Goal: Task Accomplishment & Management: Manage account settings

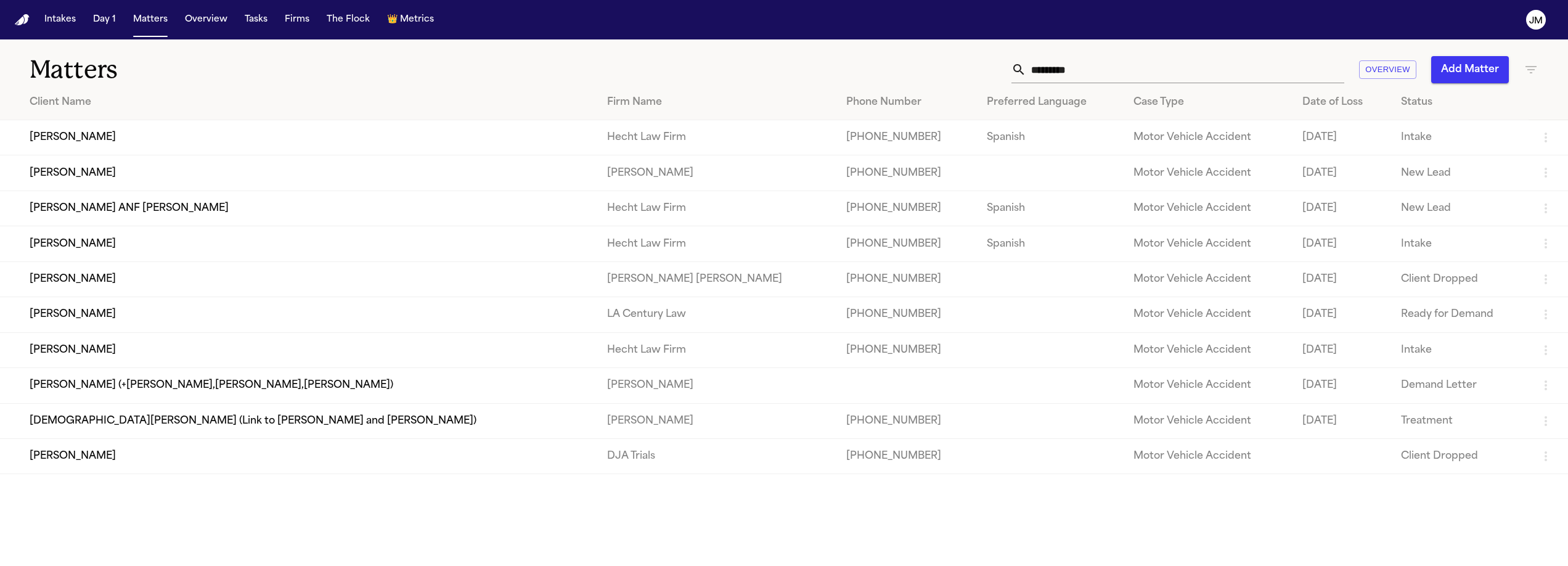
click at [1441, 75] on button "Add Matter" at bounding box center [1470, 70] width 78 height 27
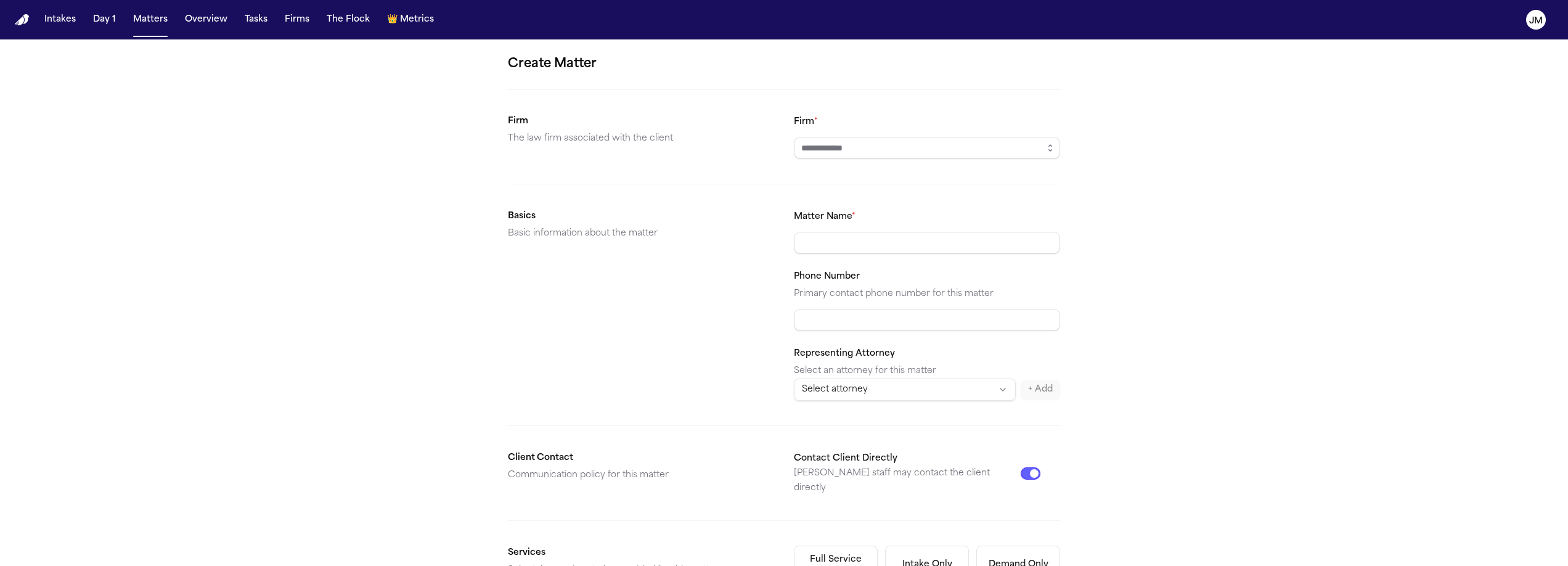
scroll to position [316, 0]
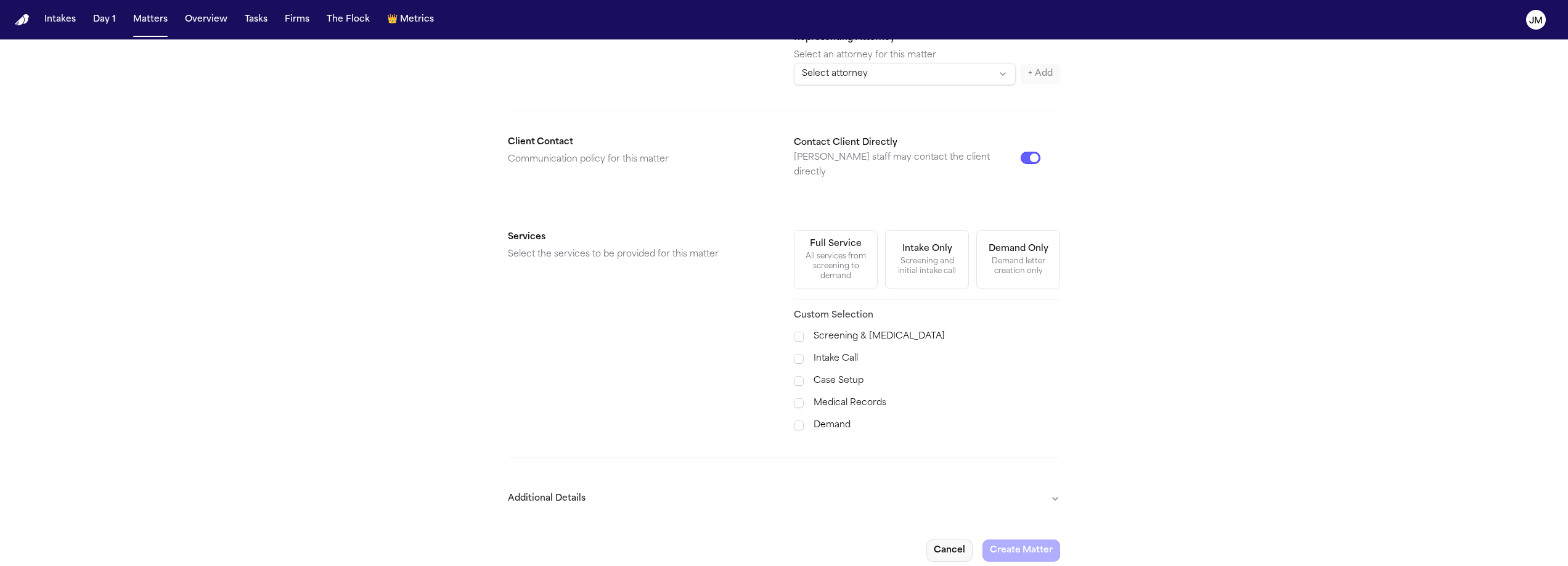
click at [941, 536] on button "Cancel" at bounding box center [950, 551] width 46 height 22
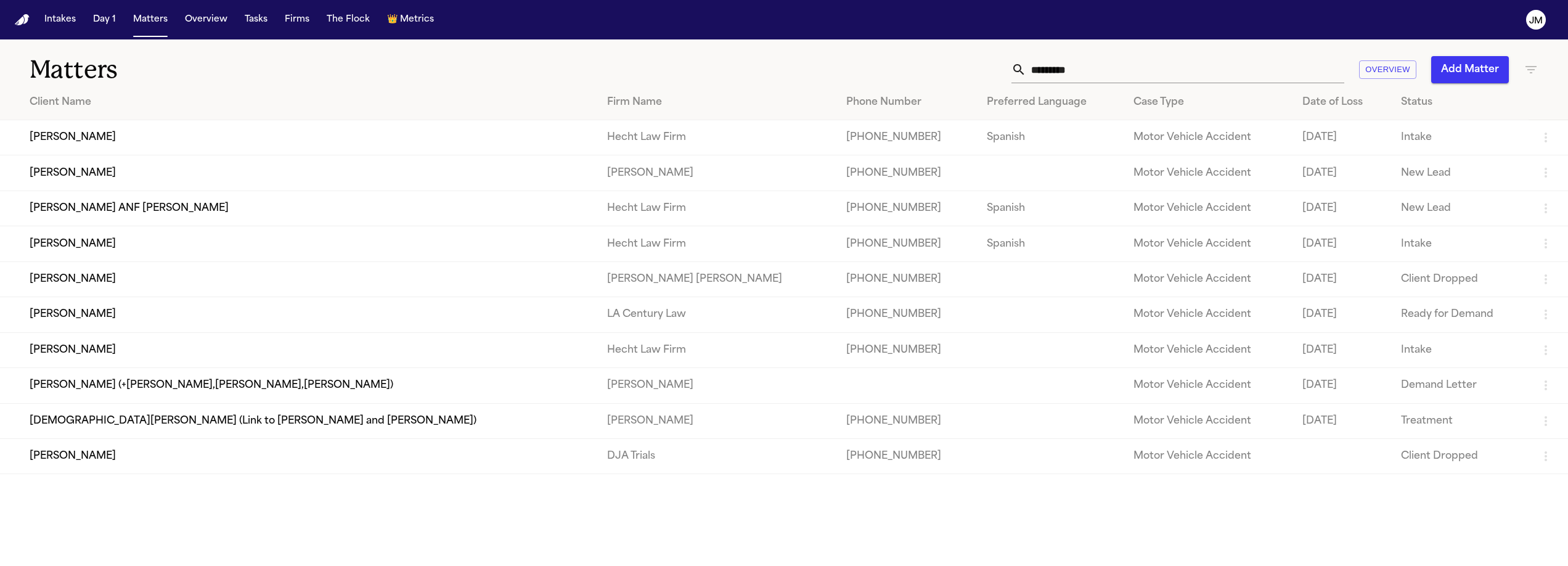
click at [1065, 74] on input "*********" at bounding box center [1185, 70] width 318 height 27
click at [1065, 72] on input "*********" at bounding box center [1185, 70] width 318 height 27
type input "****"
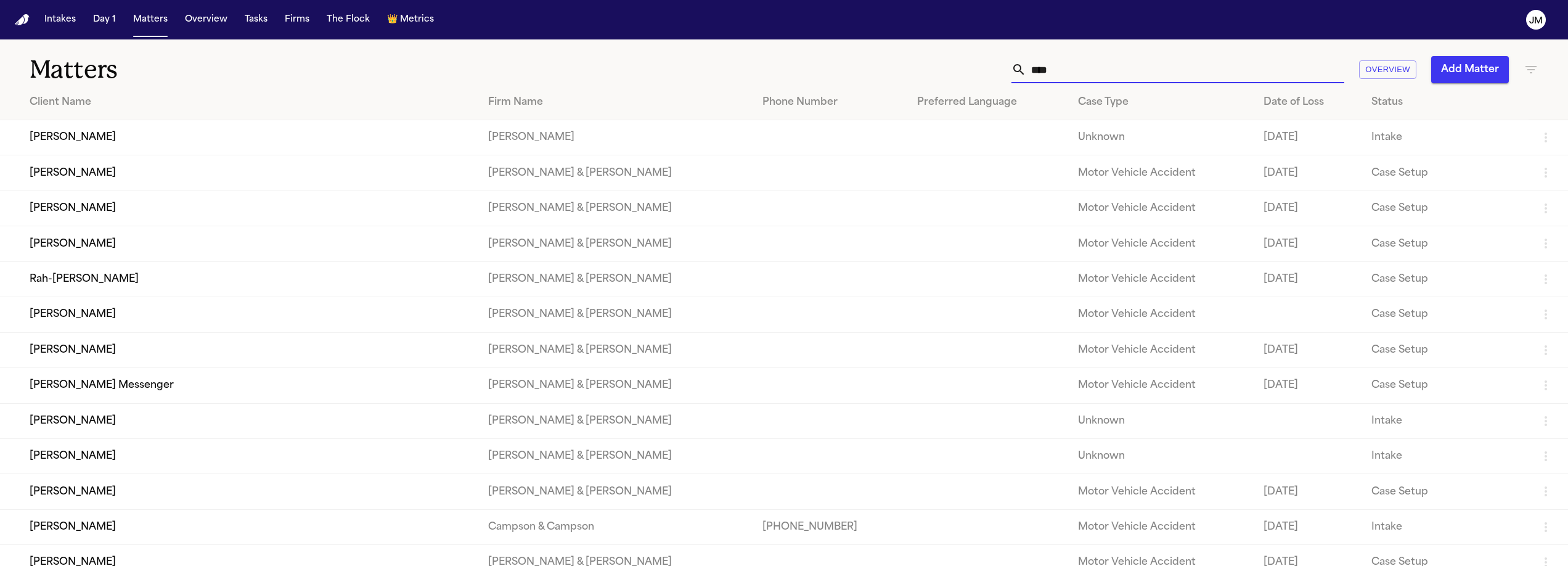
click at [287, 142] on td "[PERSON_NAME]" at bounding box center [239, 137] width 478 height 35
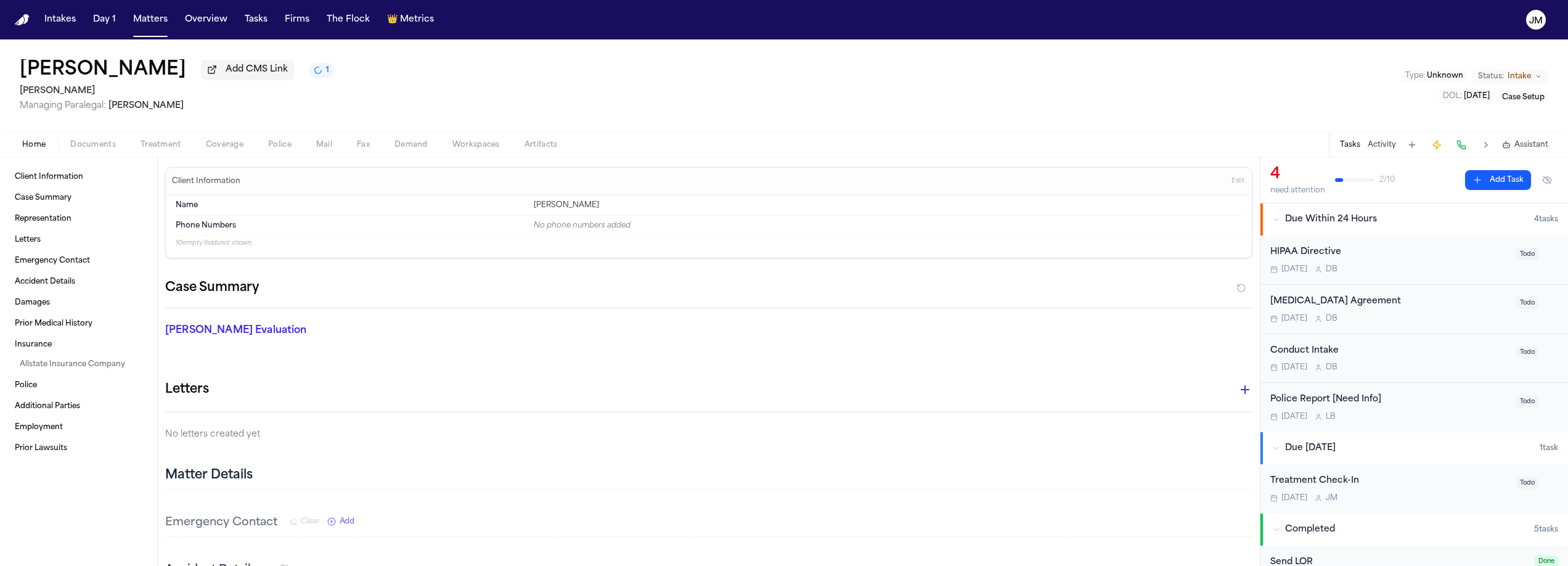
click at [1518, 75] on span "Intake" at bounding box center [1519, 76] width 23 height 10
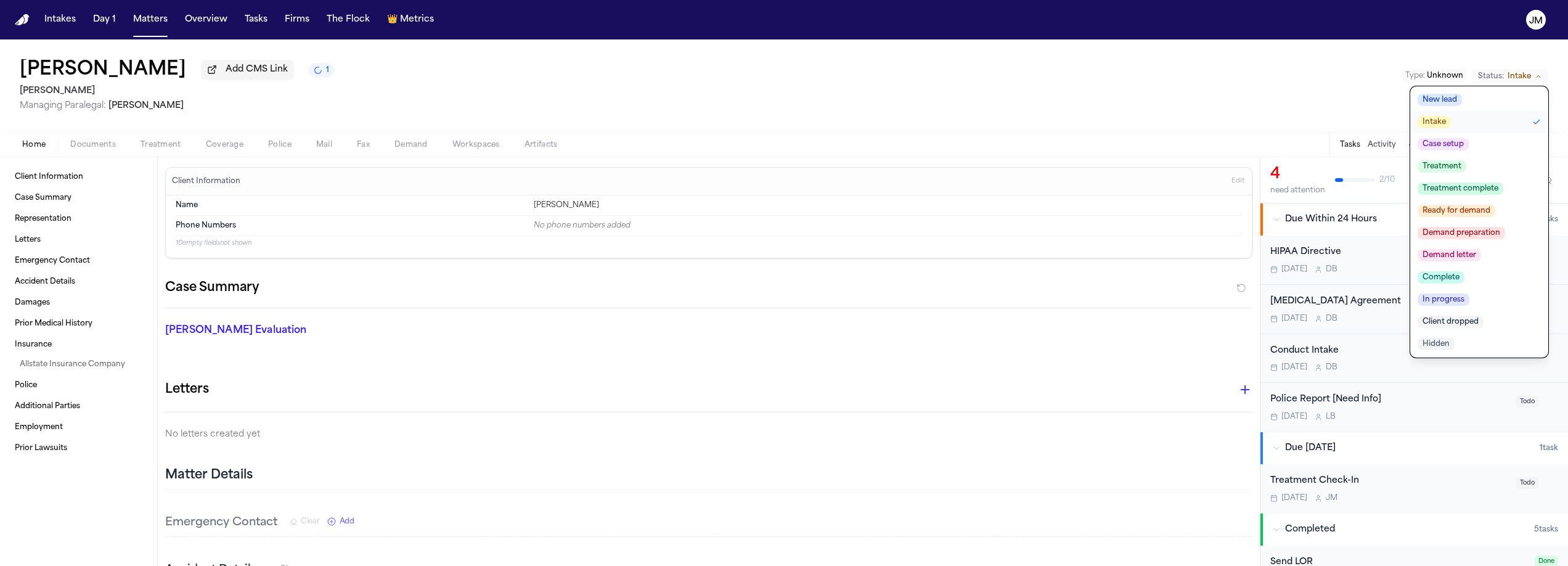
click at [1443, 146] on span "Case setup" at bounding box center [1443, 144] width 51 height 12
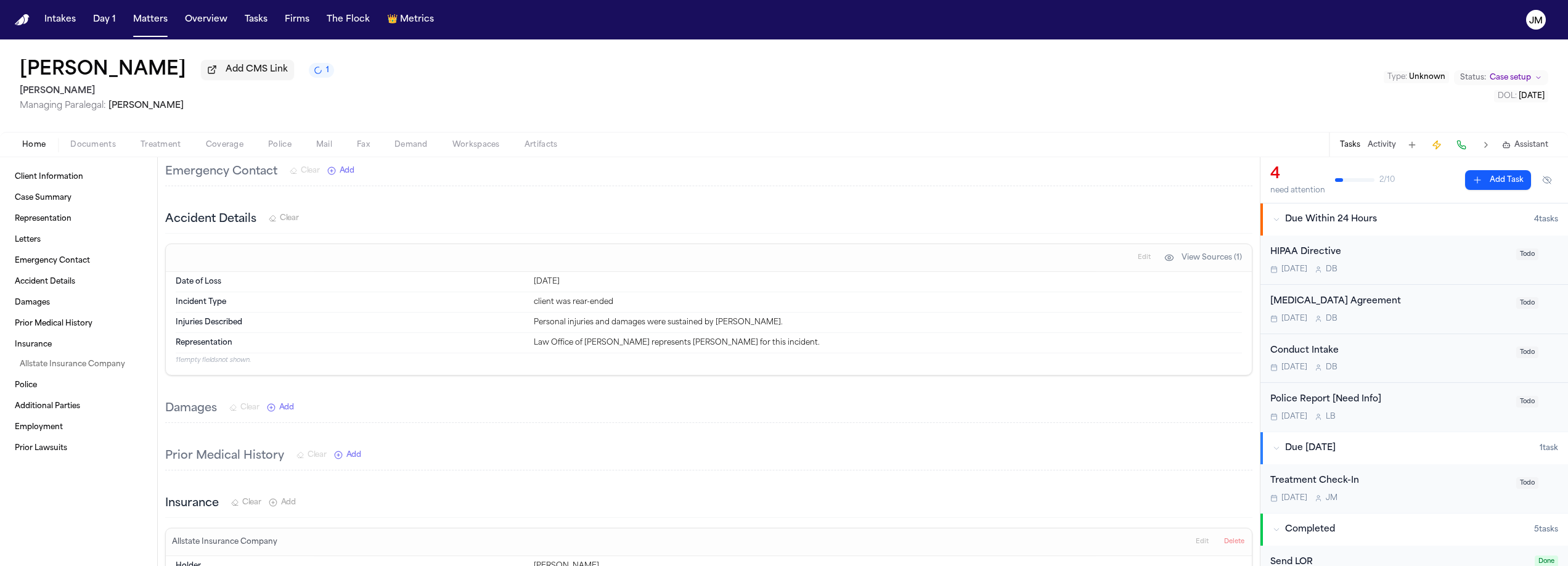
scroll to position [336, 0]
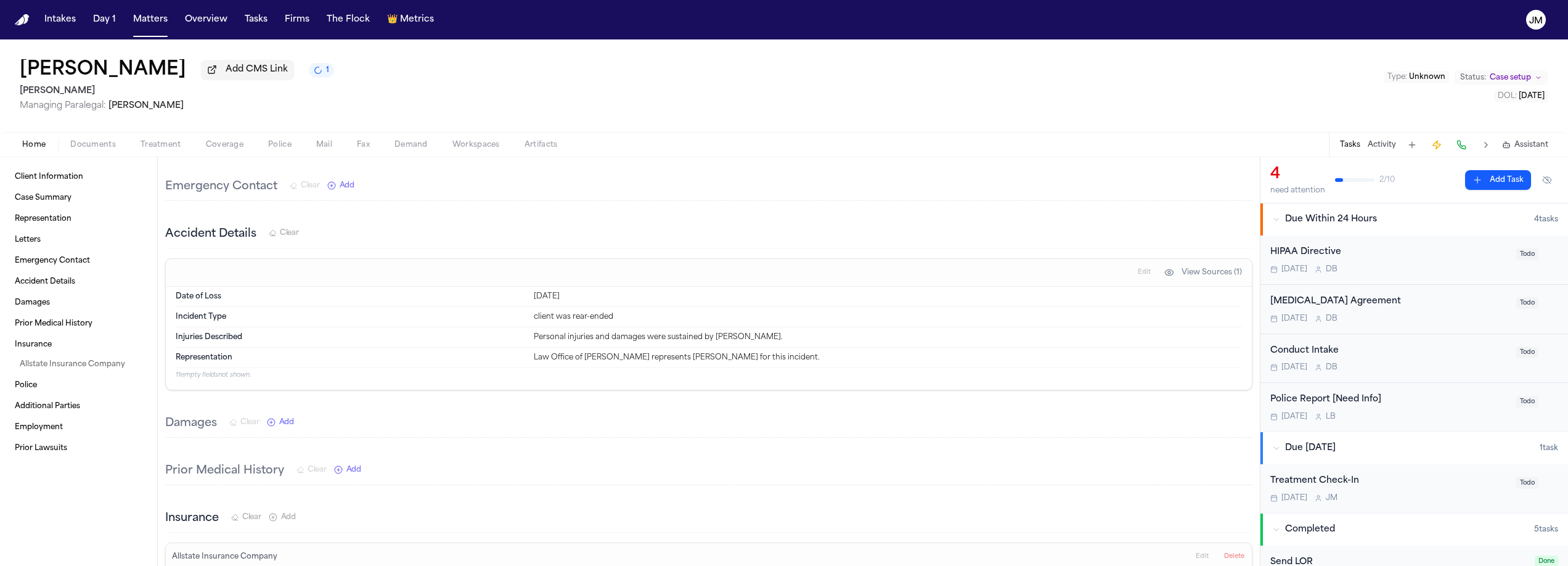
click at [109, 145] on span "Documents" at bounding box center [93, 145] width 46 height 10
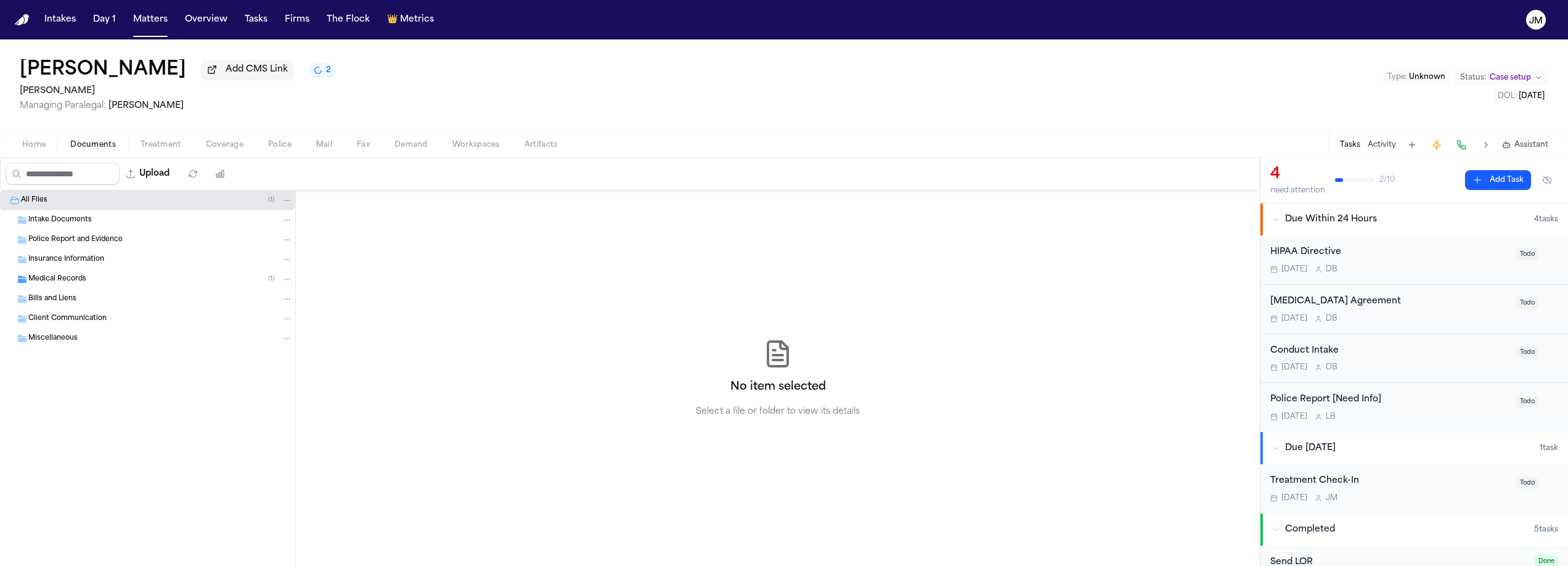
click at [81, 278] on span "Medical Records" at bounding box center [57, 280] width 58 height 11
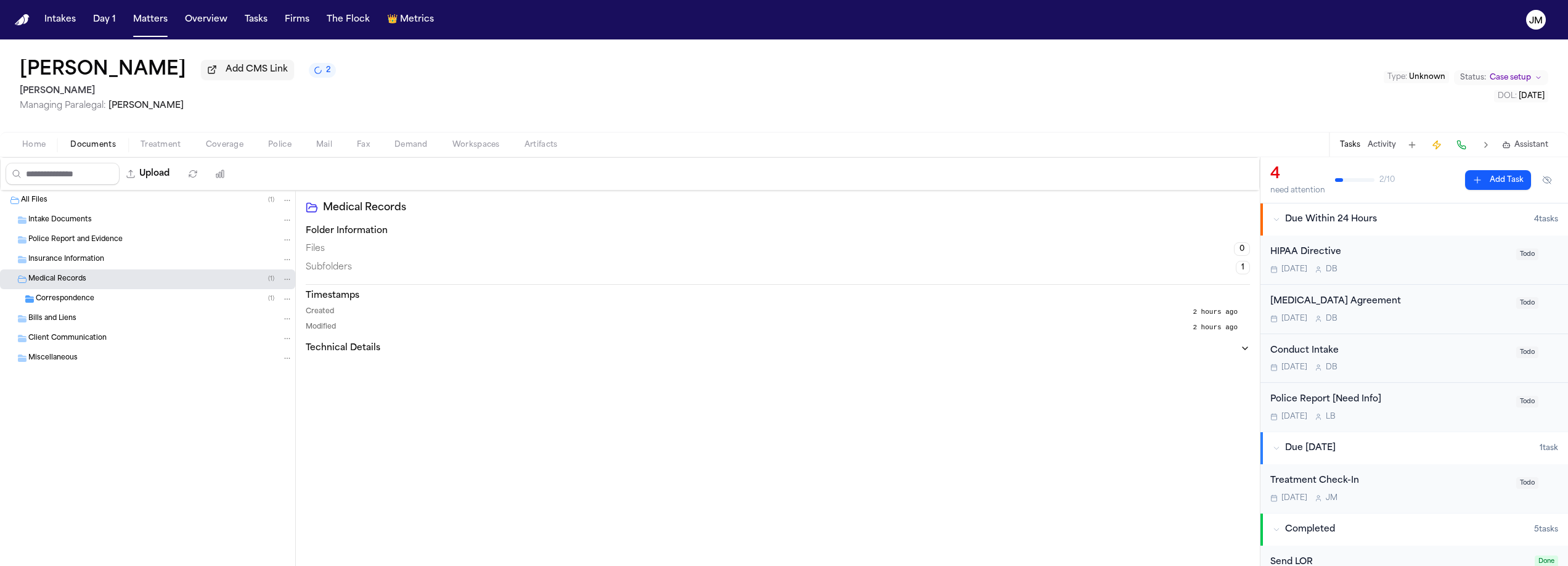
click at [78, 294] on div "Correspondence ( 1 )" at bounding box center [147, 298] width 296 height 19
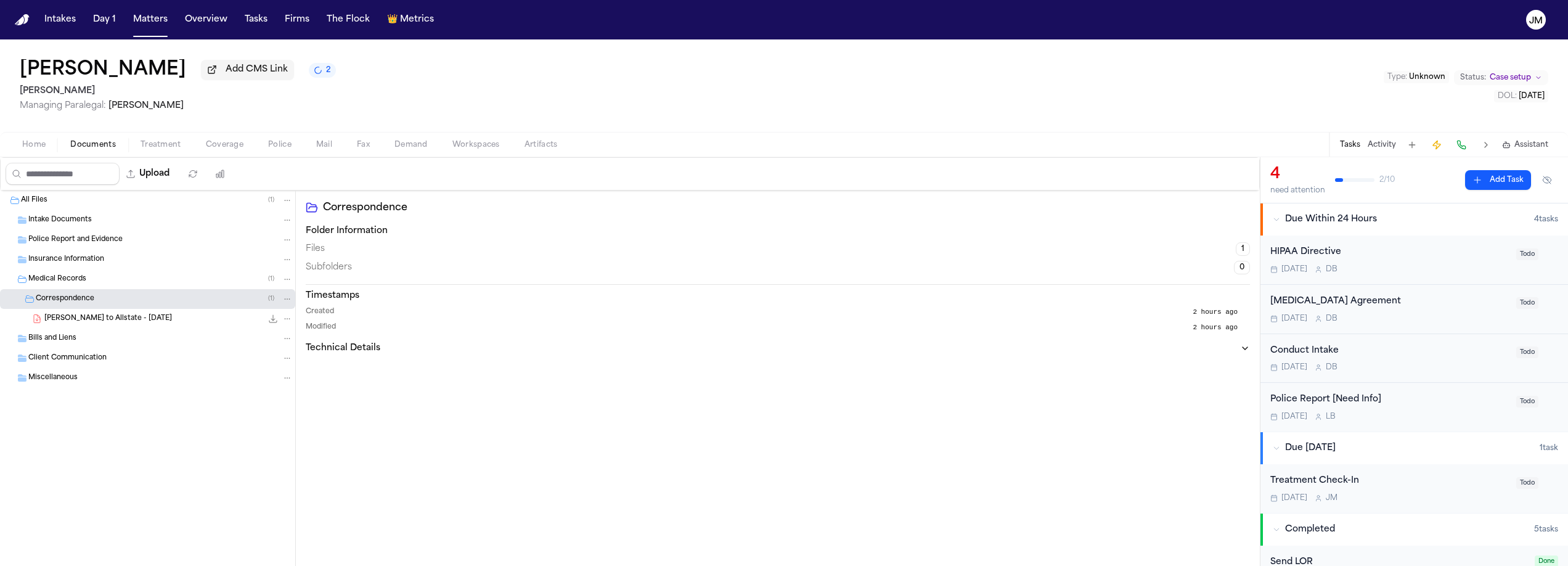
drag, startPoint x: 82, startPoint y: 321, endPoint x: 73, endPoint y: 319, distance: 9.2
click at [73, 319] on span "C. Beck - LOR to Allstate - 9.15.25" at bounding box center [108, 319] width 127 height 11
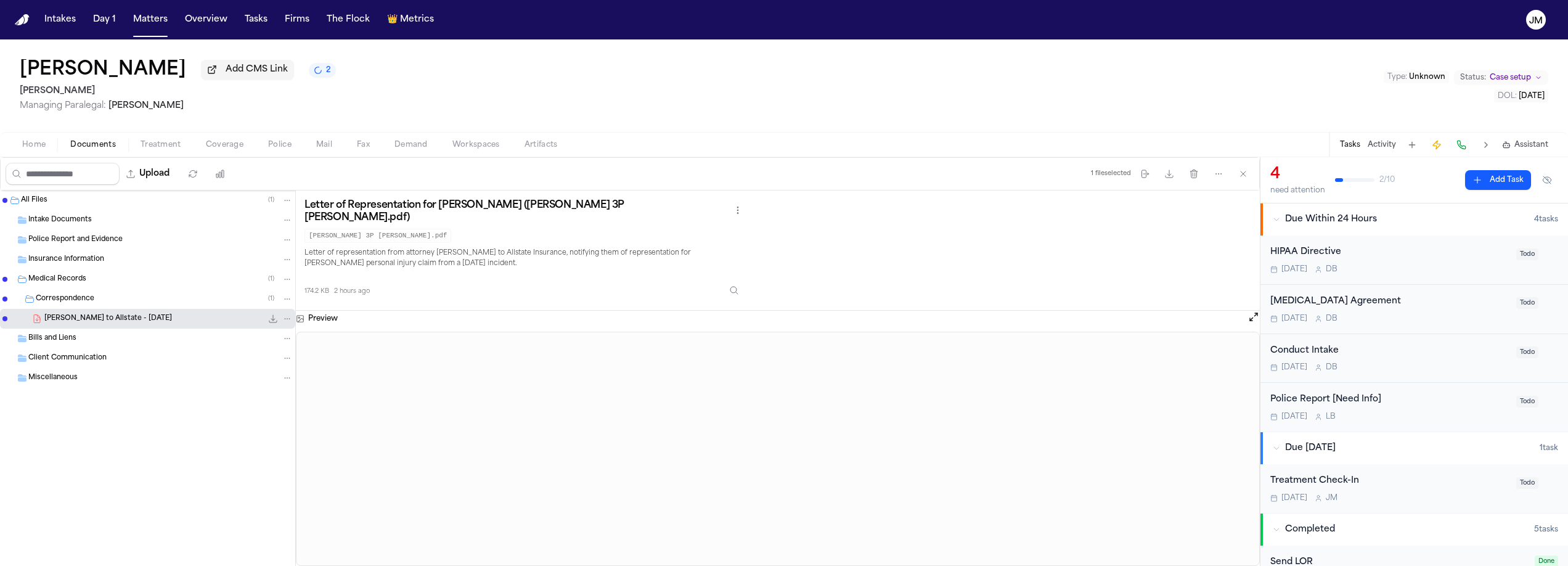
click at [91, 304] on span "Correspondence" at bounding box center [64, 300] width 58 height 11
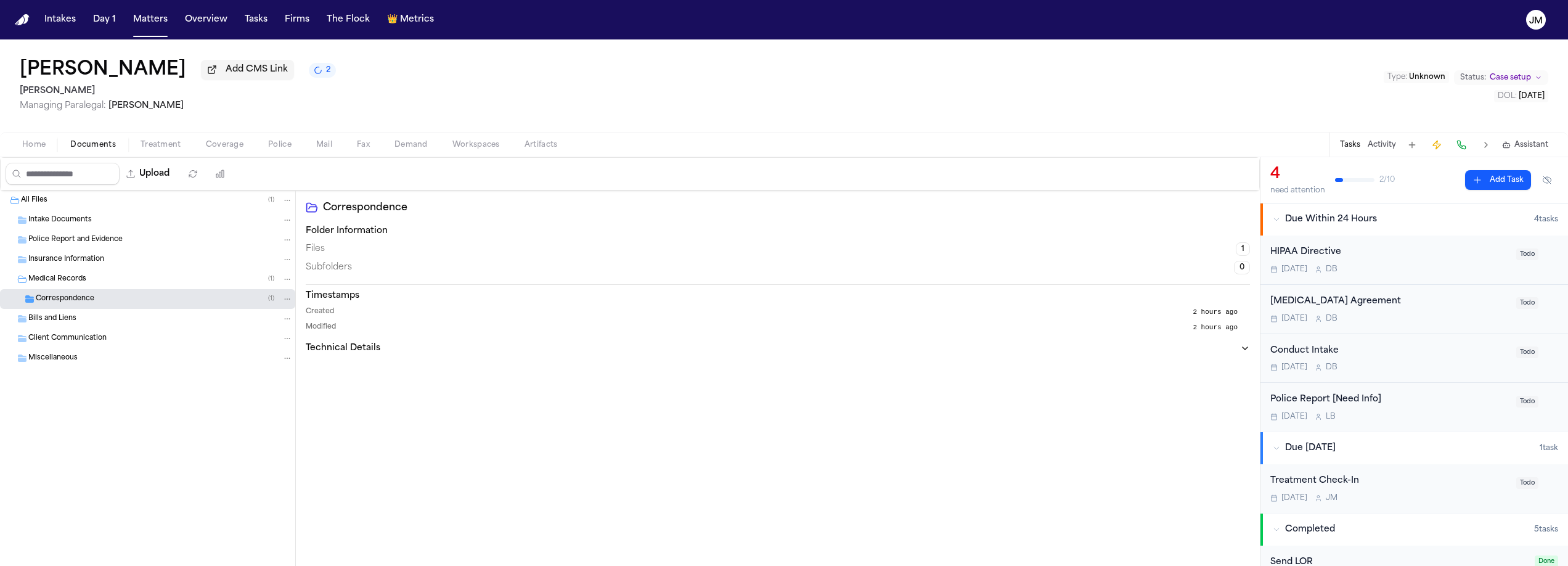
click at [82, 298] on span "Correspondence" at bounding box center [64, 300] width 58 height 11
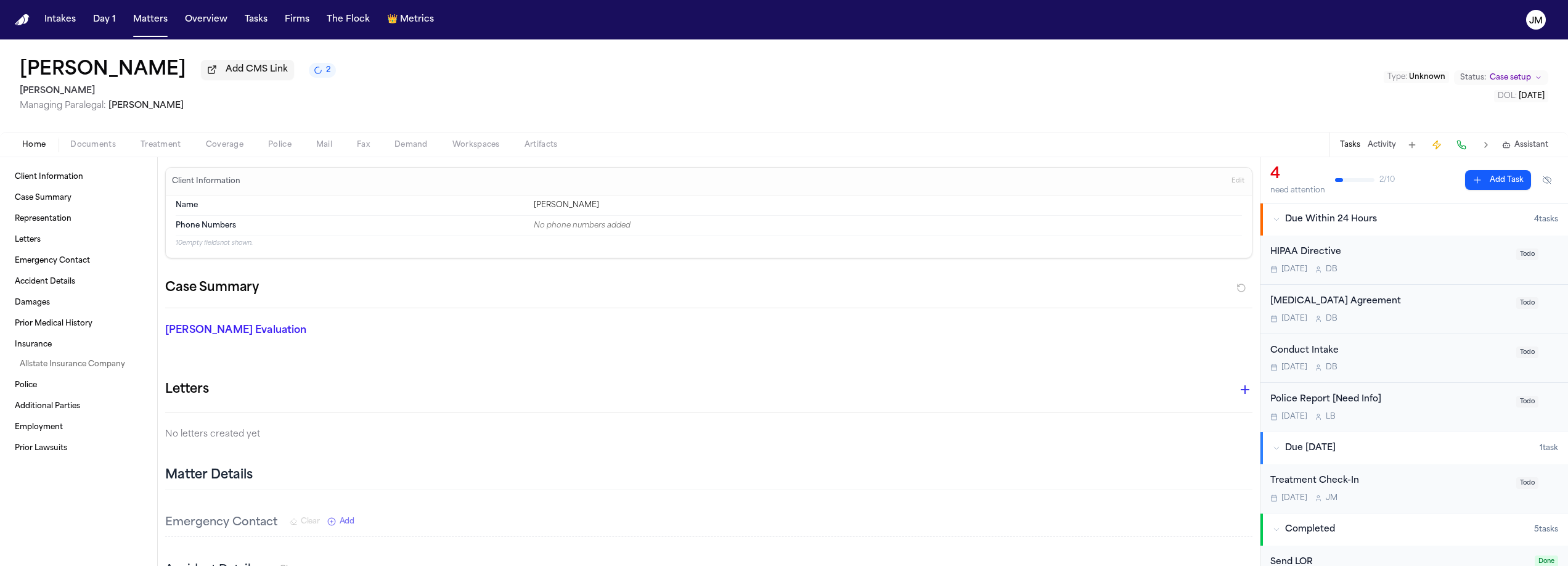
click at [42, 142] on span "Home" at bounding box center [34, 145] width 23 height 10
click at [94, 148] on span "Documents" at bounding box center [93, 145] width 46 height 10
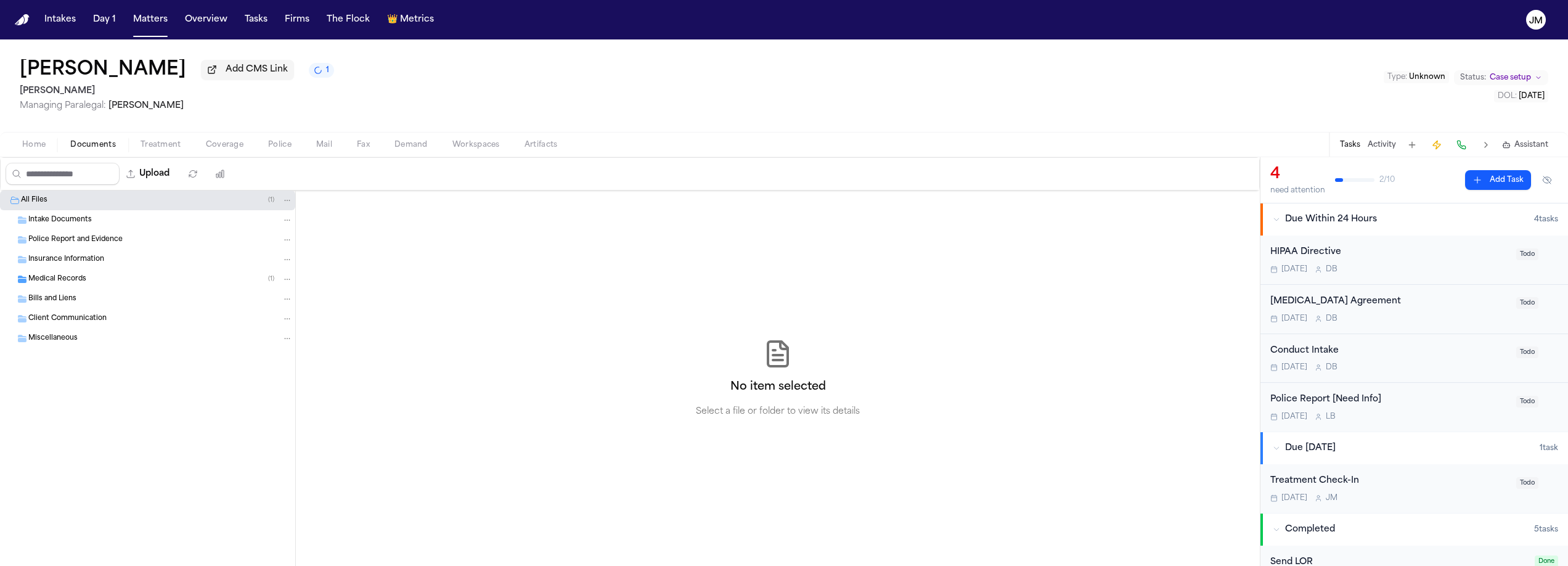
click at [56, 264] on span "Insurance Information" at bounding box center [66, 260] width 76 height 11
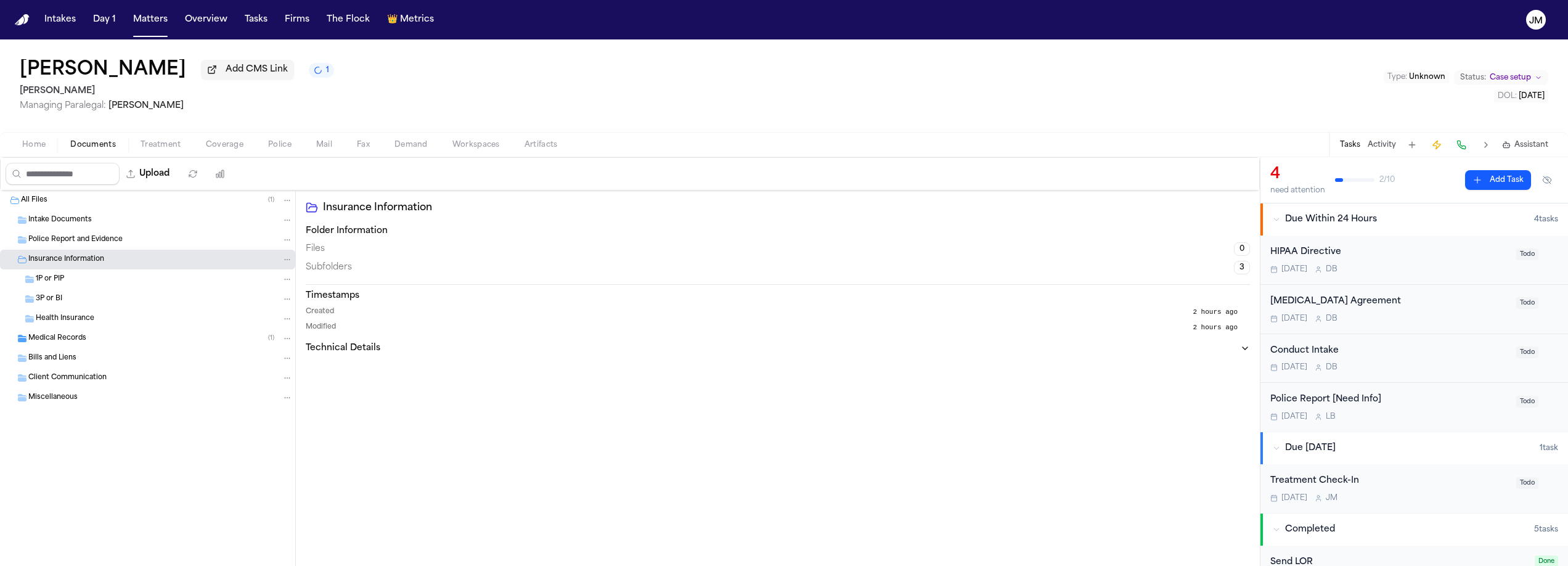
click at [66, 302] on div "3P or BI" at bounding box center [164, 299] width 257 height 11
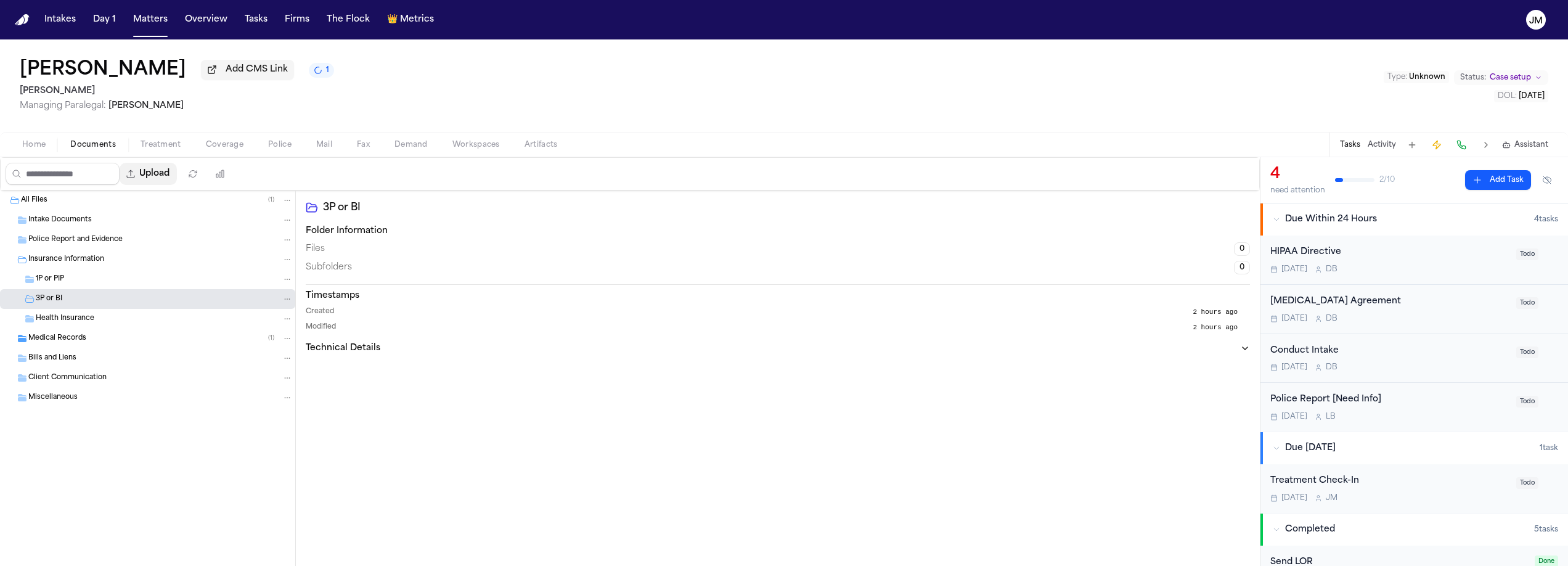
click at [151, 178] on button "Upload" at bounding box center [148, 174] width 58 height 22
select select "**********"
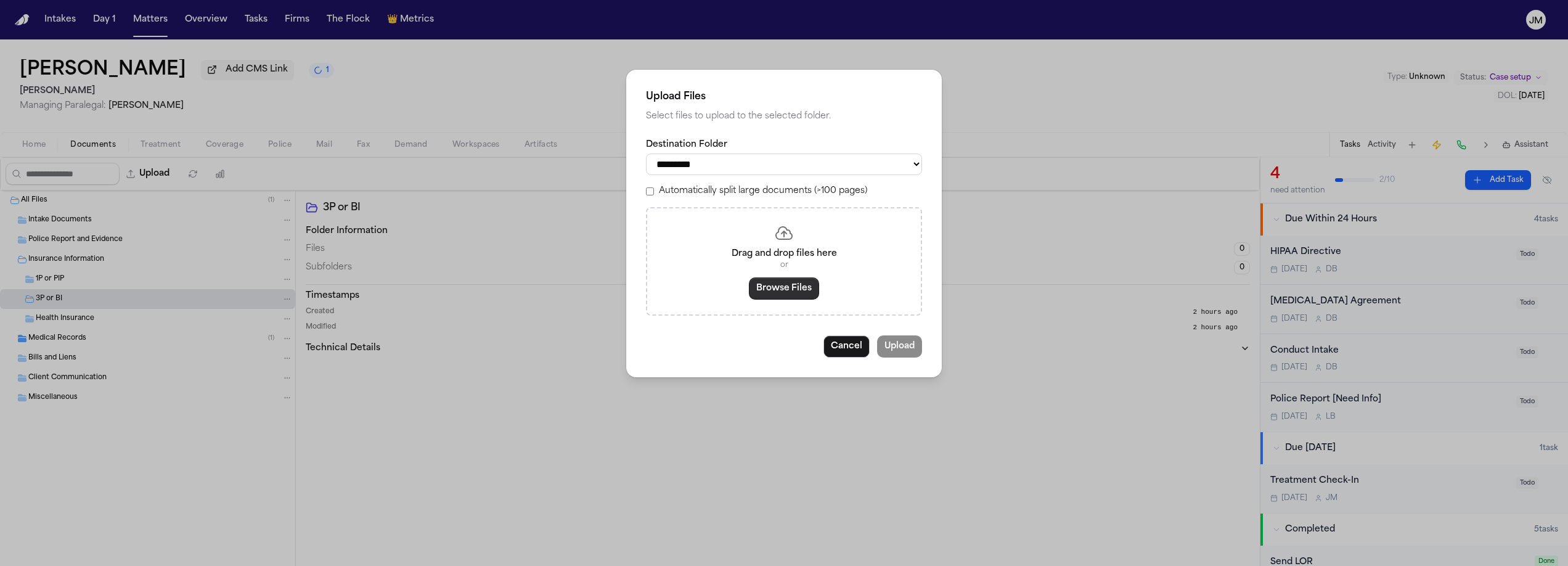
click at [771, 288] on button "Browse Files" at bounding box center [784, 288] width 70 height 22
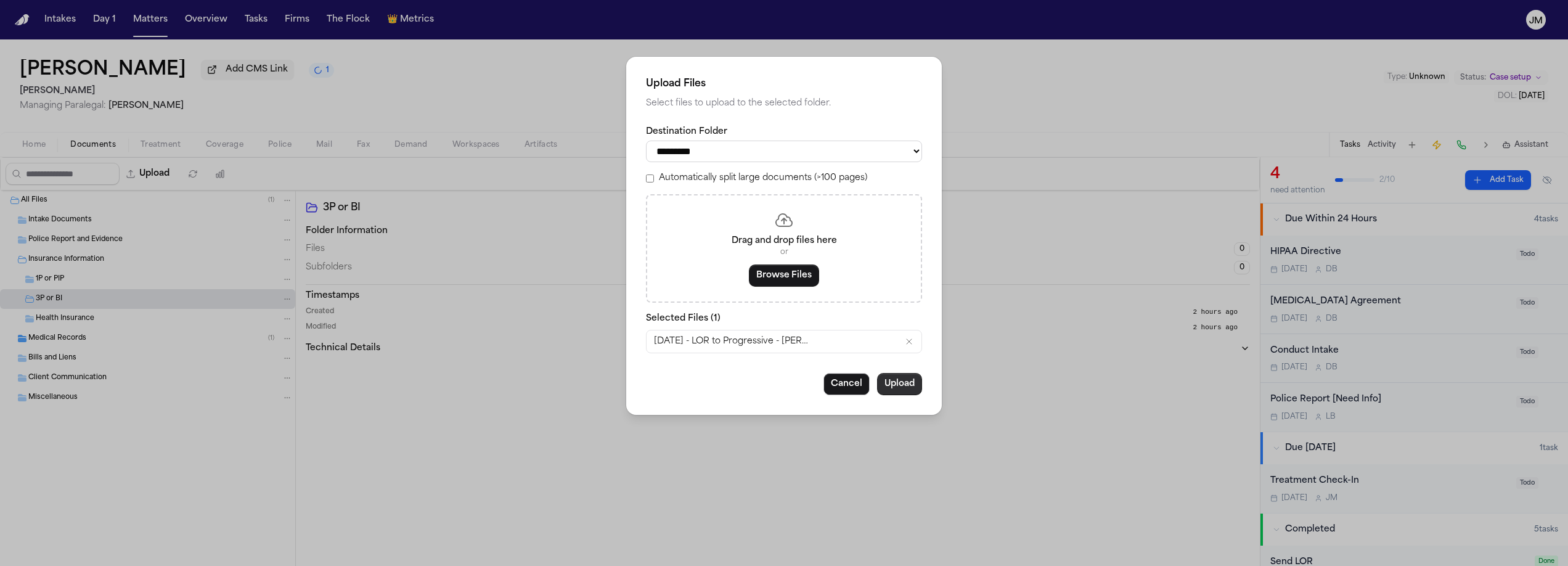
click at [899, 390] on button "Upload" at bounding box center [899, 384] width 45 height 22
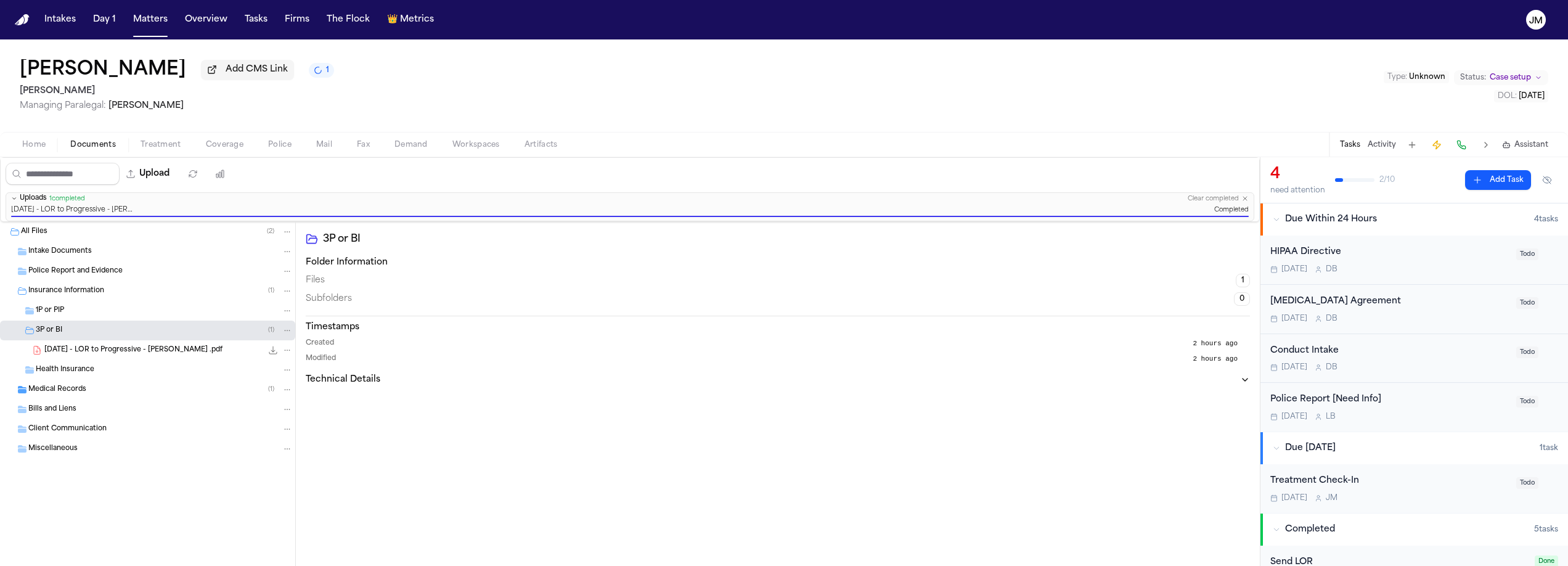
click at [82, 412] on div "Bills and Liens" at bounding box center [160, 410] width 265 height 11
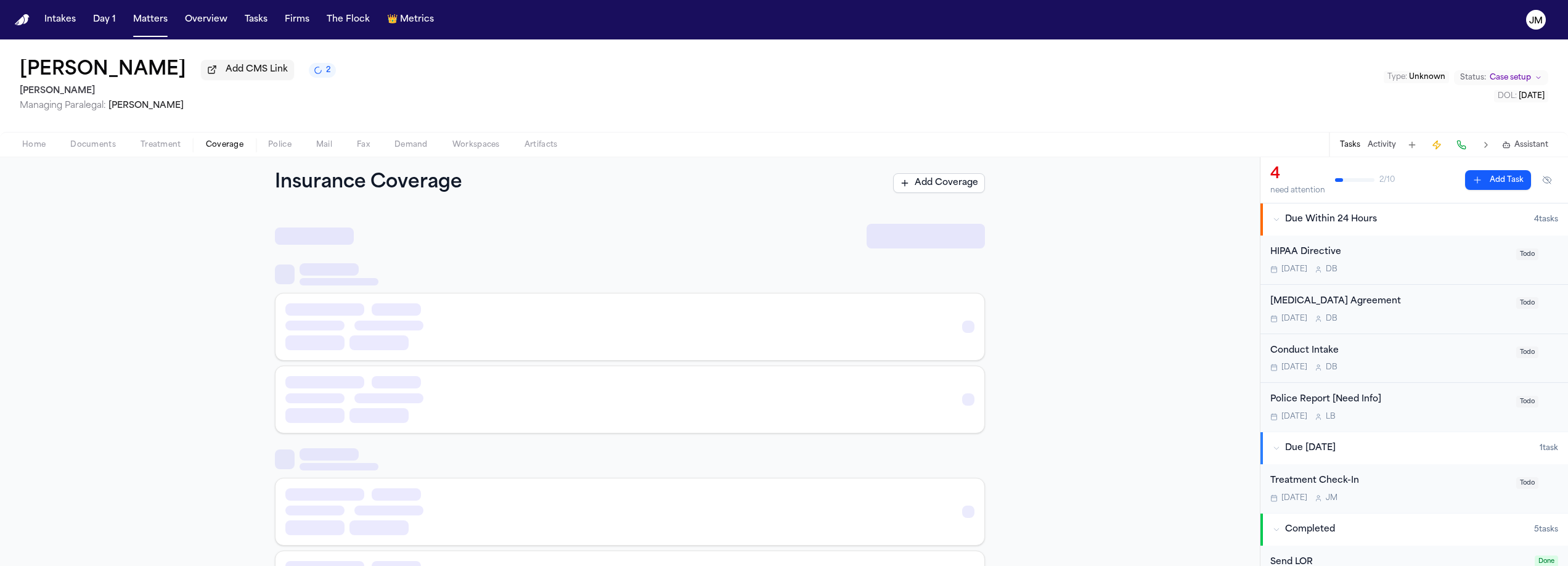
click at [233, 150] on span "Coverage" at bounding box center [224, 145] width 38 height 10
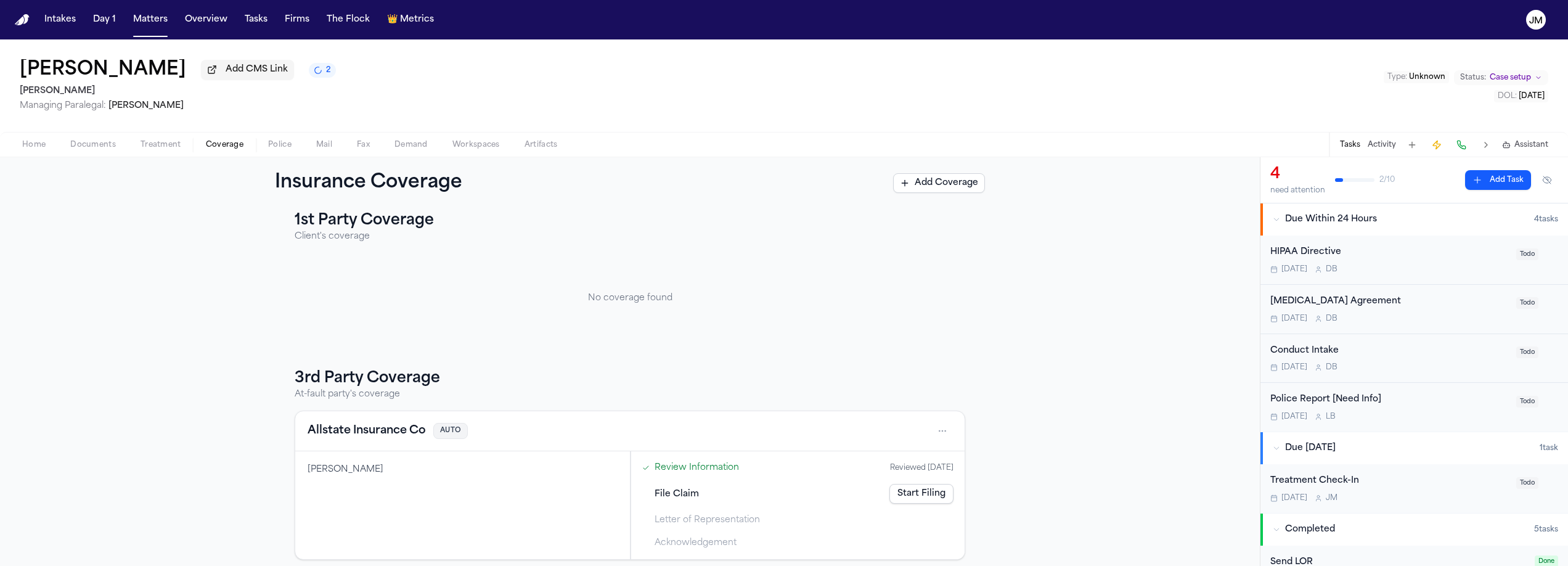
scroll to position [24, 0]
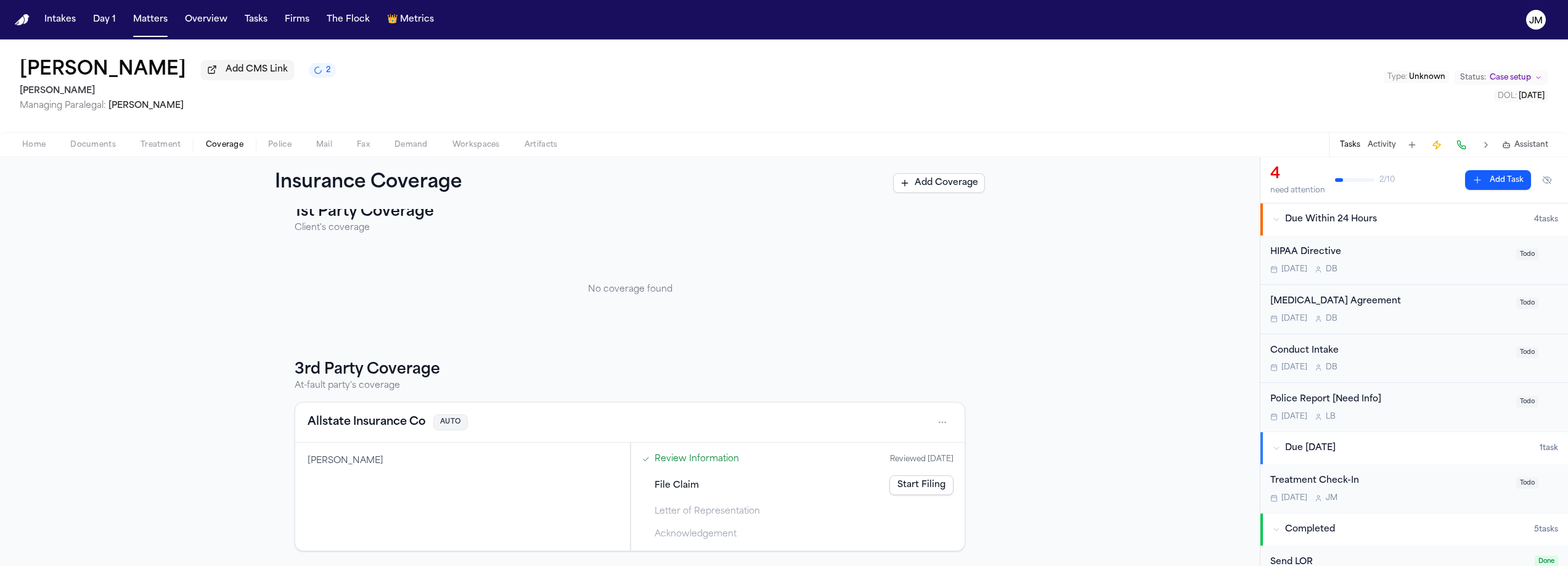
click at [36, 146] on span "Home" at bounding box center [34, 145] width 23 height 10
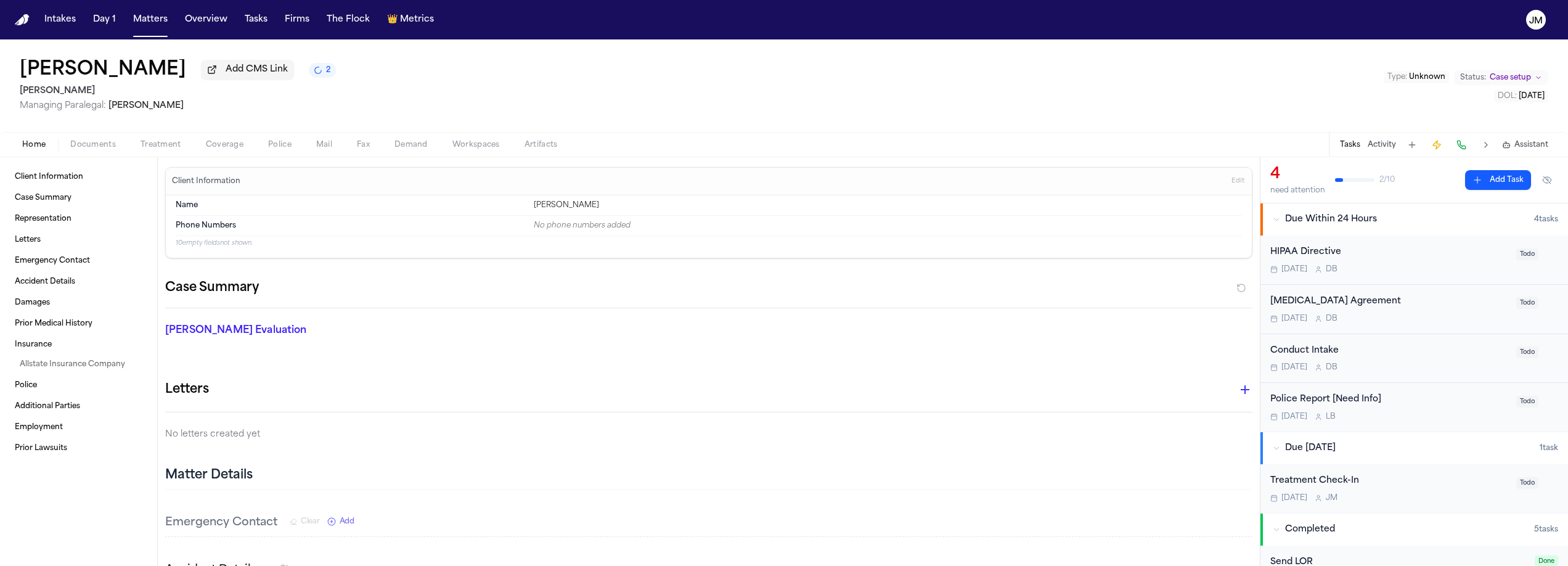
click at [107, 148] on span "Documents" at bounding box center [93, 145] width 46 height 10
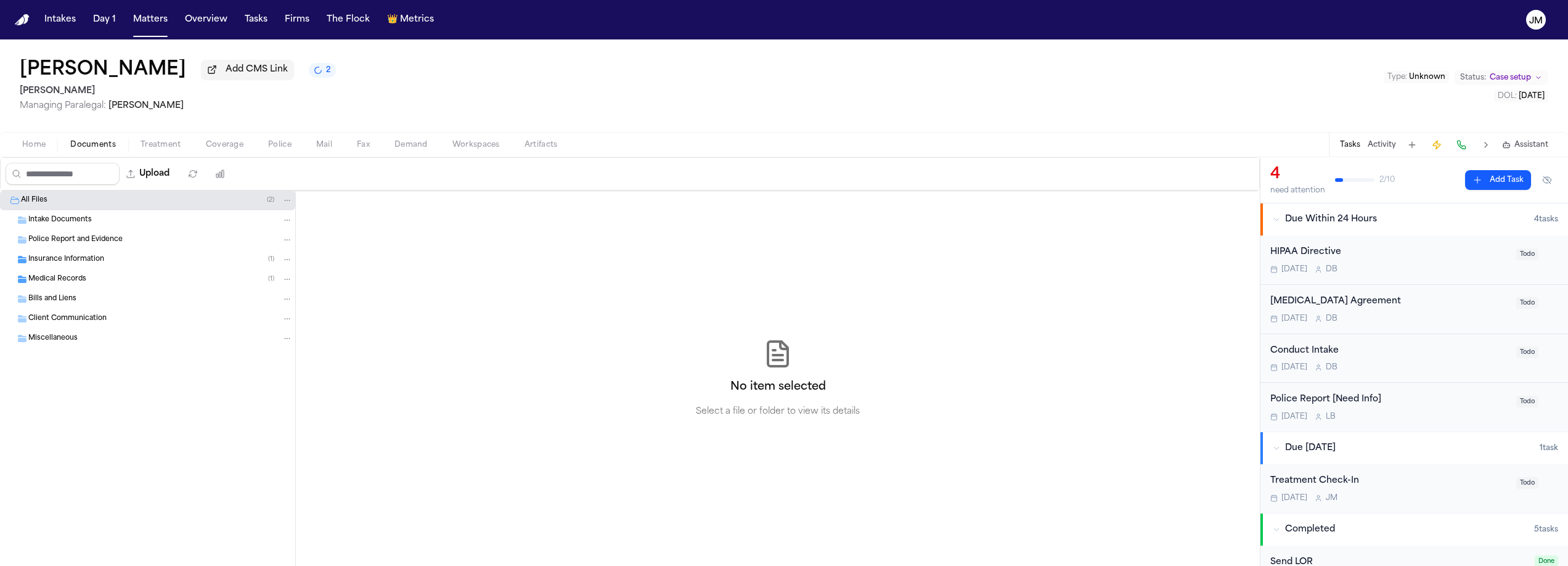
click at [67, 264] on span "Insurance Information" at bounding box center [66, 260] width 76 height 11
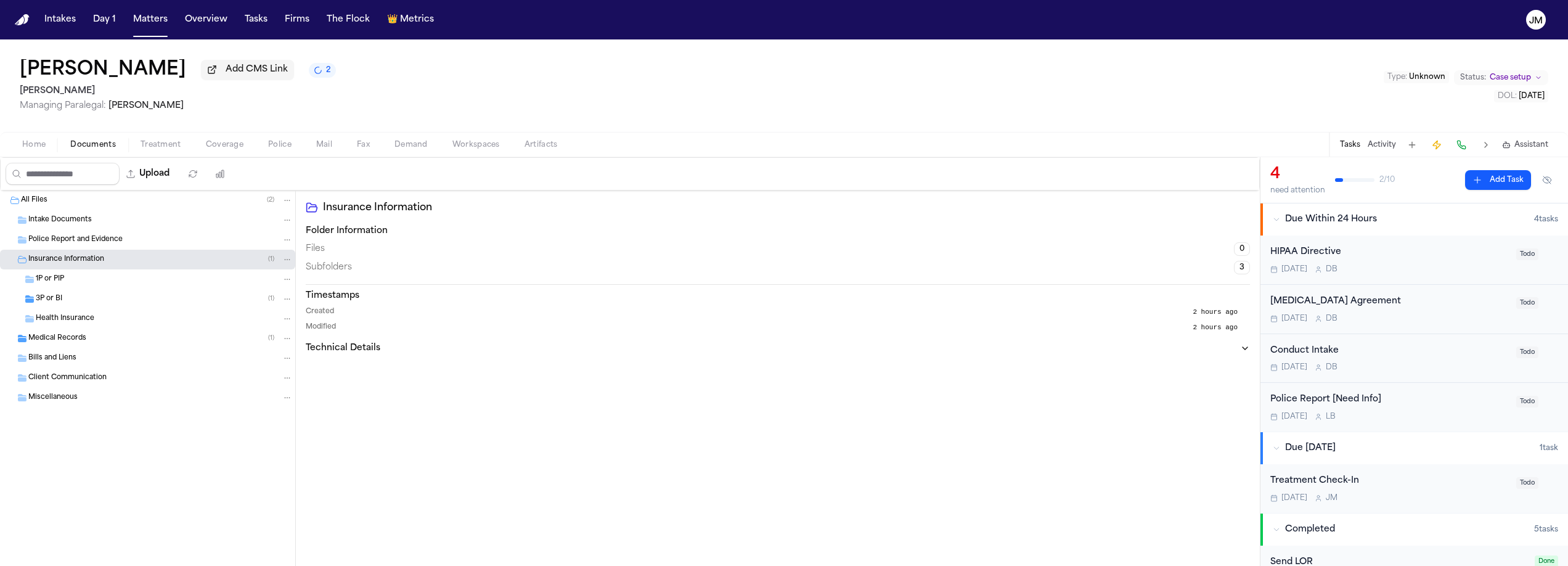
click at [63, 304] on div "3P or BI ( 1 )" at bounding box center [164, 299] width 257 height 11
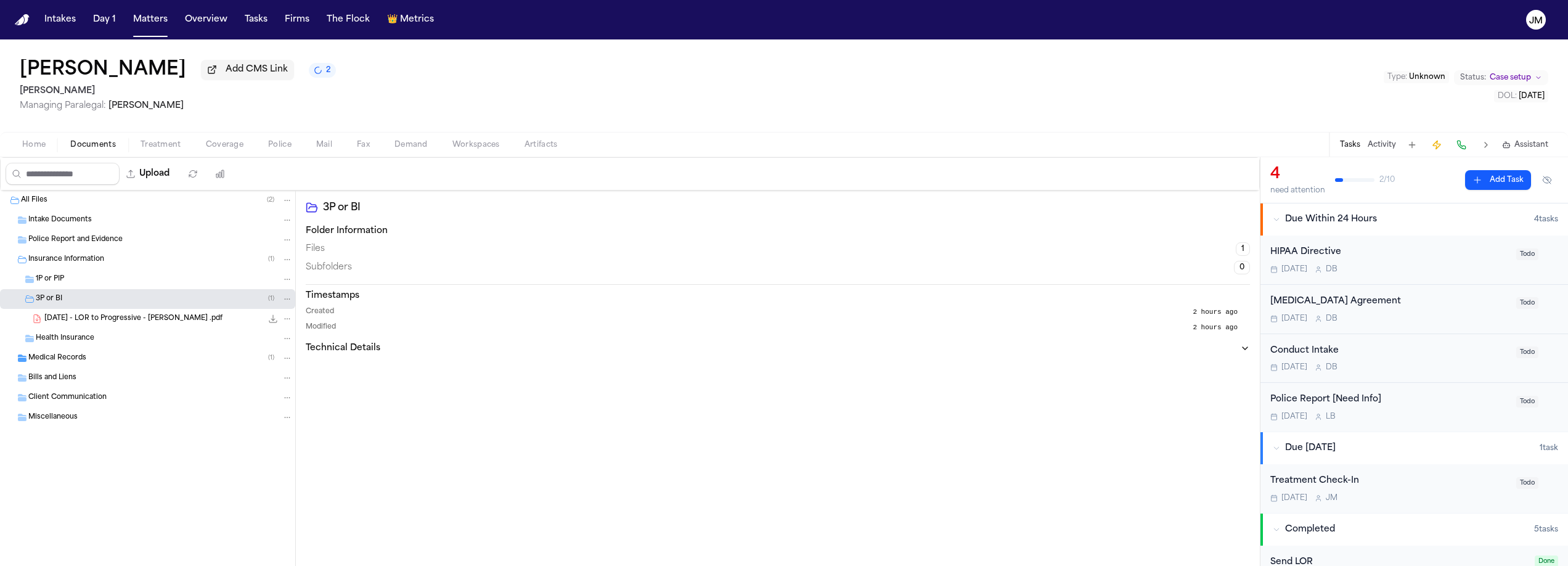
click at [78, 321] on span "2025.09.15 - LOR to Progressive - C. Beck .pdf" at bounding box center [133, 319] width 178 height 11
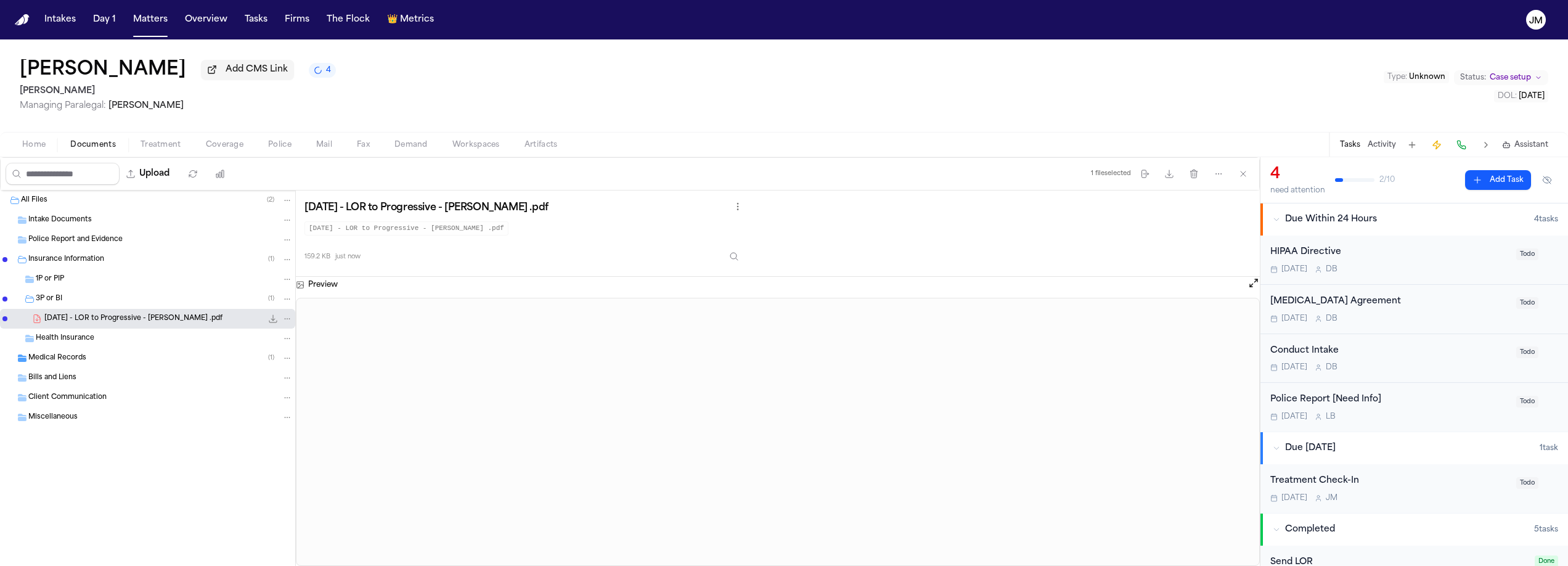
click at [46, 152] on span "button" at bounding box center [34, 152] width 38 height 1
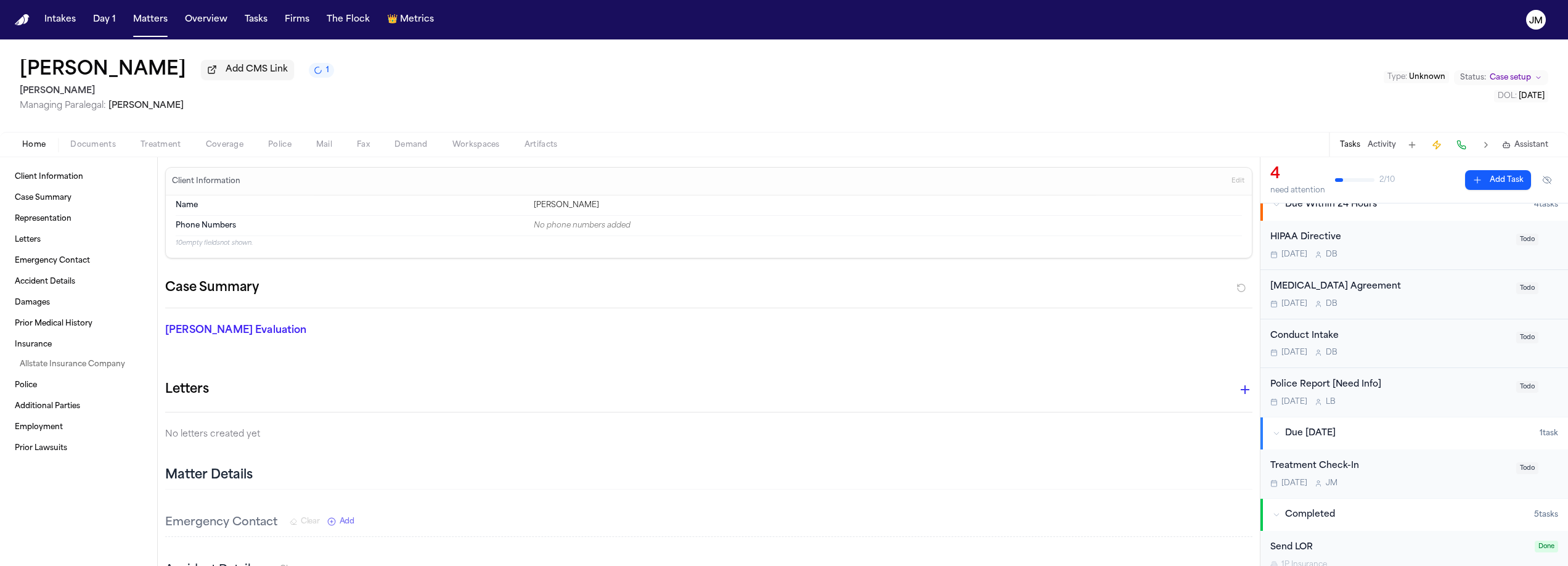
scroll to position [15, 0]
click at [1400, 346] on div "Conduct Intake Today D B" at bounding box center [1390, 343] width 239 height 29
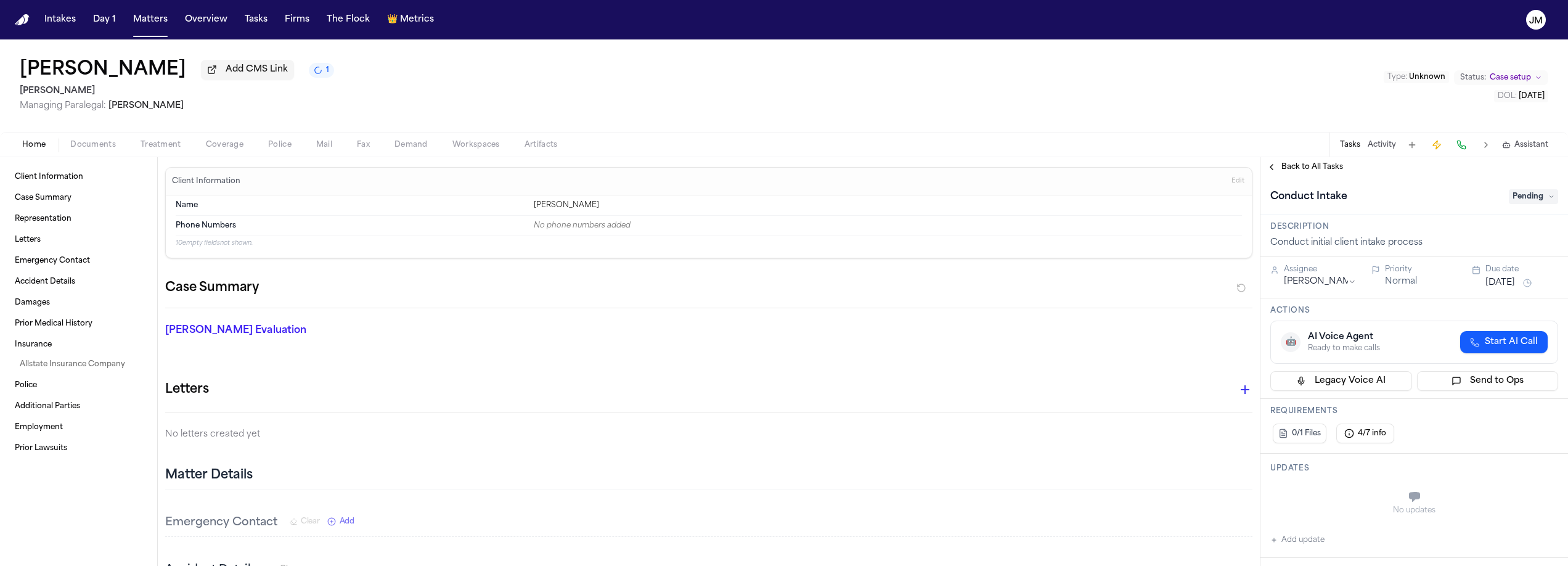
click at [954, 66] on div "Charles Beck Add CMS Link 1 David Lopez Managing Paralegal: Jacqueline Maldonad…" at bounding box center [784, 86] width 1568 height 93
click at [1307, 172] on span "Back to All Tasks" at bounding box center [1312, 167] width 62 height 10
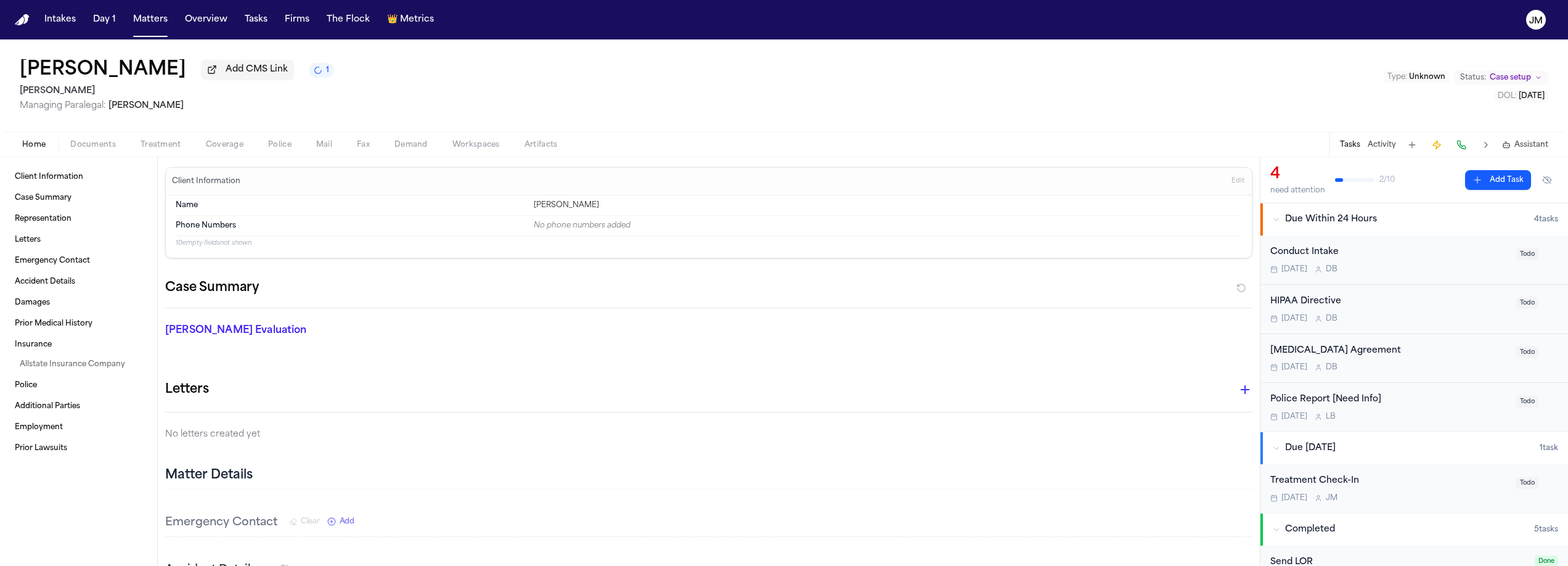
click at [1424, 81] on span "Unknown" at bounding box center [1427, 76] width 36 height 7
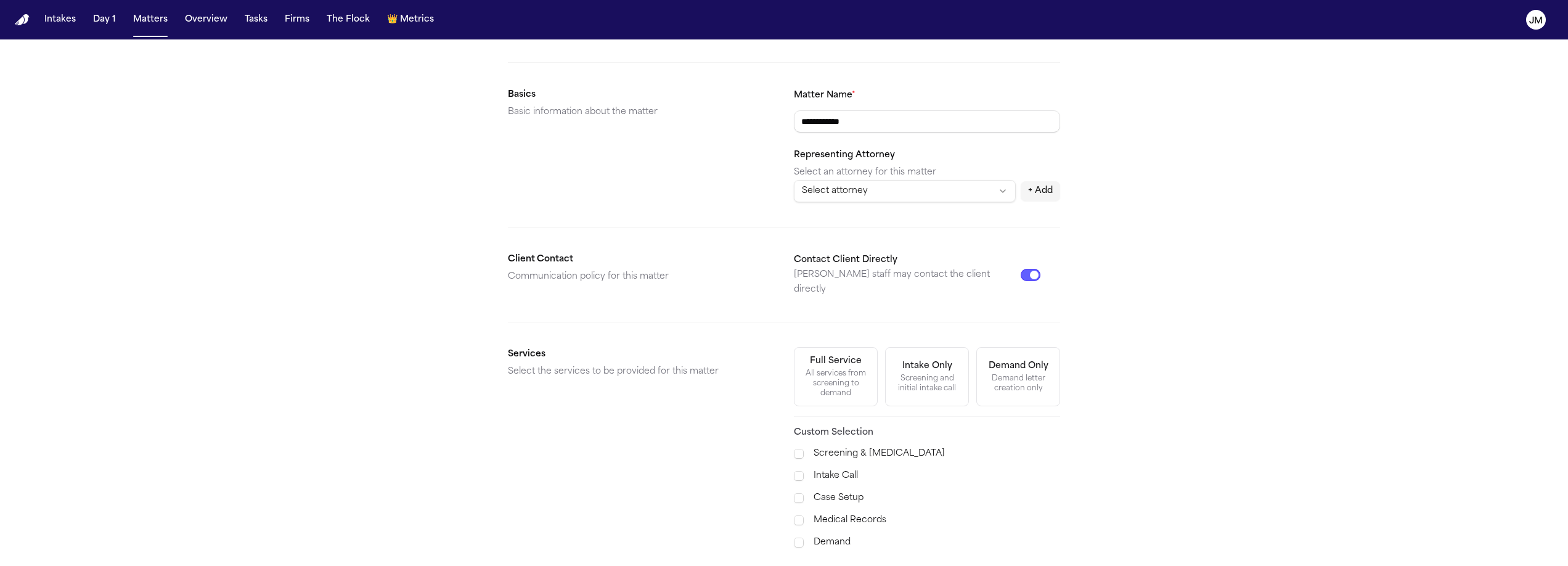
scroll to position [209, 0]
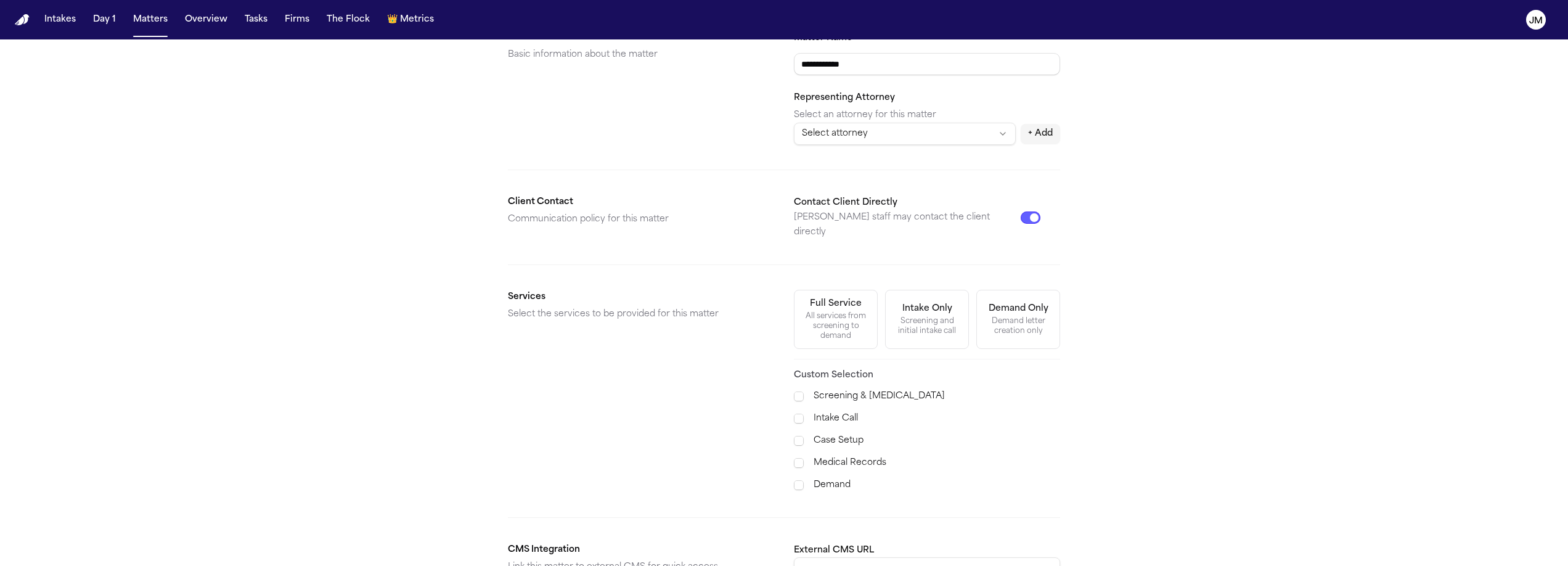
click at [851, 317] on div "All services from screening to demand" at bounding box center [836, 327] width 68 height 30
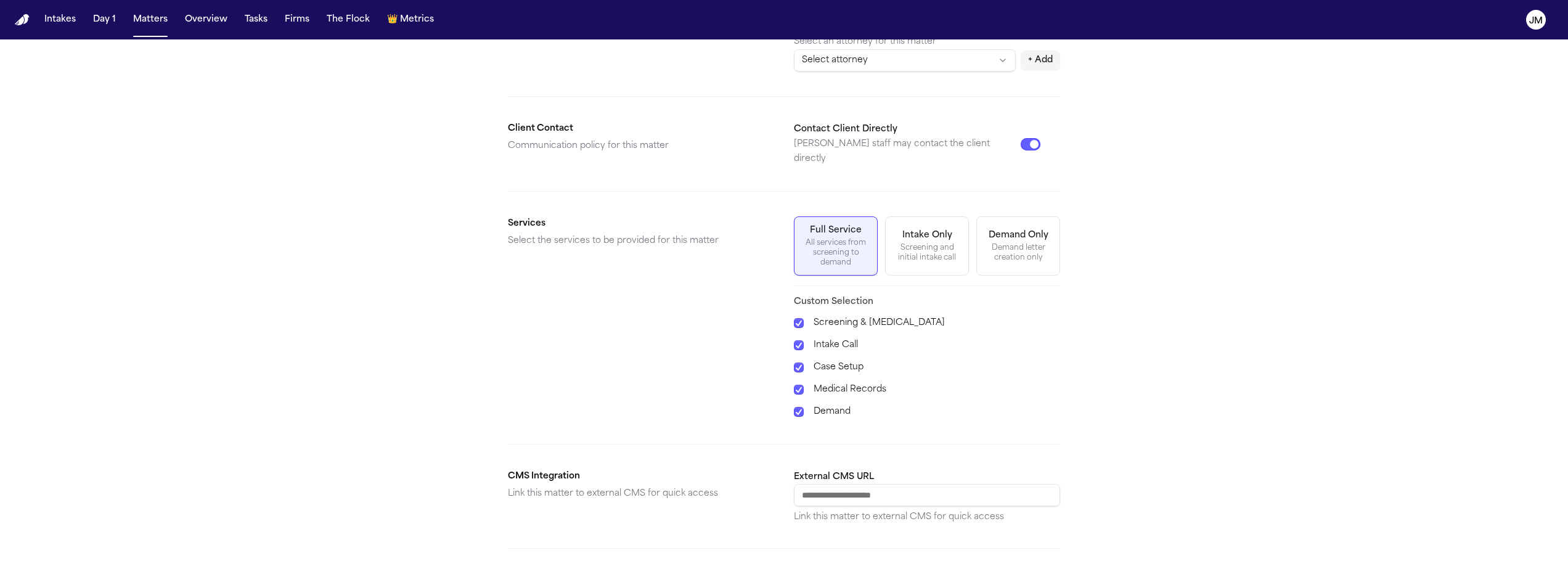
scroll to position [372, 0]
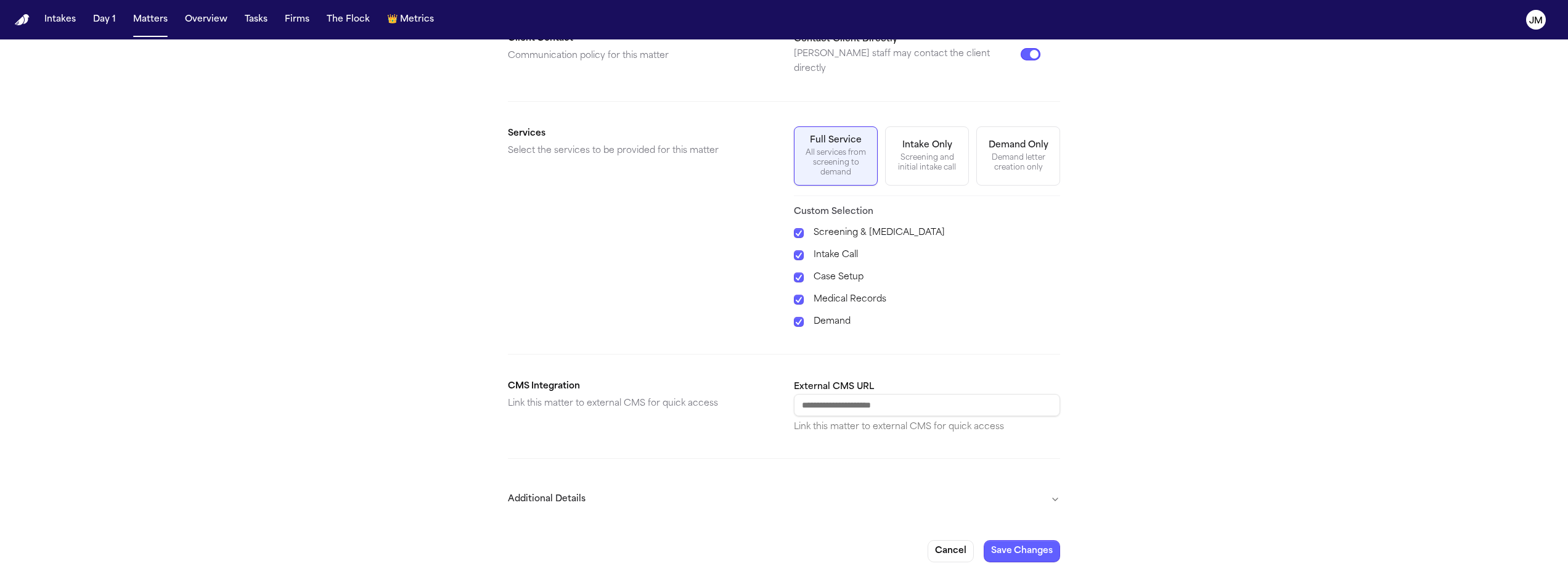
click at [805, 486] on button "Additional Details" at bounding box center [784, 500] width 552 height 32
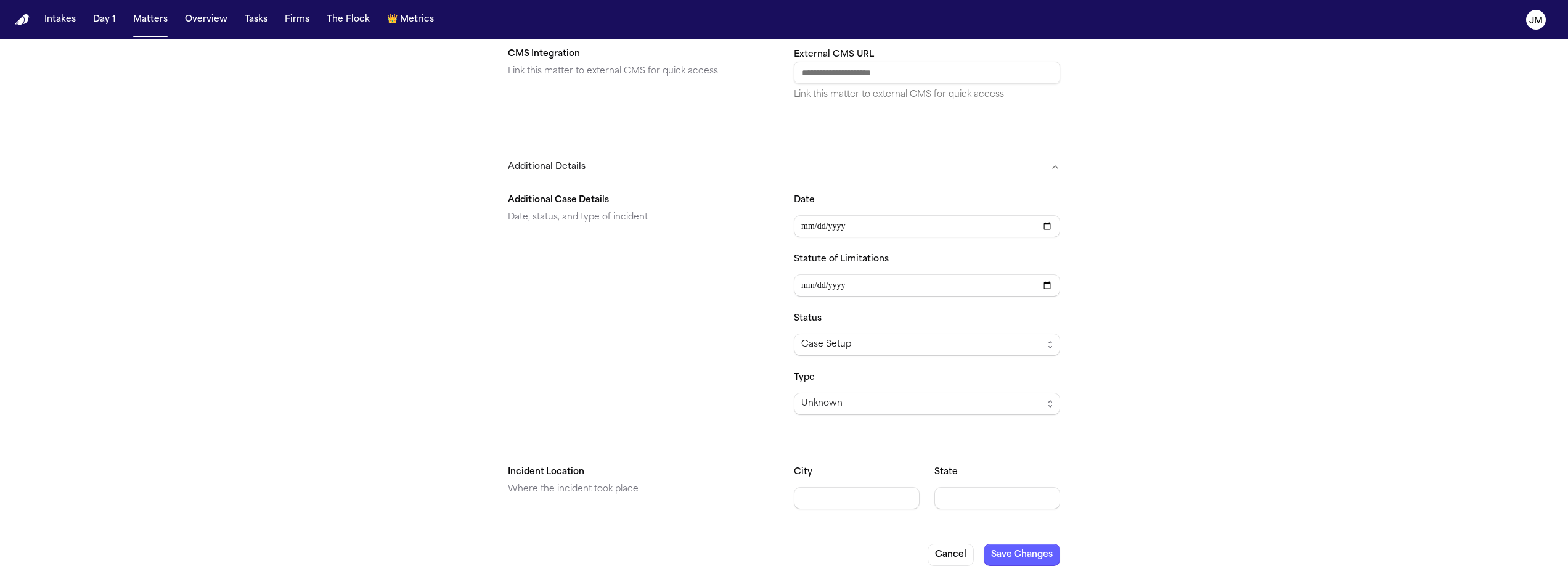
scroll to position [708, 0]
click at [836, 394] on span "Unknown" at bounding box center [822, 400] width 42 height 15
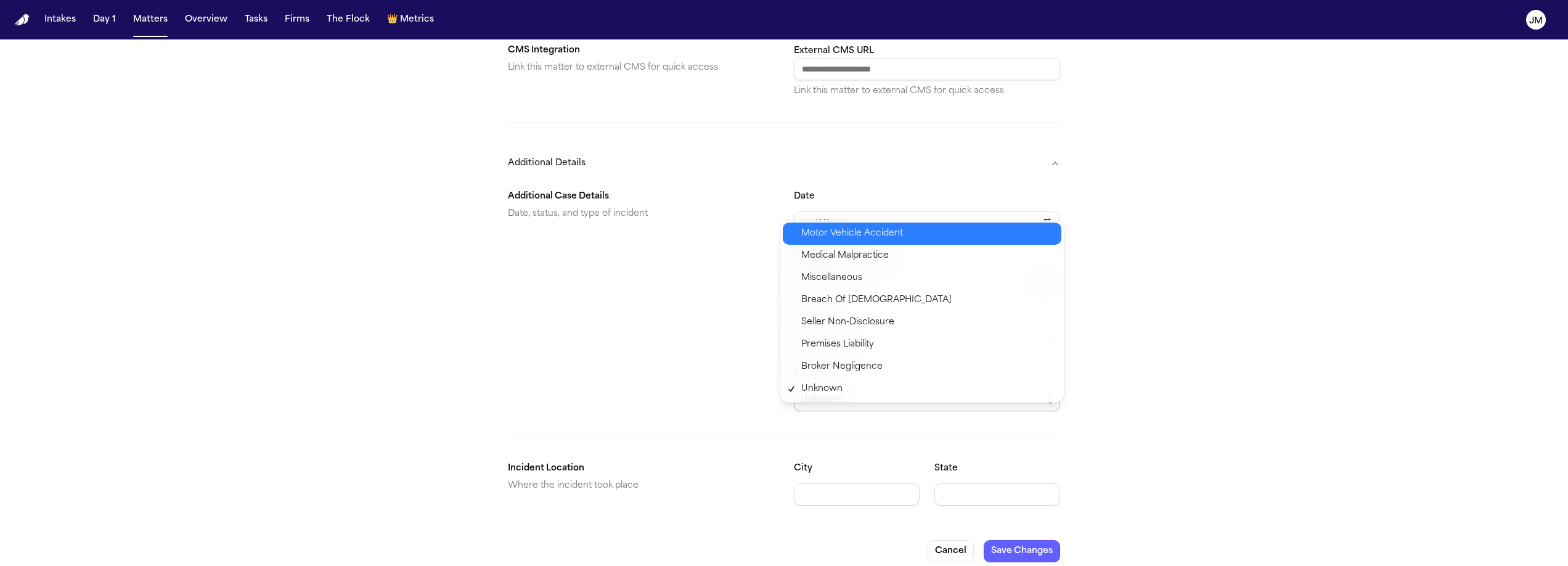
click at [842, 239] on span "Motor Vehicle Accident" at bounding box center [852, 234] width 102 height 15
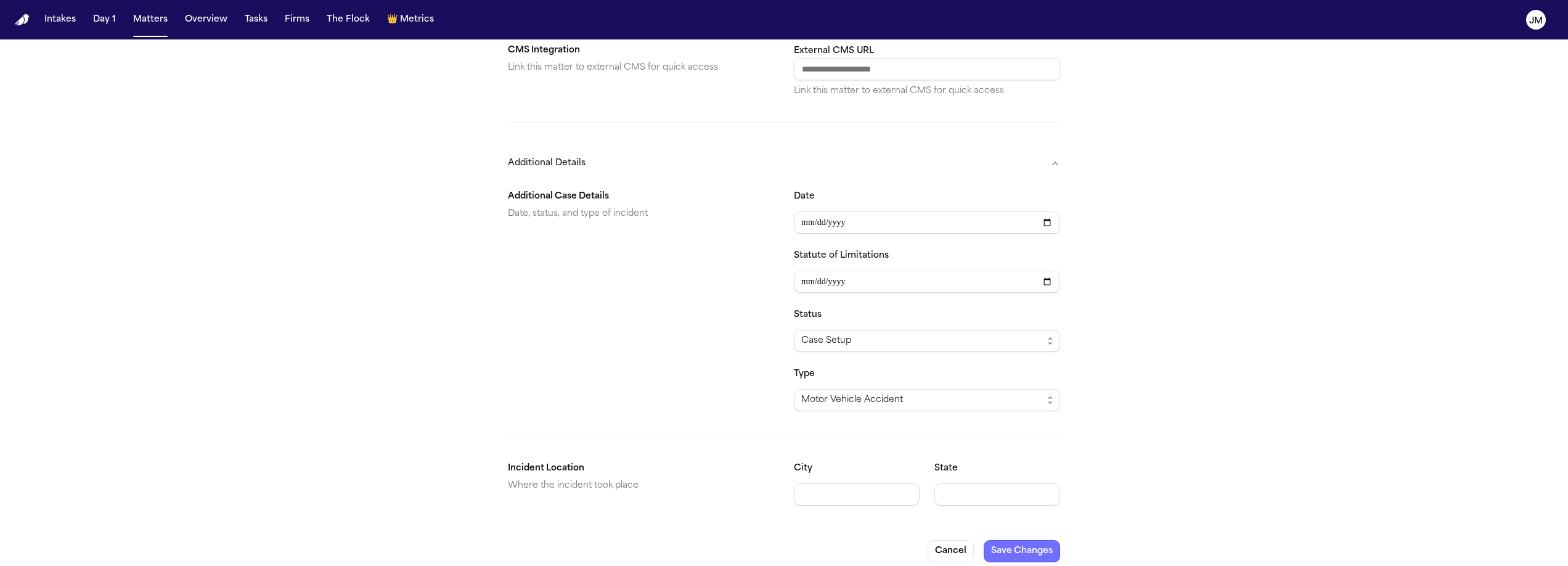
click at [1027, 536] on button "Save Changes" at bounding box center [1022, 551] width 76 height 22
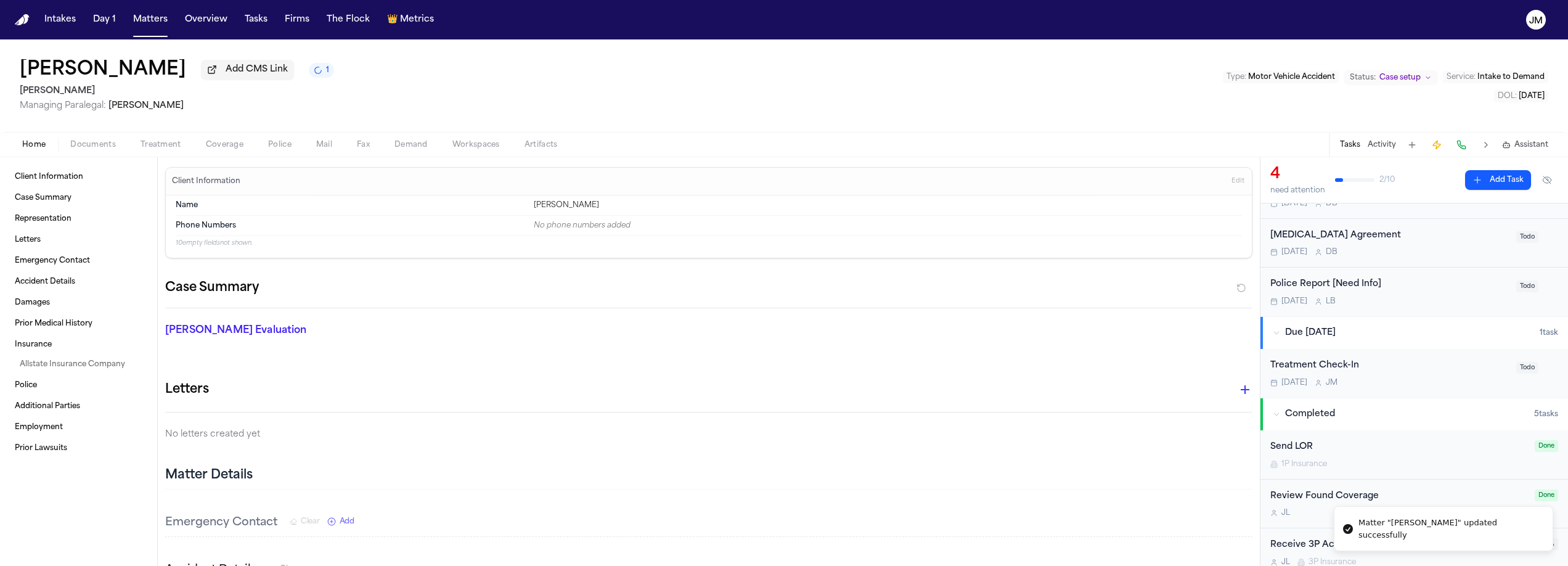
scroll to position [227, 0]
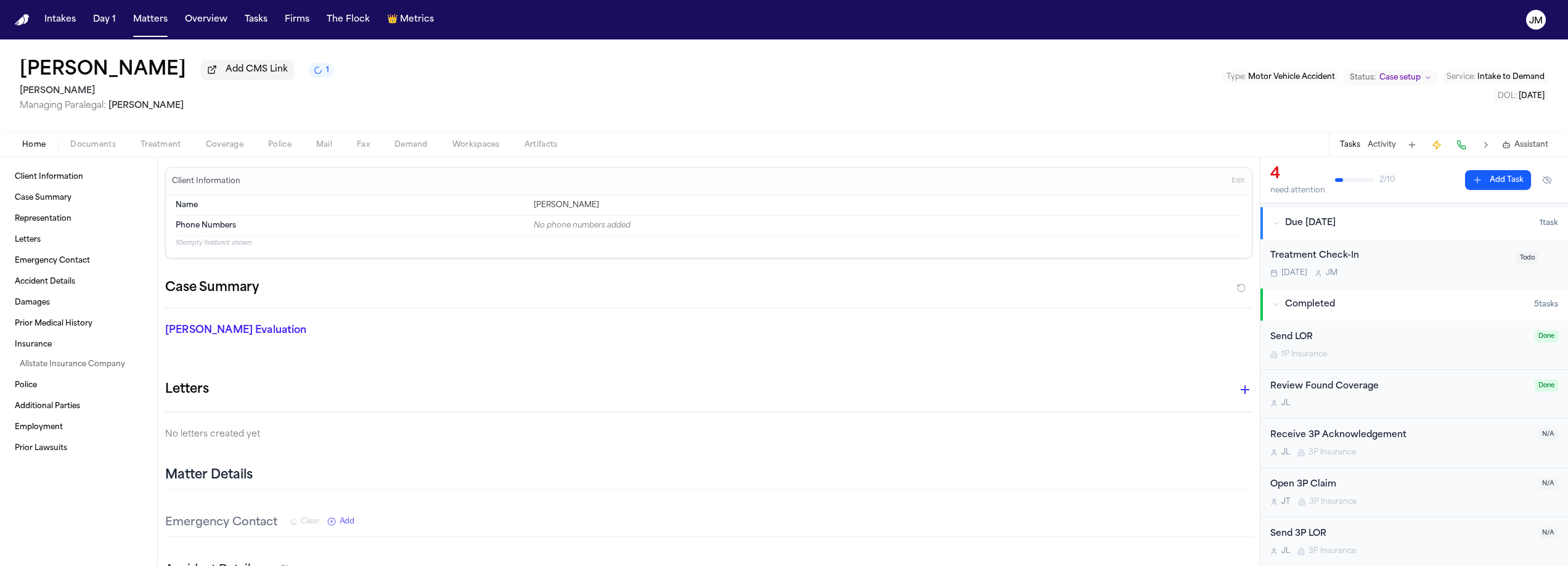
click at [1436, 484] on div "Open 3P Claim" at bounding box center [1400, 485] width 261 height 14
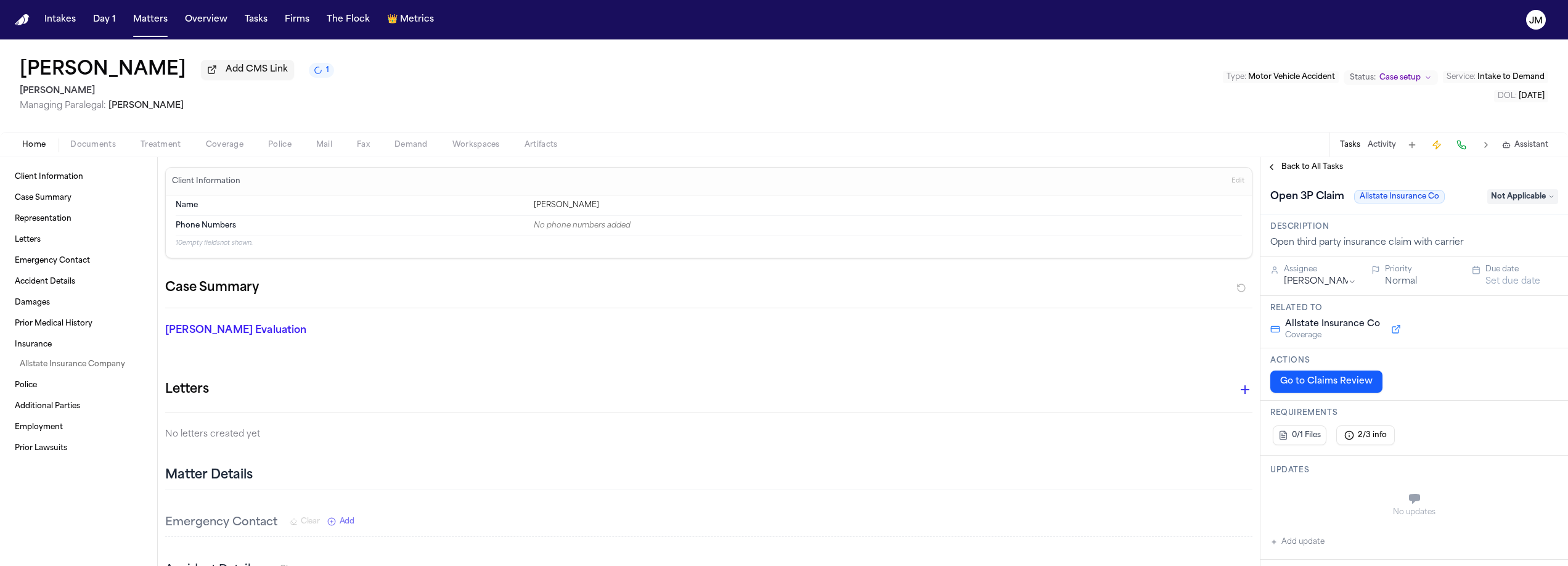
click at [1510, 200] on span "Not Applicable" at bounding box center [1523, 196] width 71 height 15
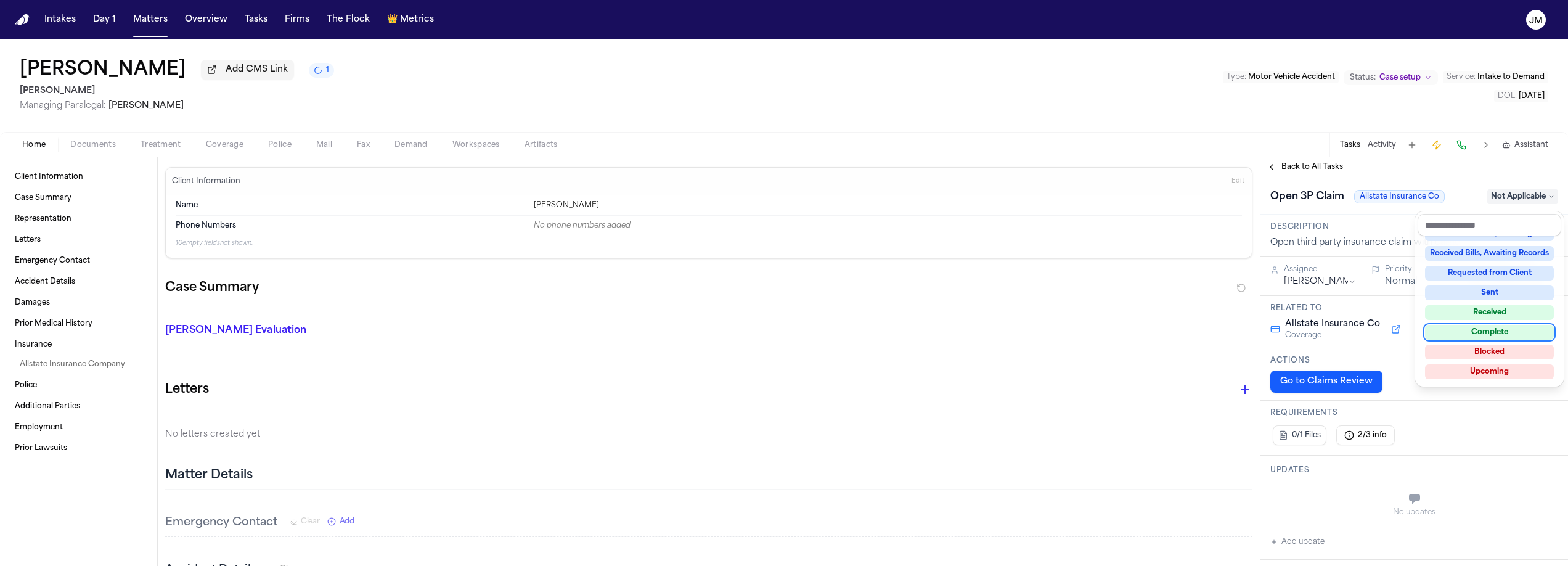
click at [1503, 330] on div "Complete" at bounding box center [1490, 333] width 129 height 15
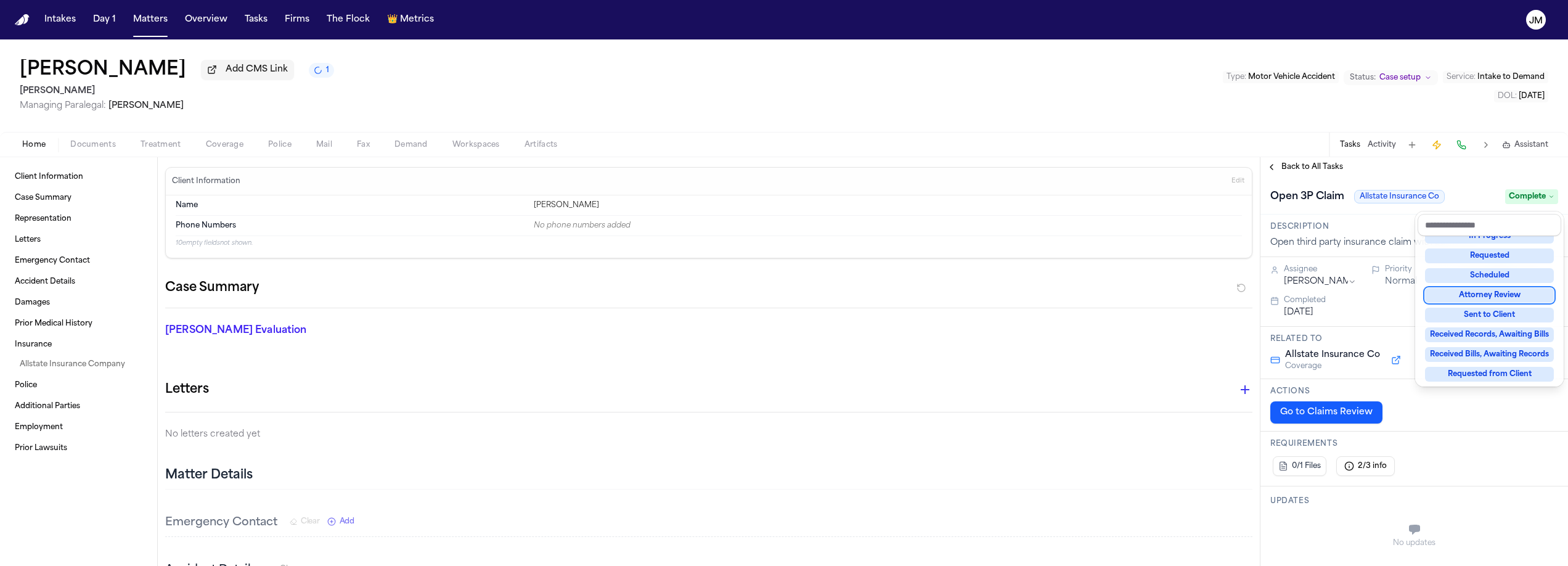
click at [1304, 168] on div "**********" at bounding box center [1414, 362] width 308 height 409
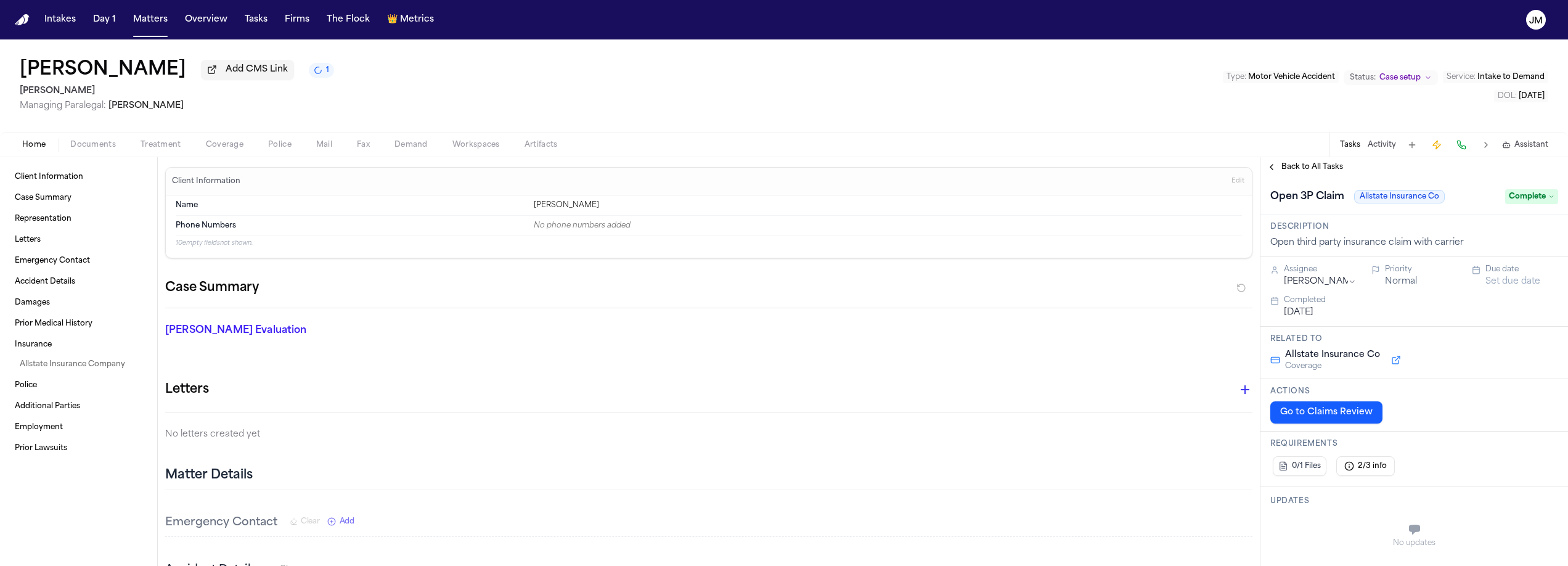
click at [1320, 169] on span "Back to All Tasks" at bounding box center [1312, 167] width 62 height 10
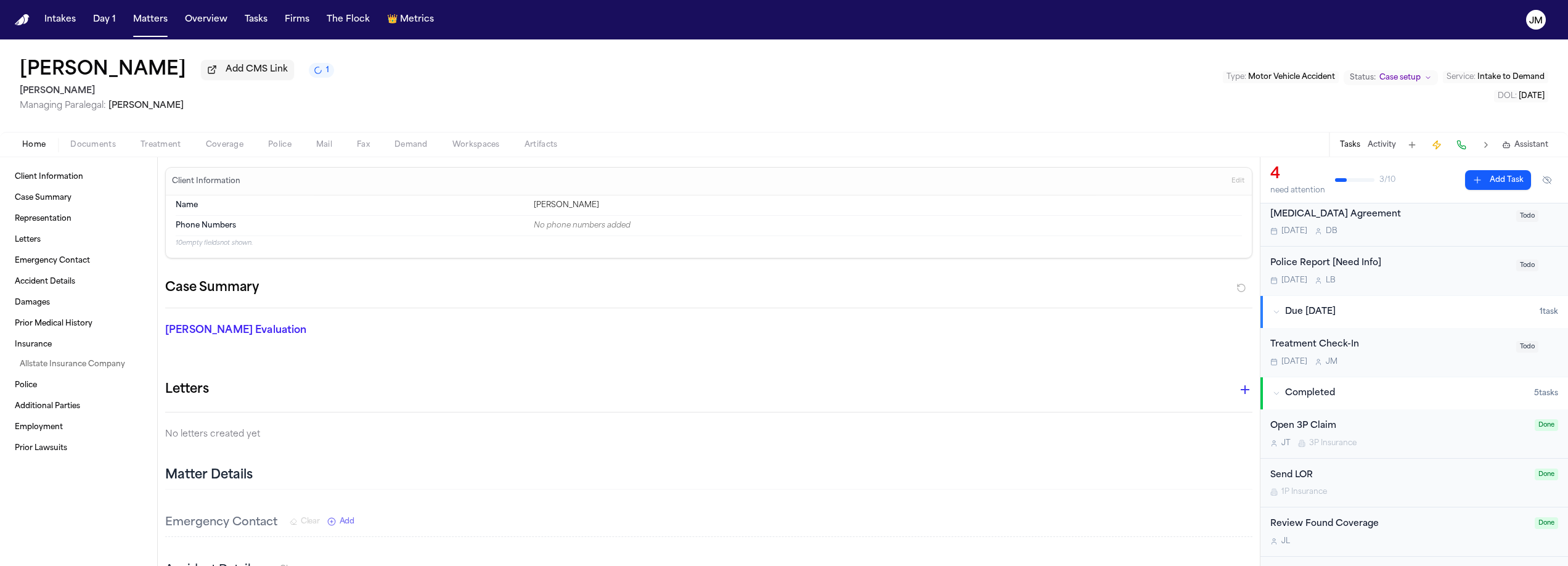
scroll to position [227, 0]
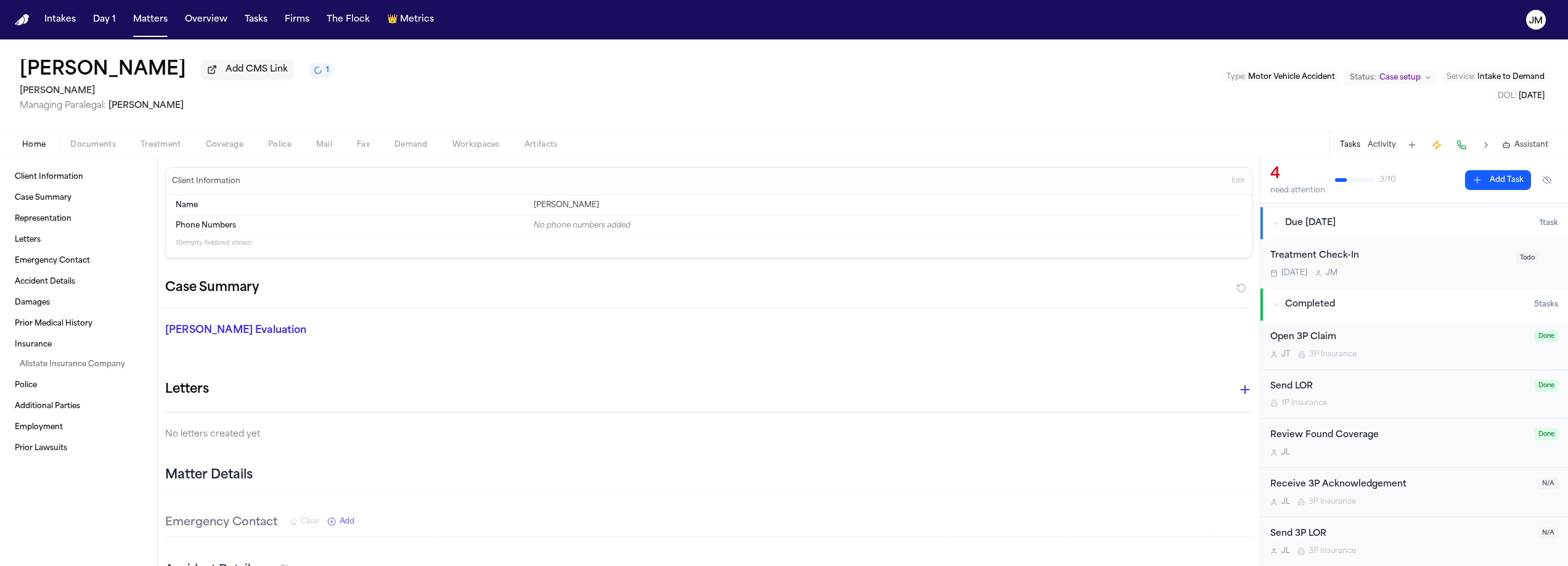
click at [1450, 536] on div "Send 3P LOR" at bounding box center [1400, 534] width 261 height 14
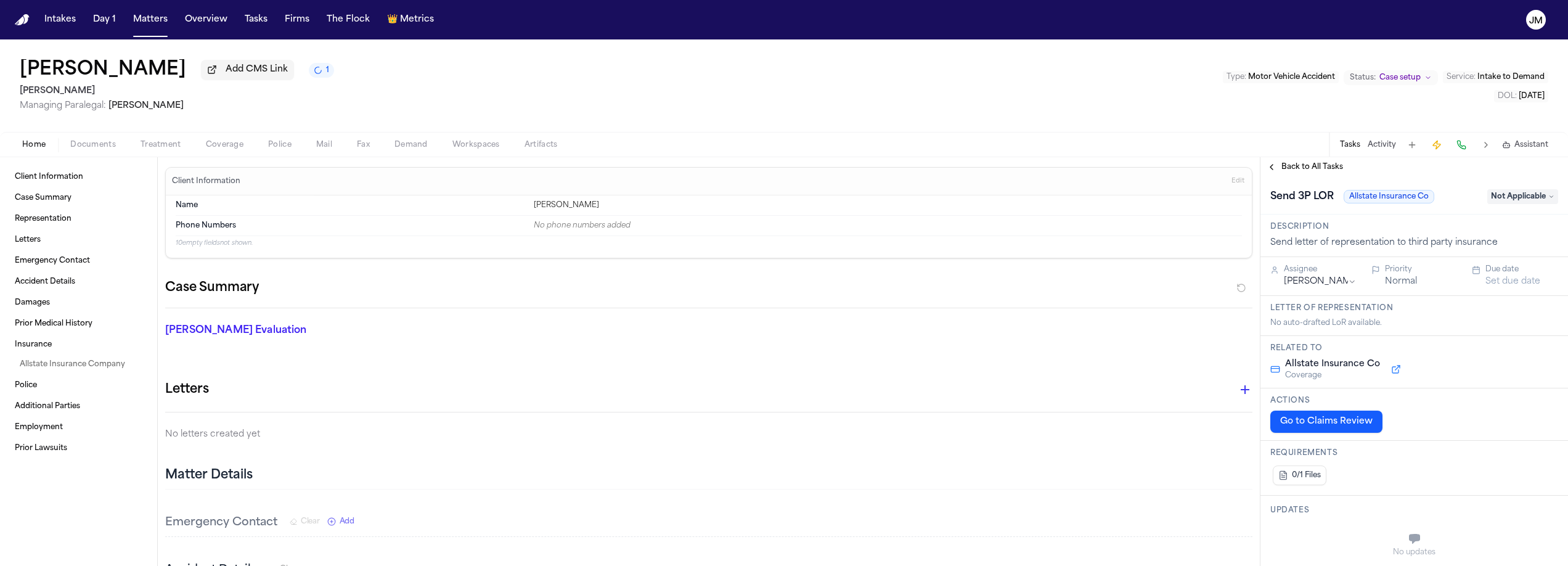
click at [1524, 204] on span "Not Applicable" at bounding box center [1523, 196] width 71 height 15
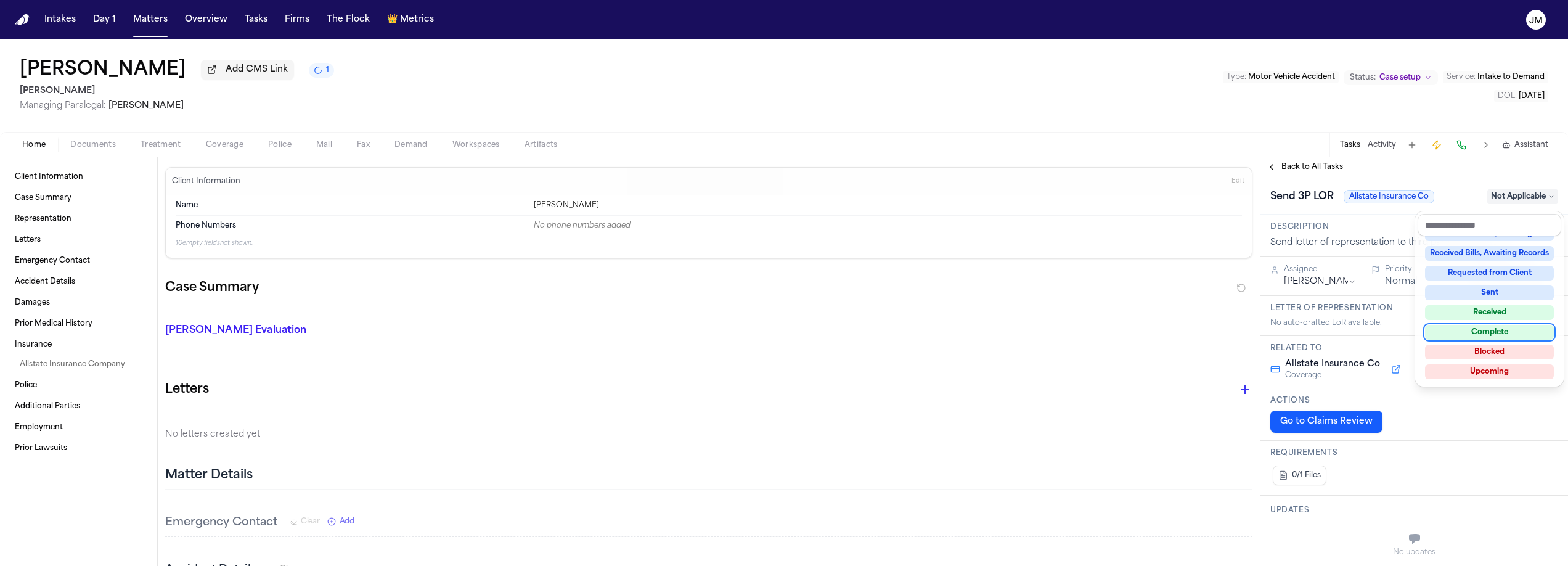
click at [1499, 331] on div "Complete" at bounding box center [1490, 333] width 129 height 15
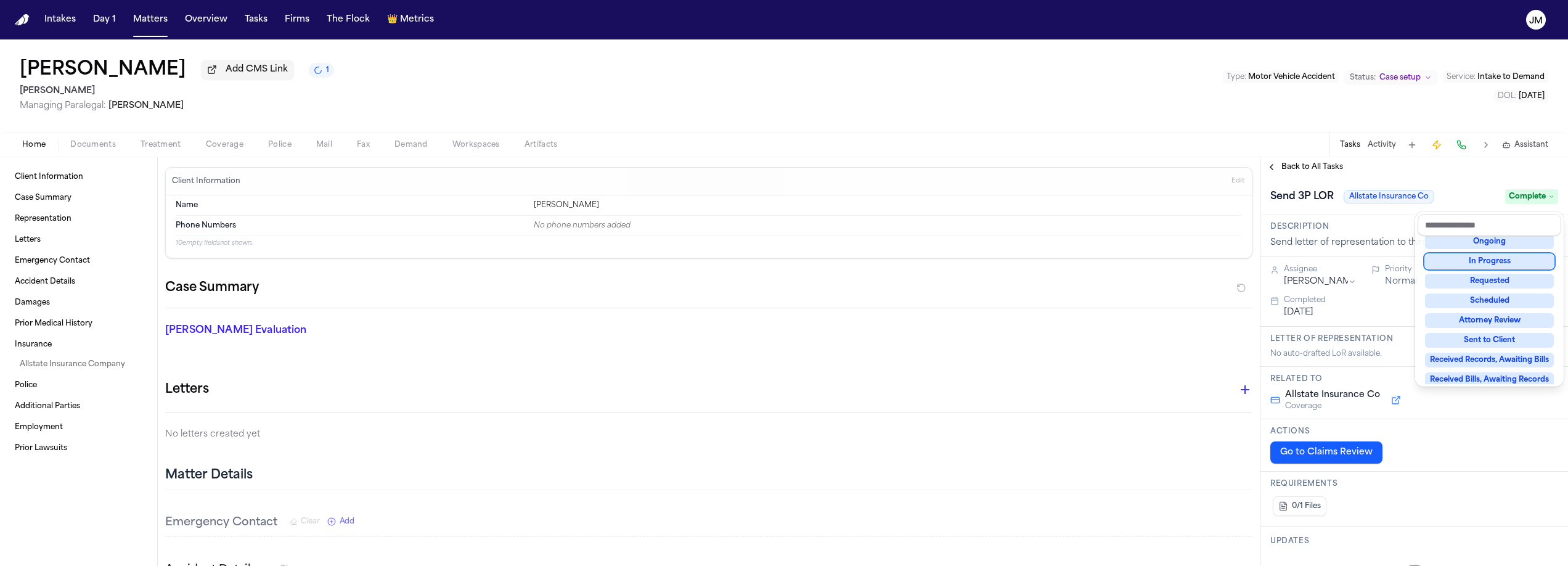
click at [1288, 167] on div "**********" at bounding box center [1414, 362] width 308 height 409
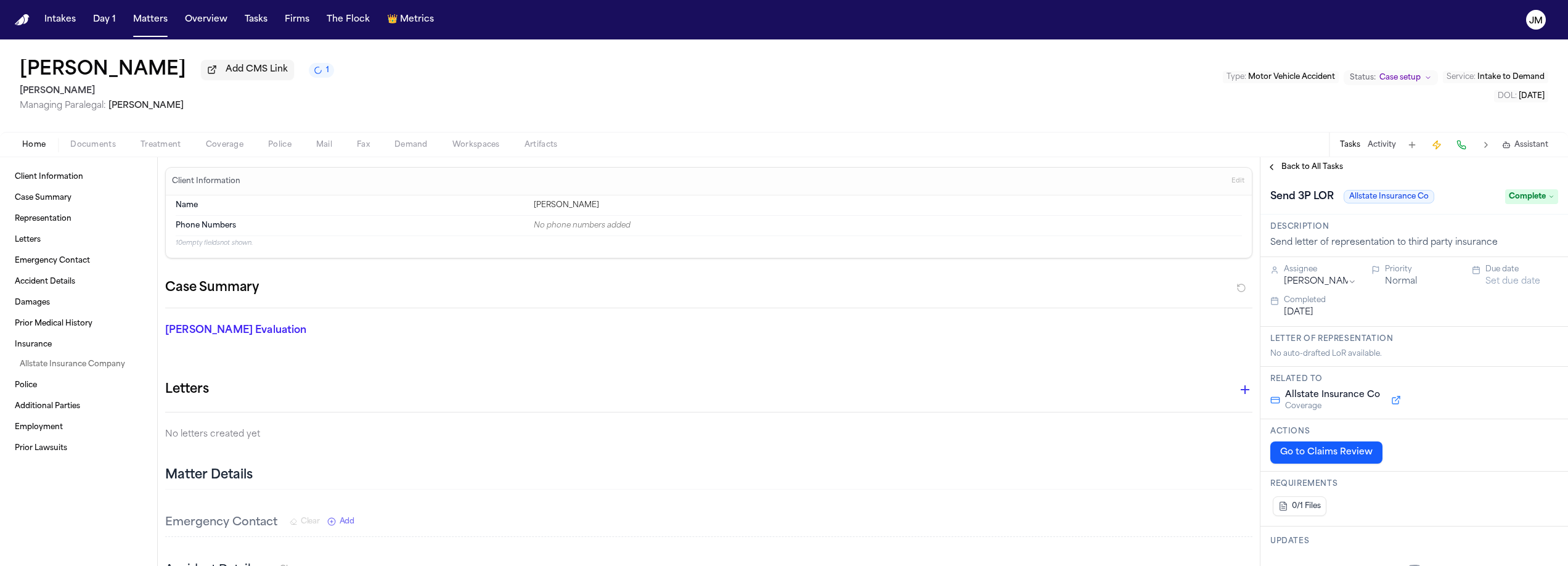
click at [1311, 172] on span "Back to All Tasks" at bounding box center [1312, 167] width 62 height 10
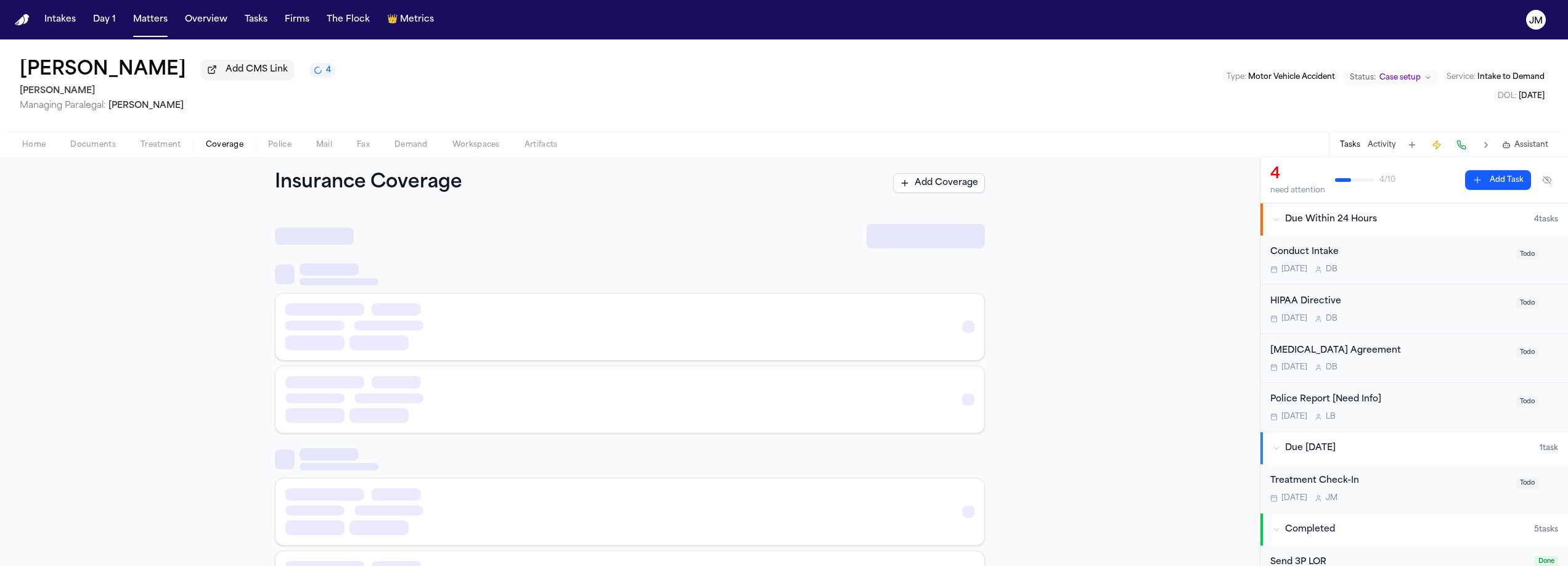
click at [209, 150] on span "Coverage" at bounding box center [224, 145] width 38 height 10
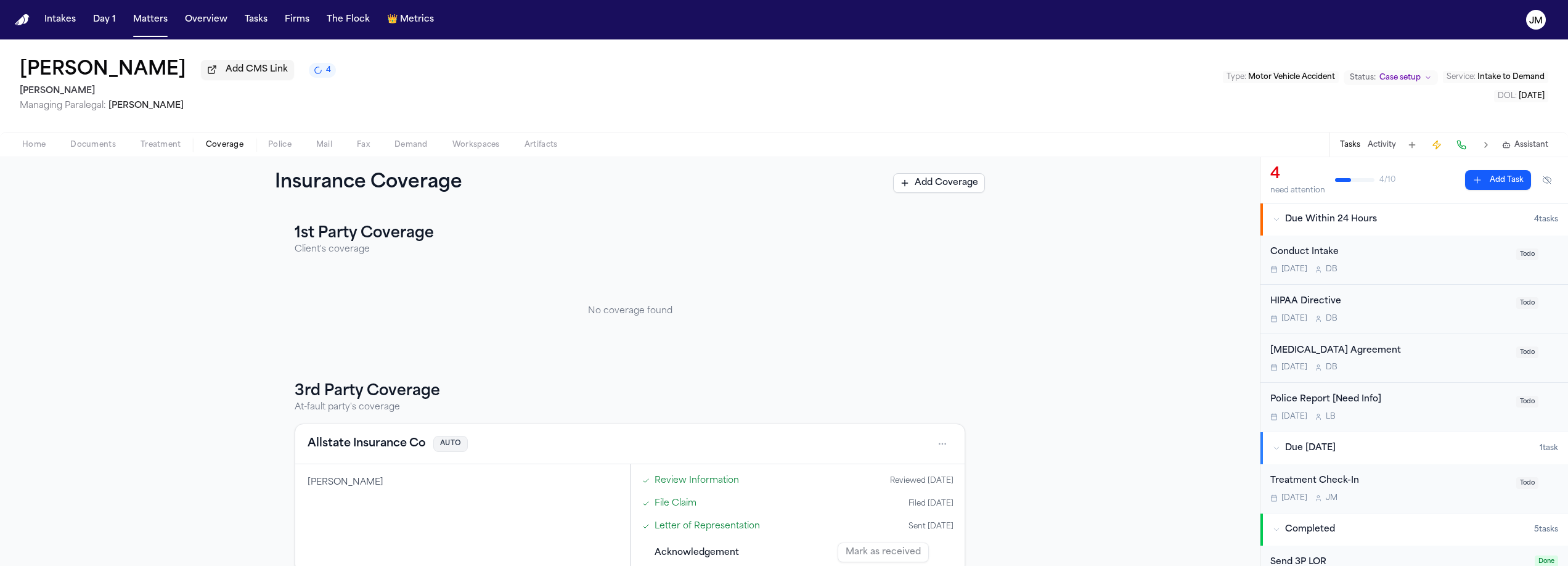
scroll to position [24, 0]
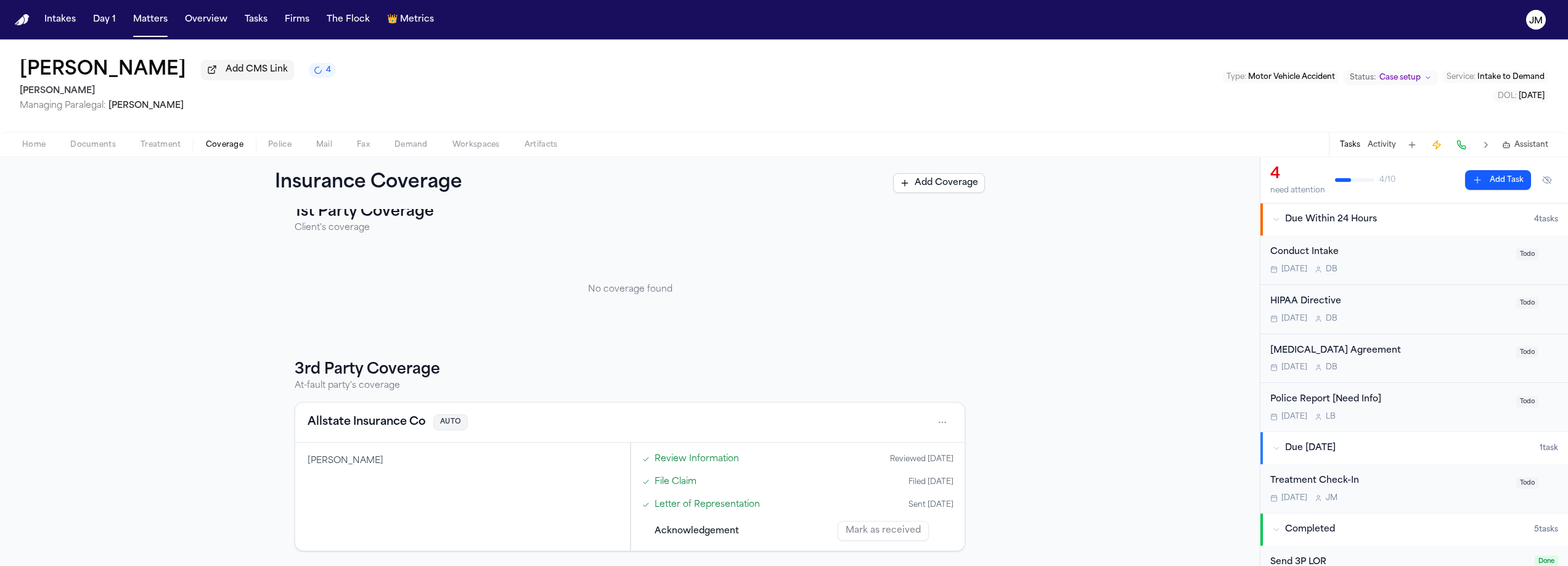
click at [25, 150] on span "Home" at bounding box center [34, 145] width 23 height 10
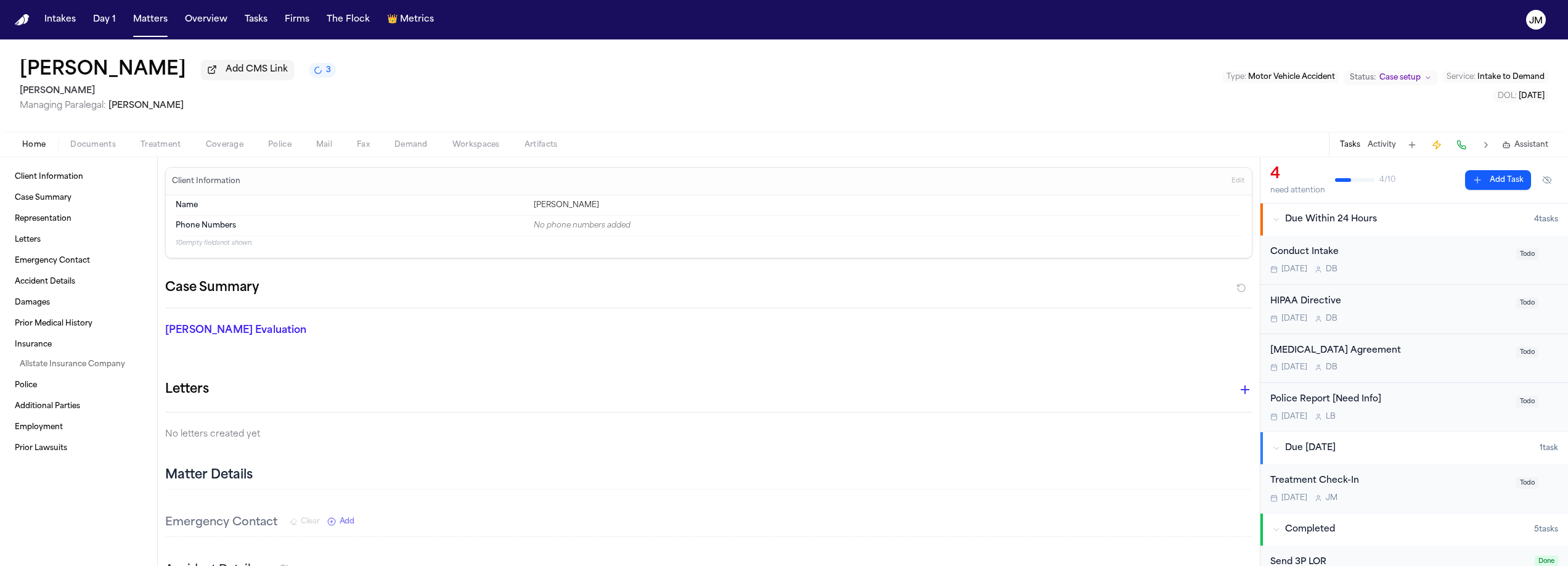
click at [1432, 258] on div "Conduct Intake" at bounding box center [1390, 252] width 239 height 14
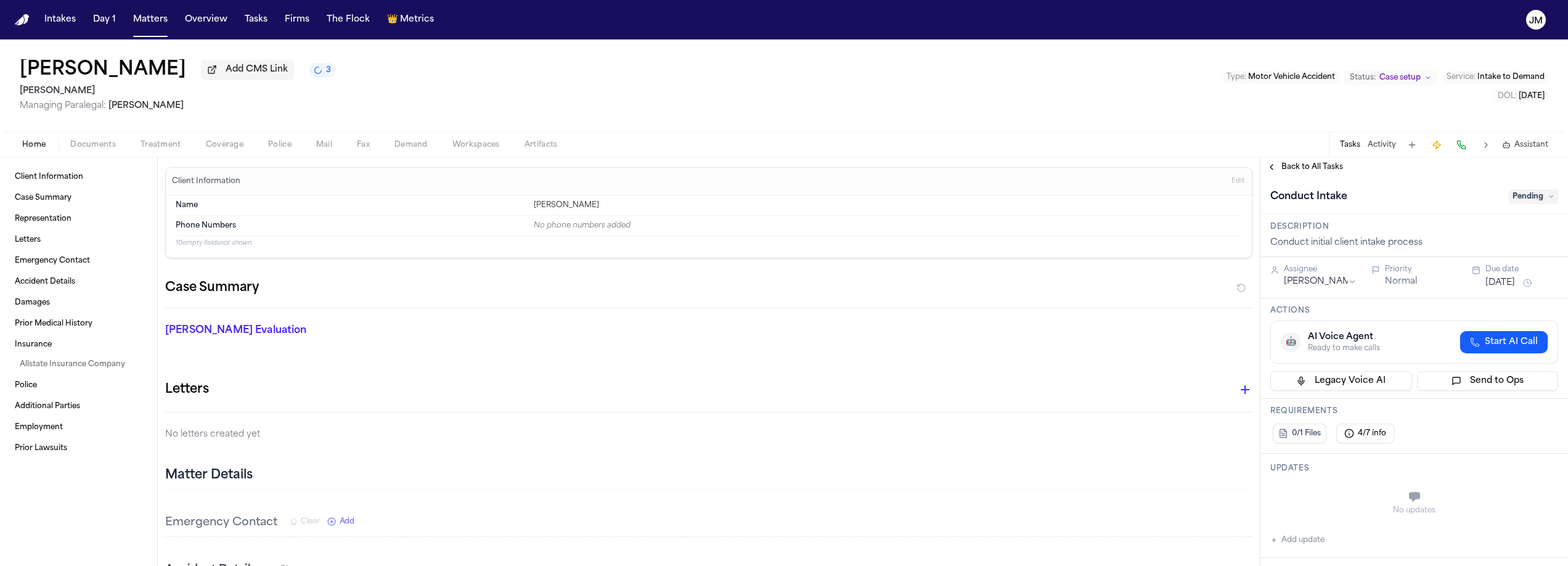
click at [1335, 280] on html "Intakes Day 1 Matters Overview Tasks Firms The Flock 👑 Metrics JM Charles Beck …" at bounding box center [784, 283] width 1568 height 566
click at [1491, 286] on button "Sep 15, 2025" at bounding box center [1500, 283] width 29 height 12
click at [1469, 406] on button "16" at bounding box center [1471, 407] width 19 height 19
click at [1134, 109] on div "Charles Beck Add CMS Link 3 David Lopez Managing Paralegal: Jacqueline Maldonad…" at bounding box center [784, 86] width 1568 height 93
click at [1313, 170] on span "Back to All Tasks" at bounding box center [1312, 167] width 62 height 10
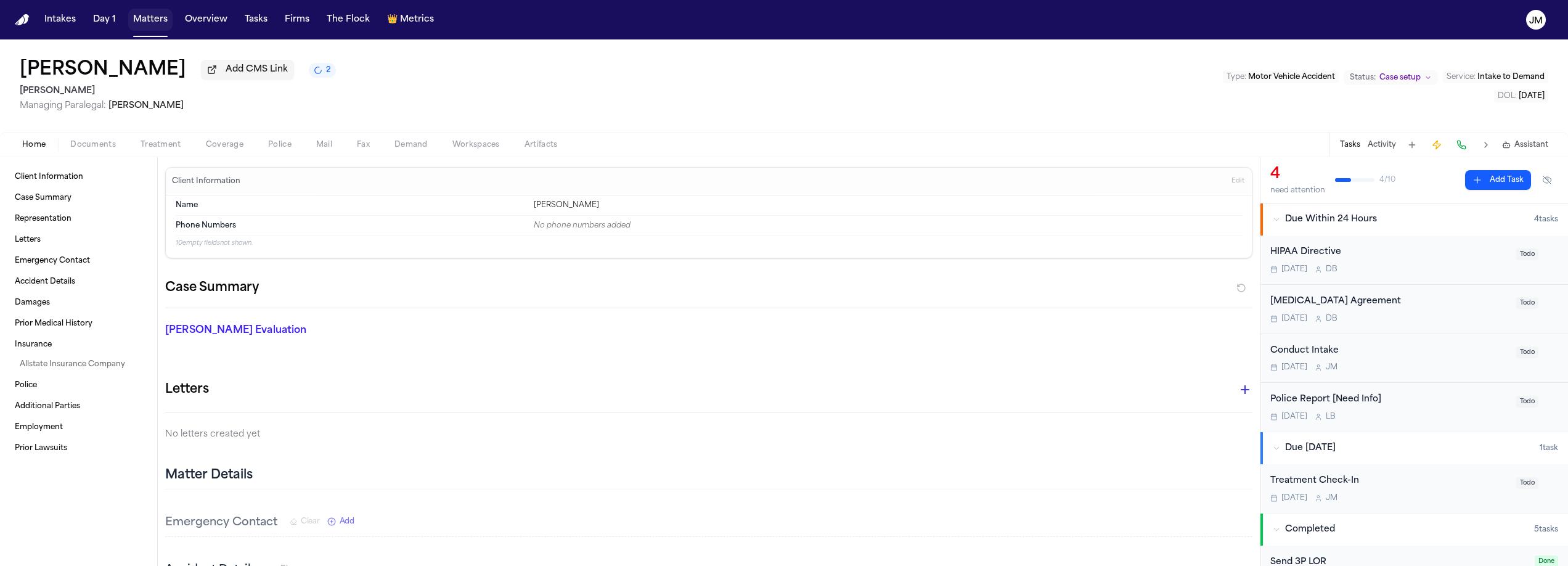
click at [149, 23] on button "Matters" at bounding box center [150, 19] width 44 height 22
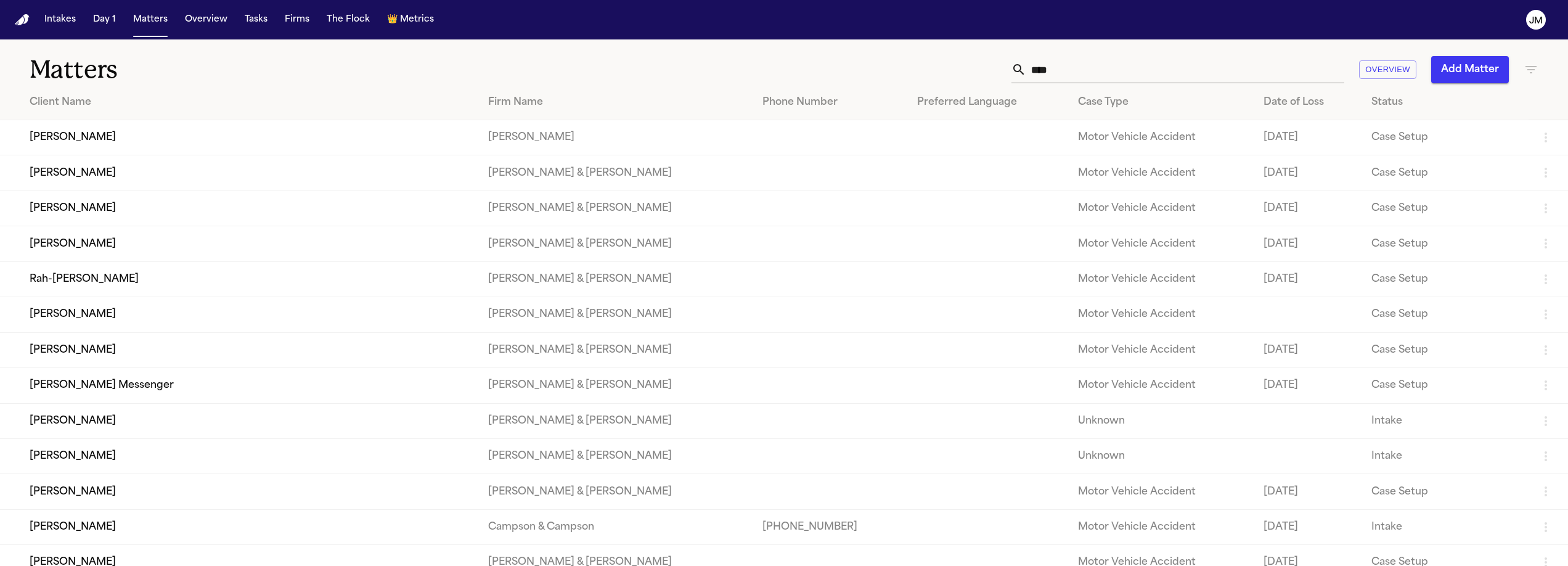
click at [1061, 66] on input "****" at bounding box center [1185, 70] width 318 height 27
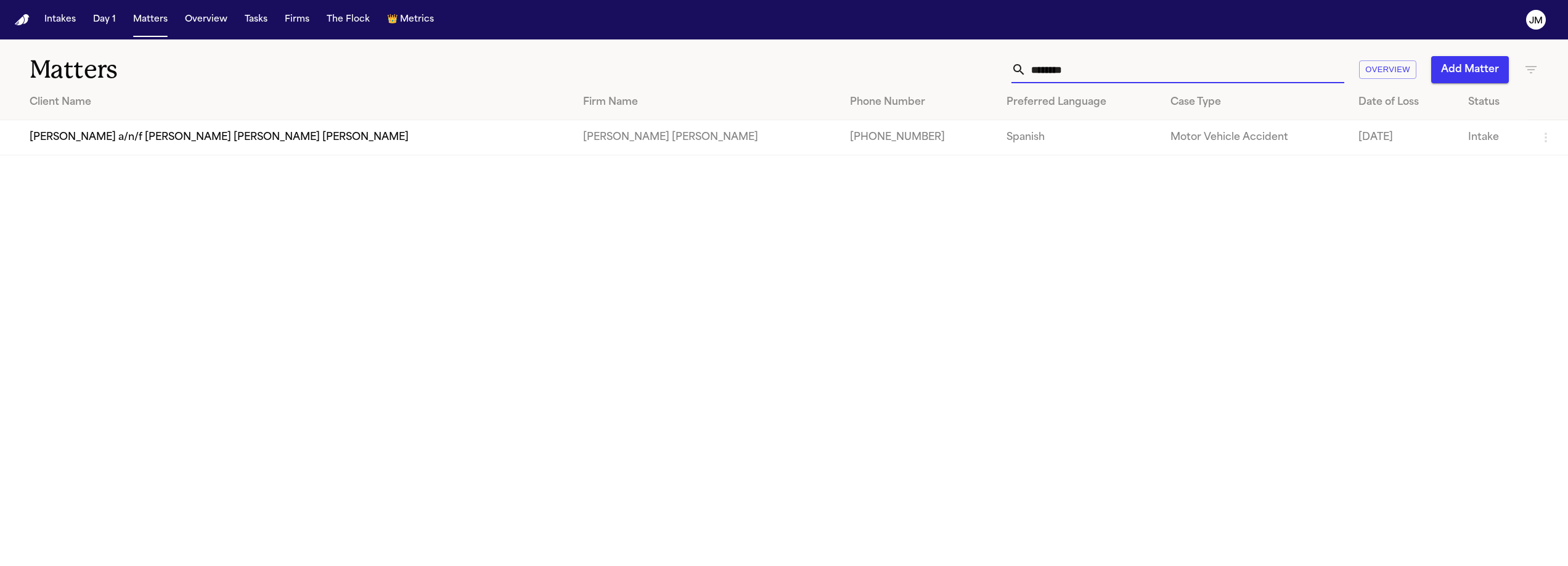
type input "********"
click at [61, 13] on button "Intakes" at bounding box center [60, 19] width 42 height 22
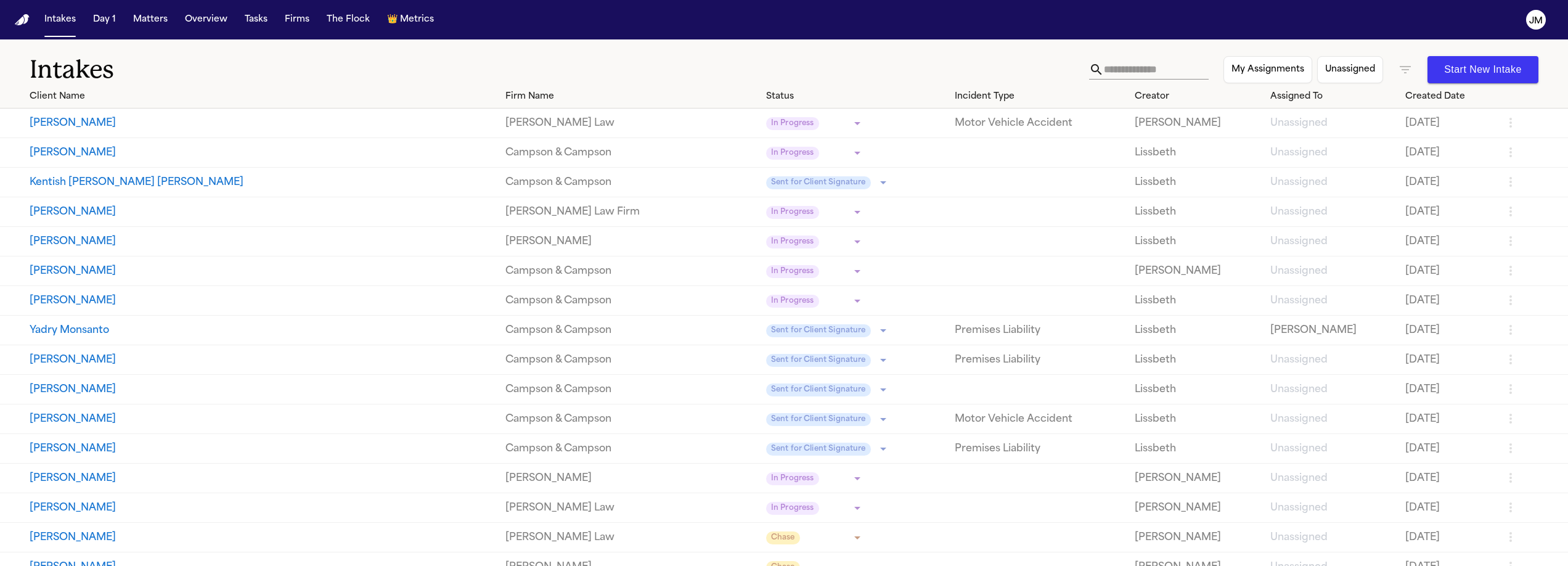
click at [1104, 71] on input "text" at bounding box center [1156, 69] width 105 height 19
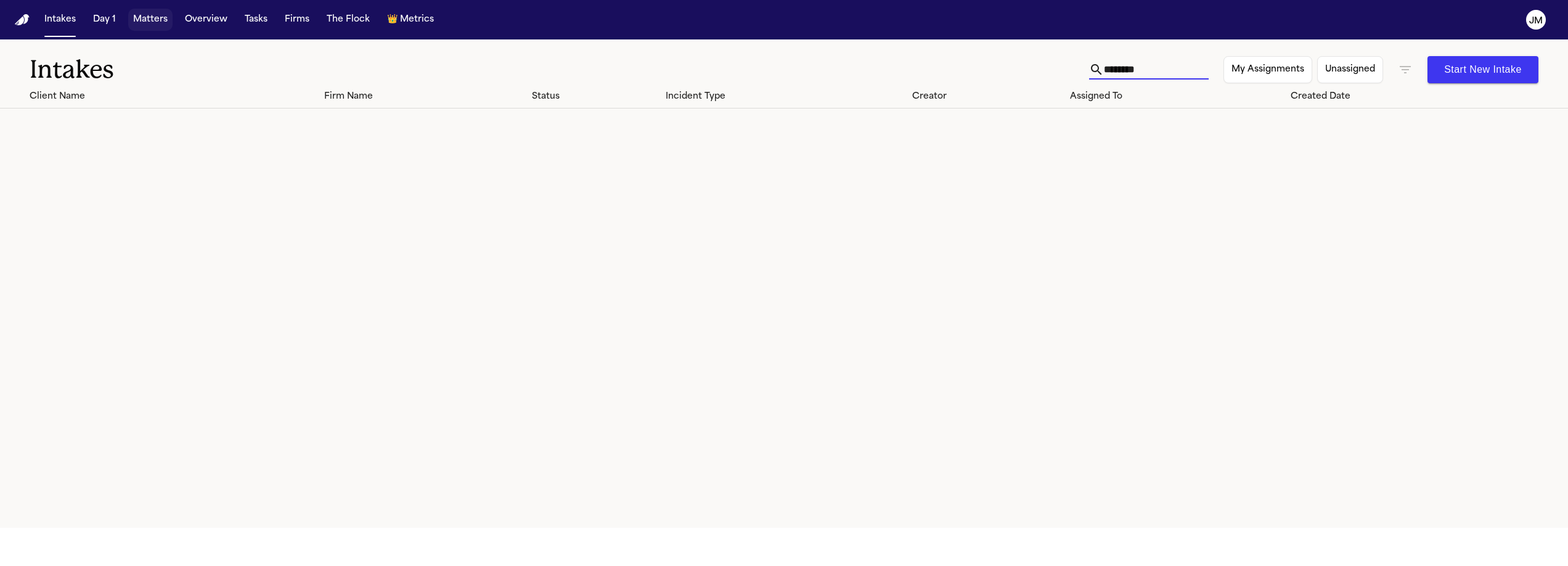
type input "********"
click at [161, 26] on button "Matters" at bounding box center [150, 19] width 44 height 22
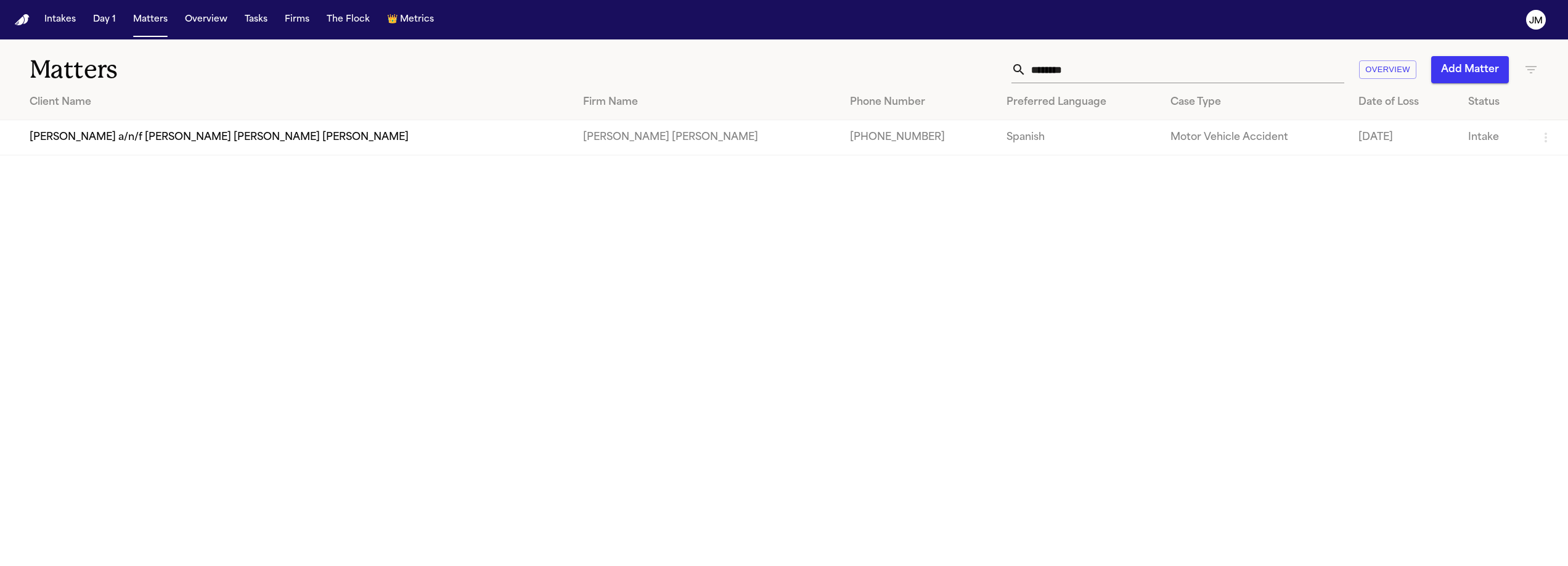
click at [1451, 60] on button "Add Matter" at bounding box center [1470, 70] width 78 height 27
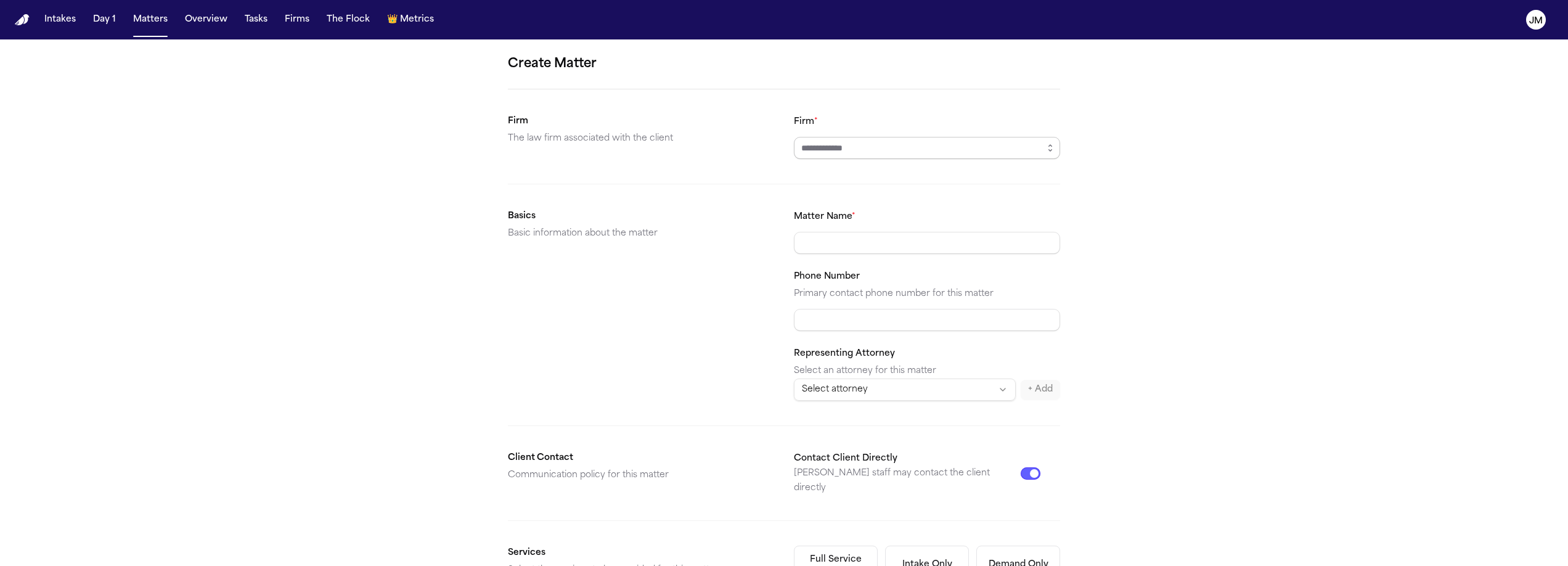
click at [836, 143] on input "Firm *" at bounding box center [927, 148] width 266 height 22
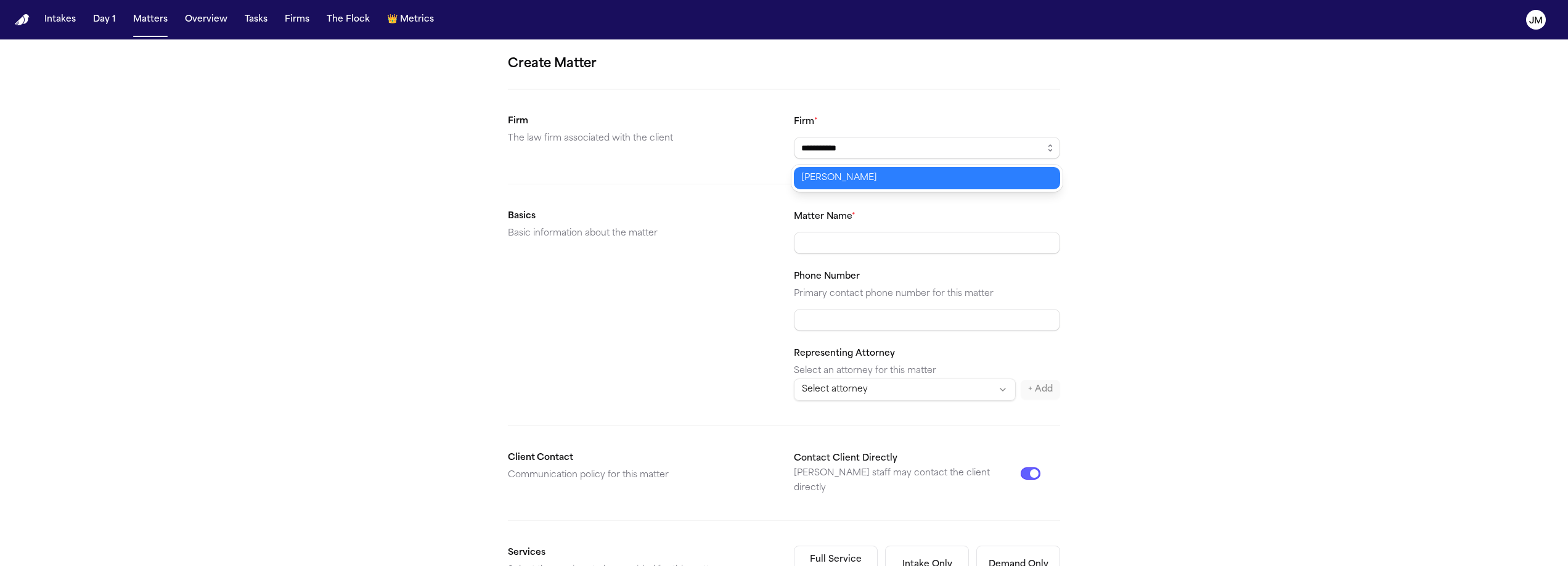
click at [854, 180] on body "**********" at bounding box center [784, 283] width 1568 height 566
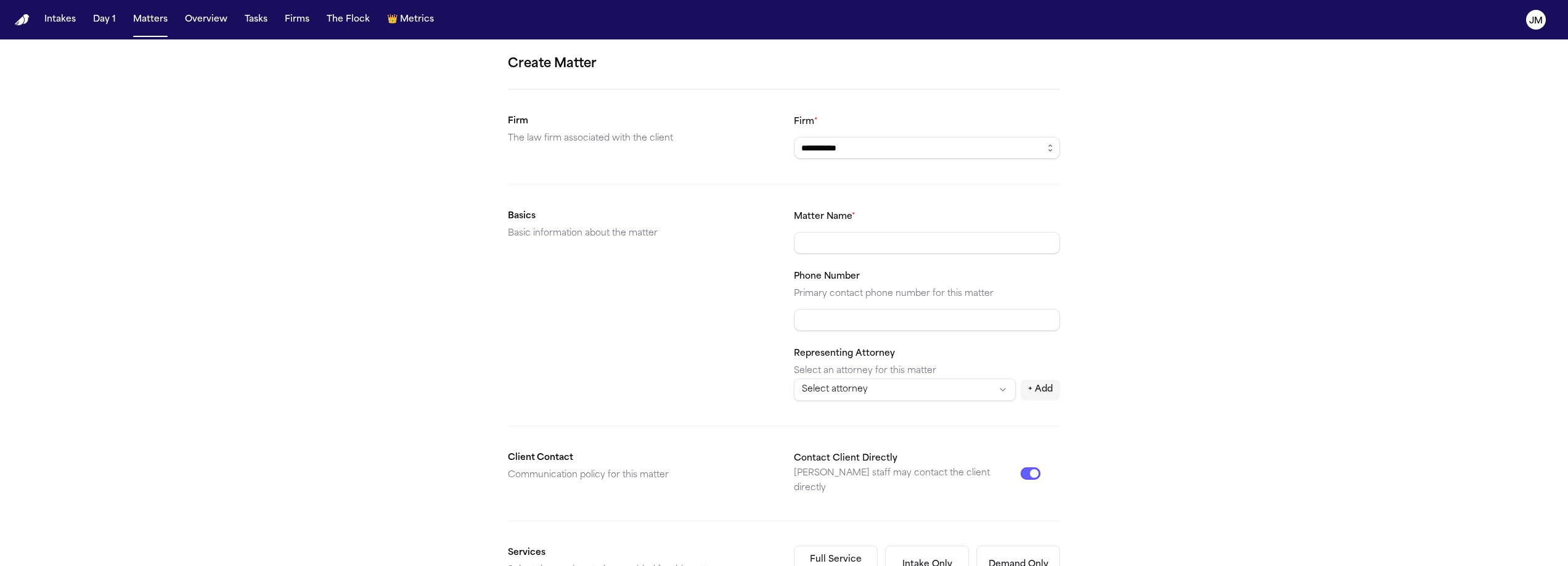
type input "**********"
click at [831, 232] on div "Matter Name *" at bounding box center [927, 231] width 266 height 45
click at [834, 241] on input "Matter Name *" at bounding box center [927, 243] width 266 height 22
click at [882, 330] on input "Phone Number" at bounding box center [927, 320] width 266 height 22
click at [817, 245] on input "**********" at bounding box center [927, 243] width 266 height 22
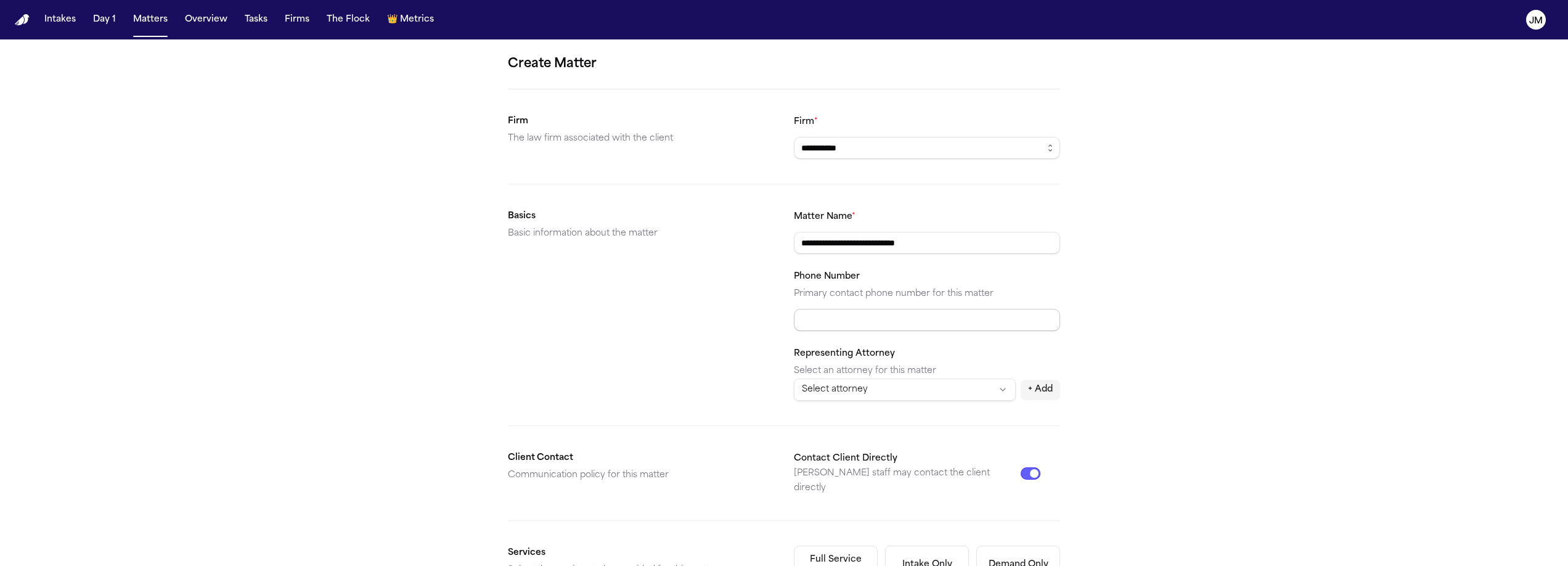
type input "**********"
click at [858, 316] on input "Phone Number" at bounding box center [927, 320] width 266 height 22
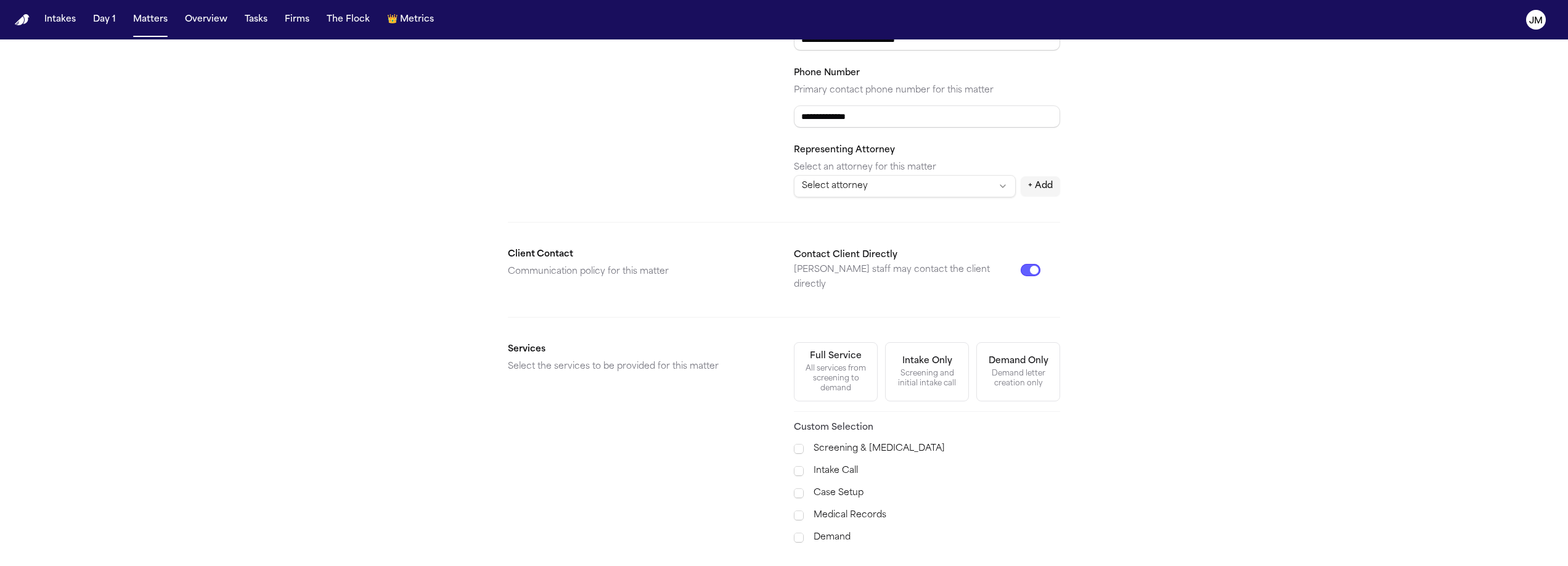
scroll to position [209, 0]
type input "**********"
click at [856, 359] on div "All services from screening to demand" at bounding box center [836, 374] width 68 height 30
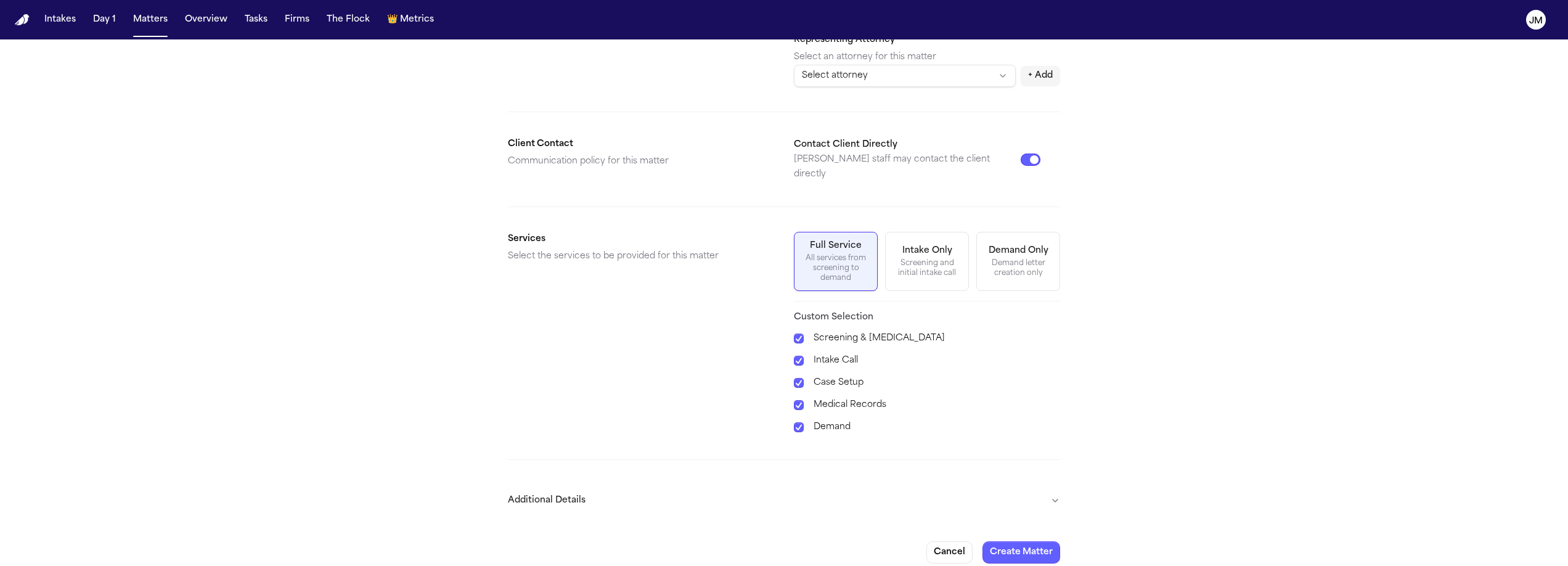
scroll to position [316, 0]
click at [1029, 467] on form "**********" at bounding box center [784, 150] width 552 height 824
click at [1040, 484] on button "Additional Details" at bounding box center [784, 499] width 552 height 32
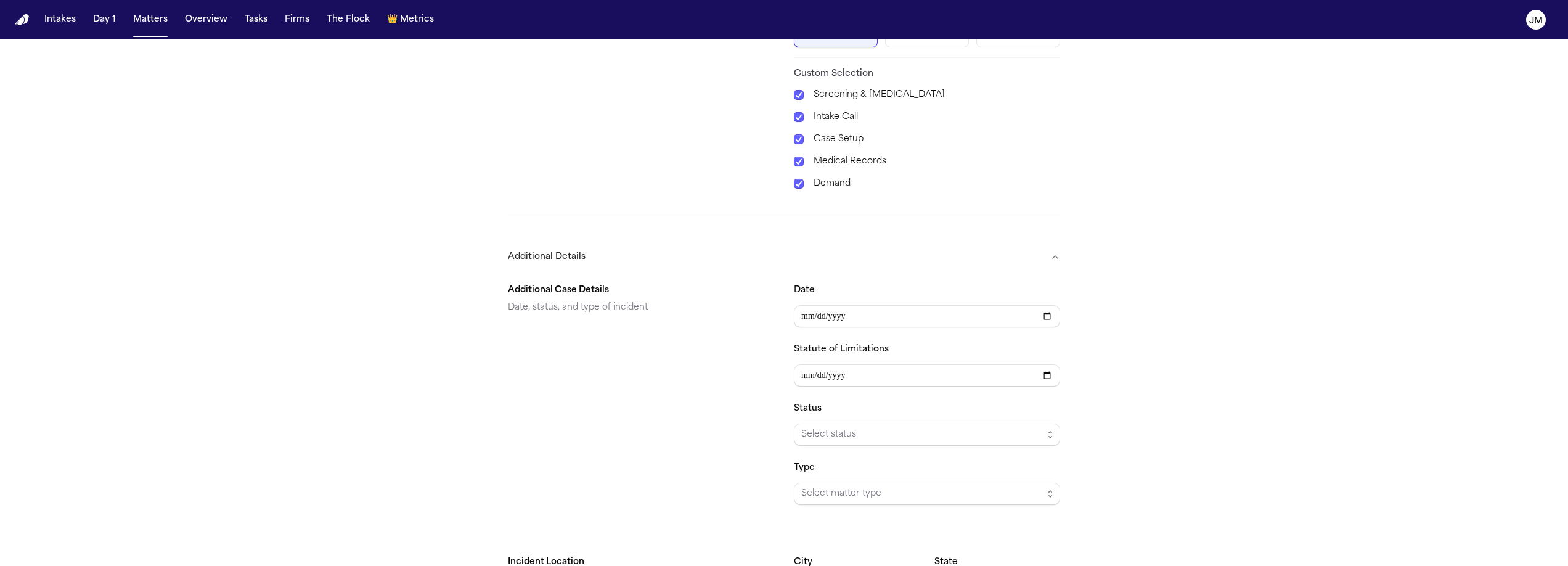
scroll to position [652, 0]
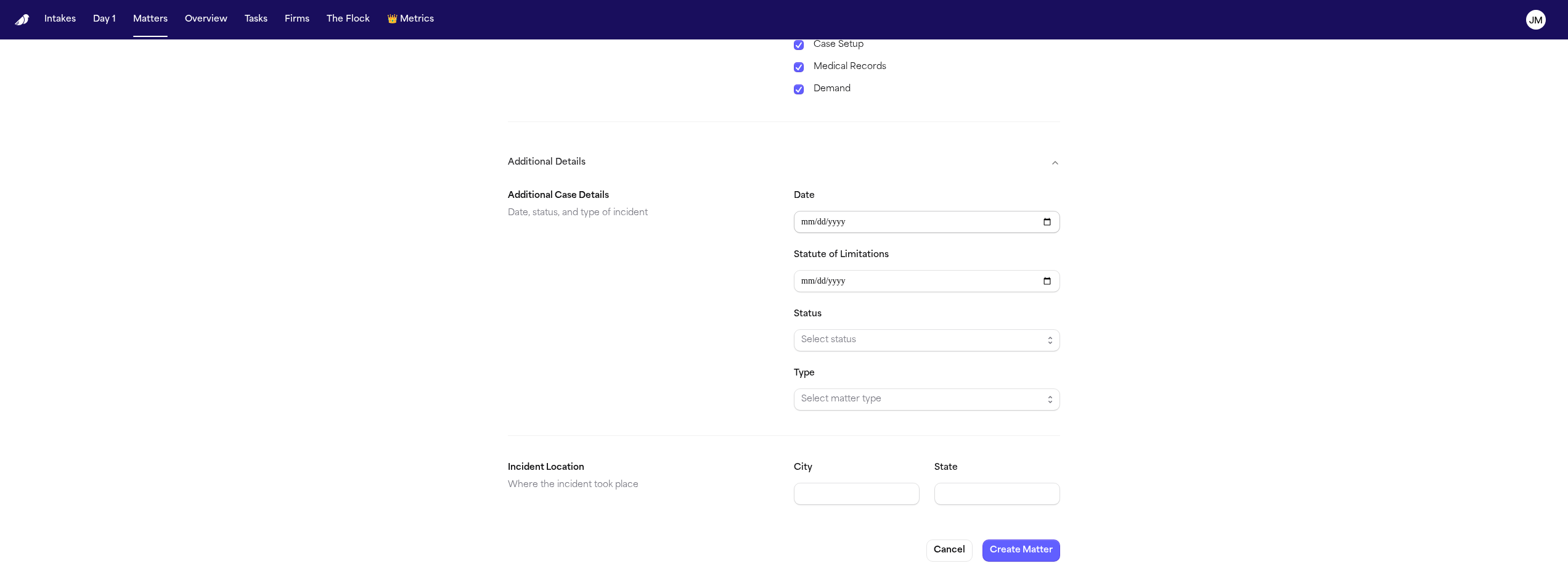
click at [826, 211] on input "Date" at bounding box center [927, 222] width 266 height 22
click at [813, 212] on input "Date" at bounding box center [927, 222] width 266 height 22
type input "**********"
click at [866, 333] on span "Select status" at bounding box center [922, 341] width 242 height 15
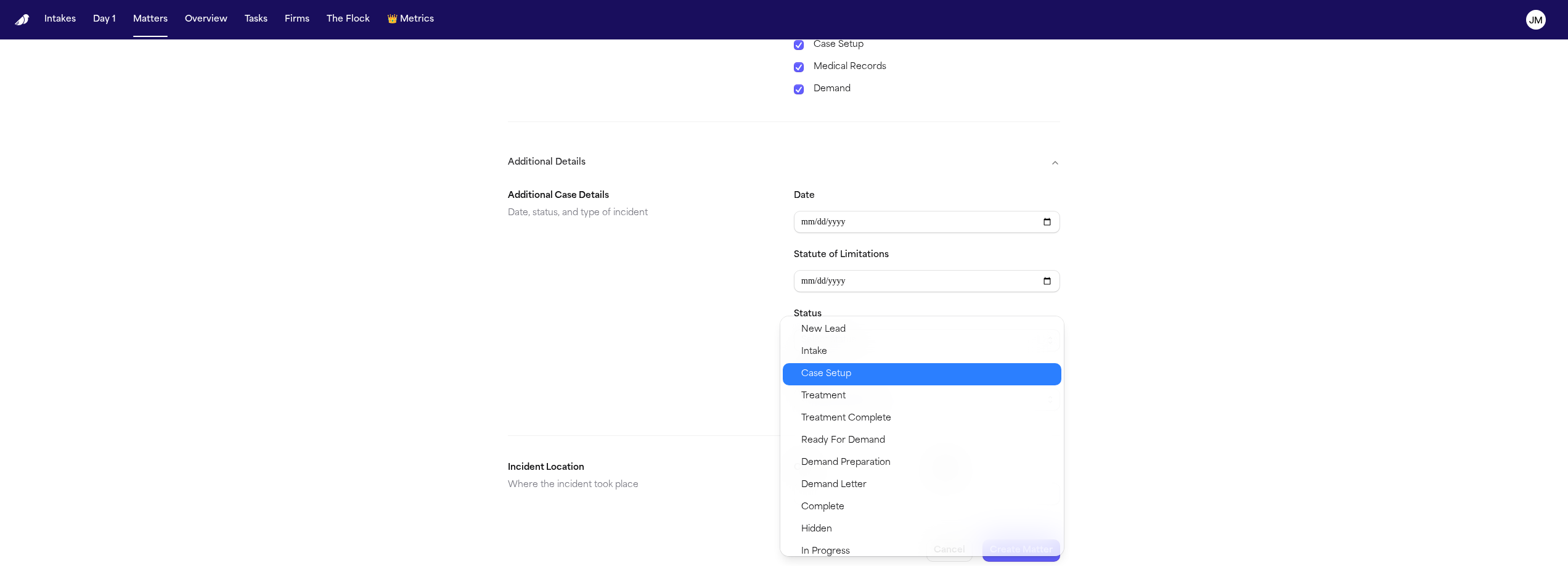
click at [855, 369] on span "Case Setup" at bounding box center [927, 374] width 253 height 15
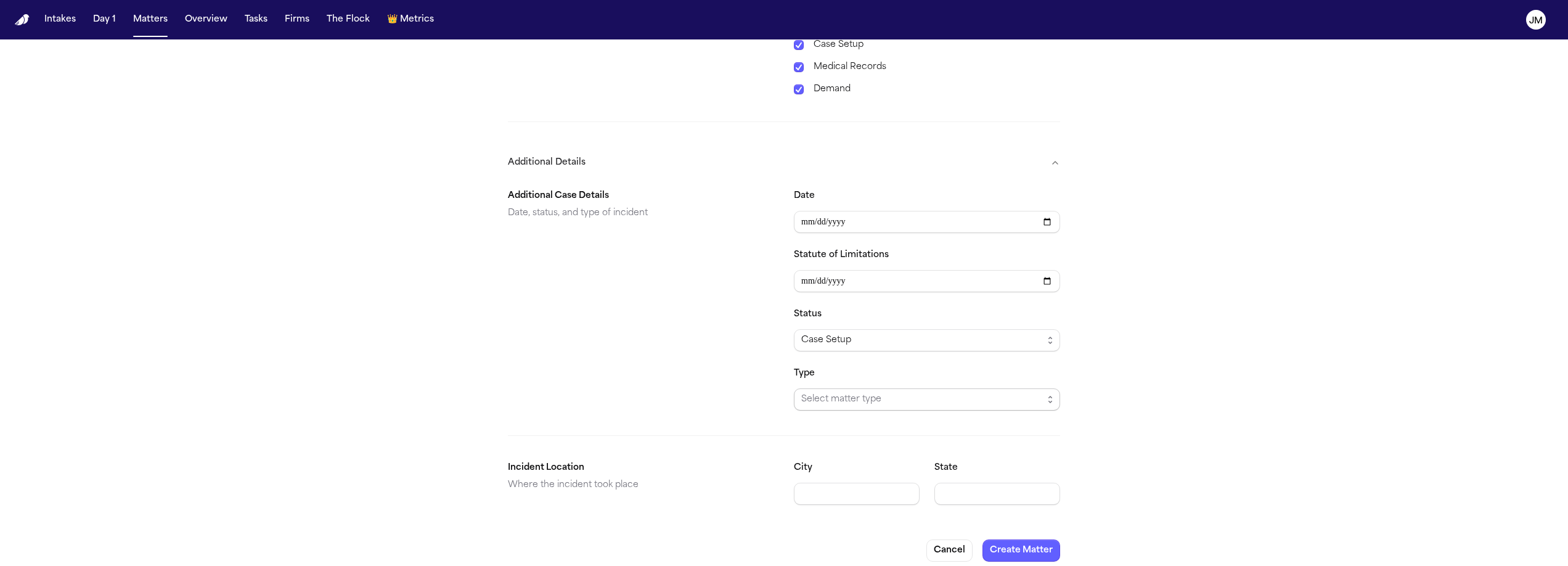
click at [858, 392] on span "Select matter type" at bounding box center [922, 400] width 242 height 15
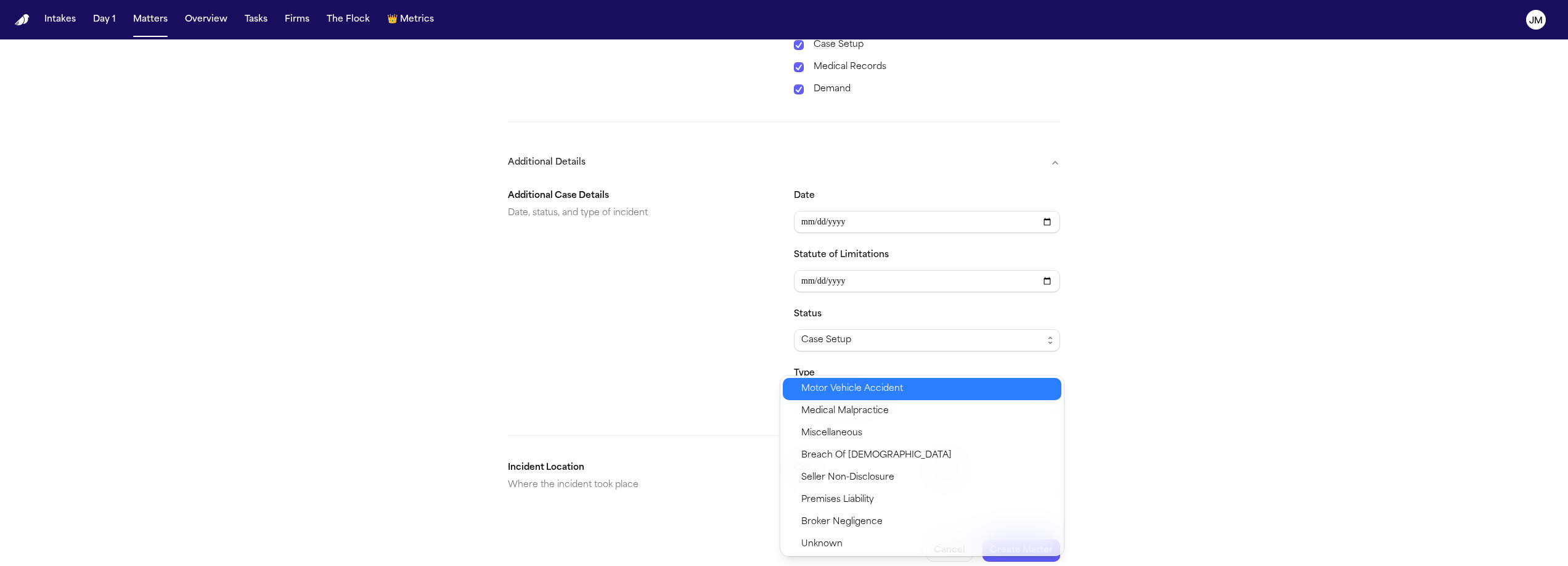
click at [896, 391] on span "Motor Vehicle Accident" at bounding box center [852, 389] width 102 height 15
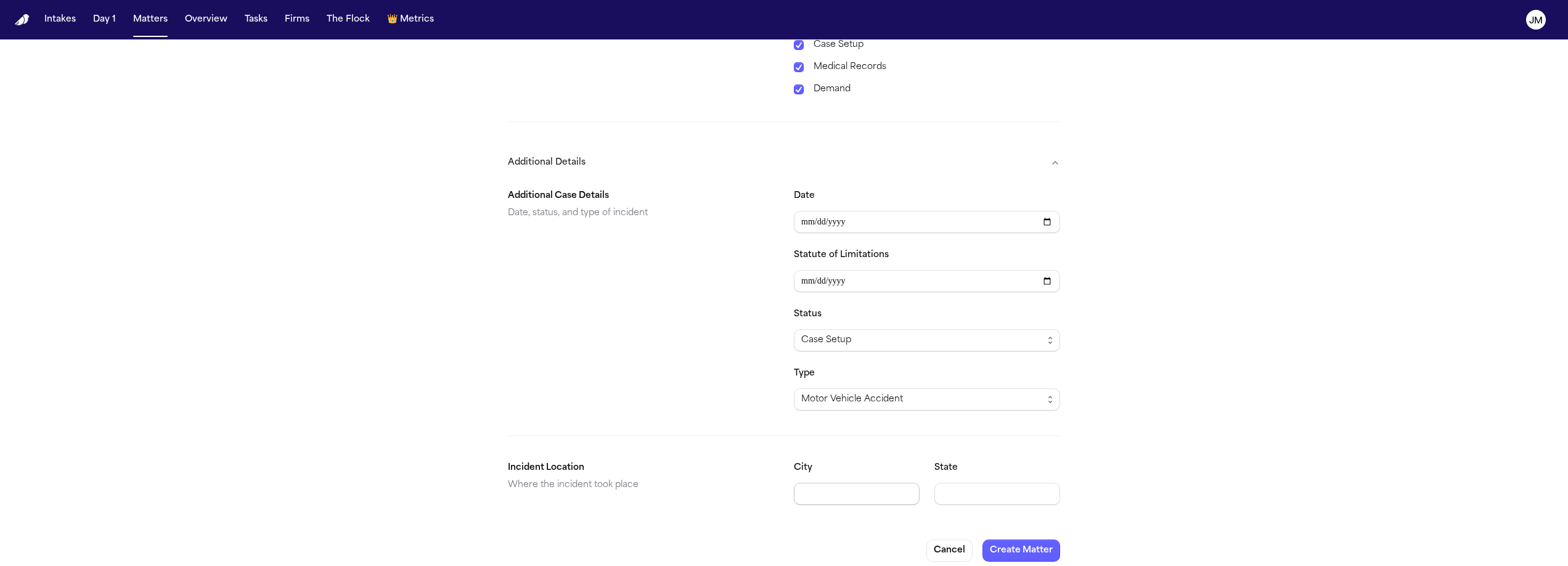
click at [904, 489] on input "City" at bounding box center [857, 494] width 126 height 22
type input "**********"
type input "**"
click at [1015, 536] on button "Create Matter" at bounding box center [1021, 551] width 78 height 22
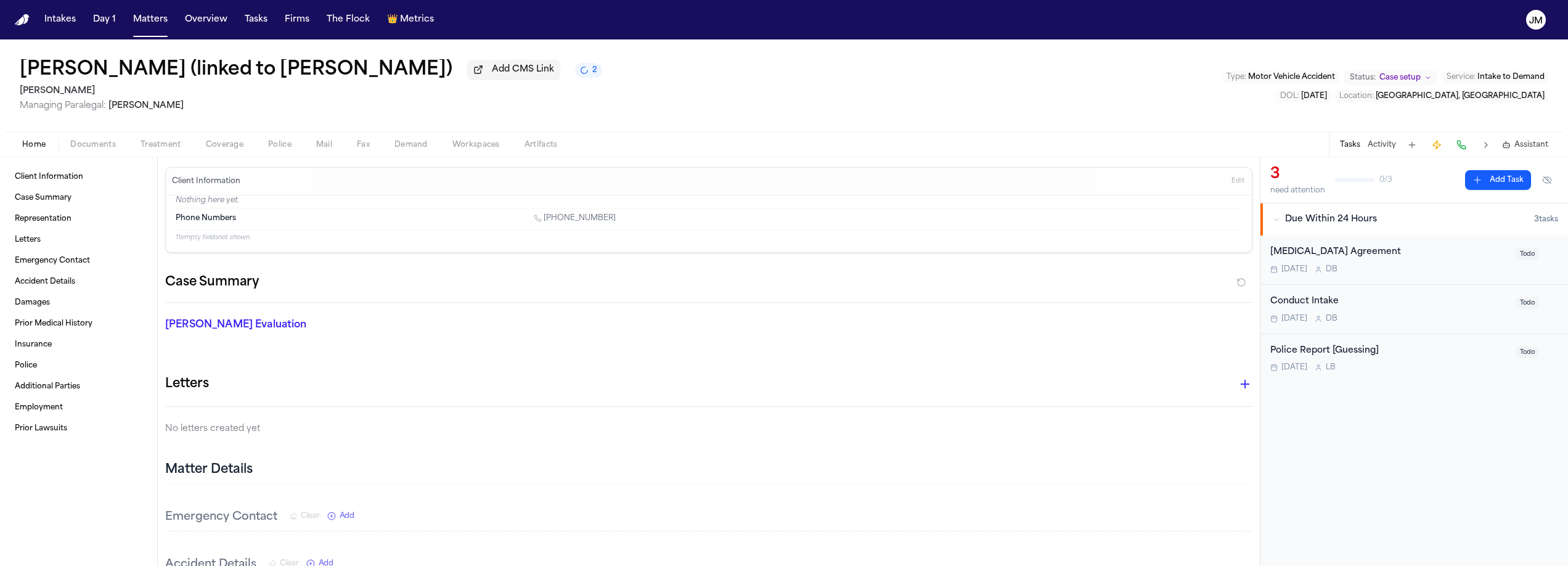
click at [96, 150] on span "Documents" at bounding box center [93, 145] width 46 height 10
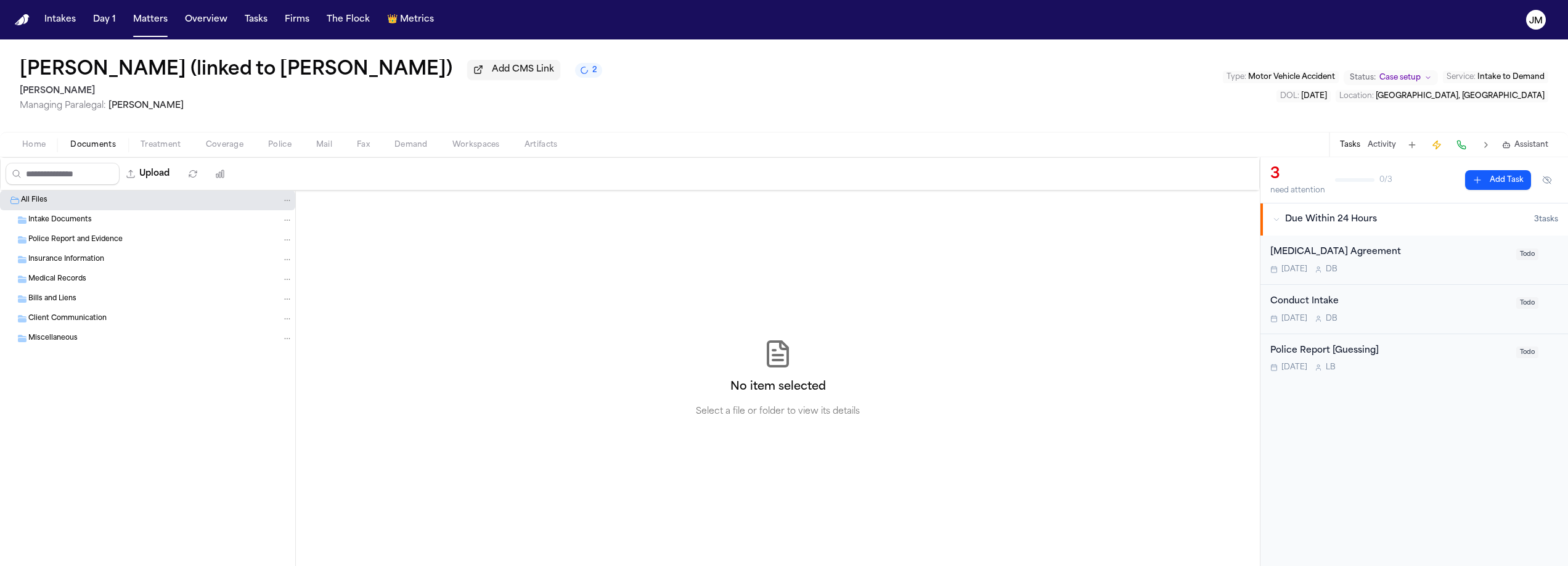
click at [57, 219] on span "Intake Documents" at bounding box center [60, 221] width 64 height 11
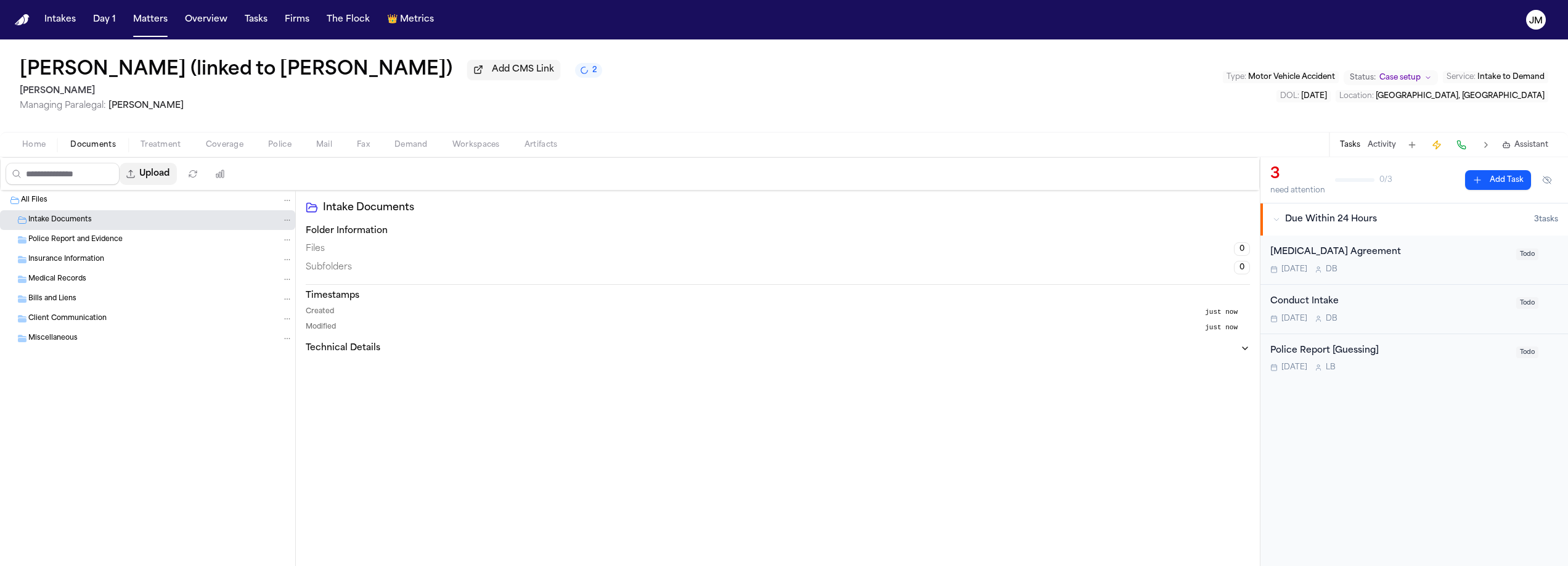
click at [172, 183] on button "Upload" at bounding box center [148, 174] width 58 height 22
select select "**********"
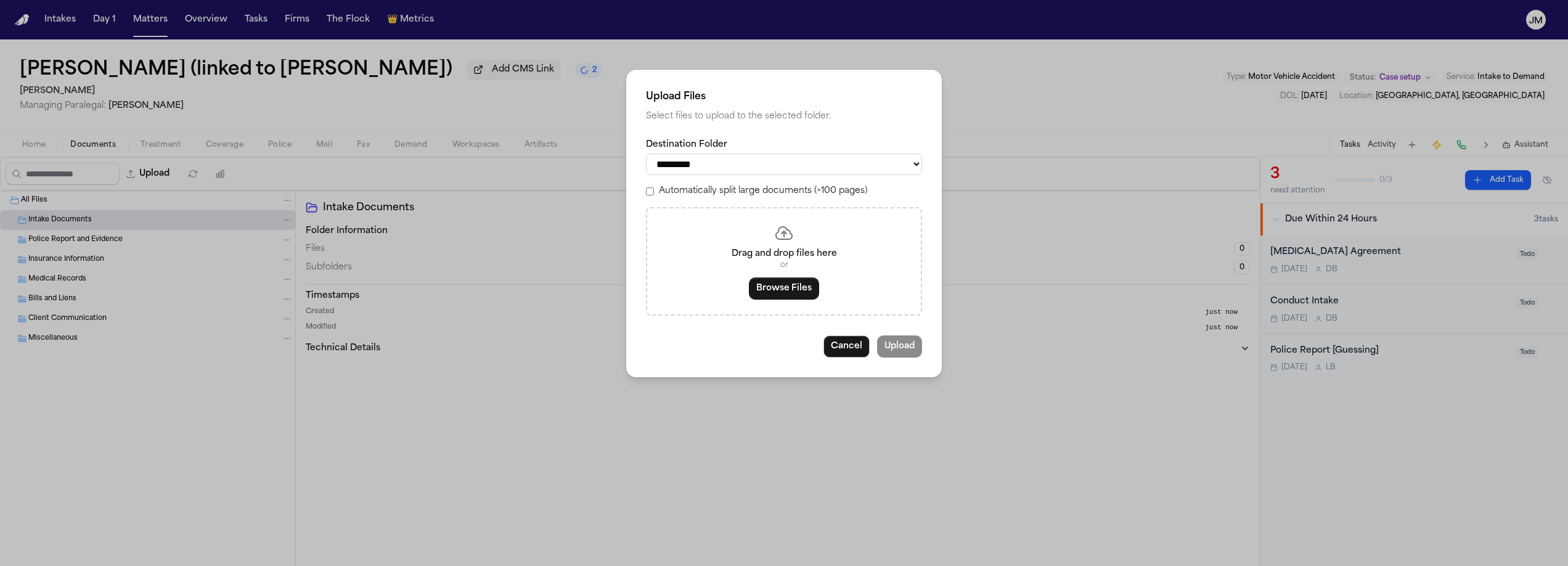
click at [780, 283] on button "Browse Files" at bounding box center [784, 288] width 70 height 22
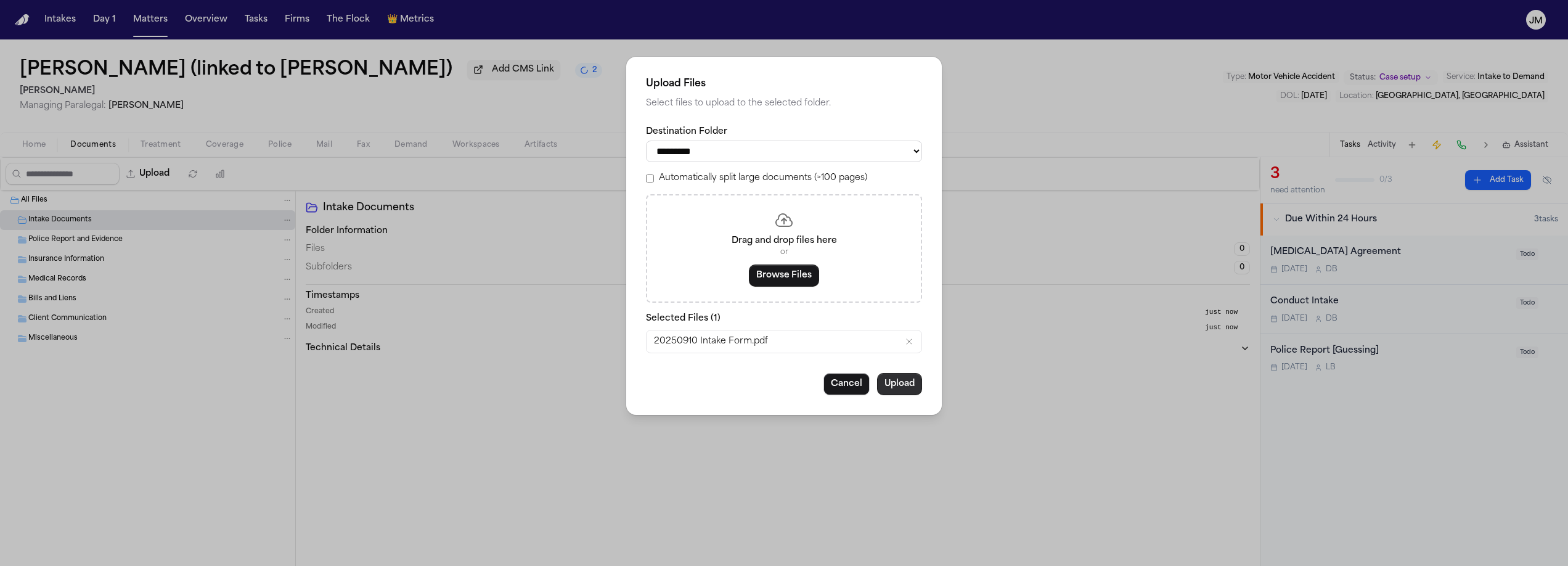
click at [914, 383] on button "Upload" at bounding box center [899, 384] width 45 height 22
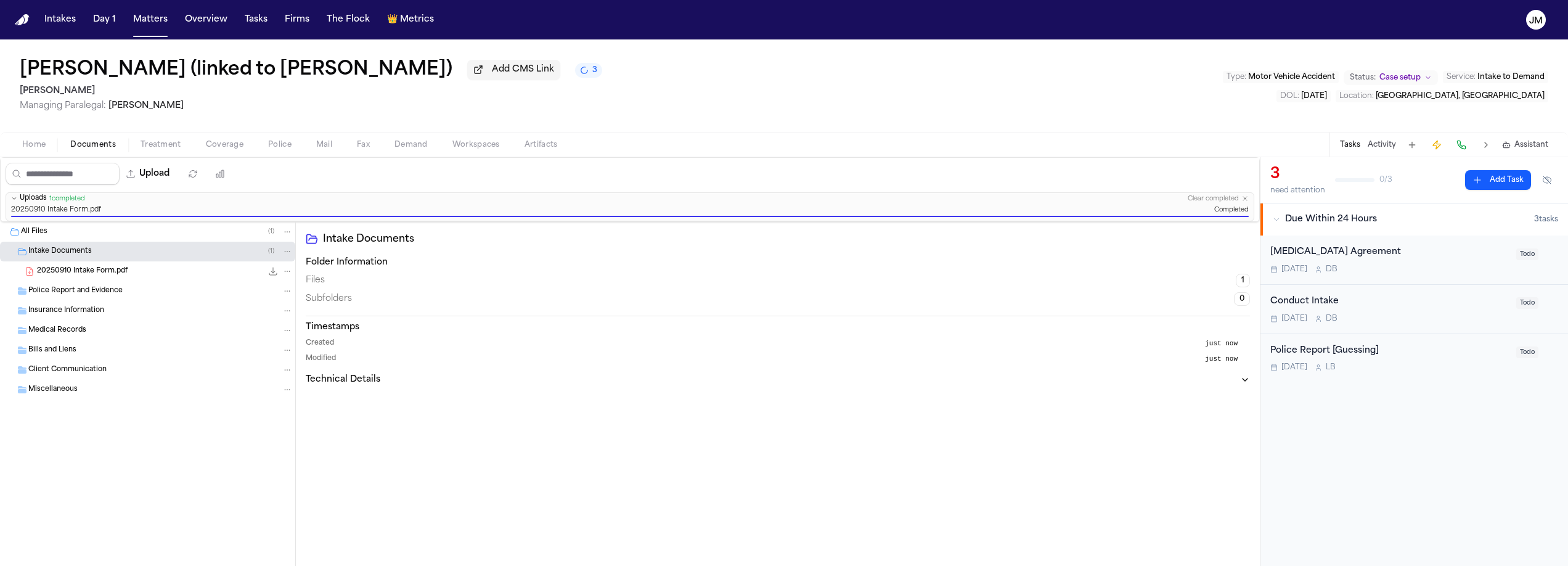
click at [120, 267] on div "20250910 Intake Form.pdf 203.2 KB • PDF" at bounding box center [165, 272] width 256 height 12
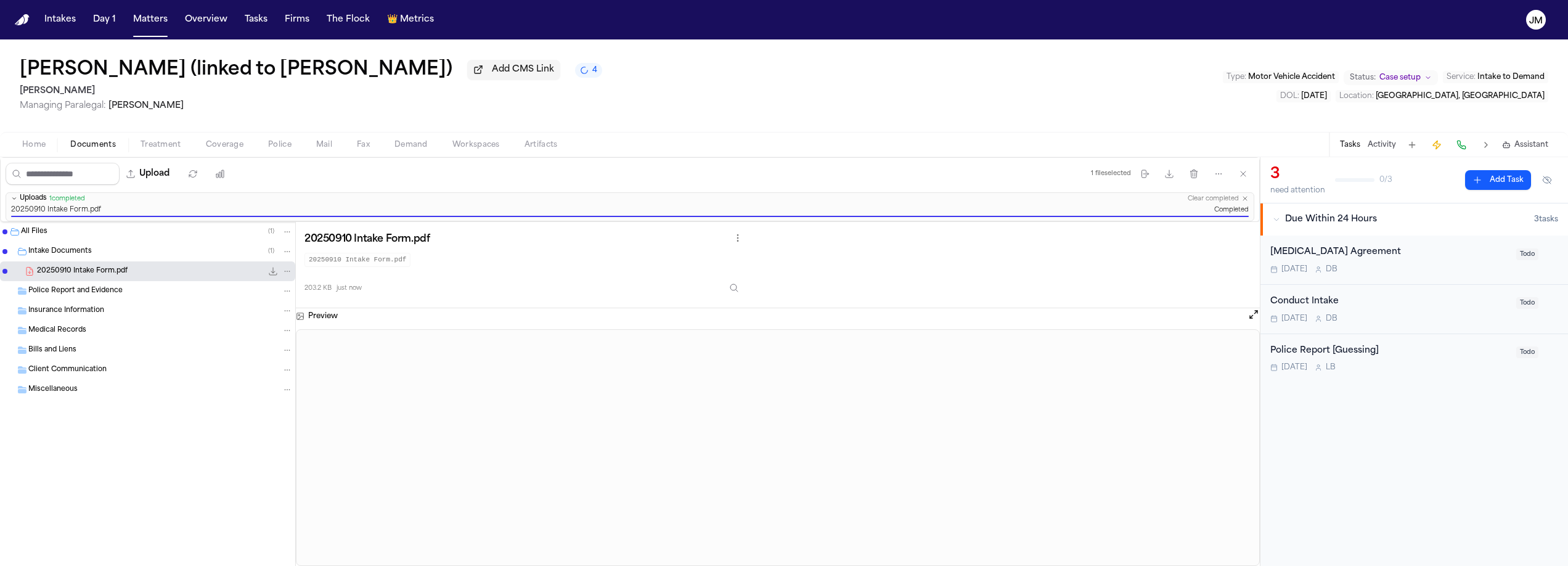
click at [1488, 188] on button "Add Task" at bounding box center [1498, 180] width 66 height 19
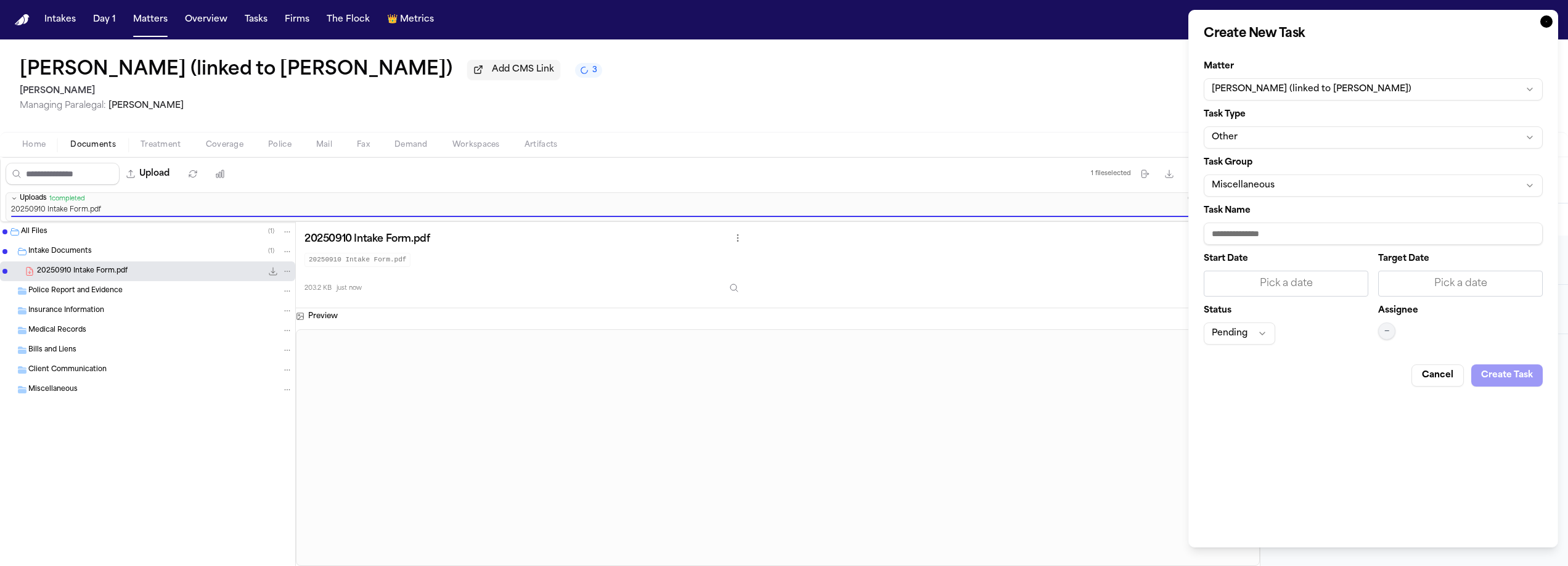
click at [1250, 137] on button "Other" at bounding box center [1373, 137] width 339 height 22
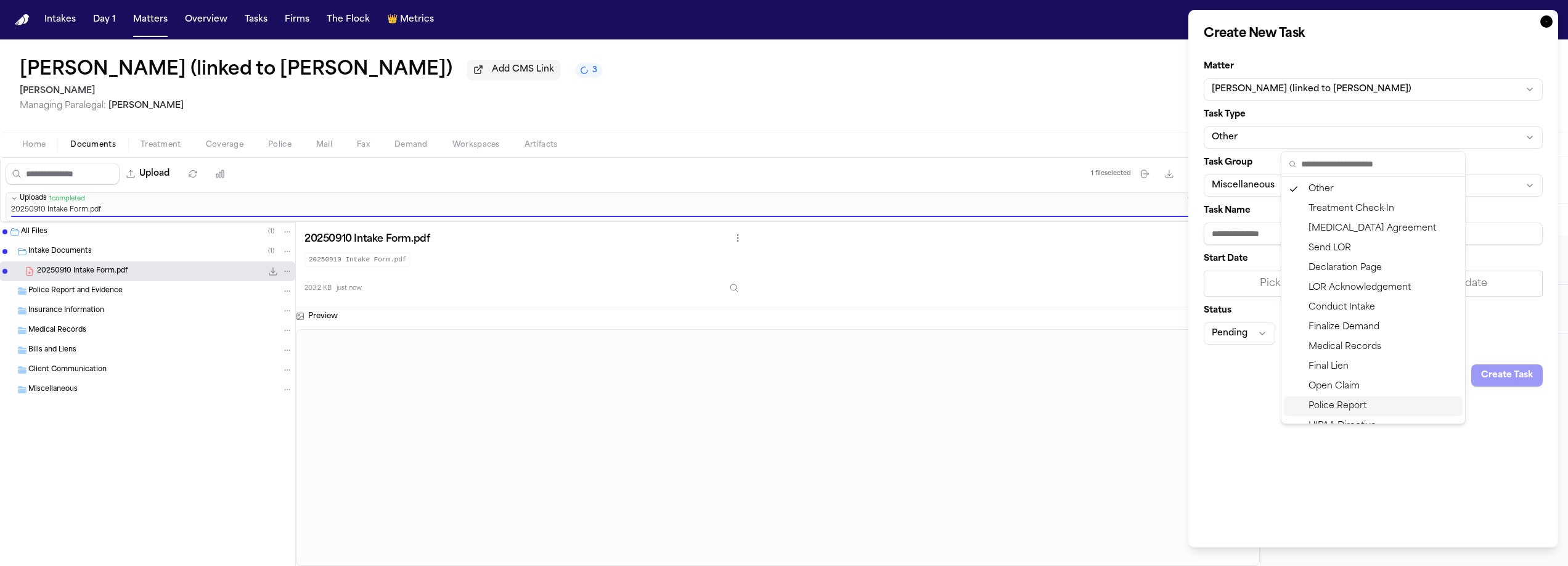
click at [1350, 406] on div "Police Report" at bounding box center [1373, 406] width 179 height 19
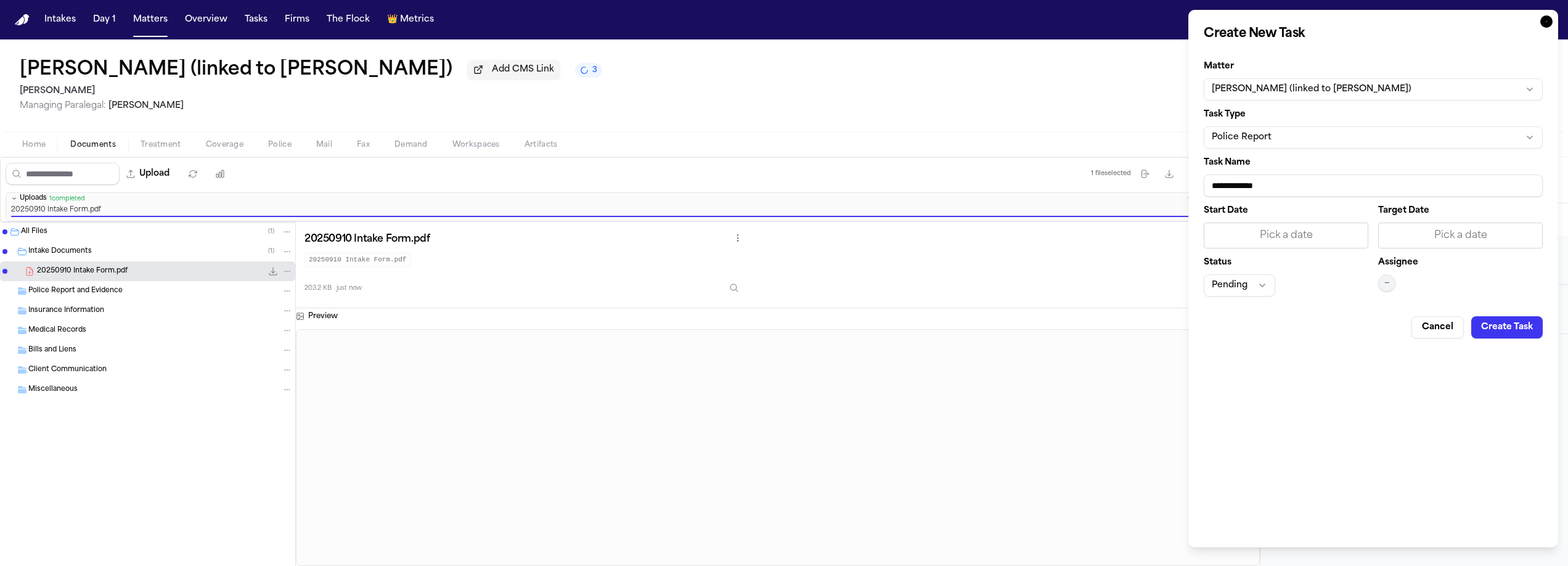
click at [1276, 186] on input "**********" at bounding box center [1373, 185] width 339 height 22
type input "**********"
click at [1288, 240] on div "Pick a date" at bounding box center [1286, 235] width 149 height 15
click at [1254, 366] on button "16" at bounding box center [1260, 364] width 19 height 19
click at [1445, 234] on div "Pick a date" at bounding box center [1461, 235] width 149 height 15
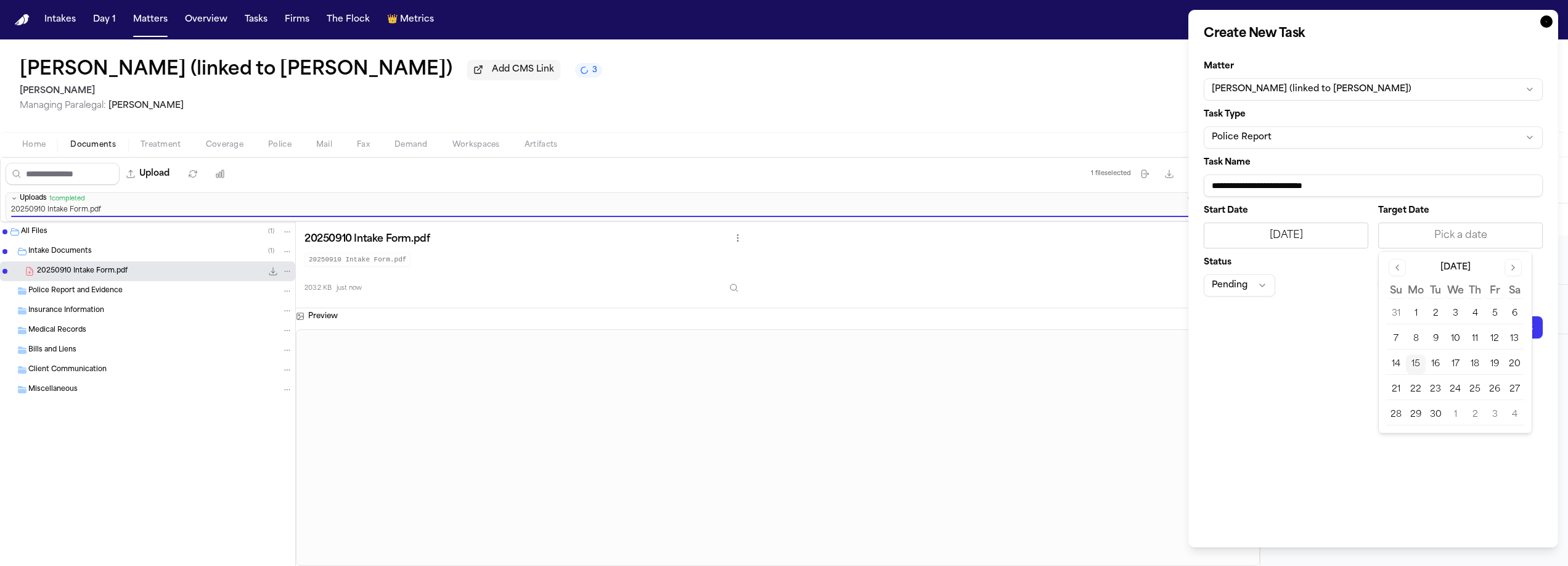
click at [1429, 361] on button "16" at bounding box center [1435, 364] width 19 height 19
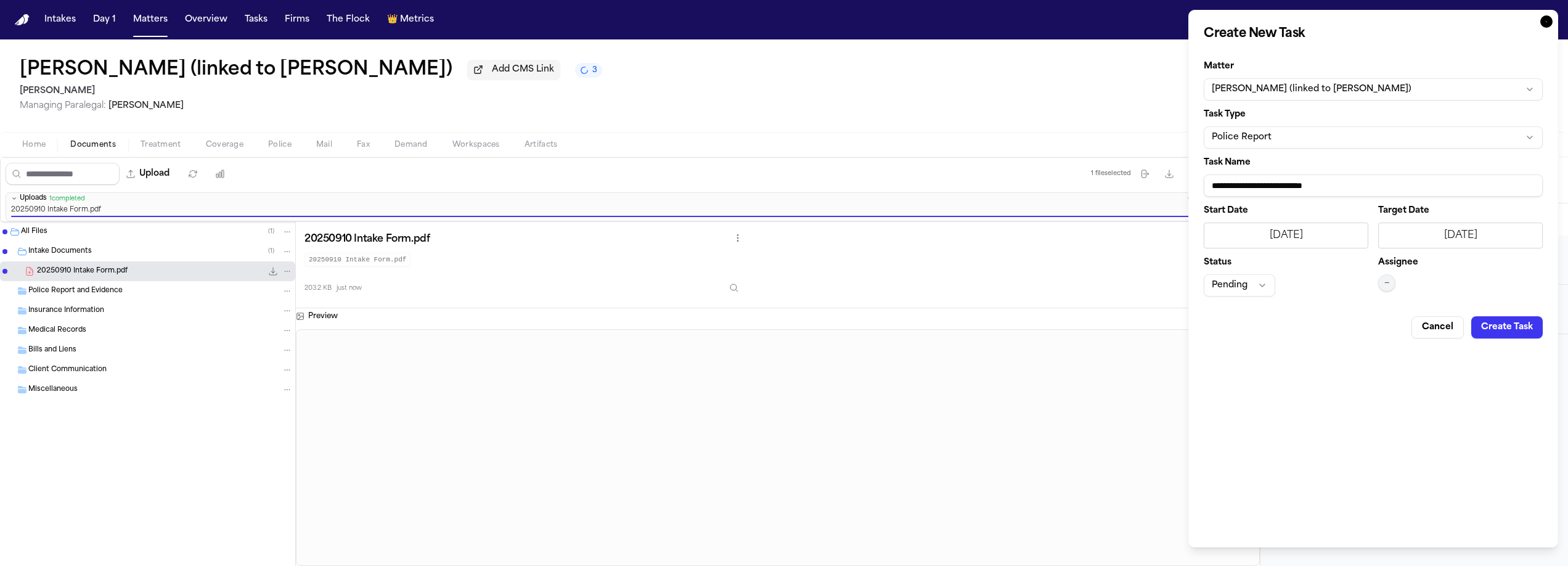
click at [1392, 286] on button "—" at bounding box center [1387, 283] width 17 height 17
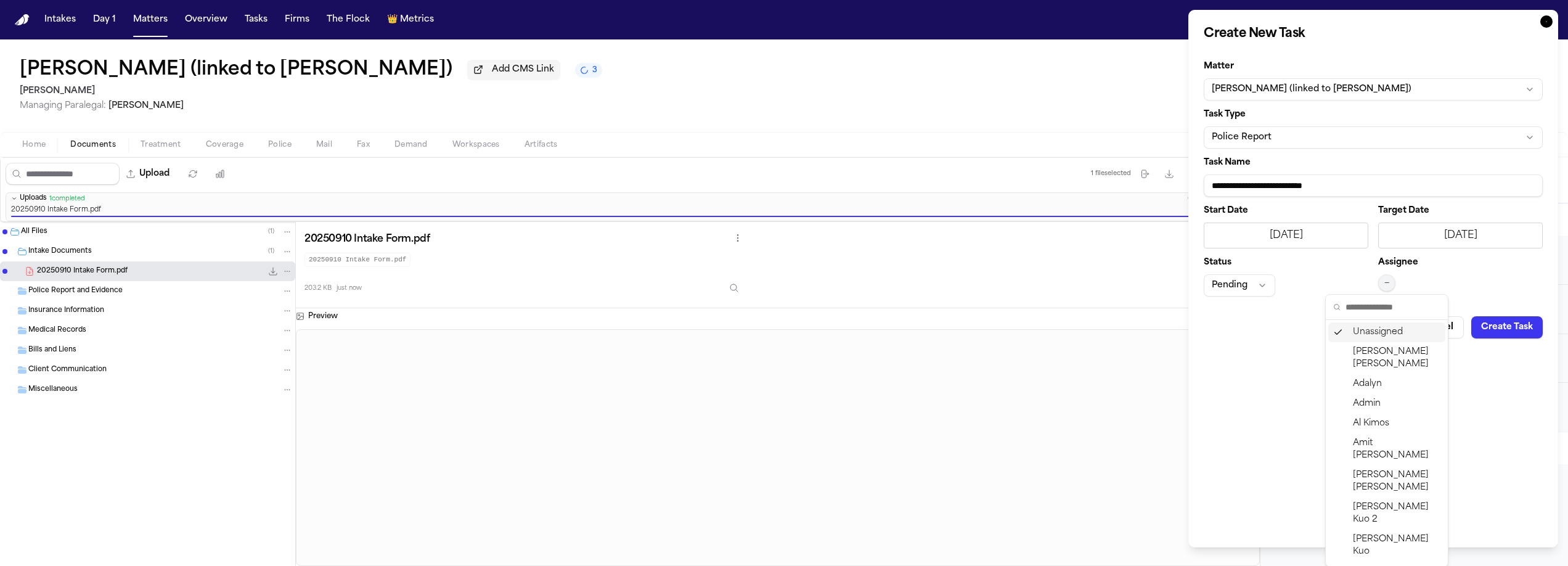
click at [1384, 299] on input "text" at bounding box center [1393, 307] width 95 height 25
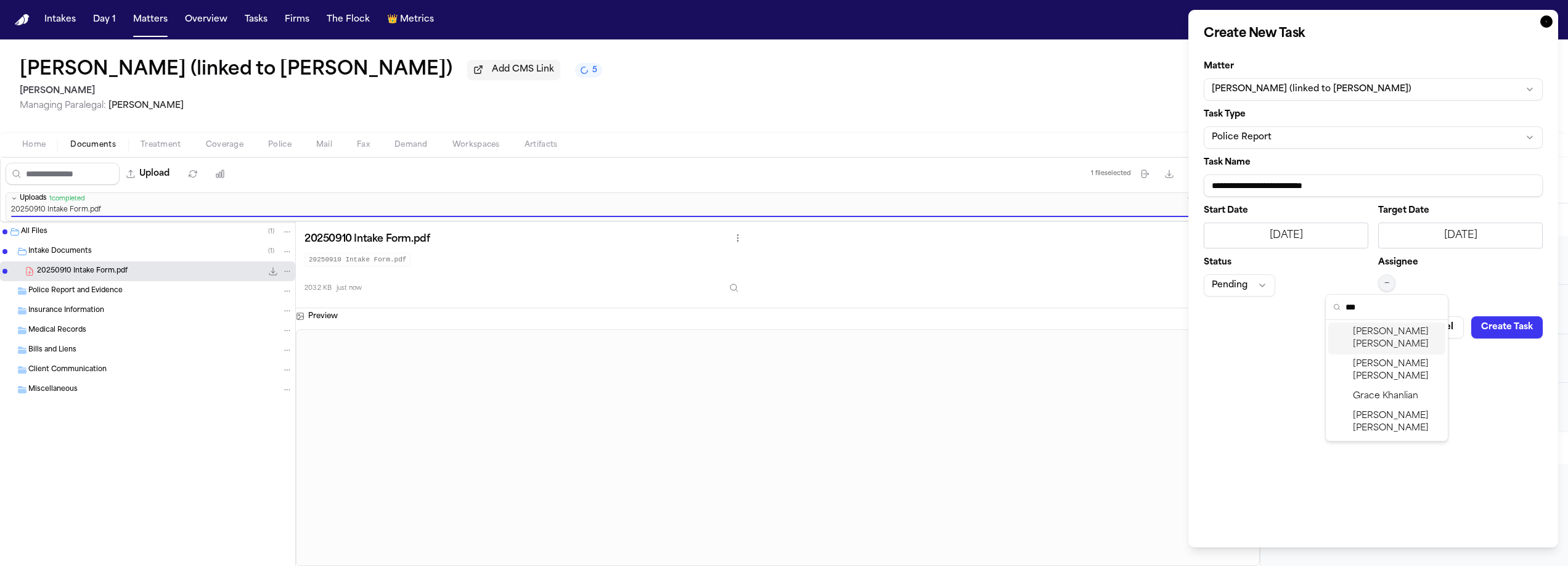
type input "***"
click at [1410, 329] on div "Lina Becerra" at bounding box center [1386, 339] width 117 height 32
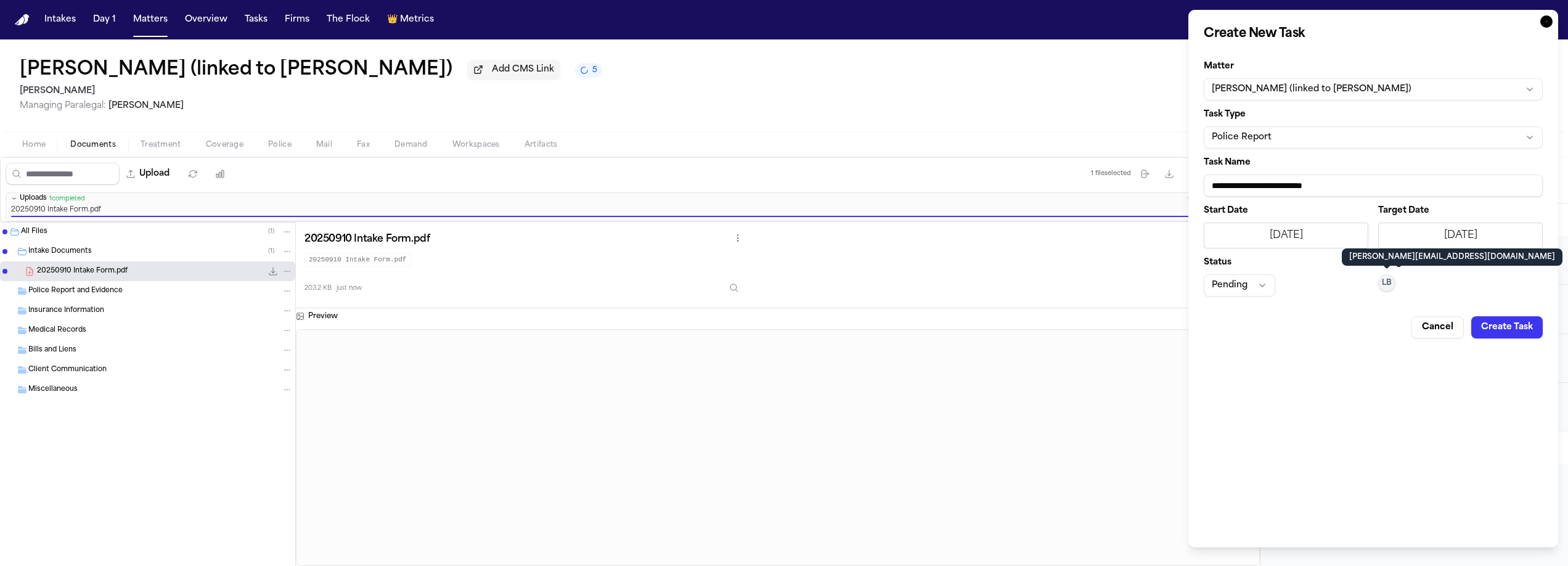
click at [1524, 330] on button "Create Task" at bounding box center [1507, 327] width 72 height 22
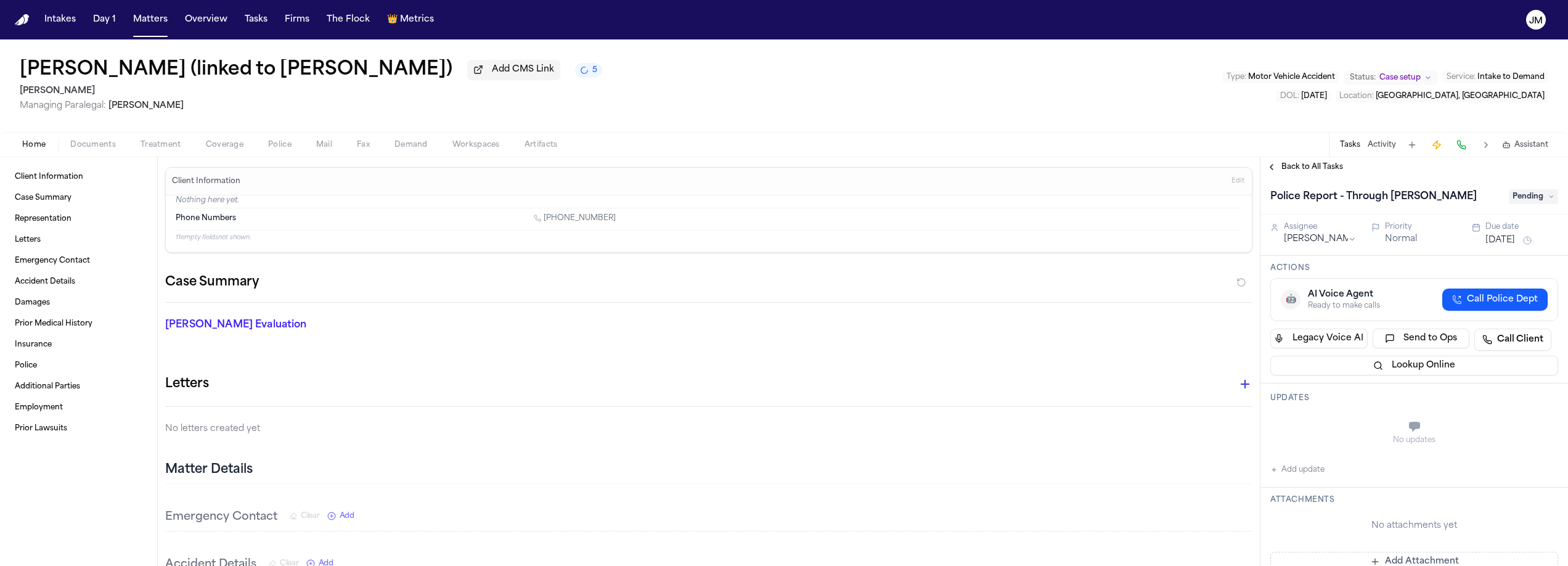
click at [214, 145] on span "Coverage" at bounding box center [224, 145] width 38 height 10
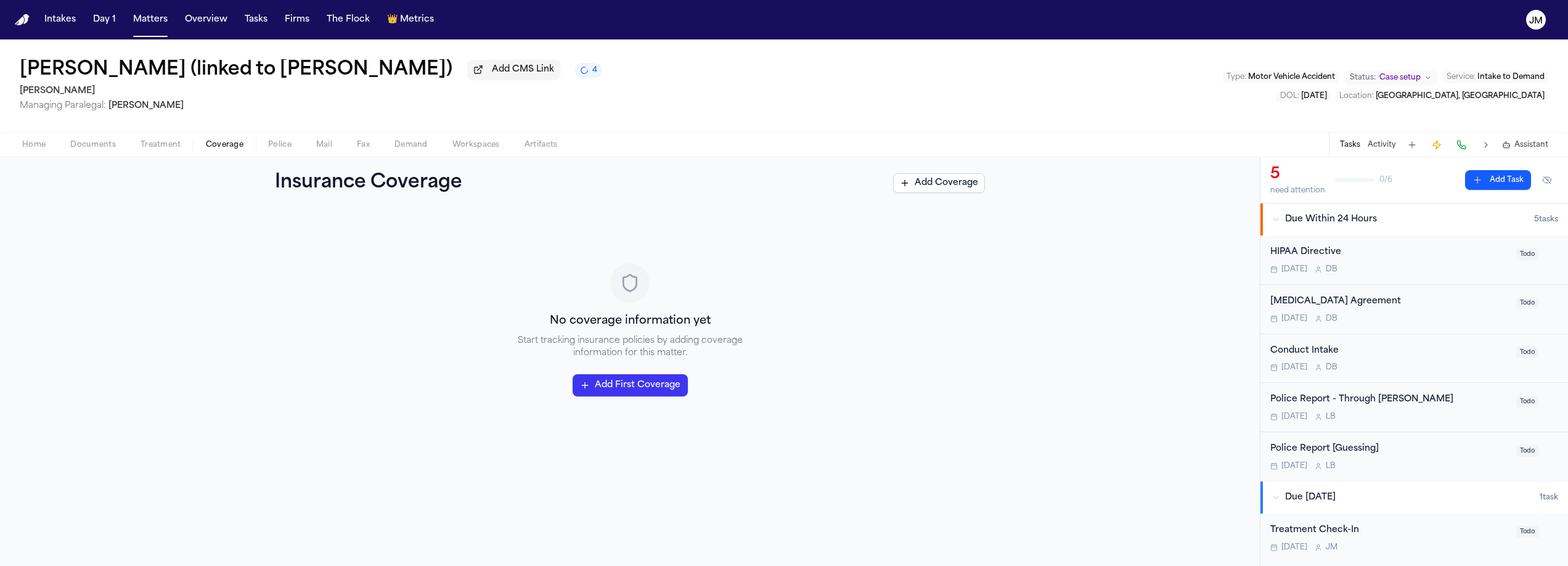
click at [99, 150] on span "Documents" at bounding box center [93, 145] width 46 height 10
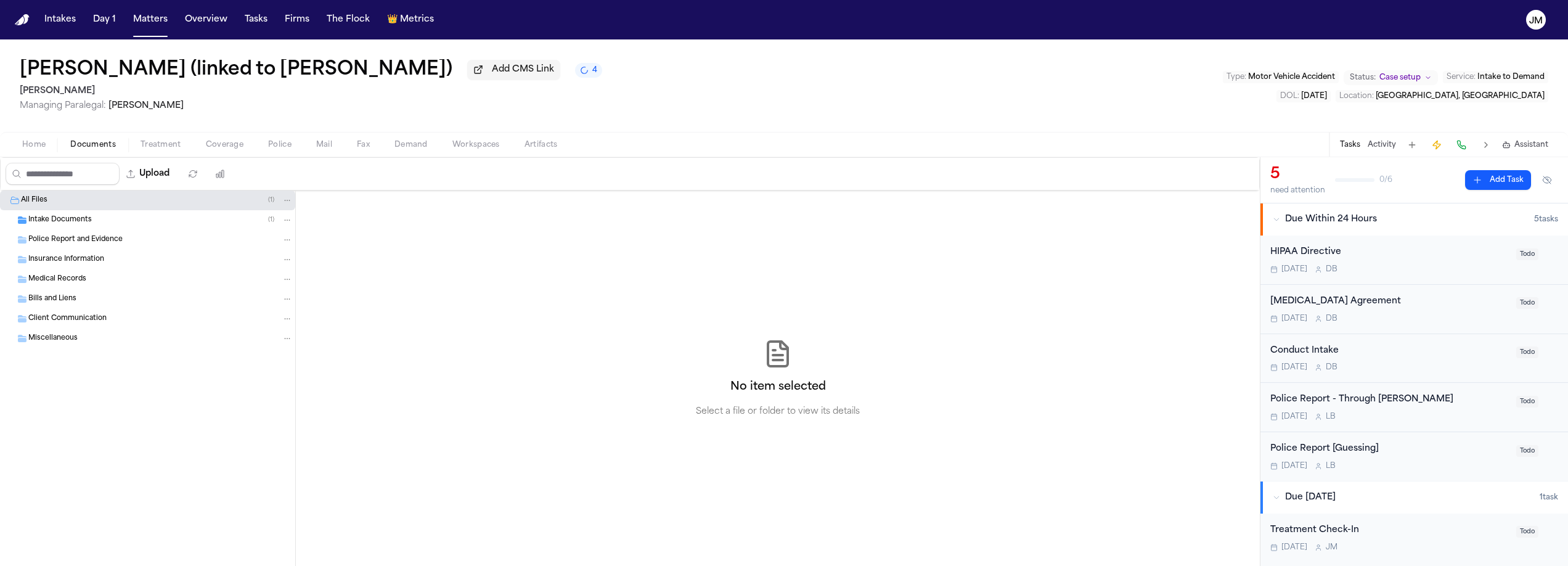
click at [62, 300] on span "Bills and Liens" at bounding box center [52, 300] width 48 height 11
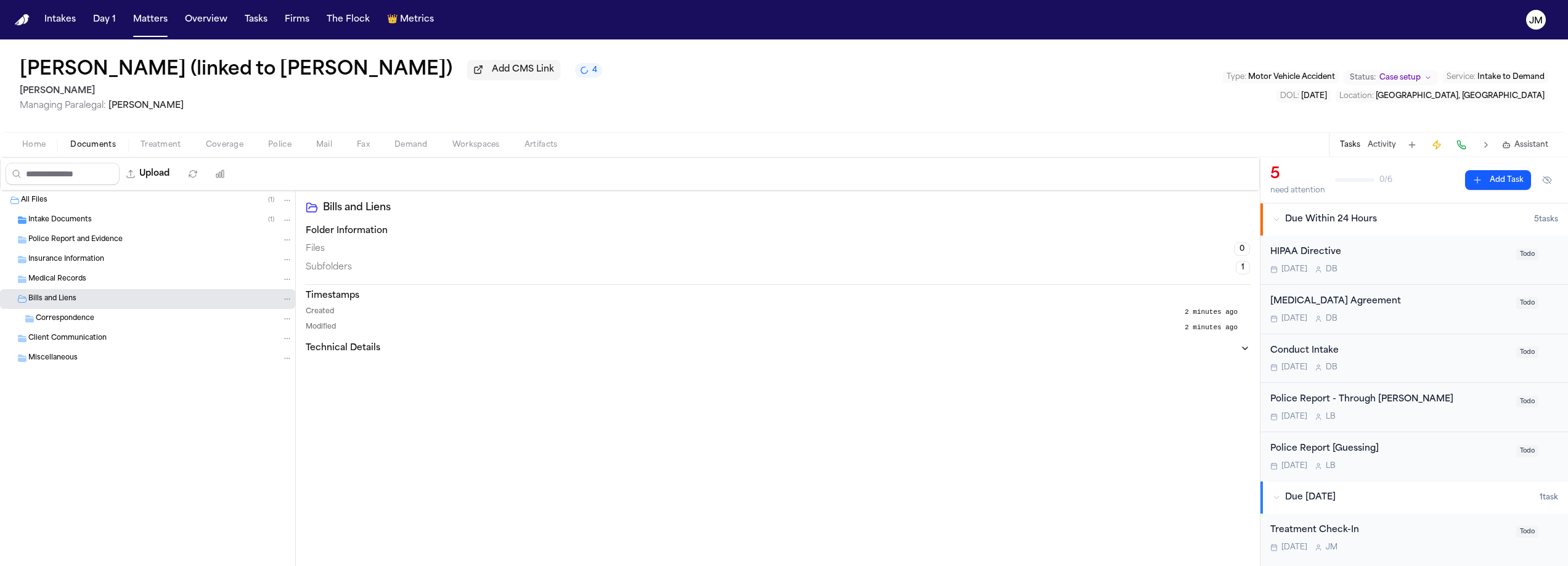
click at [77, 325] on span "Correspondence" at bounding box center [64, 319] width 58 height 11
click at [150, 185] on button "Upload" at bounding box center [148, 174] width 58 height 22
select select "**********"
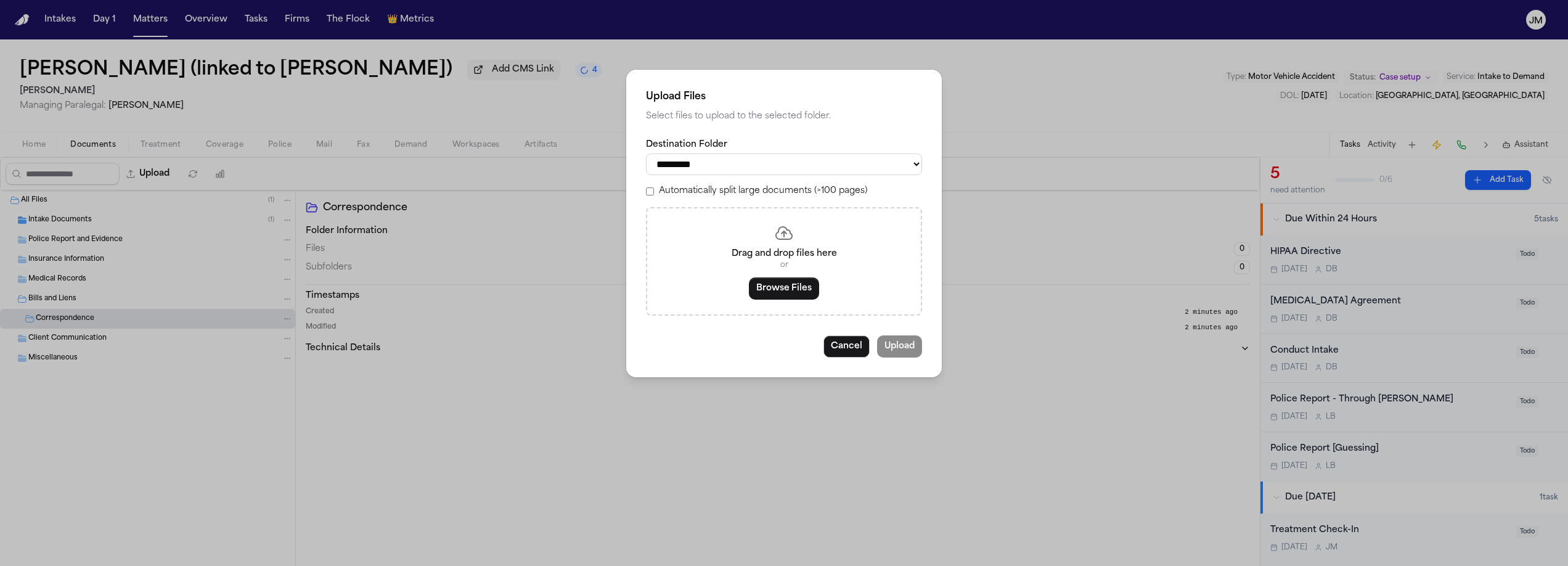
click at [773, 295] on button "Browse Files" at bounding box center [784, 288] width 70 height 22
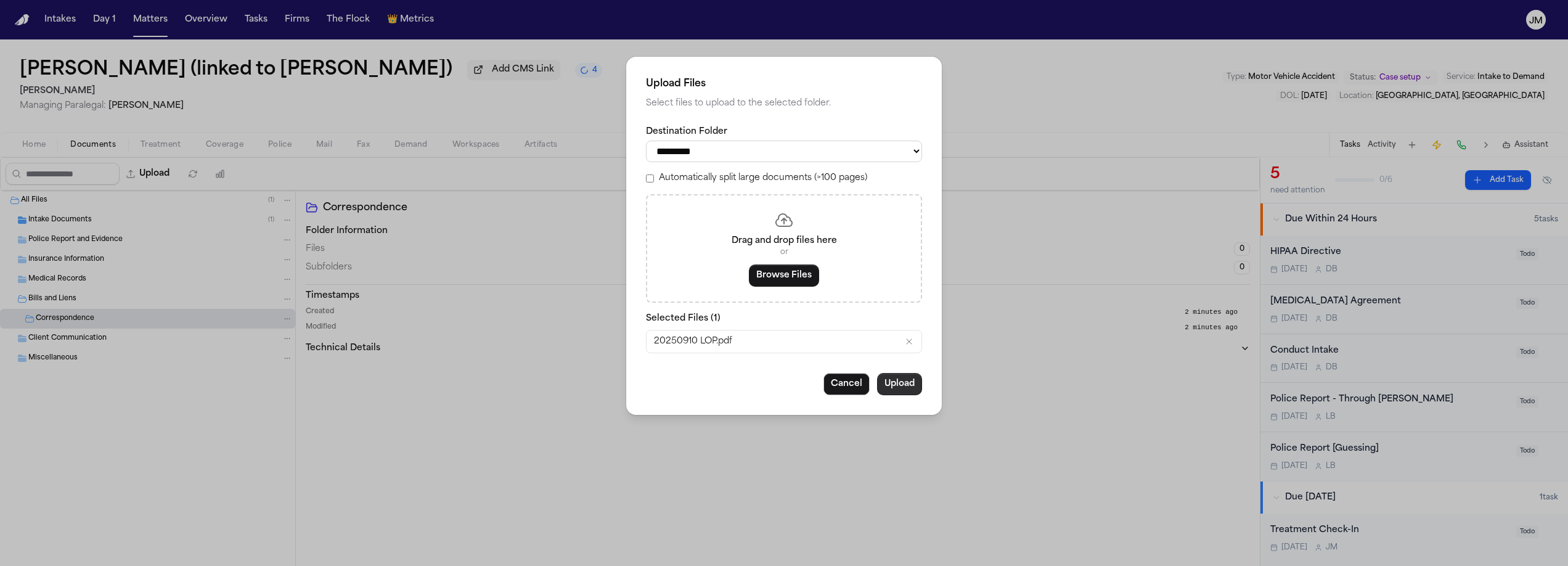
click at [887, 386] on button "Upload" at bounding box center [899, 384] width 45 height 22
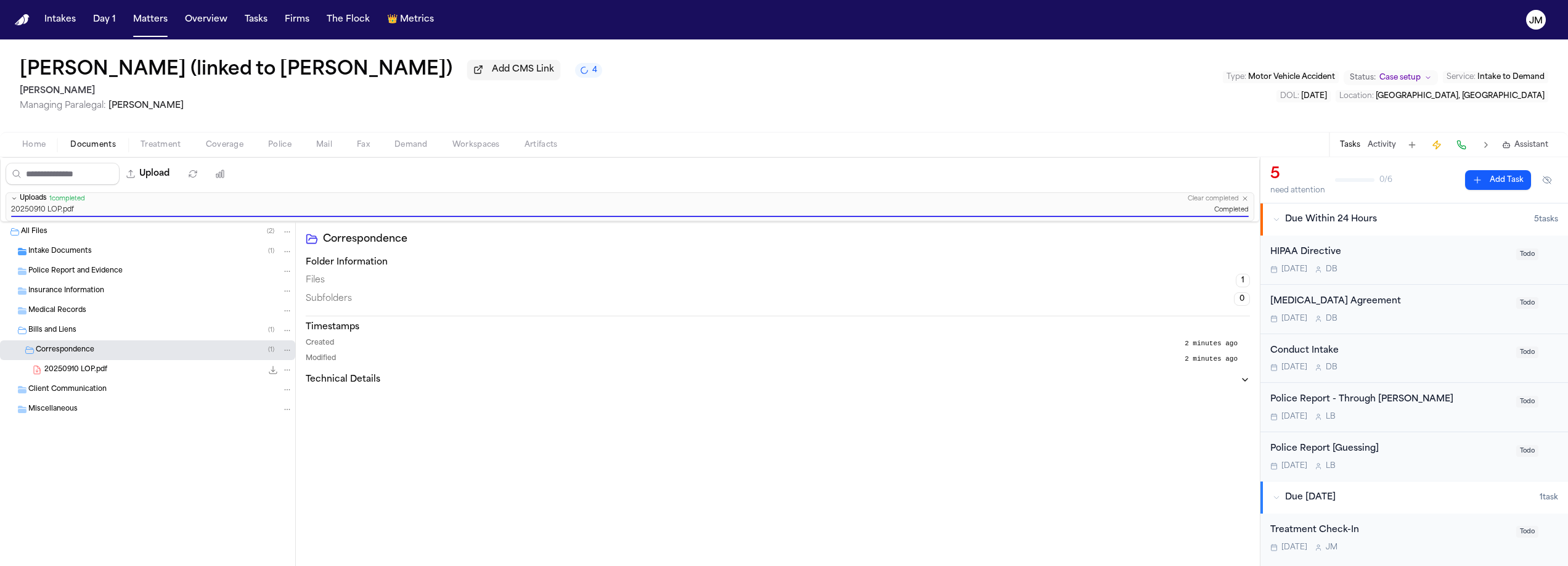
click at [94, 148] on span "Documents" at bounding box center [93, 145] width 46 height 10
click at [96, 150] on span "Documents" at bounding box center [93, 145] width 46 height 10
click at [41, 149] on span "Home" at bounding box center [34, 145] width 23 height 10
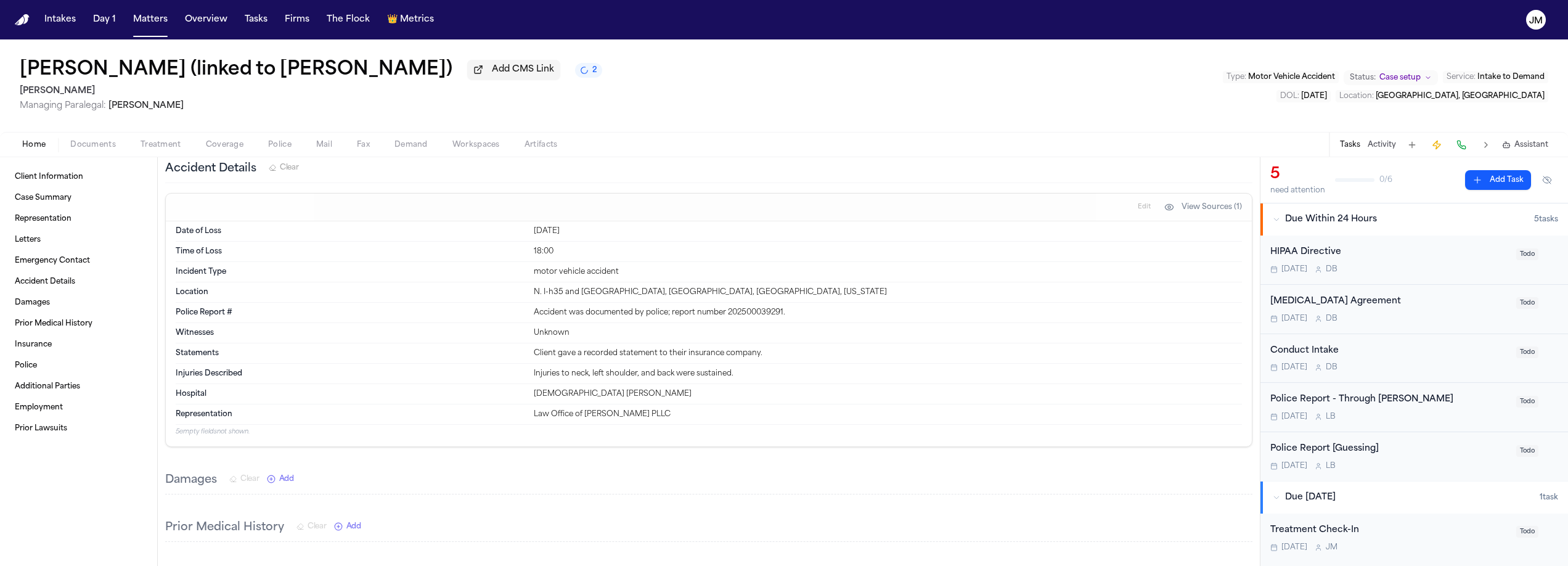
scroll to position [449, 0]
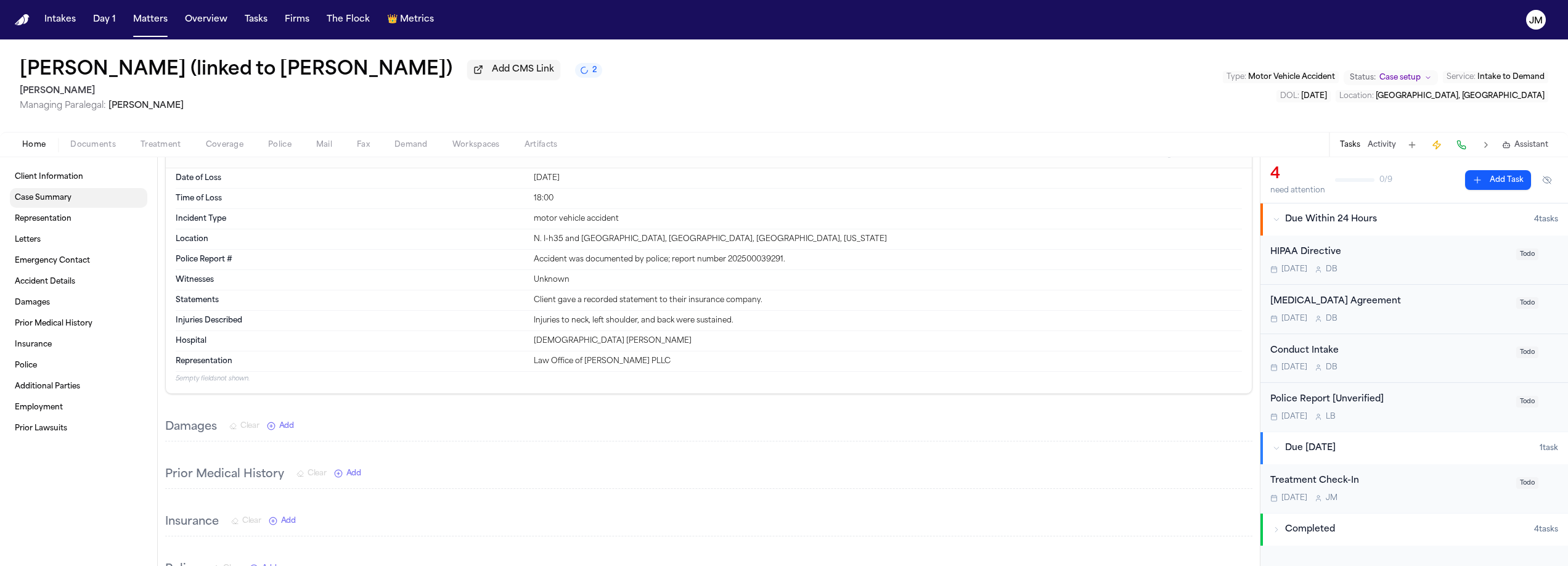
click at [60, 205] on link "Case Summary" at bounding box center [78, 198] width 137 height 19
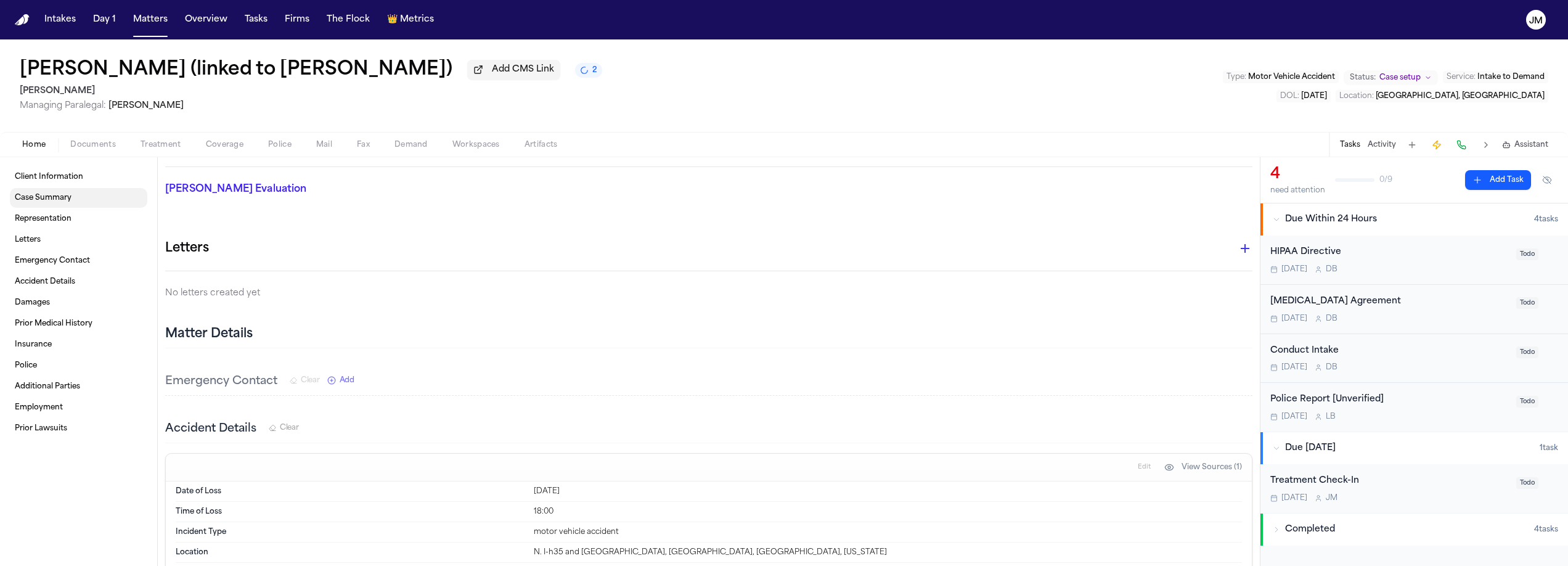
scroll to position [99, 0]
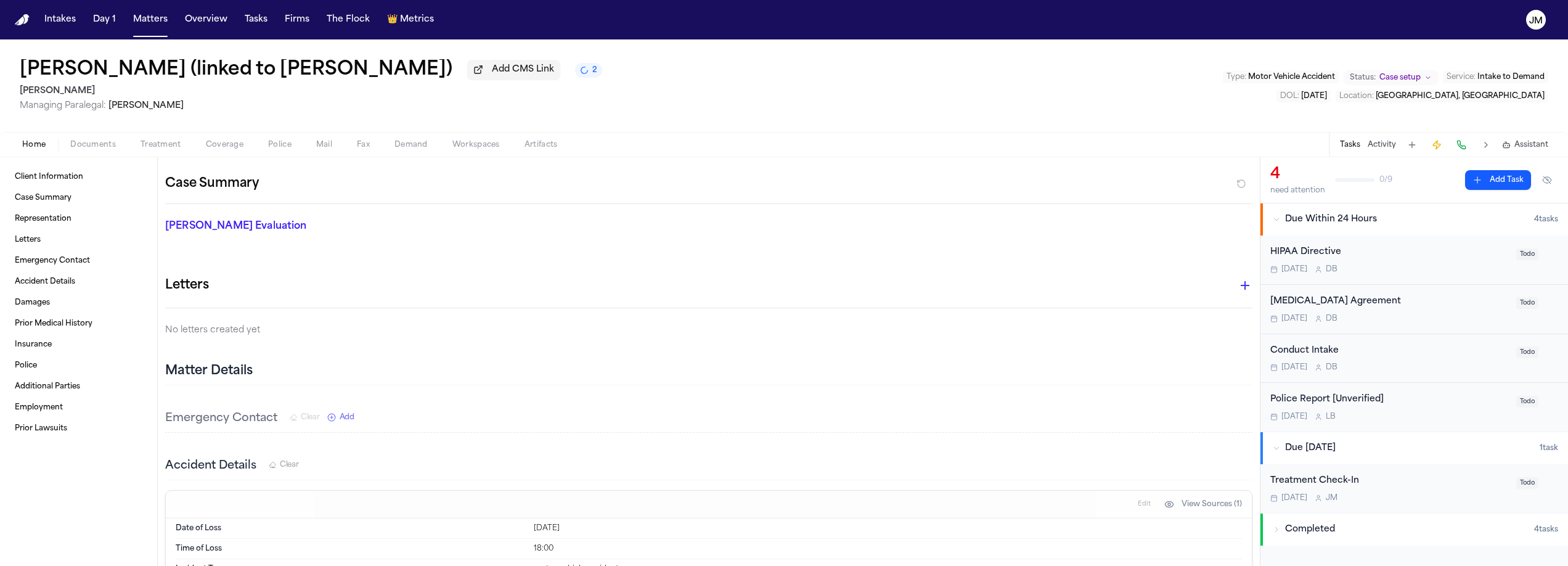
drag, startPoint x: 98, startPoint y: 158, endPoint x: 99, endPoint y: 151, distance: 7.1
click at [98, 157] on div "Home Documents Treatment Coverage Police Mail Fax Demand Workspaces Artifacts T…" at bounding box center [784, 144] width 1568 height 25
click at [99, 150] on span "Documents" at bounding box center [93, 145] width 46 height 10
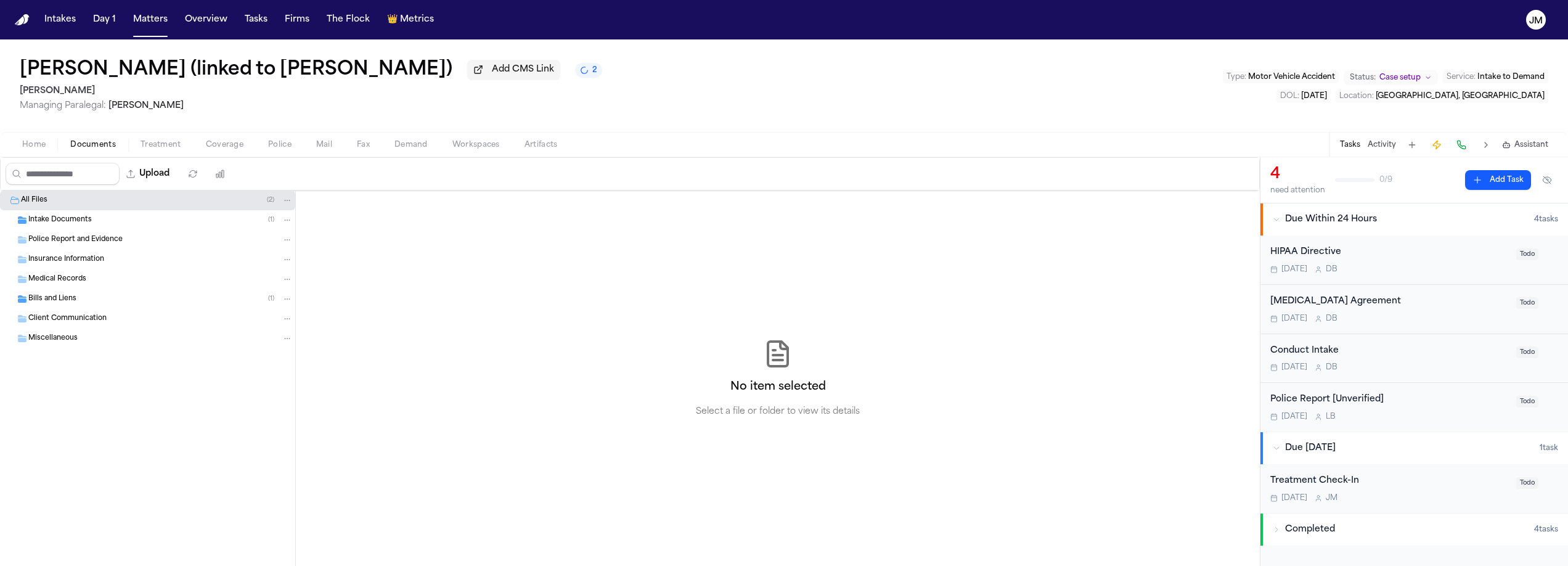
click at [85, 224] on span "Intake Documents" at bounding box center [60, 221] width 64 height 11
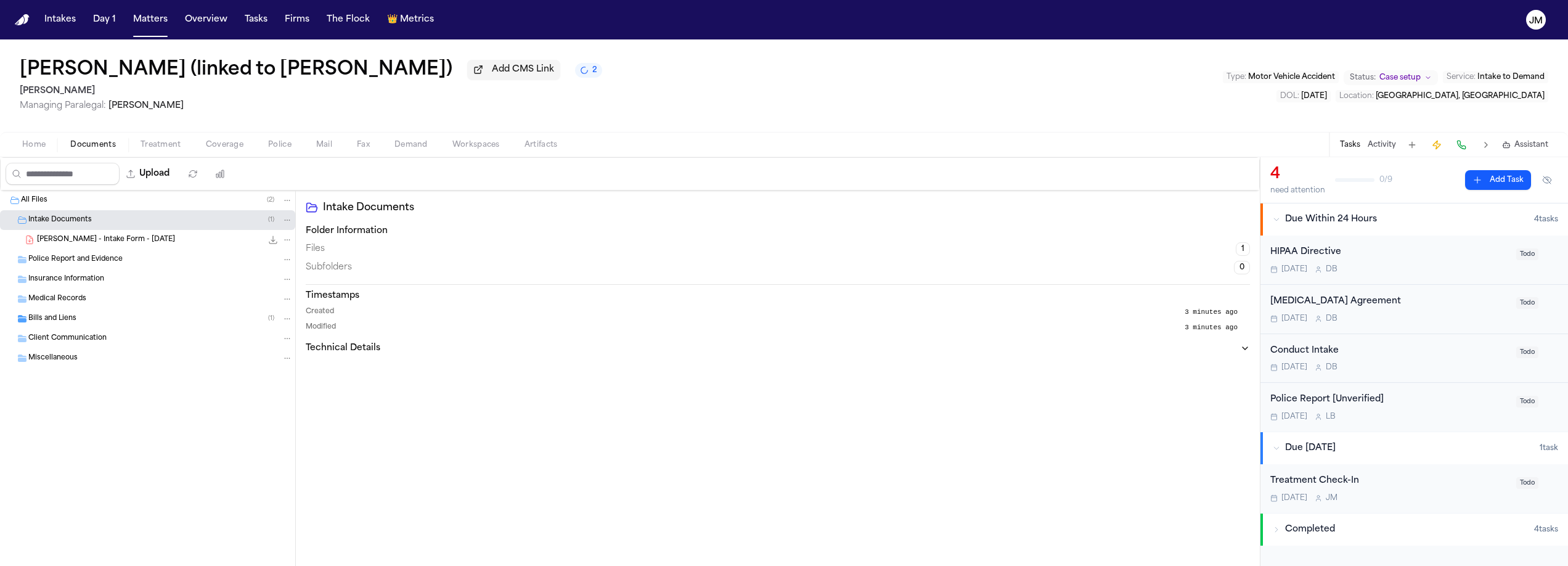
click at [86, 239] on span "V. Ruiz - Intake Form - 9.10.25" at bounding box center [106, 240] width 138 height 11
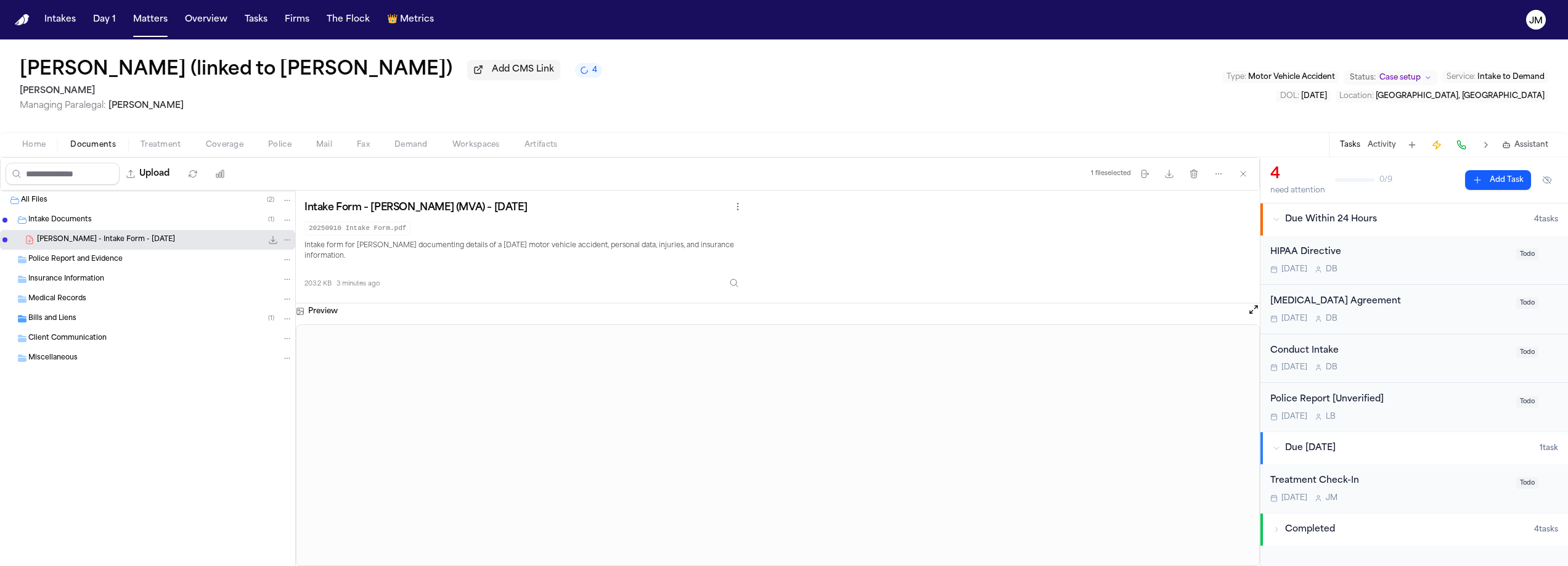
click at [38, 142] on span "Home" at bounding box center [34, 145] width 23 height 10
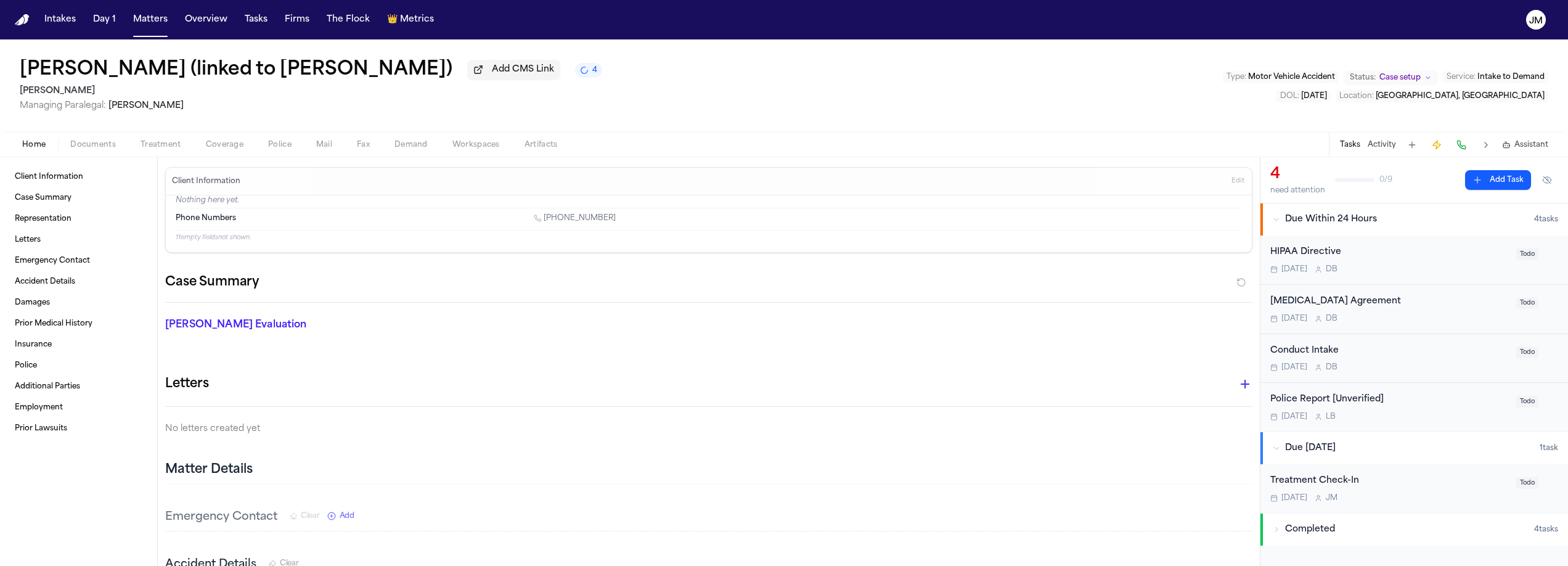
scroll to position [268, 0]
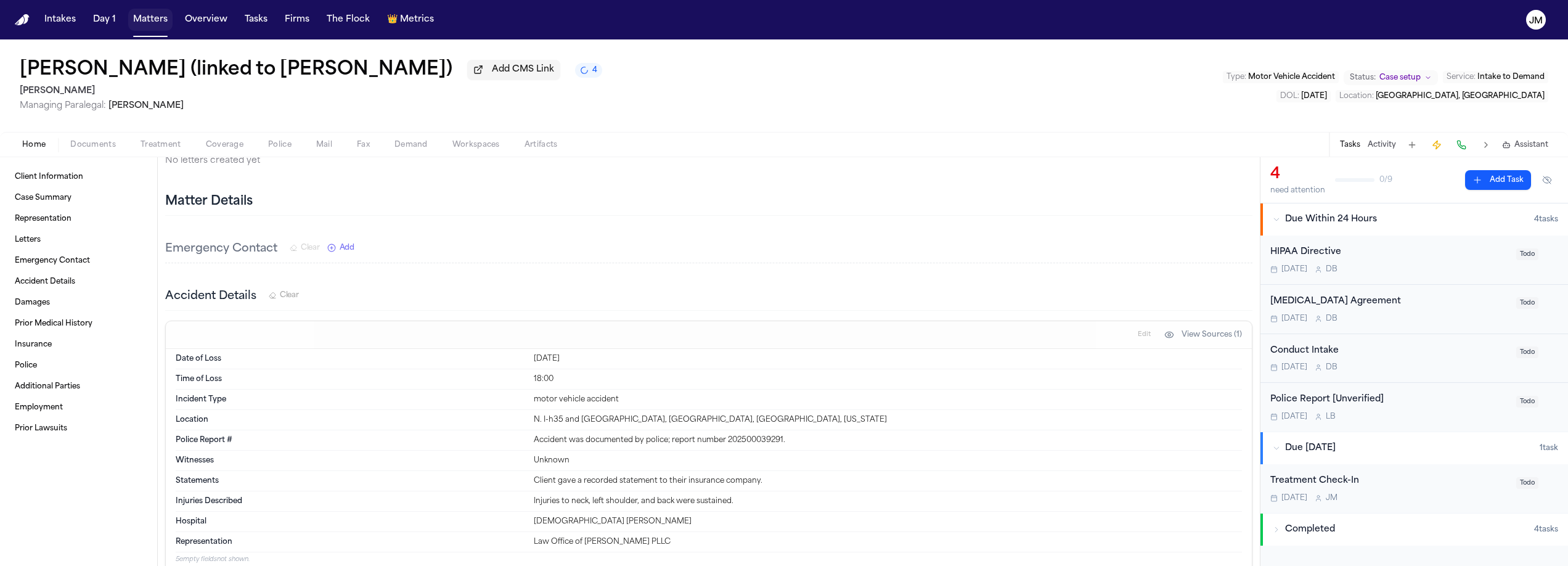
click at [140, 18] on button "Matters" at bounding box center [150, 19] width 44 height 22
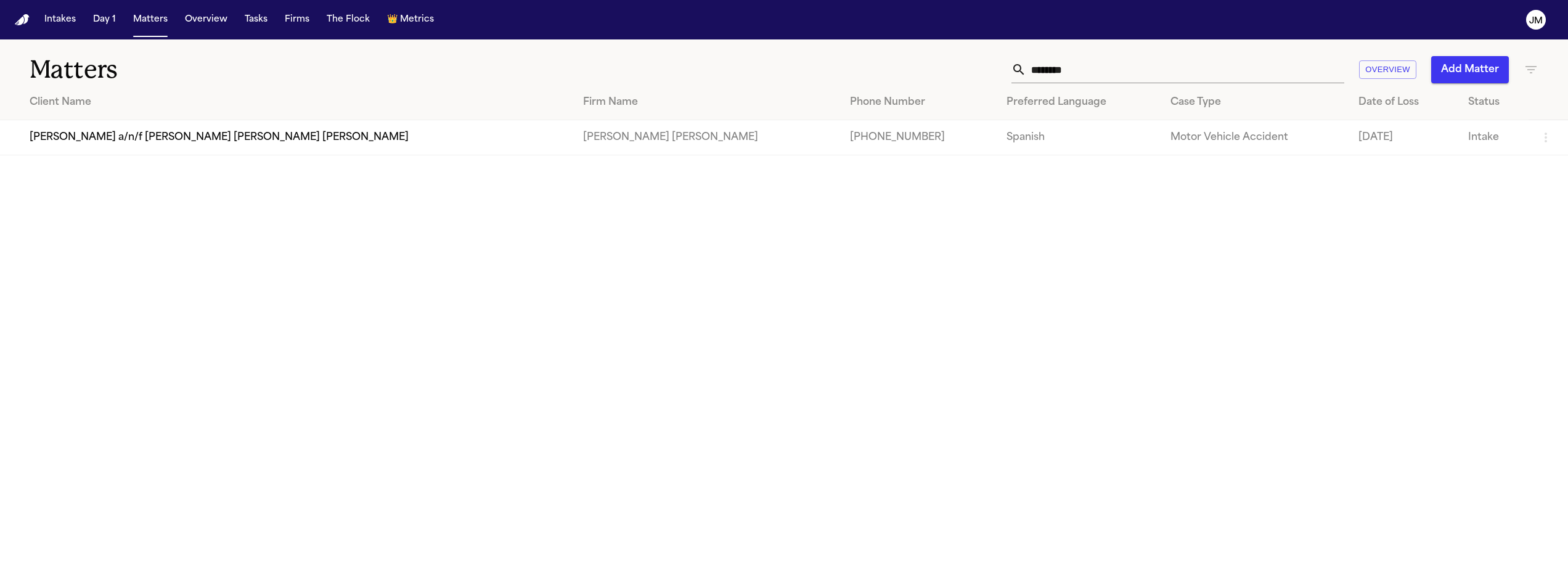
click at [1447, 66] on button "Add Matter" at bounding box center [1470, 70] width 78 height 27
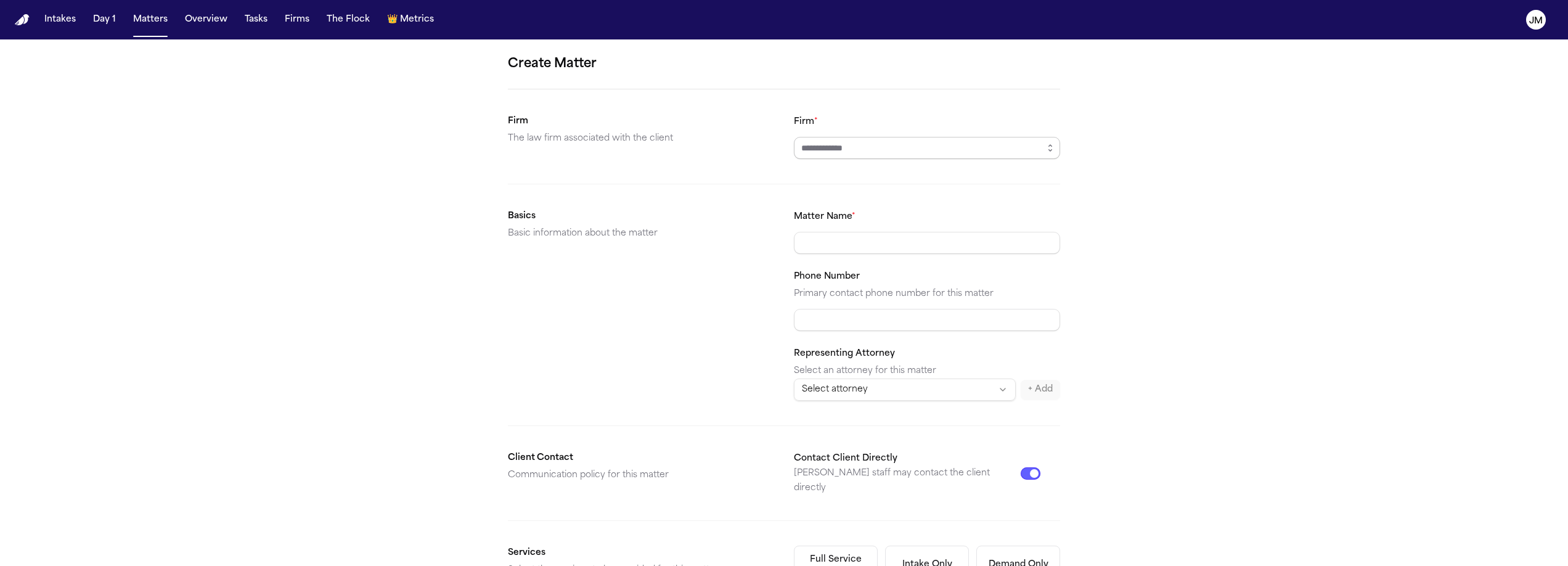
click at [842, 148] on input "Firm *" at bounding box center [927, 148] width 266 height 22
click at [865, 179] on body "**********" at bounding box center [784, 283] width 1568 height 566
type input "**********"
click at [851, 253] on input "Matter Name *" at bounding box center [927, 243] width 266 height 22
type input "**********"
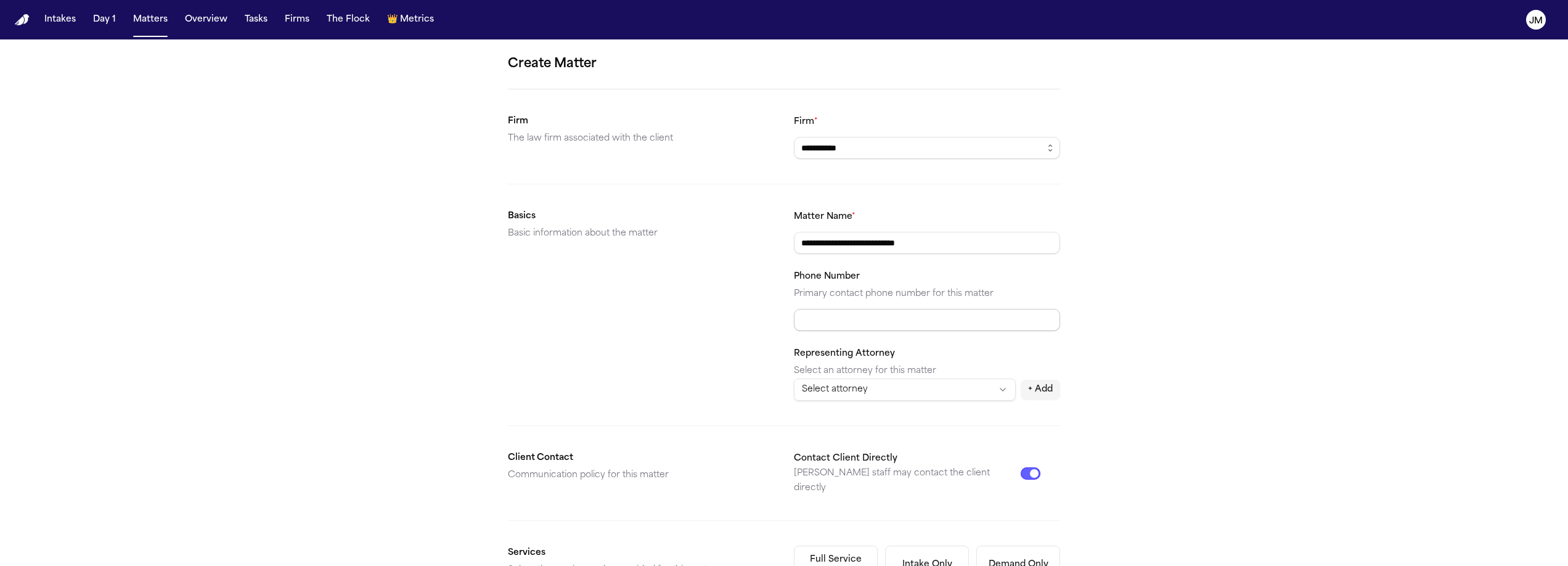
click at [855, 315] on input "Phone Number" at bounding box center [927, 320] width 266 height 22
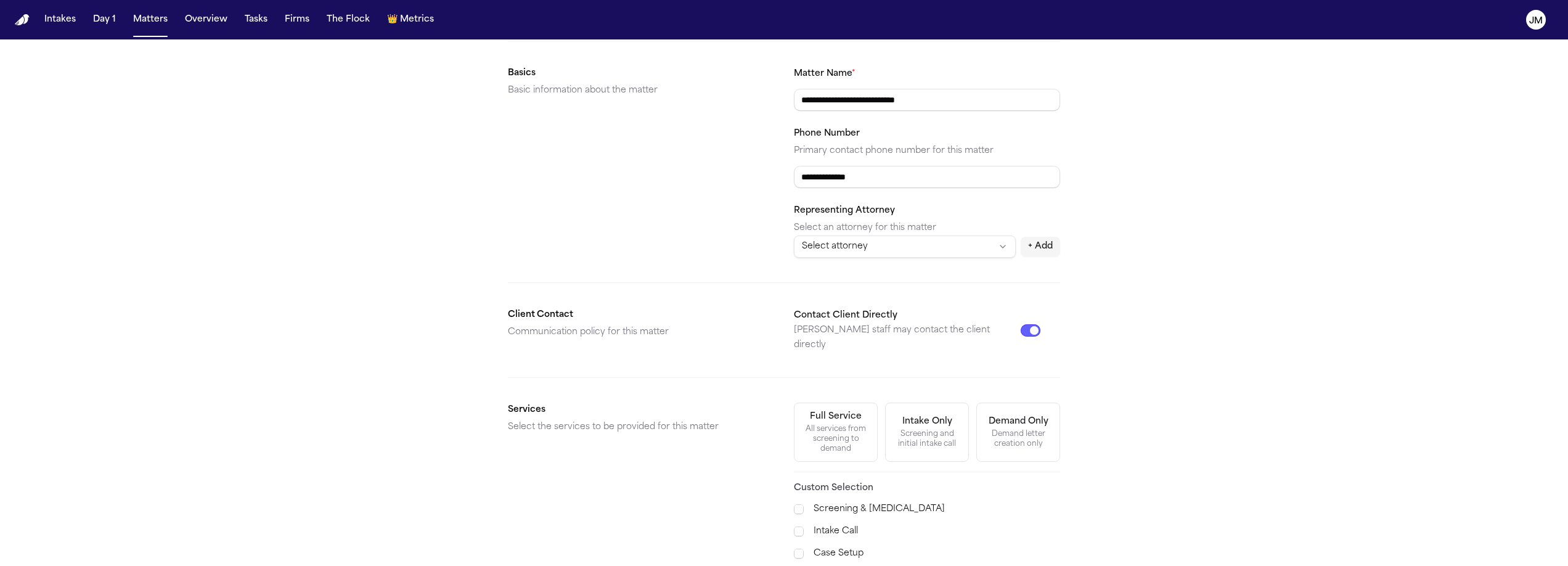
scroll to position [198, 0]
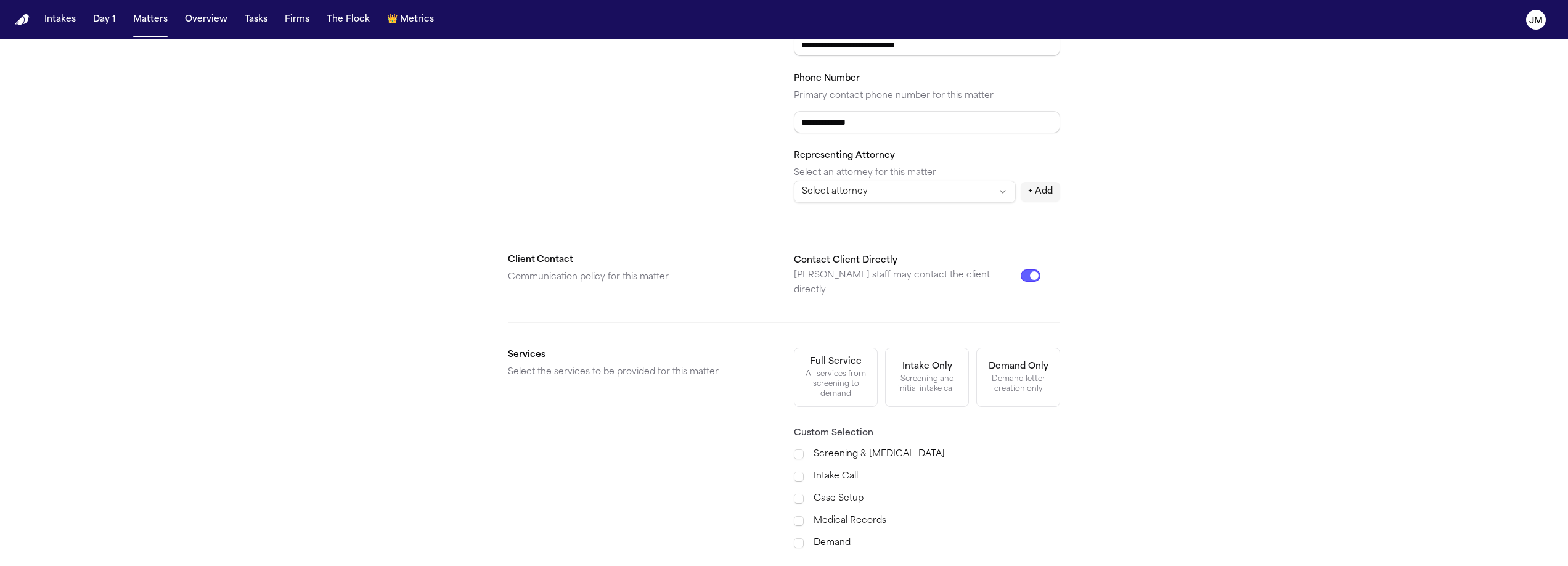
type input "**********"
click at [838, 370] on div "All services from screening to demand" at bounding box center [836, 384] width 68 height 30
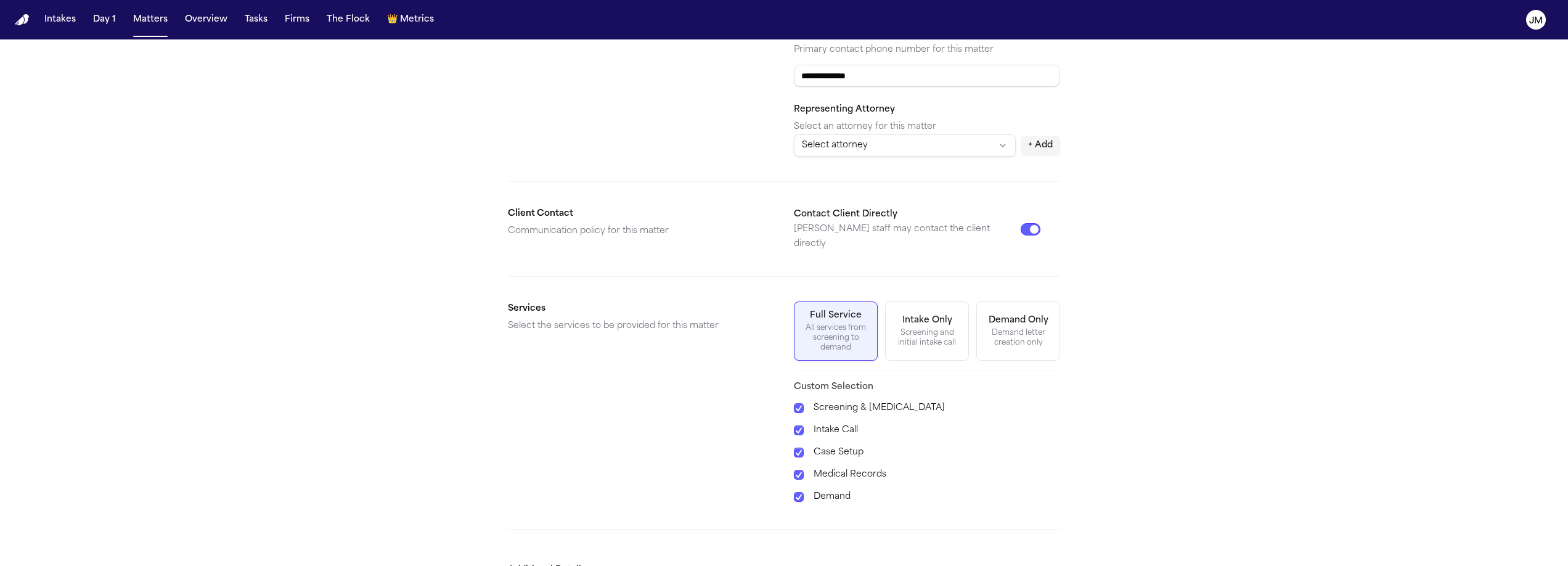
scroll to position [316, 0]
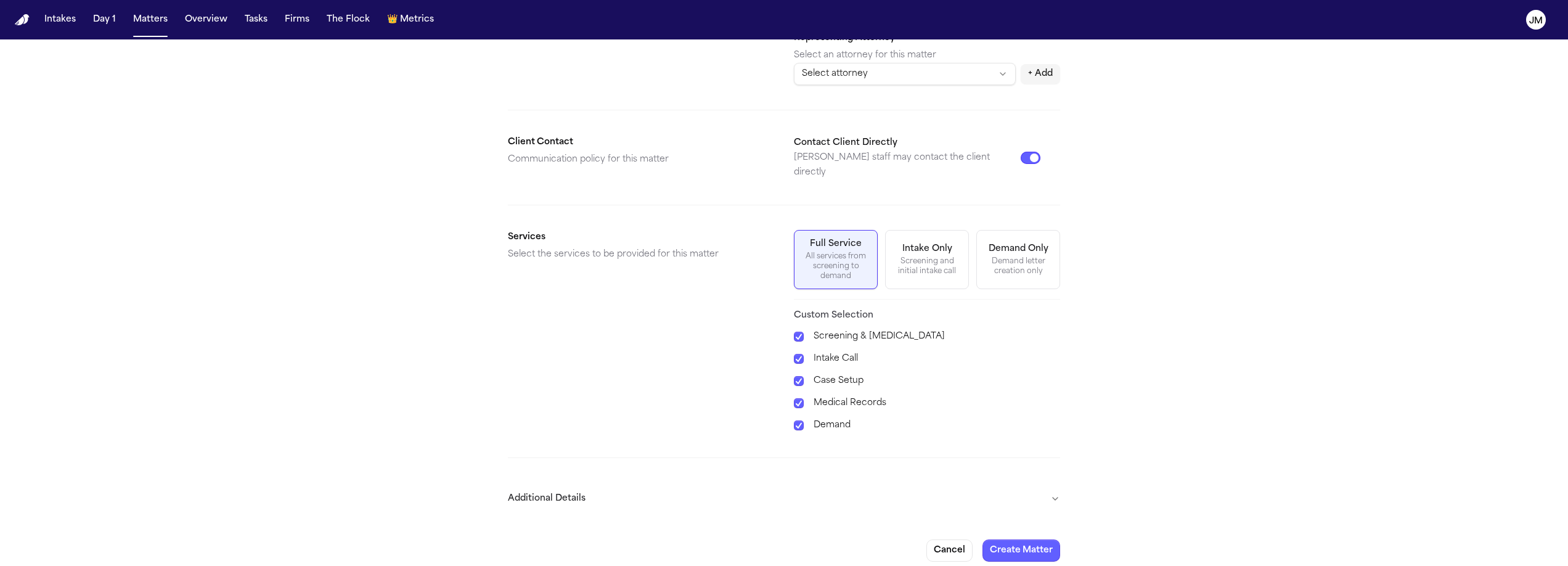
click at [1044, 471] on form "**********" at bounding box center [784, 150] width 552 height 824
click at [1045, 483] on button "Additional Details" at bounding box center [784, 499] width 552 height 32
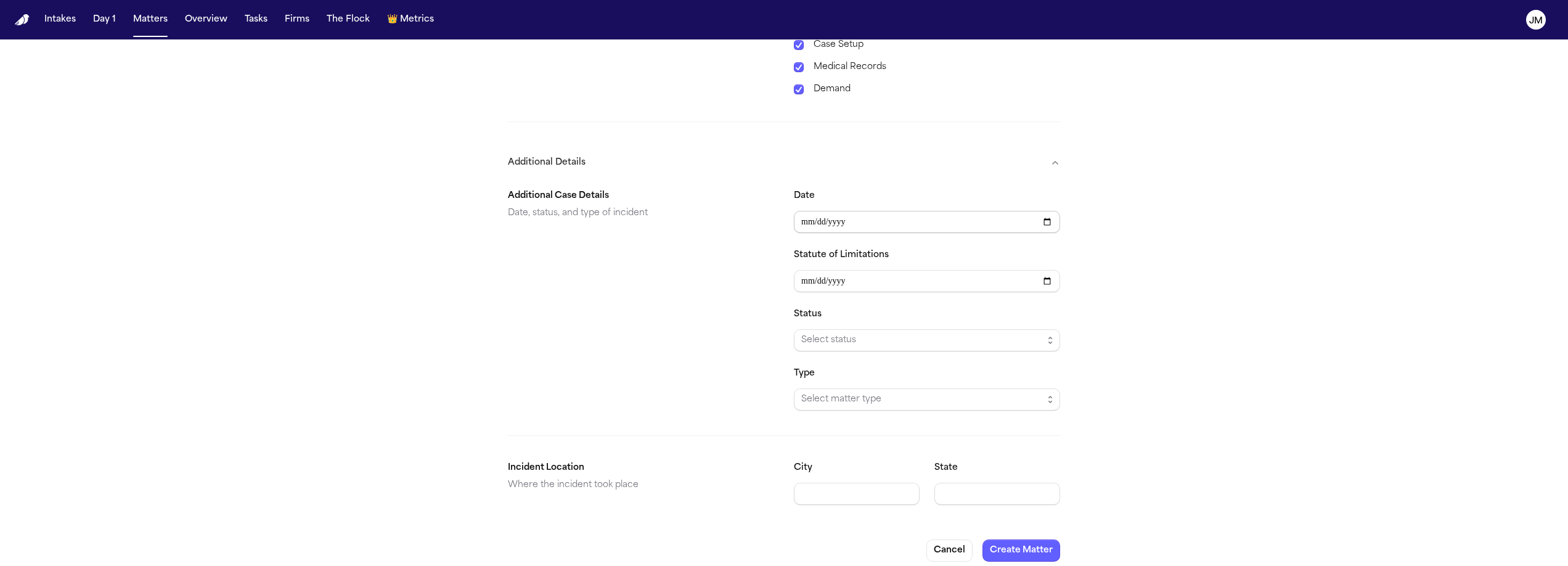
click at [798, 212] on input "Date" at bounding box center [927, 222] width 266 height 22
type input "**********"
click at [852, 333] on span "Select status" at bounding box center [922, 341] width 242 height 15
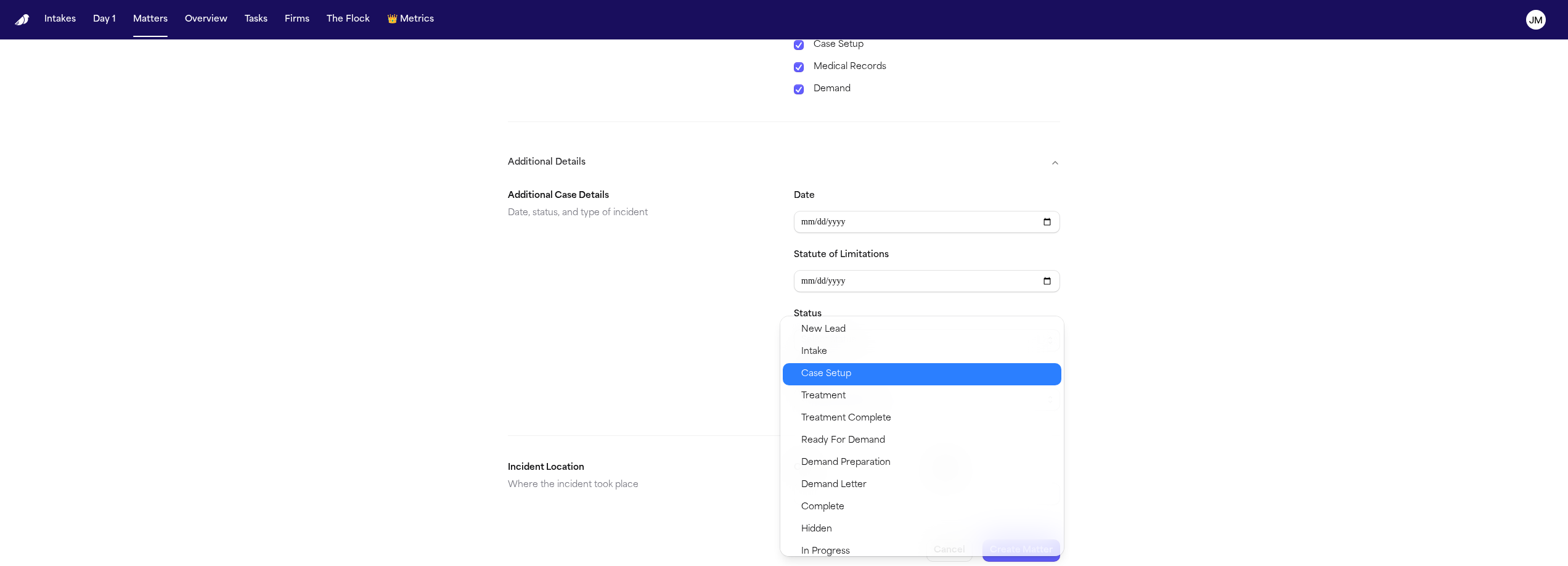
click at [832, 372] on span "Case Setup" at bounding box center [826, 374] width 50 height 15
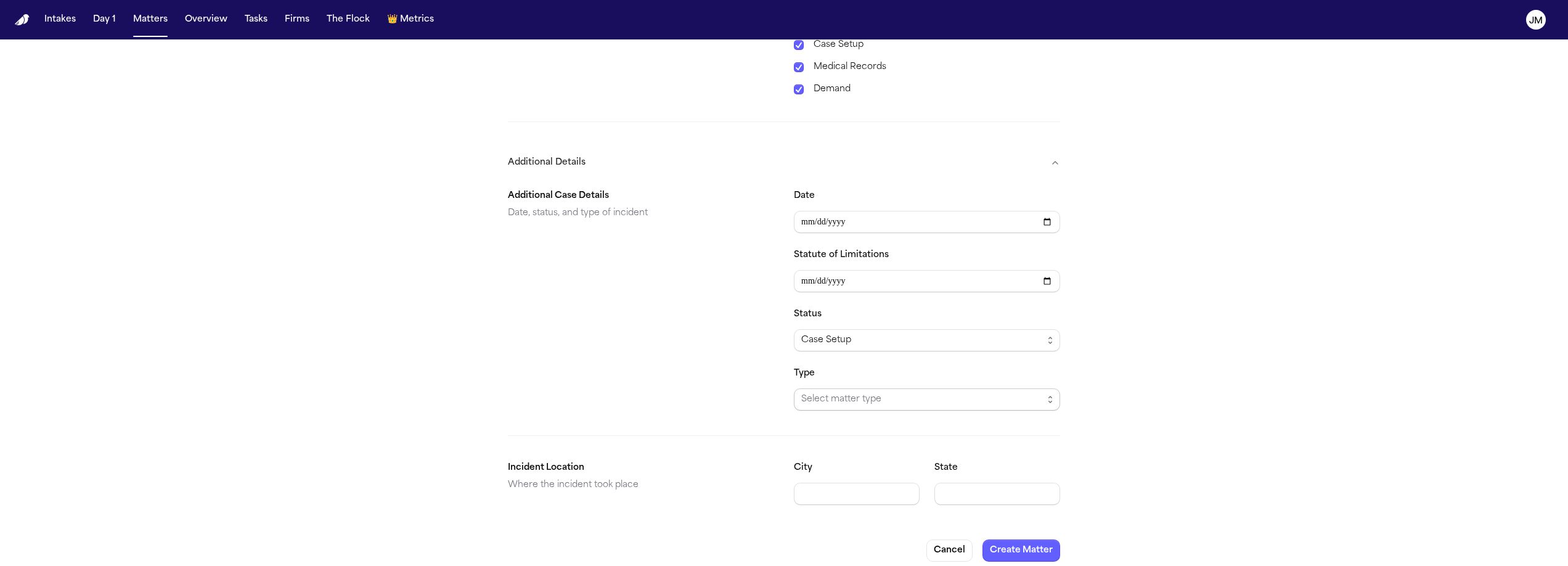
click at [847, 392] on span "Select matter type" at bounding box center [922, 400] width 242 height 15
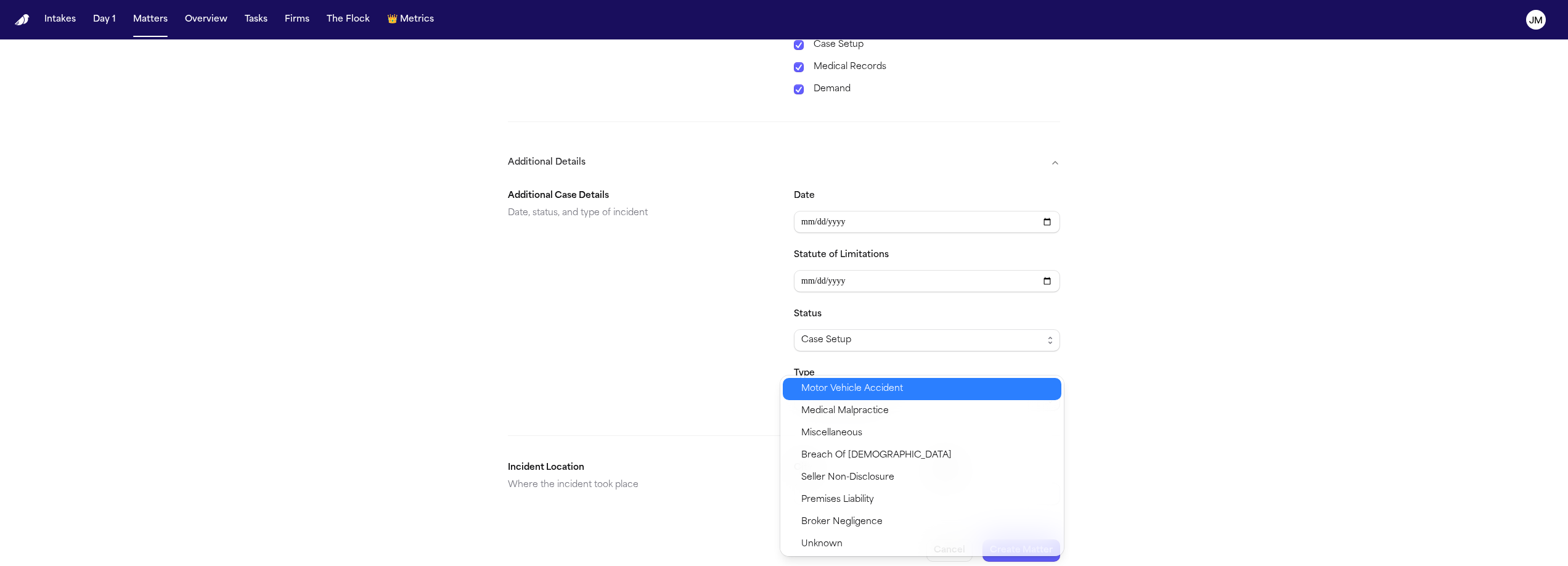
click at [850, 394] on span "Motor Vehicle Accident" at bounding box center [852, 389] width 102 height 15
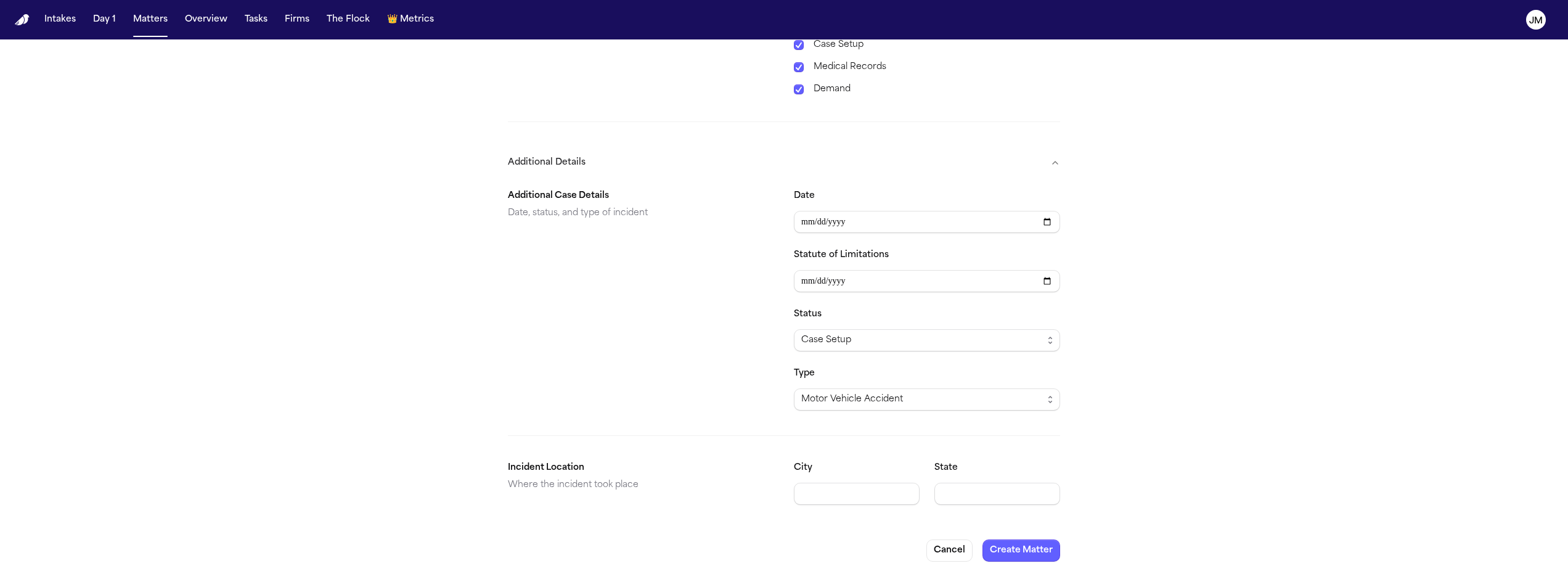
click at [874, 490] on input "City" at bounding box center [857, 494] width 126 height 22
type input "**********"
type input "**"
click at [1021, 536] on button "Create Matter" at bounding box center [1021, 551] width 78 height 22
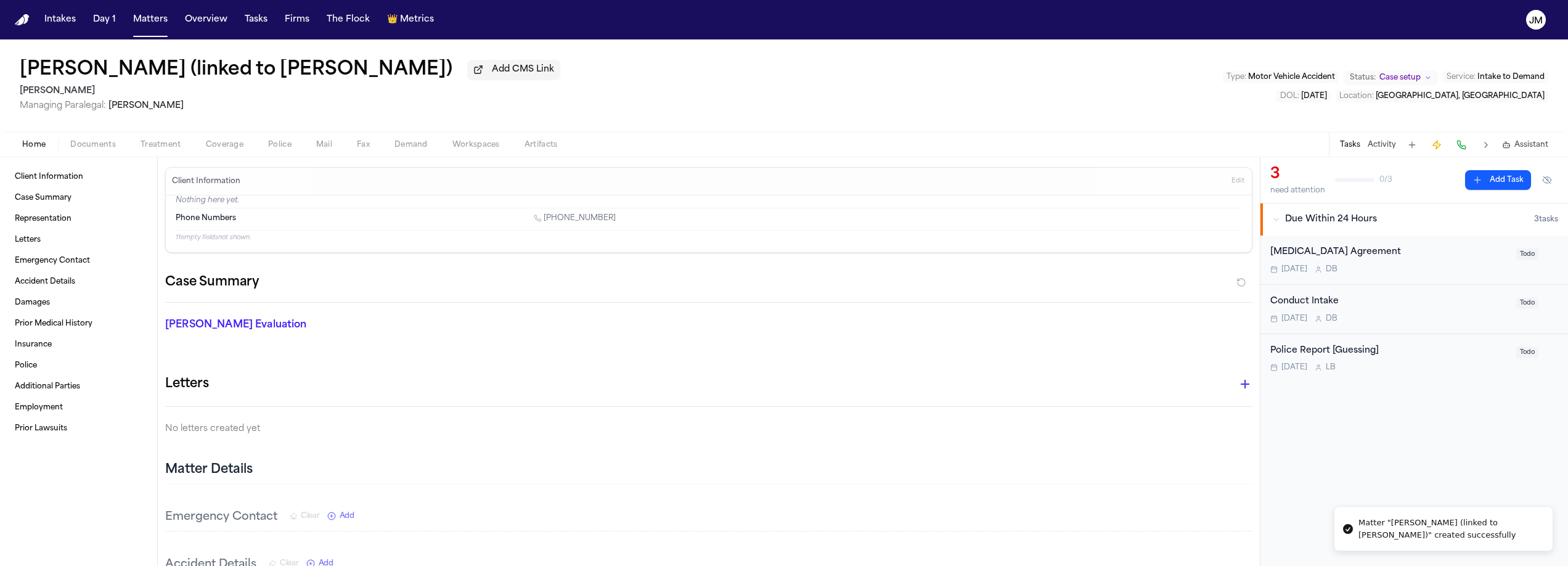
click at [96, 146] on span "Documents" at bounding box center [93, 145] width 46 height 10
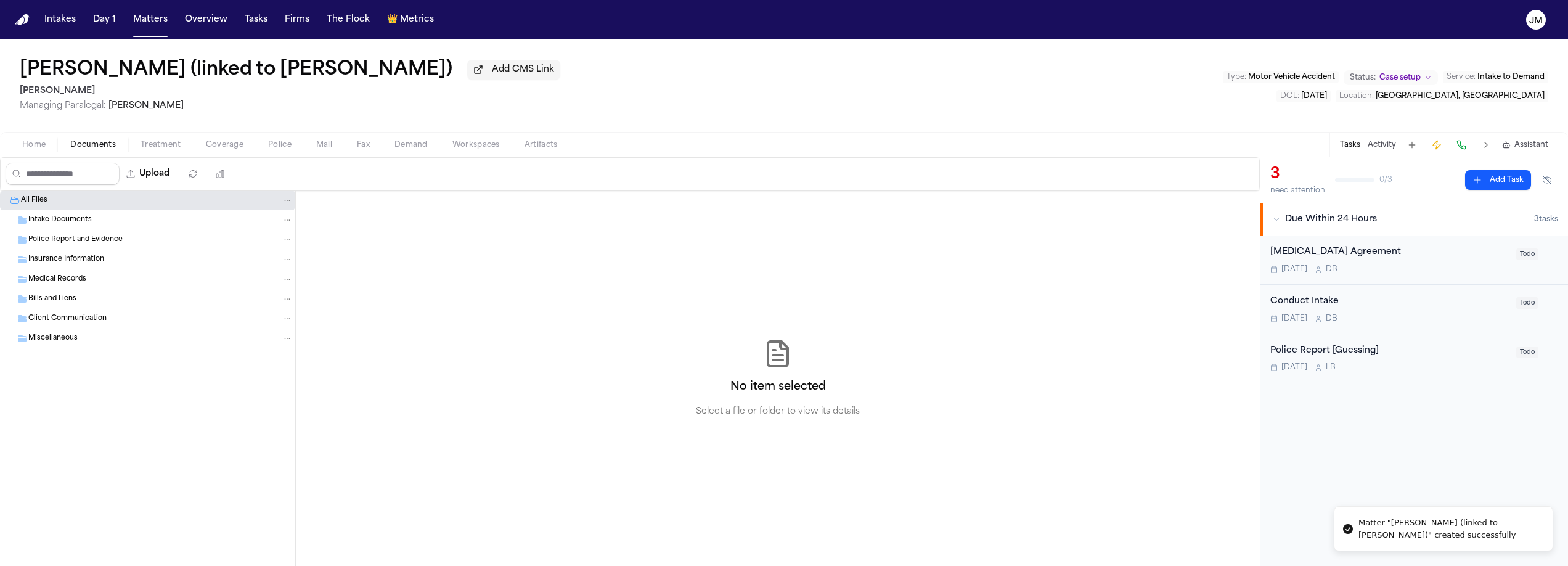
click at [46, 226] on span "Intake Documents" at bounding box center [60, 221] width 64 height 11
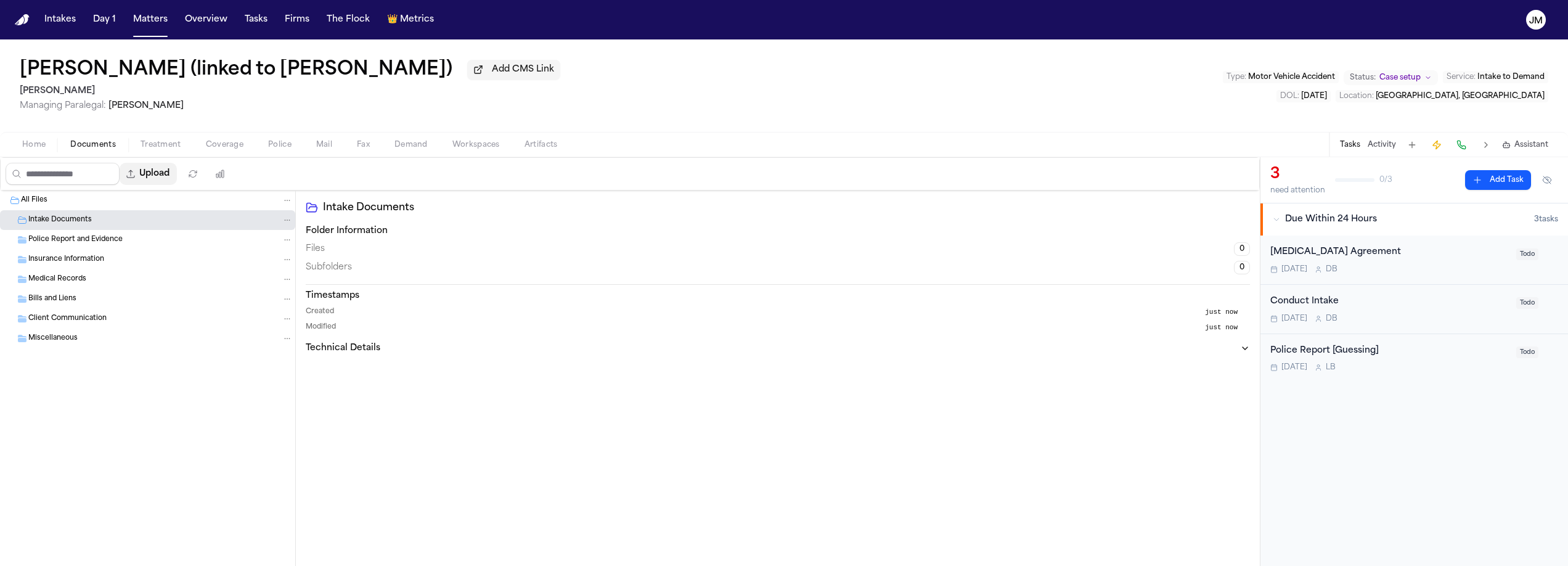
click at [160, 182] on button "Upload" at bounding box center [148, 174] width 58 height 22
select select "**********"
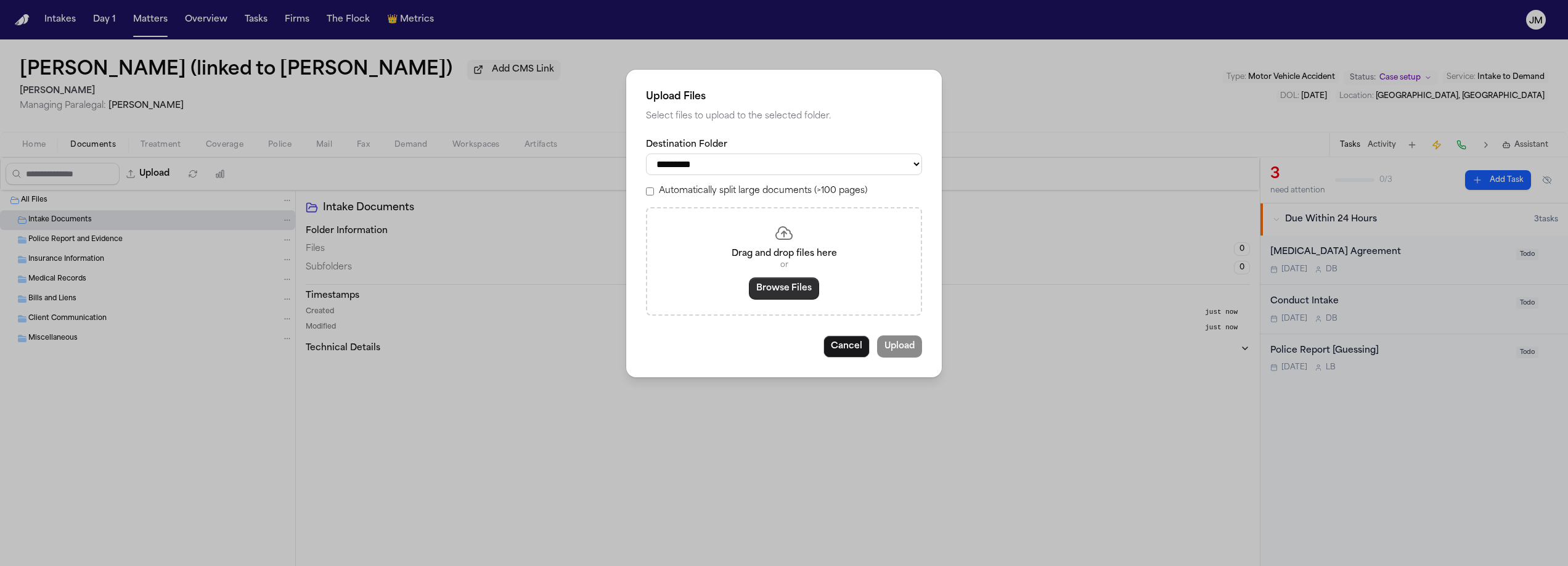
click at [777, 288] on button "Browse Files" at bounding box center [784, 288] width 70 height 22
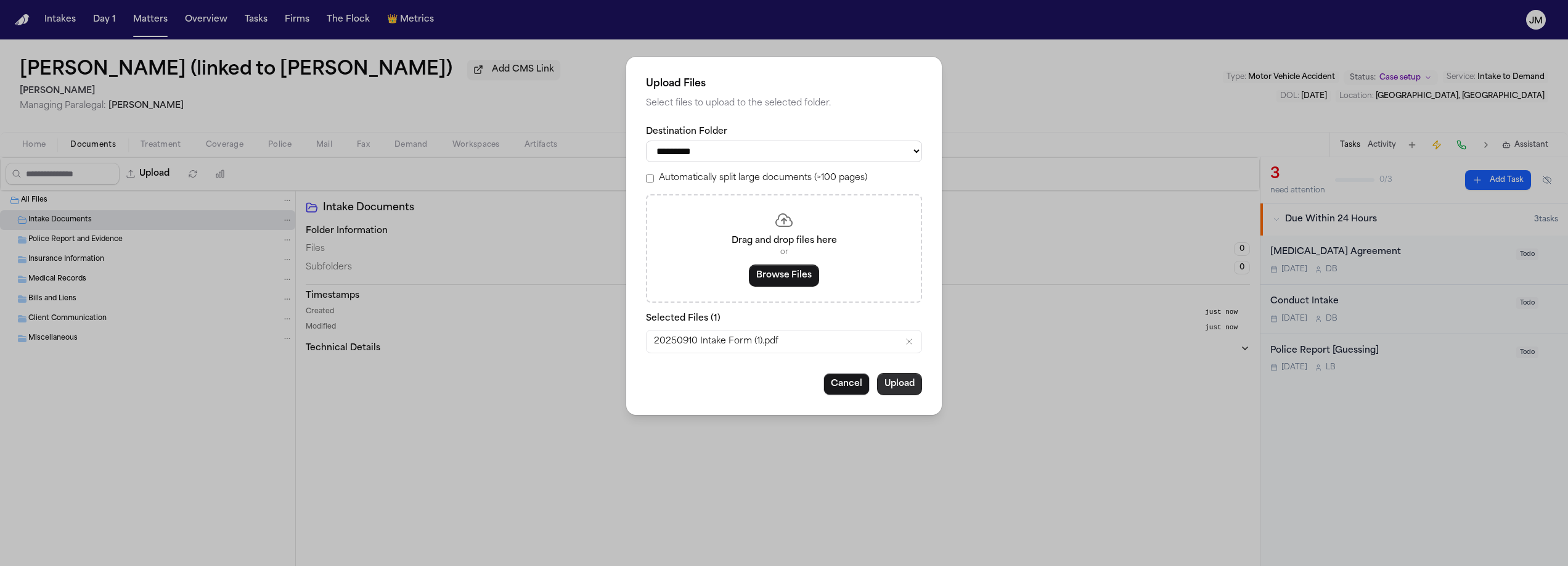
click at [896, 382] on button "Upload" at bounding box center [899, 384] width 45 height 22
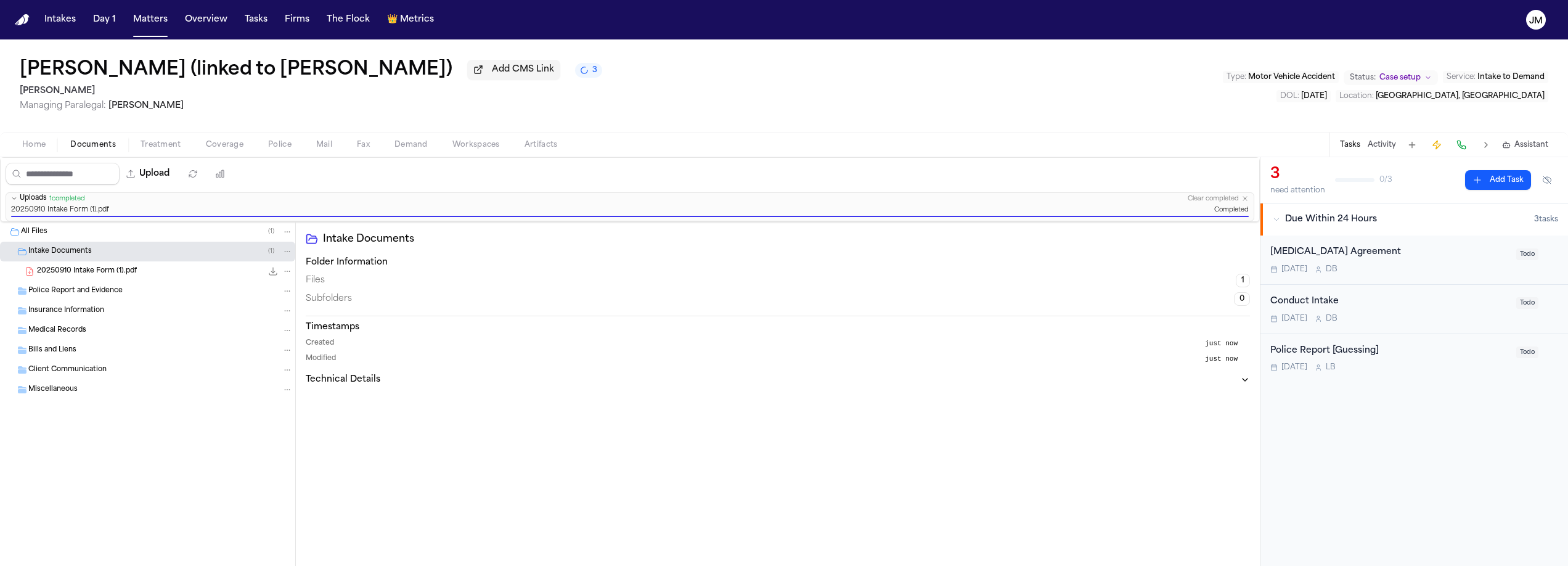
click at [92, 317] on span "Insurance Information" at bounding box center [66, 311] width 76 height 11
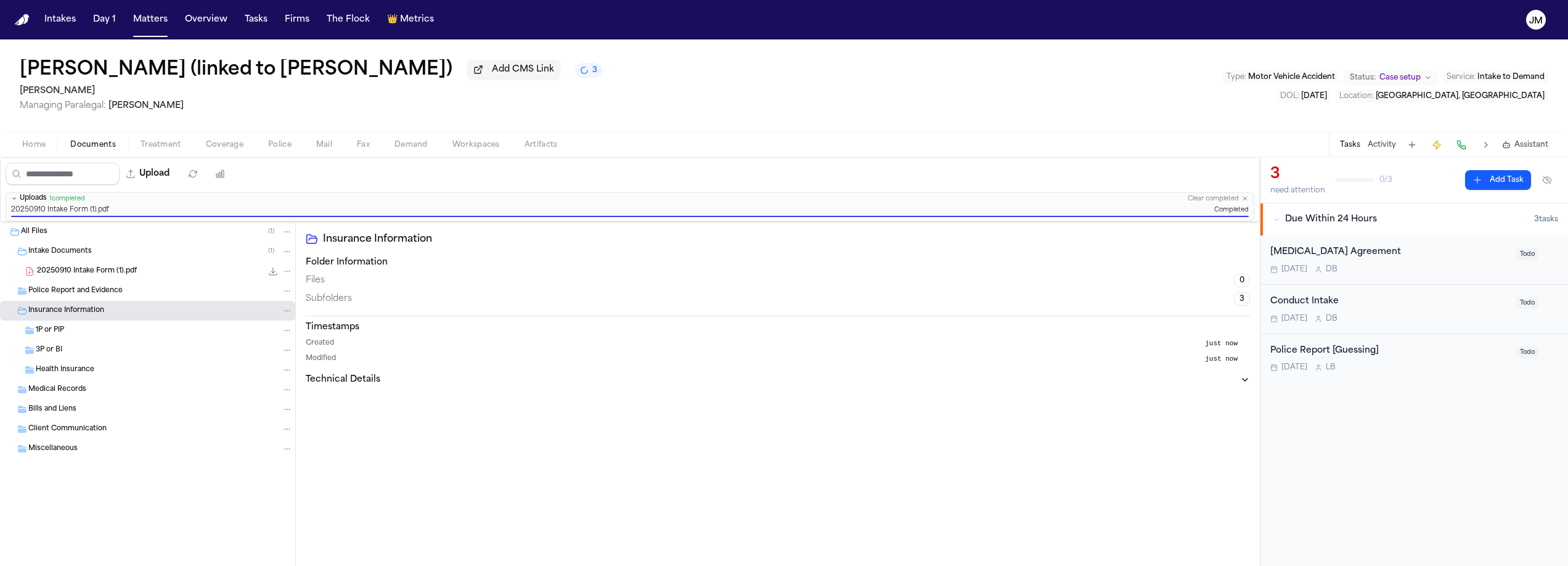
click at [66, 333] on div "1P or PIP" at bounding box center [164, 331] width 257 height 11
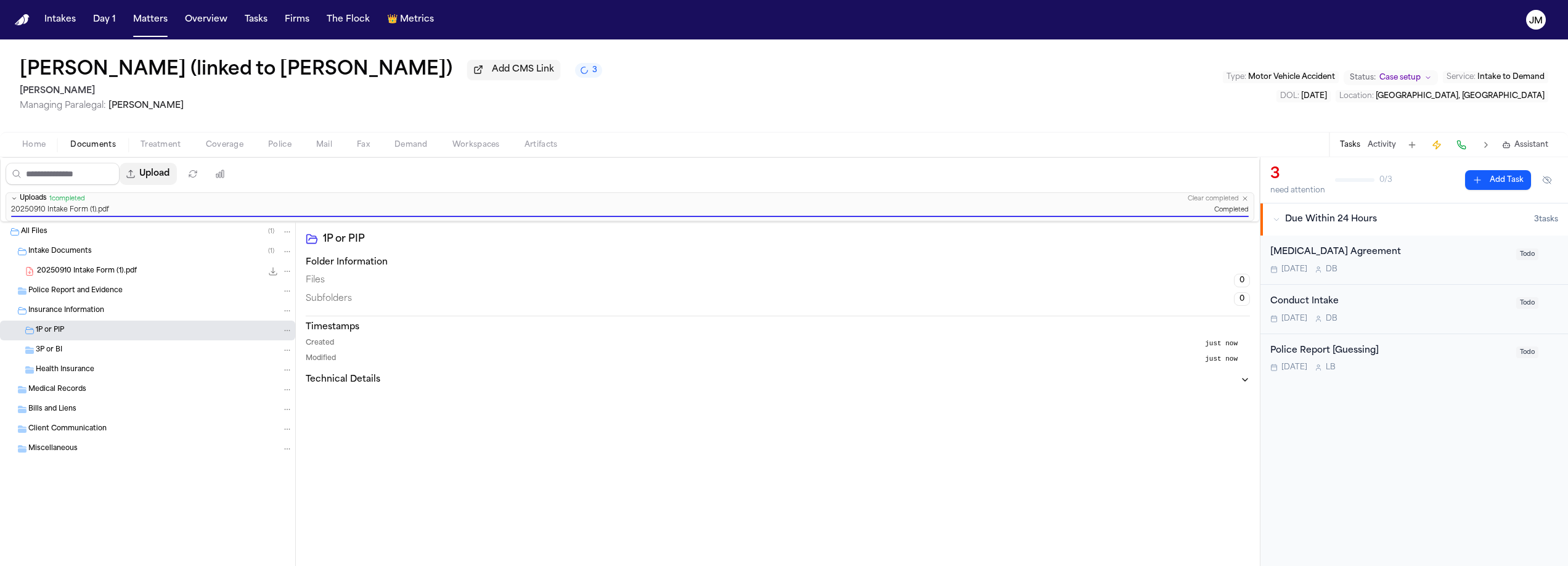
click at [155, 180] on button "Upload" at bounding box center [148, 174] width 58 height 22
select select "**********"
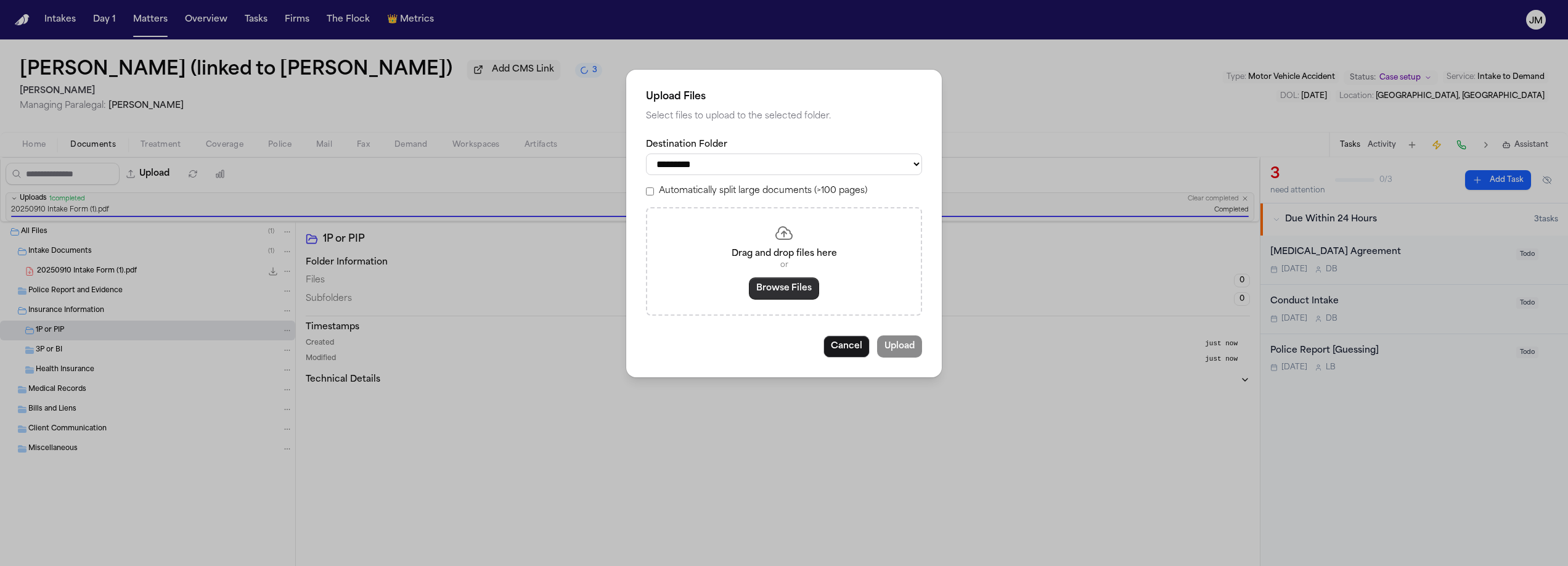
click at [761, 295] on button "Browse Files" at bounding box center [784, 288] width 70 height 22
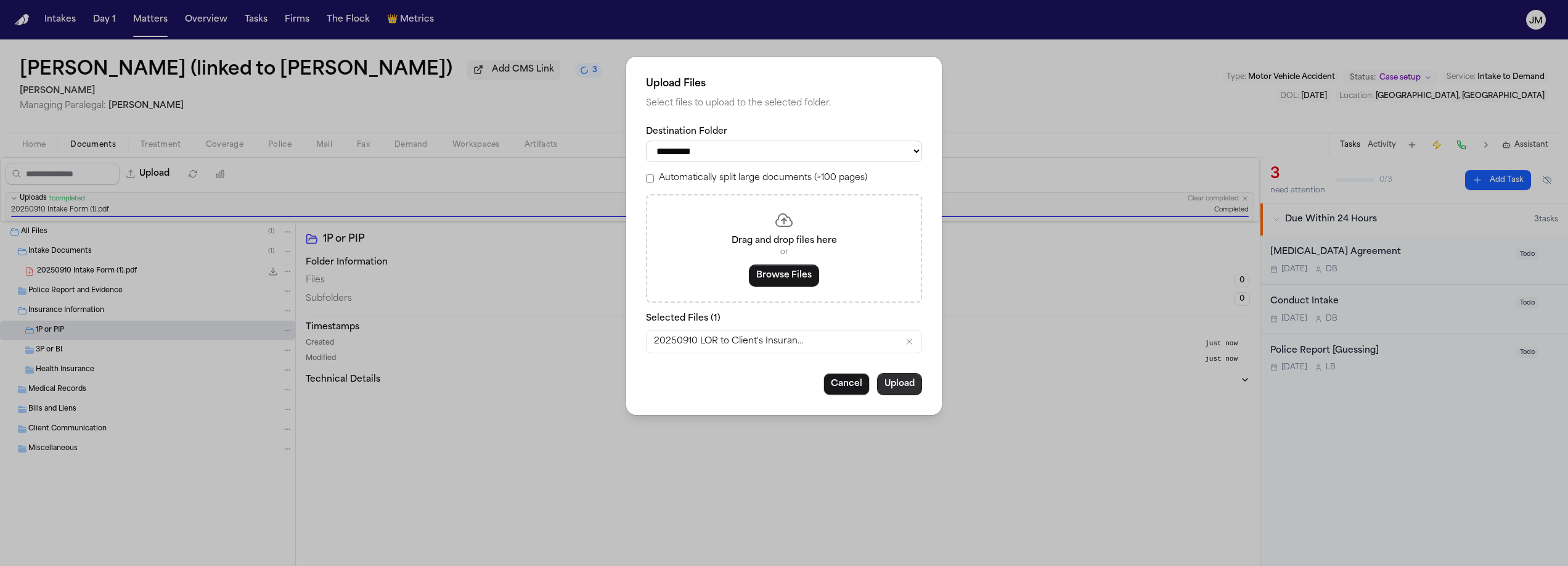
click at [877, 389] on button "Upload" at bounding box center [899, 384] width 45 height 22
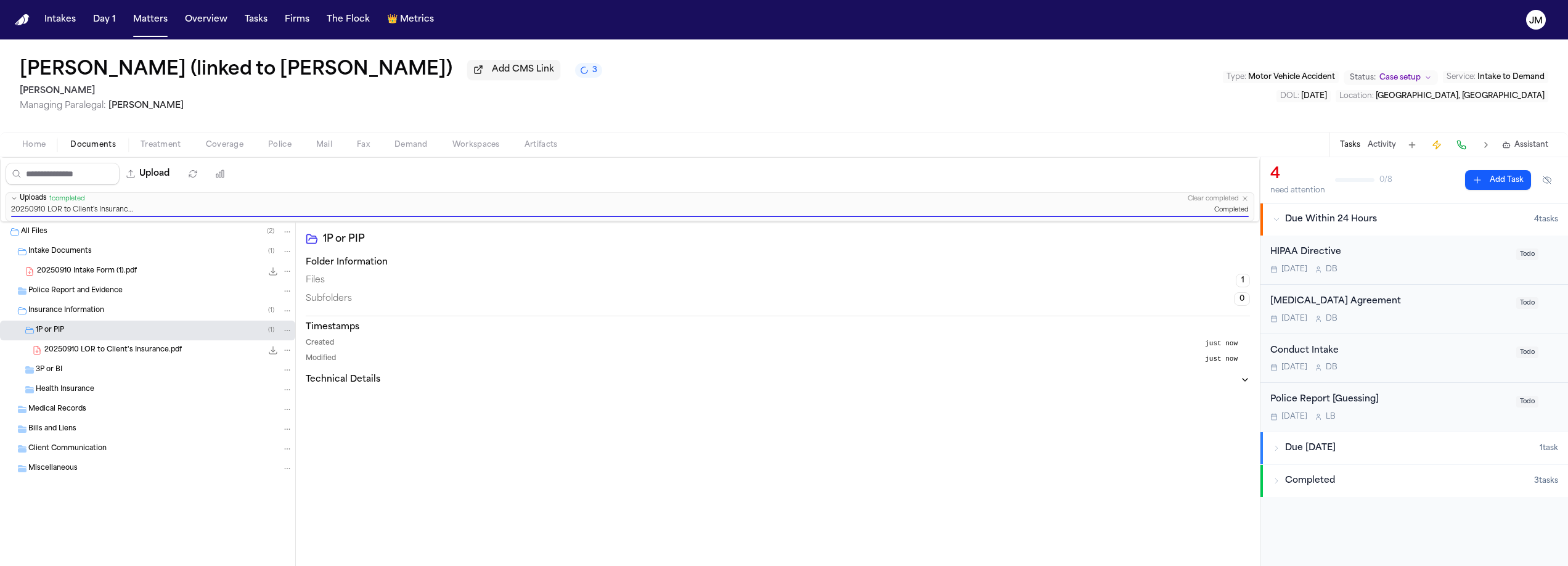
click at [61, 432] on span "Bills and Liens" at bounding box center [52, 430] width 48 height 11
click at [80, 450] on span "Correspondence" at bounding box center [64, 449] width 58 height 11
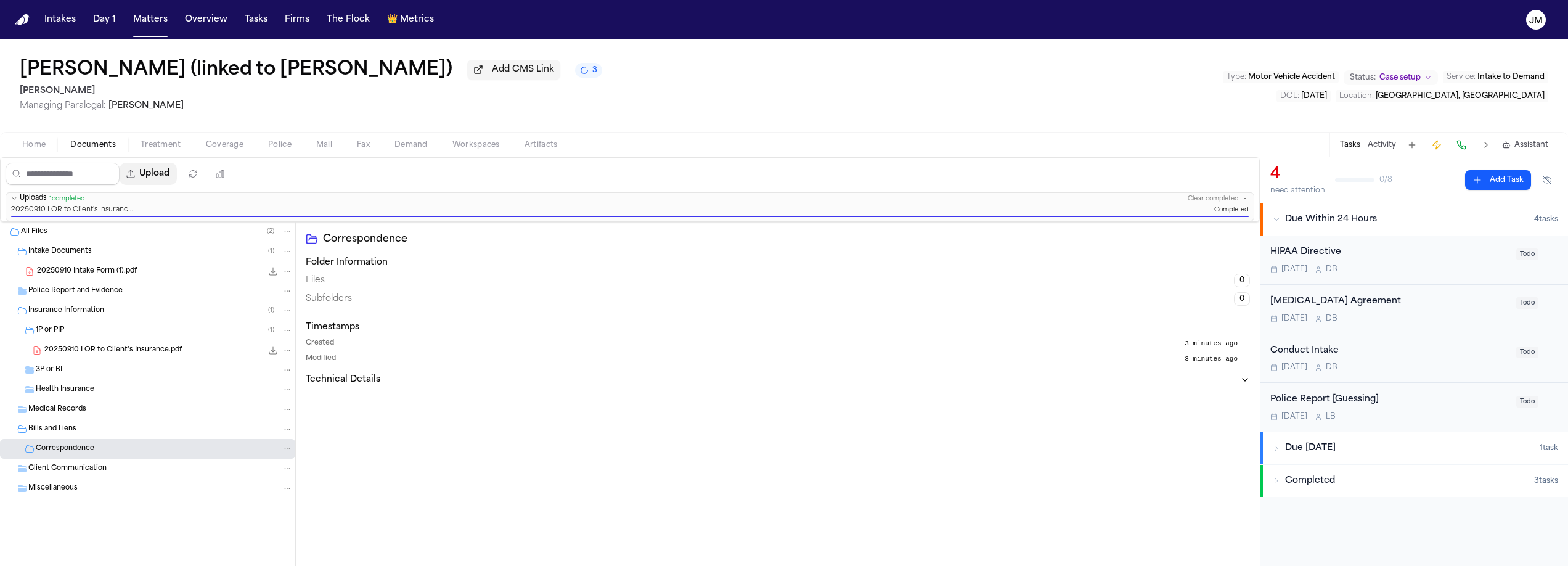
click at [146, 171] on button "Upload" at bounding box center [148, 174] width 58 height 22
select select "**********"
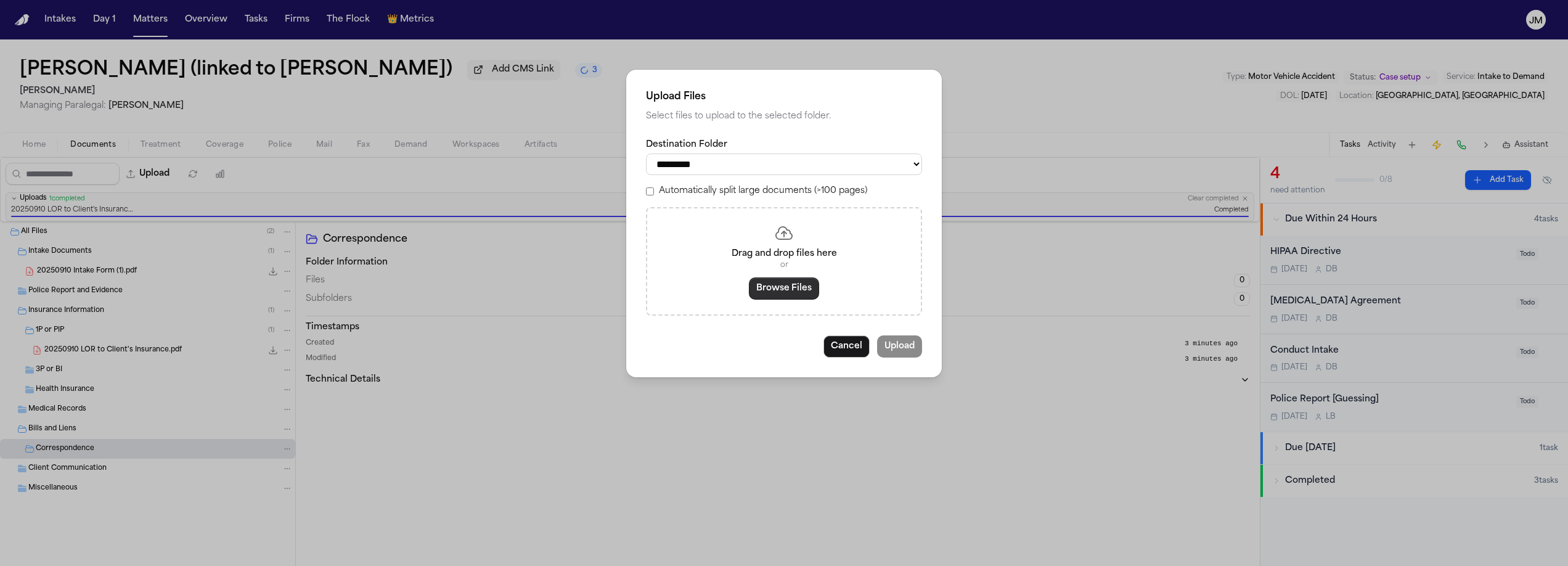
click at [777, 291] on button "Browse Files" at bounding box center [784, 288] width 70 height 22
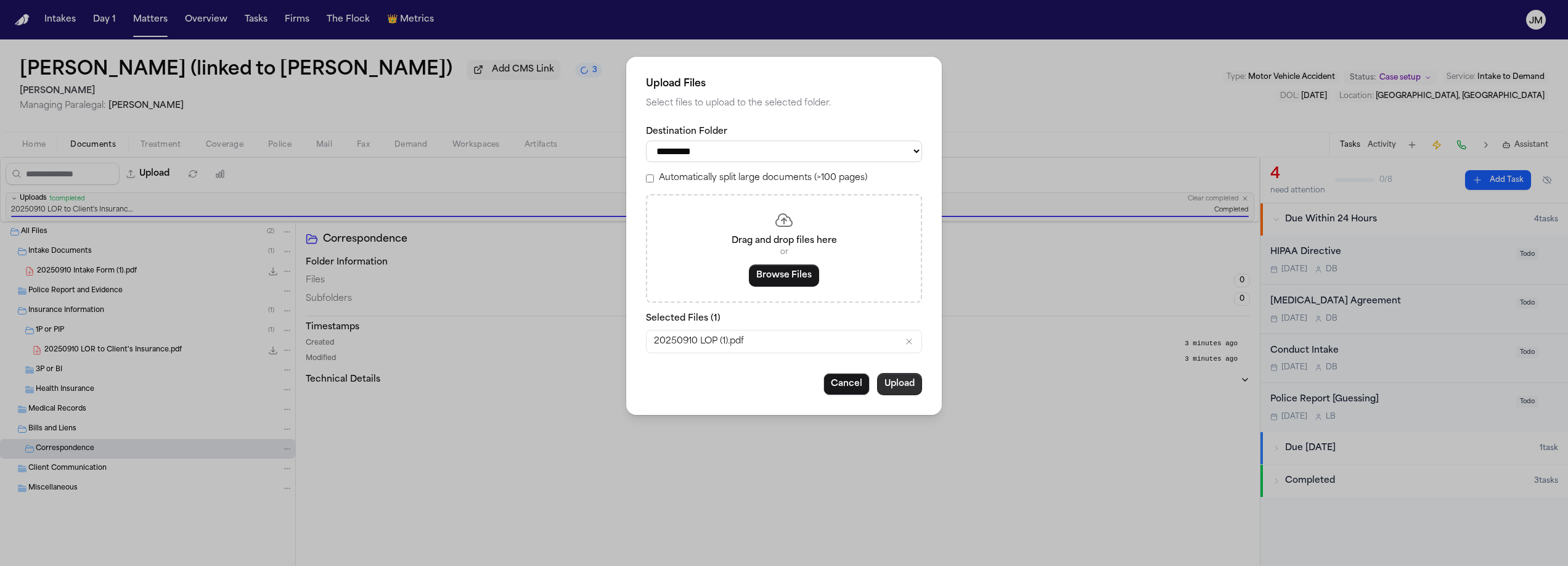
click at [893, 386] on button "Upload" at bounding box center [899, 384] width 45 height 22
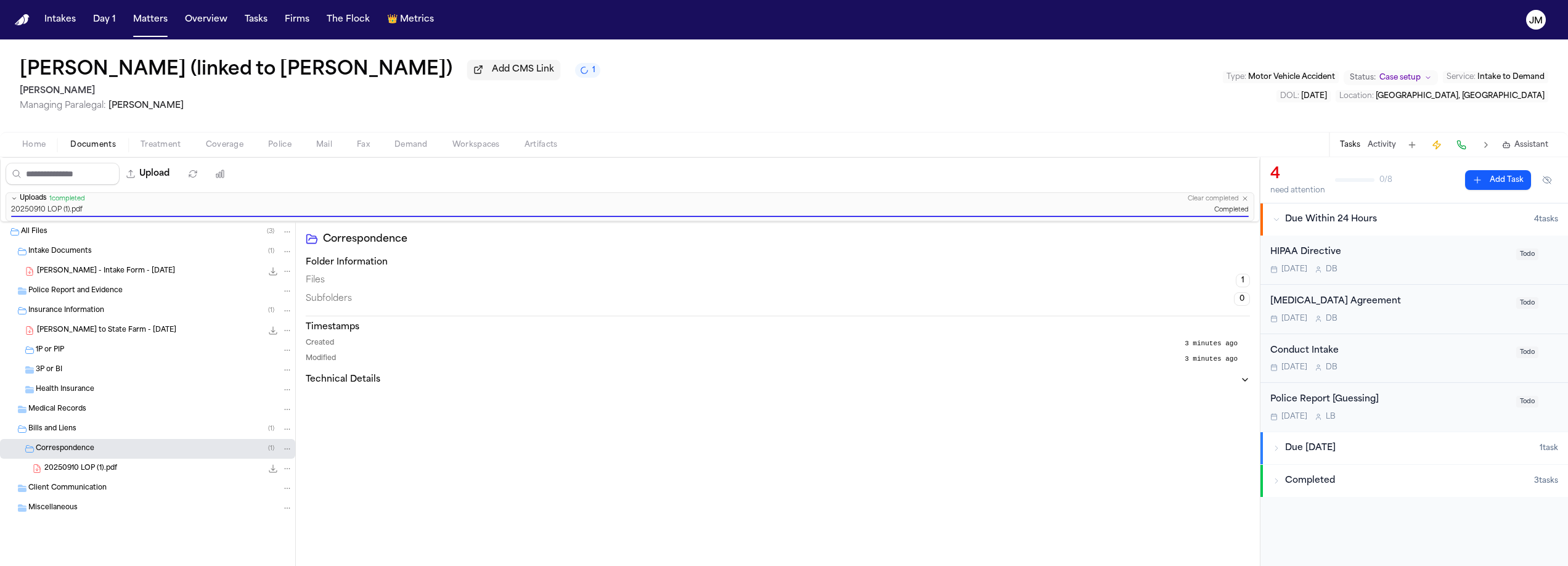
click at [126, 469] on div "20250910 LOP (1).pdf 319.9 KB • PDF" at bounding box center [168, 469] width 249 height 12
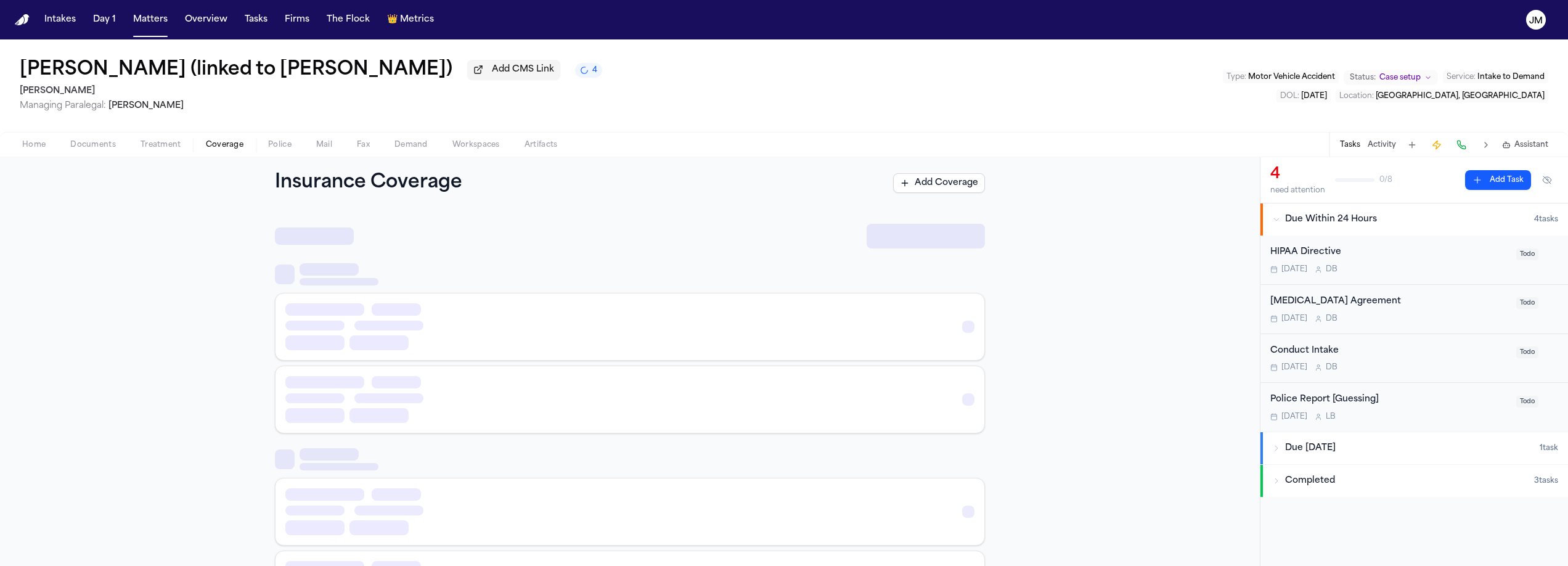
click at [232, 150] on span "Coverage" at bounding box center [224, 145] width 38 height 10
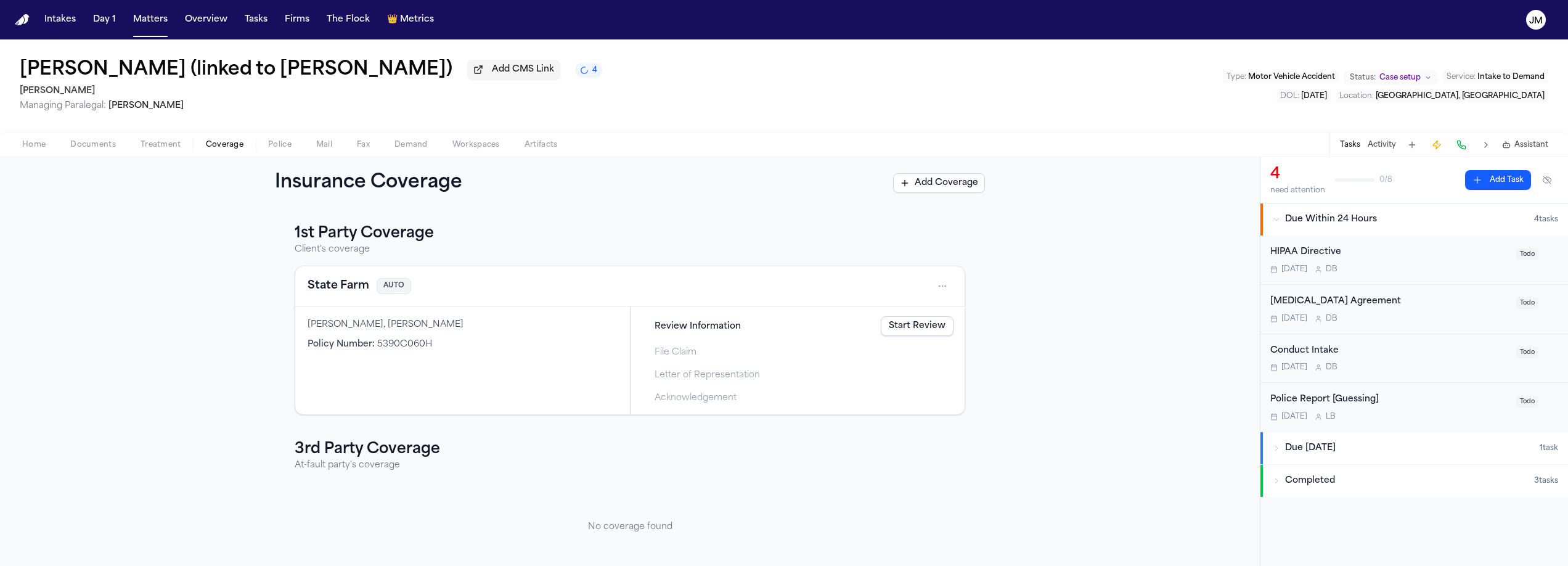
click at [95, 152] on span "button" at bounding box center [93, 152] width 60 height 1
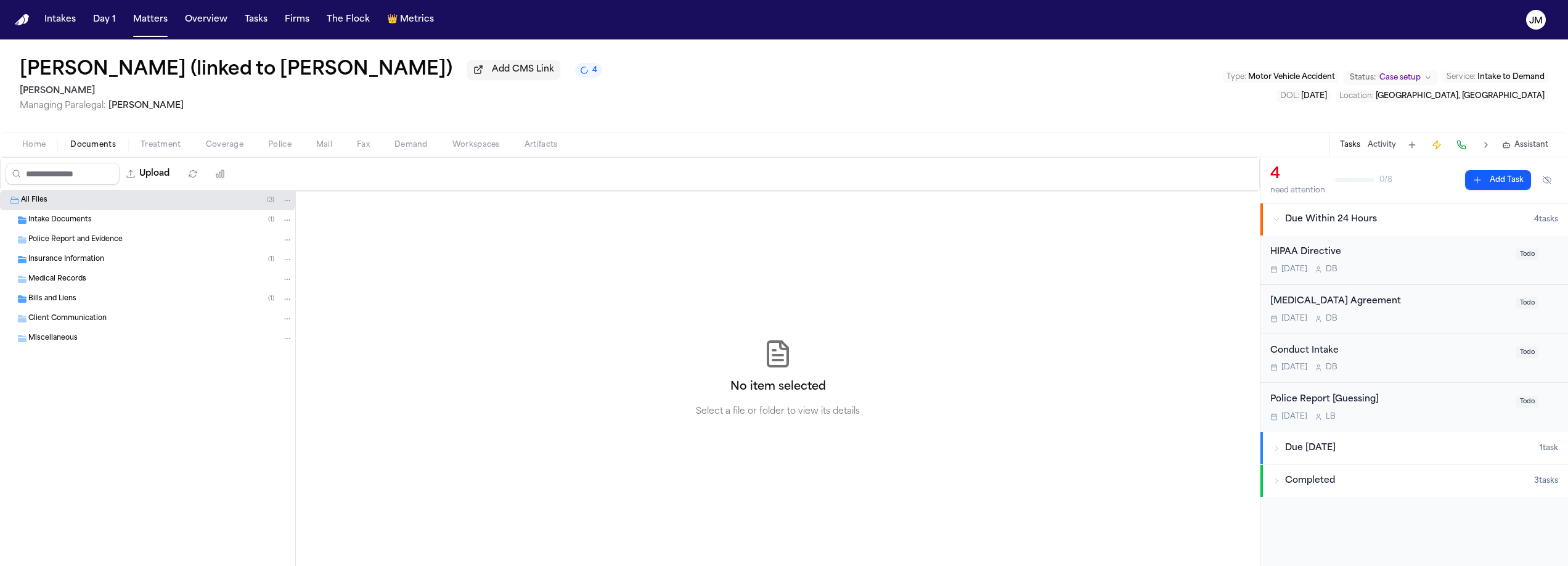
click at [65, 261] on span "Insurance Information" at bounding box center [66, 260] width 76 height 11
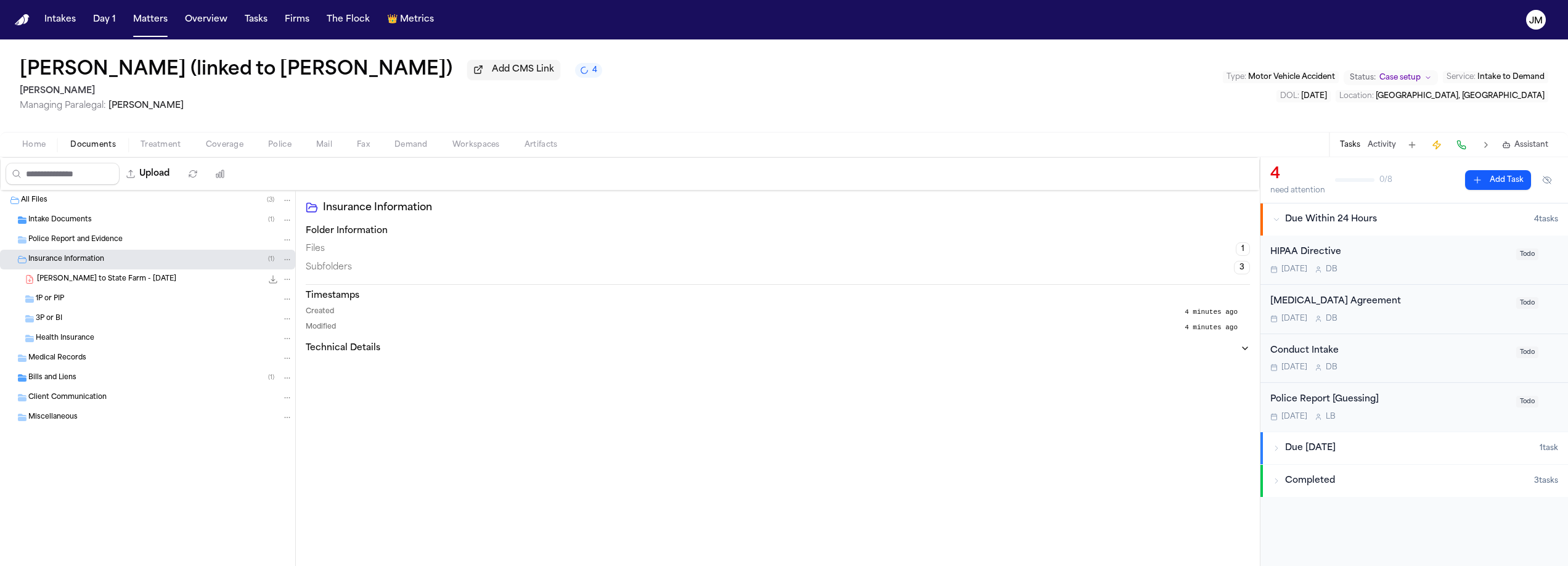
click at [48, 148] on button "Home" at bounding box center [34, 145] width 48 height 15
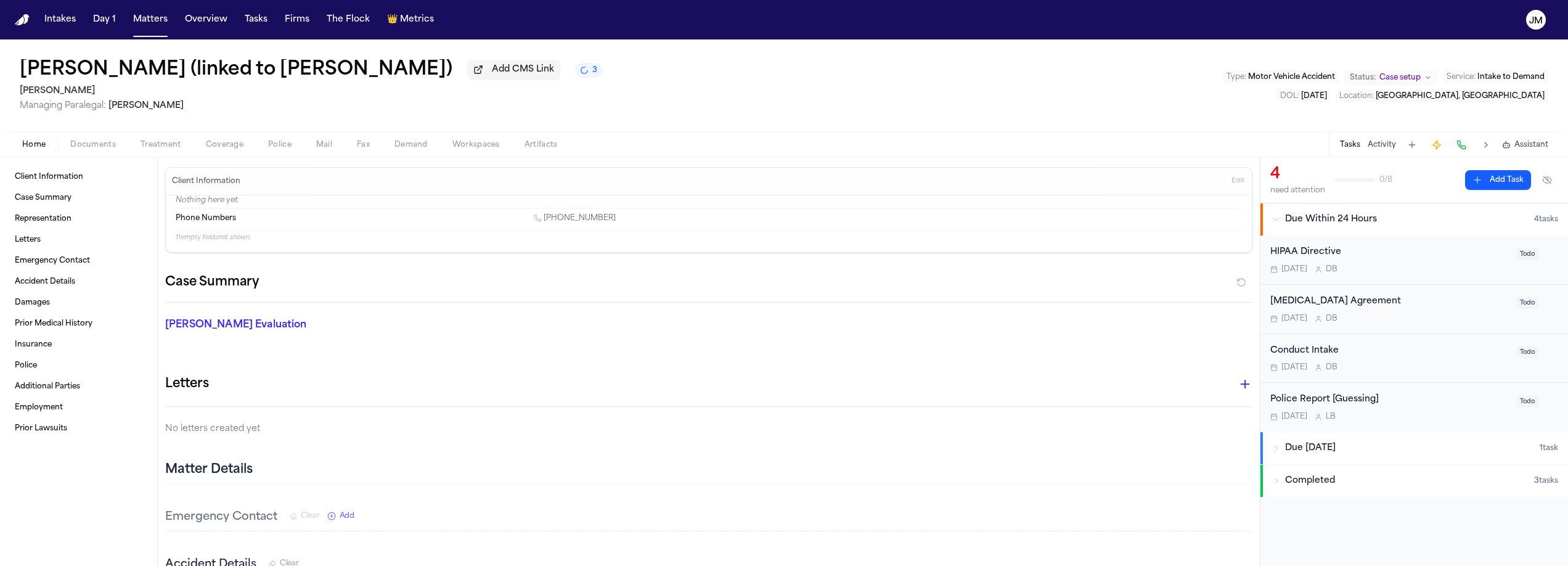
click at [1355, 485] on div "Completed" at bounding box center [1404, 481] width 261 height 12
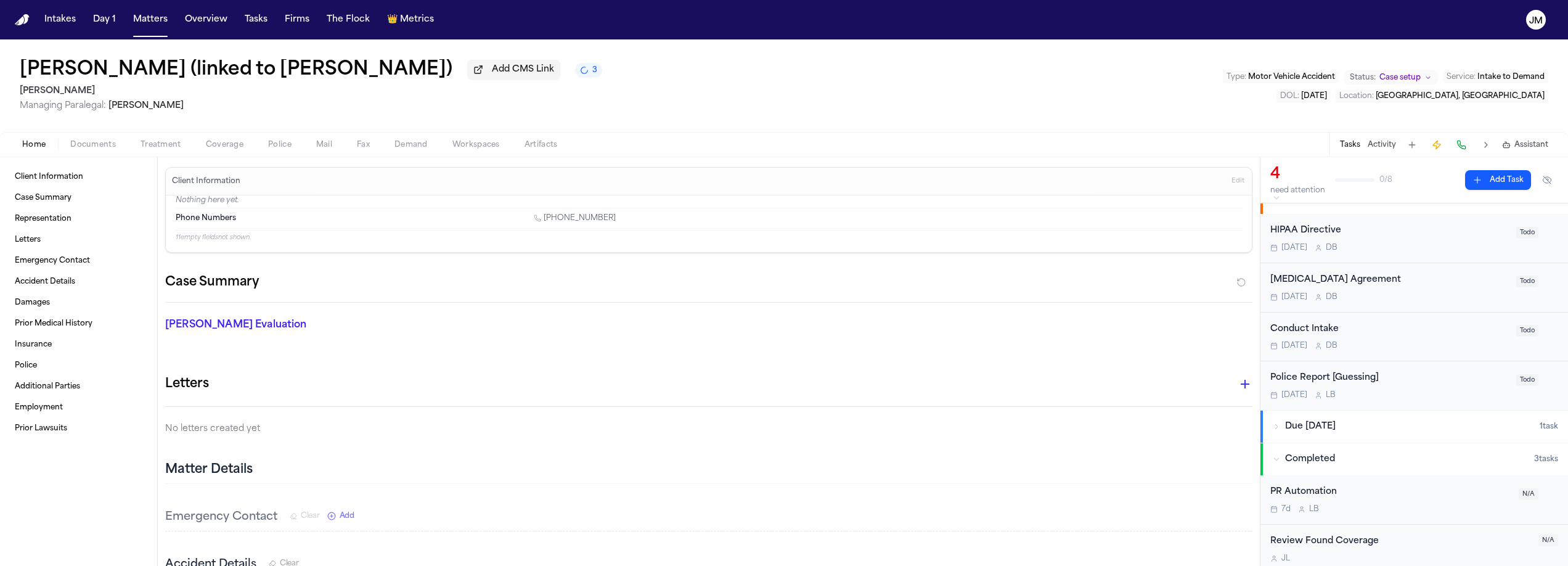
scroll to position [80, 0]
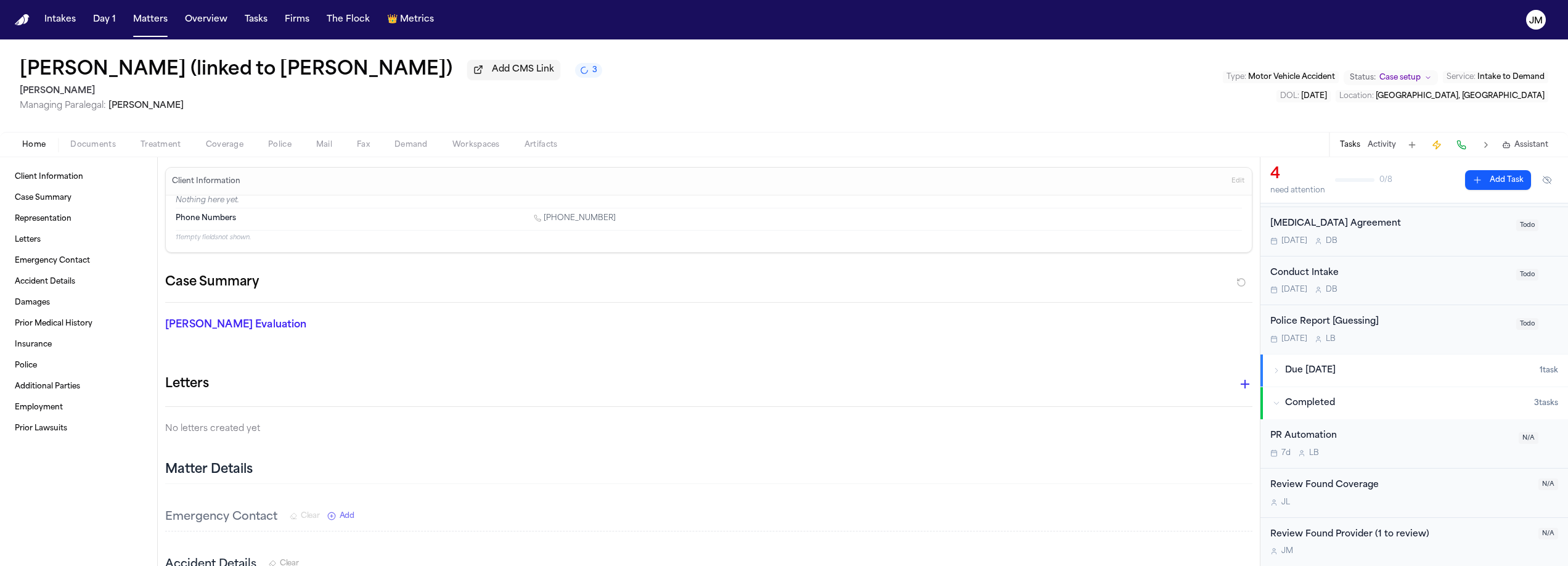
click at [1383, 374] on div "Due Within 2 Weeks" at bounding box center [1407, 371] width 267 height 12
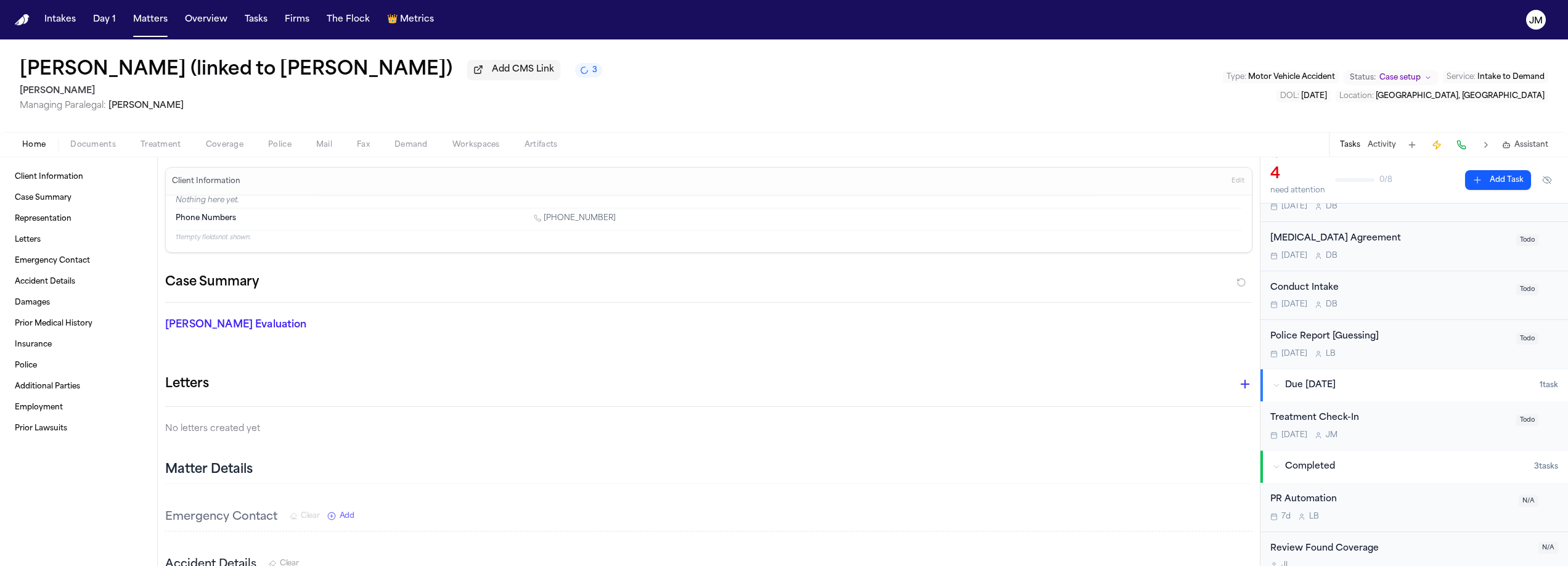
scroll to position [15, 0]
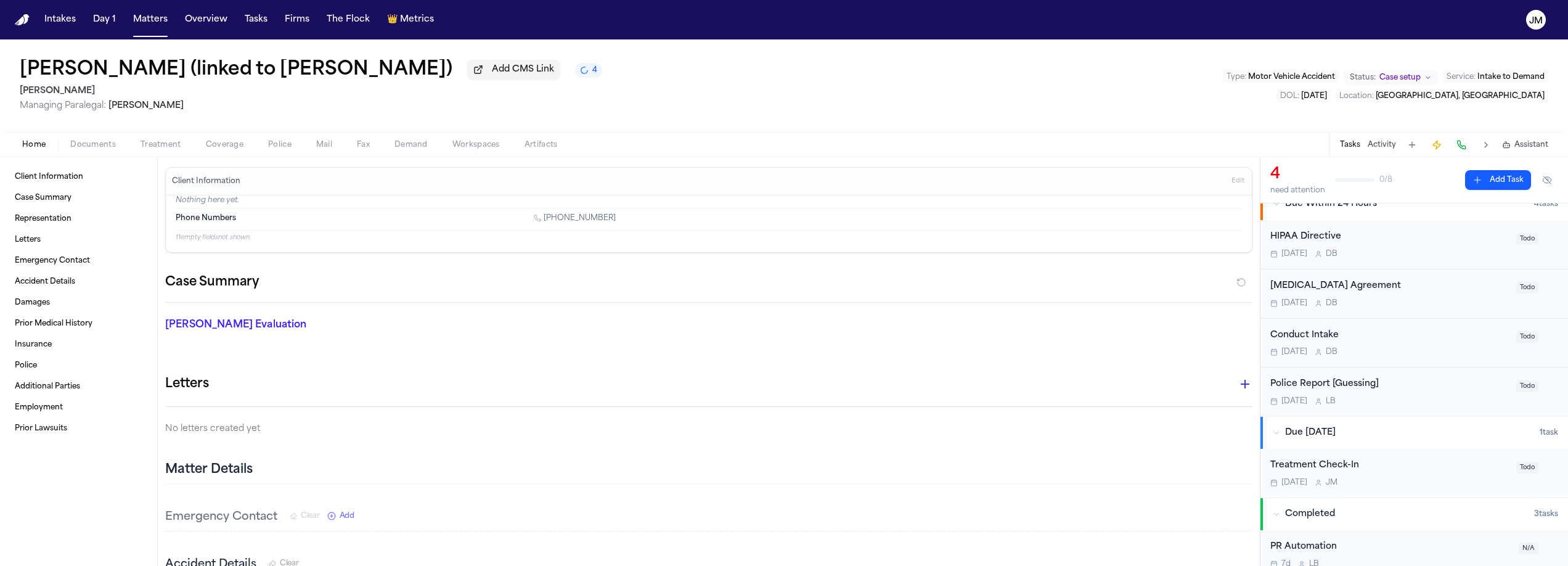
click at [89, 143] on span "Documents" at bounding box center [93, 145] width 46 height 10
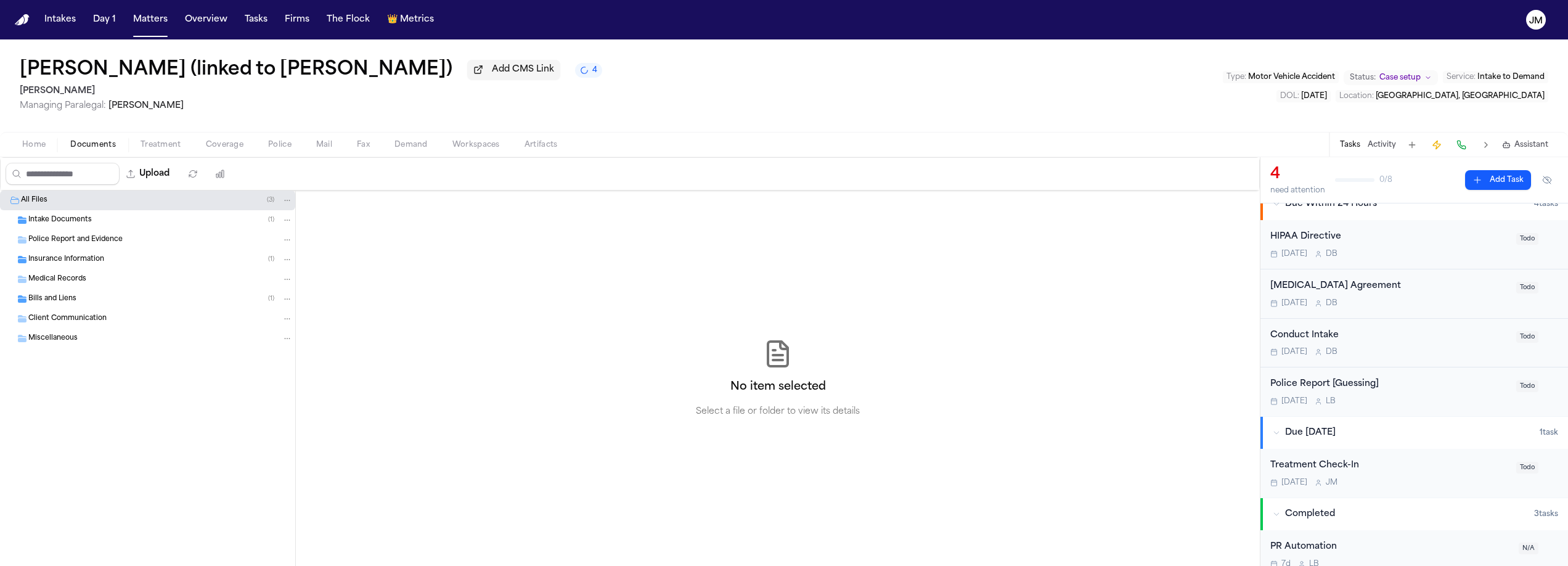
click at [107, 213] on div "Intake Documents ( 1 )" at bounding box center [147, 220] width 296 height 19
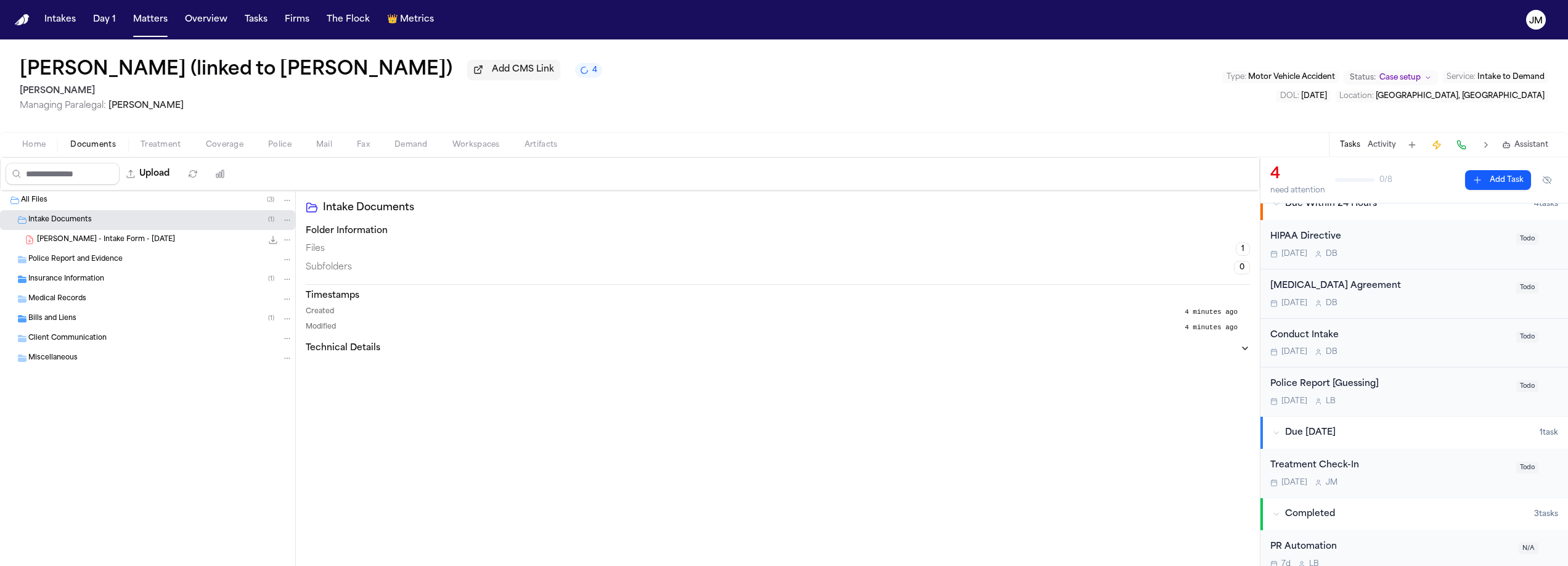
click at [107, 216] on div "Intake Documents ( 1 )" at bounding box center [147, 220] width 296 height 19
click at [86, 266] on span "Insurance Information" at bounding box center [66, 260] width 76 height 11
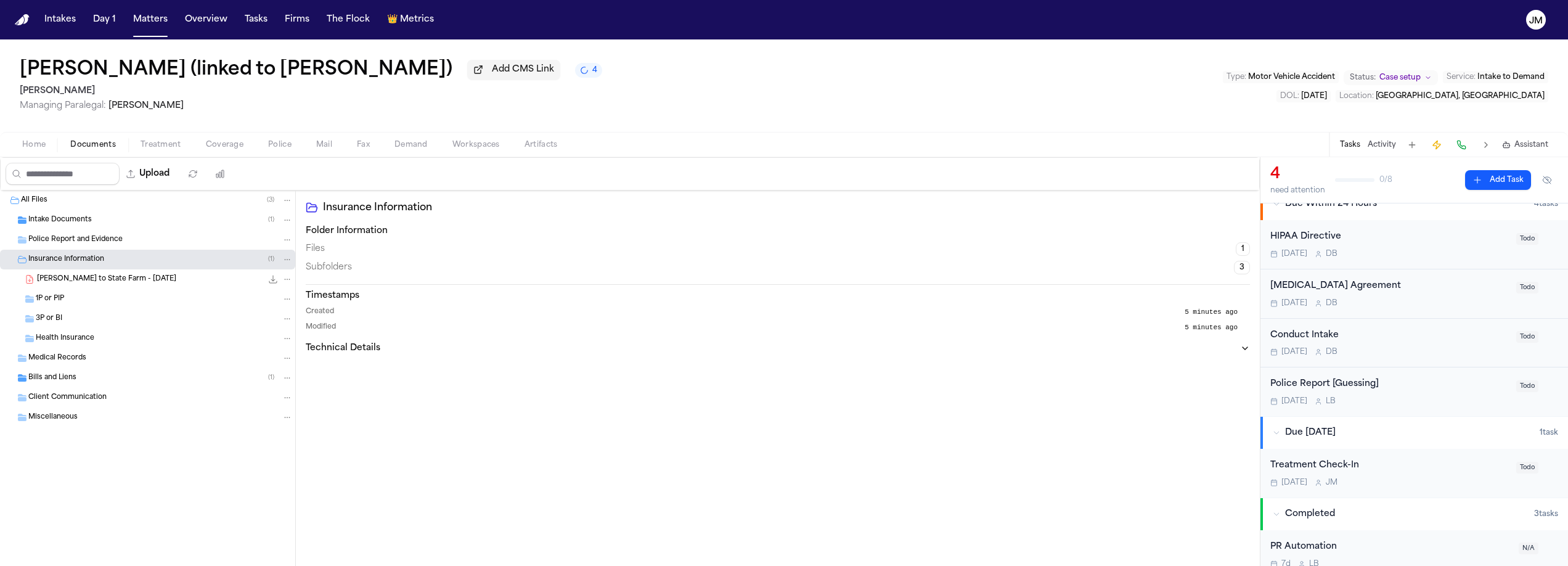
click at [86, 266] on span "Insurance Information" at bounding box center [66, 260] width 76 height 11
click at [164, 27] on button "Matters" at bounding box center [150, 19] width 44 height 22
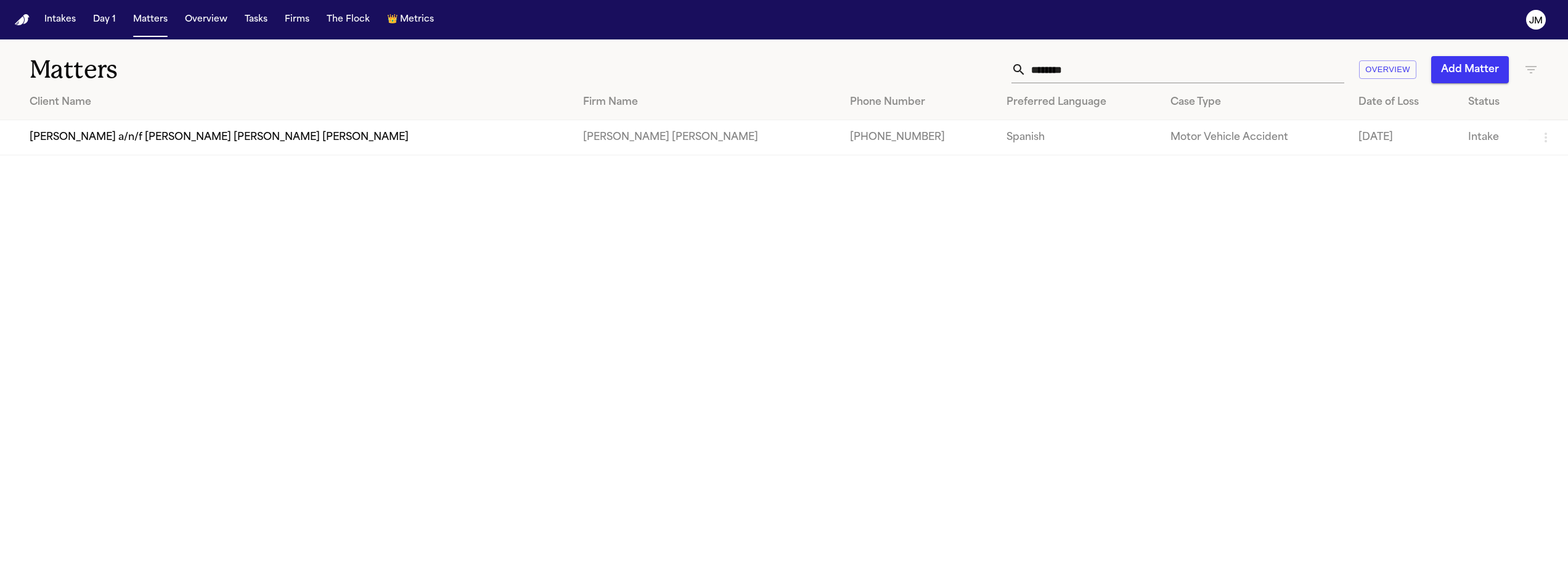
click at [1164, 73] on input "********" at bounding box center [1185, 70] width 318 height 27
type input "****"
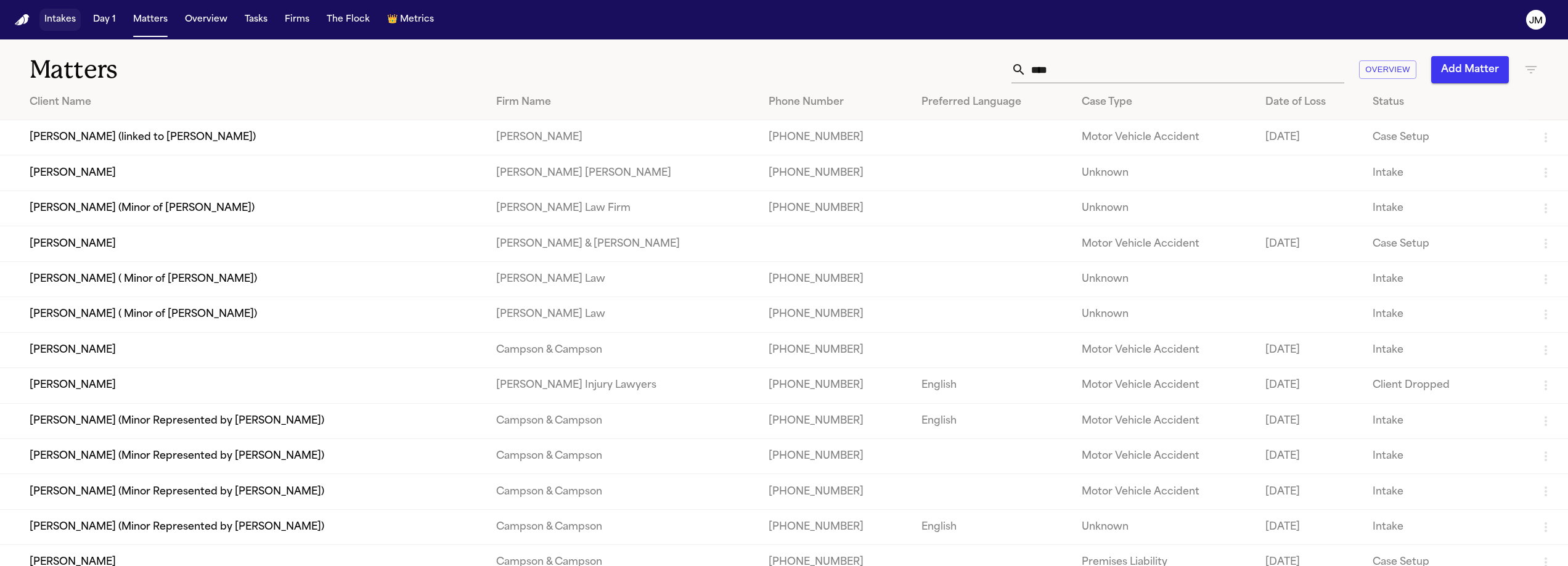
click at [52, 11] on button "Intakes" at bounding box center [60, 19] width 42 height 22
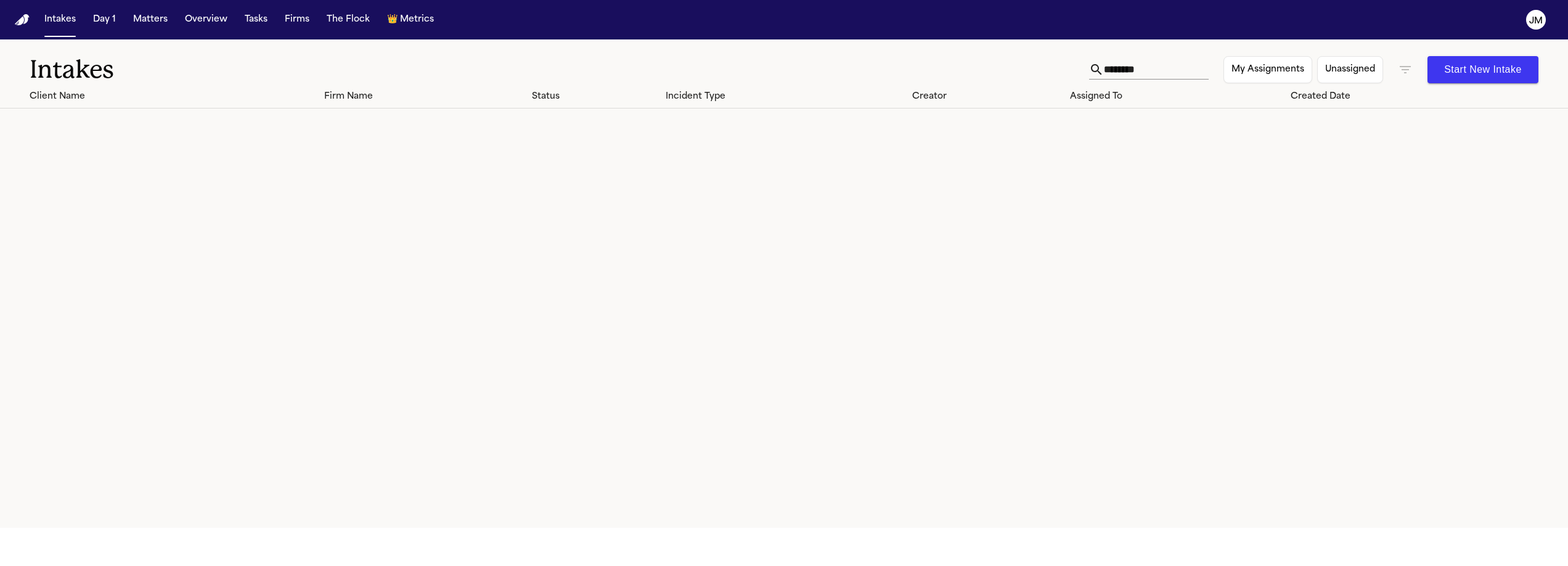
click at [1122, 72] on input "********" at bounding box center [1156, 69] width 105 height 19
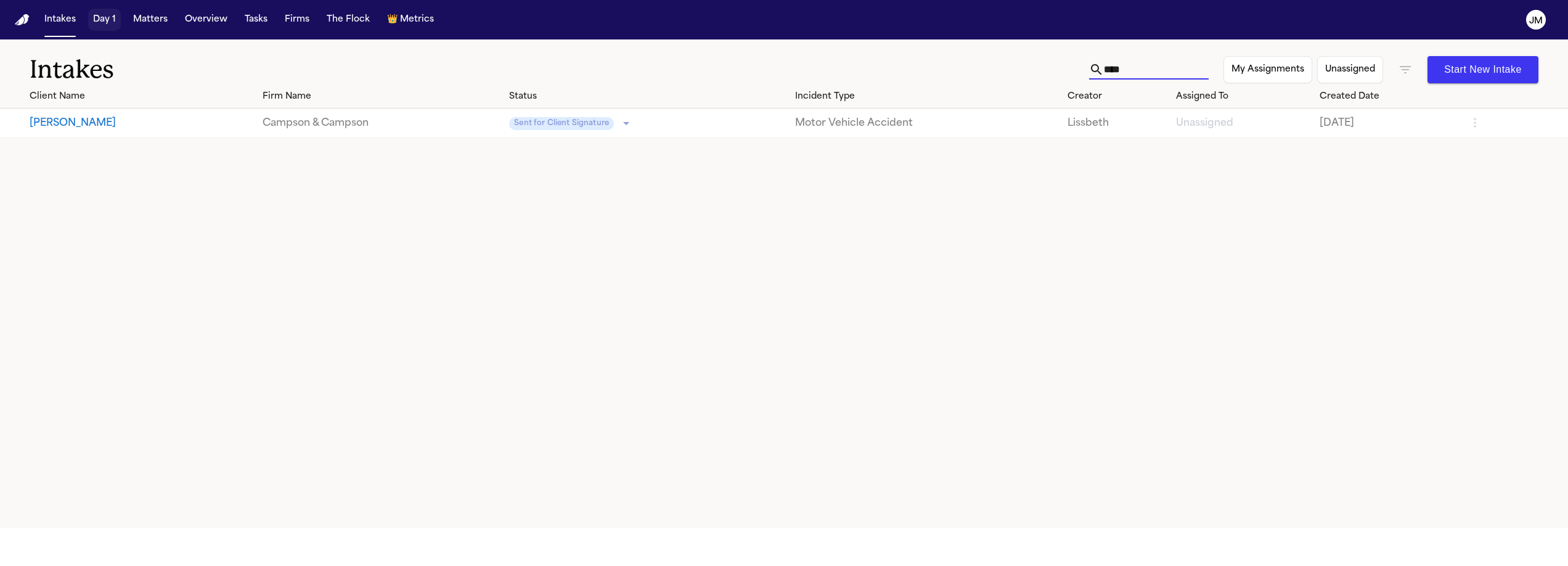
type input "****"
click at [146, 22] on button "Matters" at bounding box center [150, 19] width 44 height 22
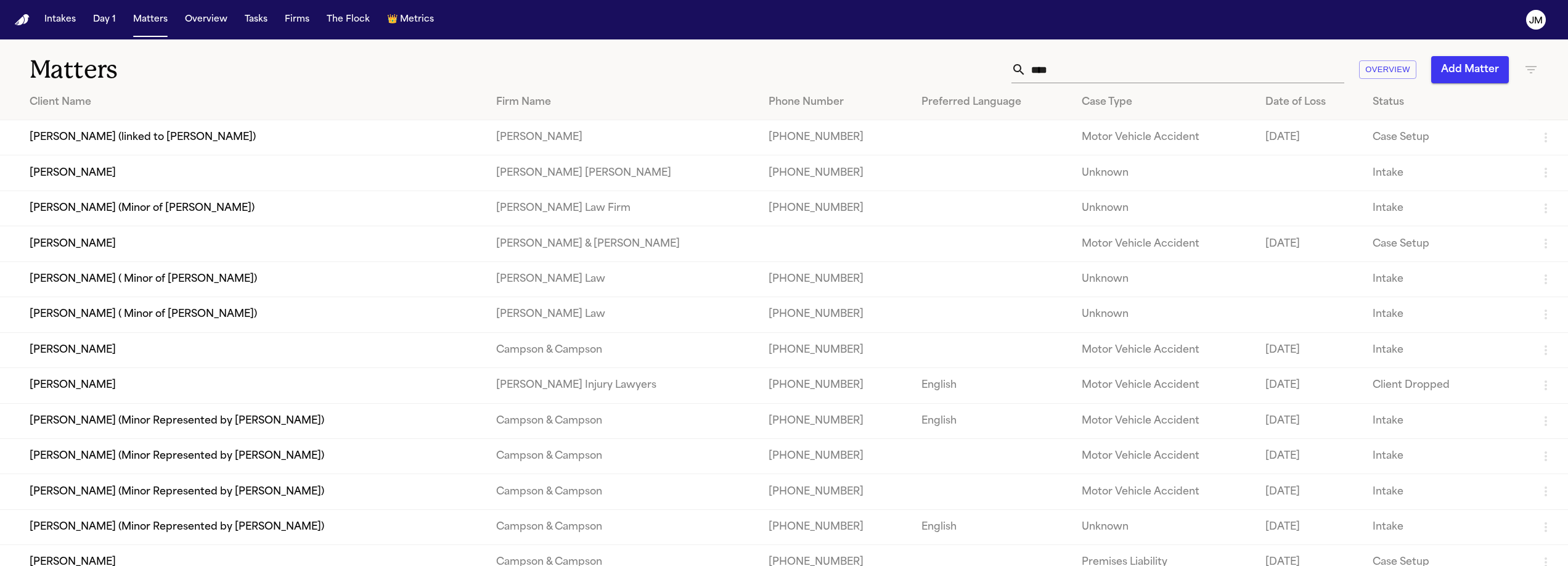
click at [1480, 70] on button "Add Matter" at bounding box center [1470, 70] width 78 height 27
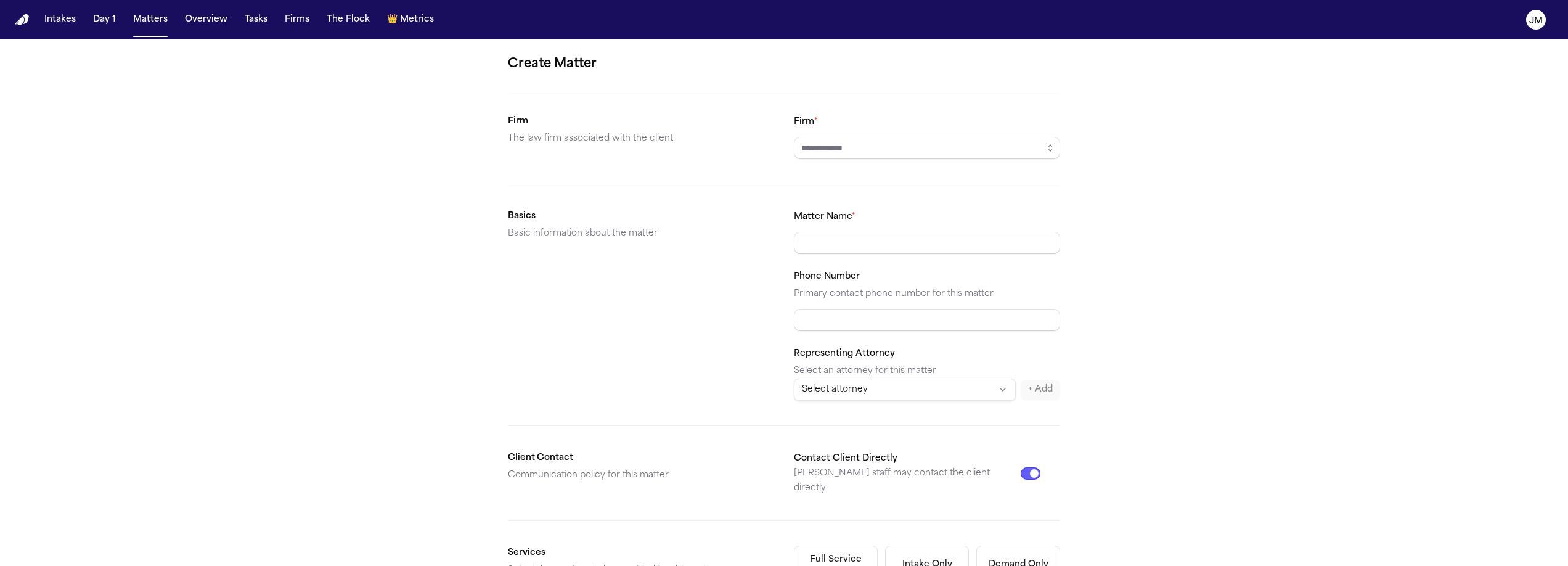
click at [919, 135] on div "Firm *" at bounding box center [927, 136] width 266 height 45
click at [916, 148] on input "Firm *" at bounding box center [927, 148] width 266 height 22
click at [888, 172] on body "**********" at bounding box center [784, 283] width 1568 height 566
type input "**********"
click at [852, 249] on input "Matter Name *" at bounding box center [927, 243] width 266 height 22
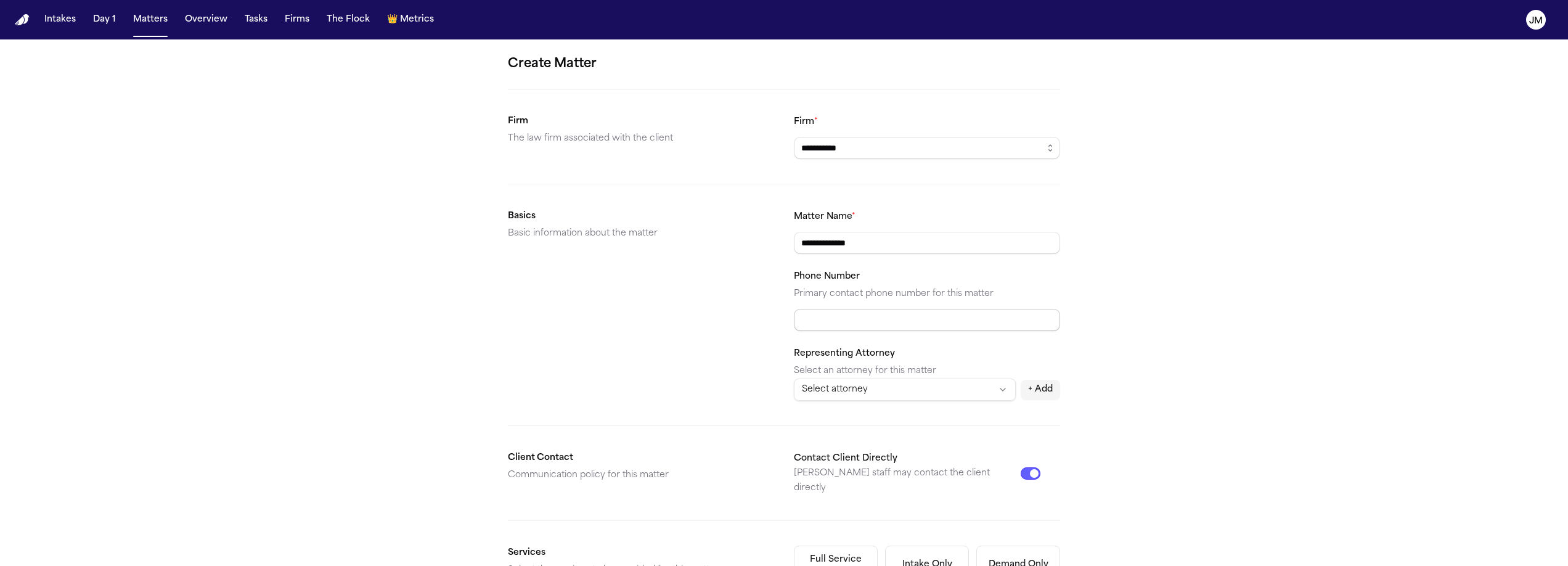
type input "**********"
click at [842, 320] on input "Phone Number" at bounding box center [927, 320] width 266 height 22
click at [811, 325] on input "Phone Number" at bounding box center [927, 320] width 266 height 22
type input "**********"
click at [1279, 343] on div "**********" at bounding box center [784, 466] width 1568 height 853
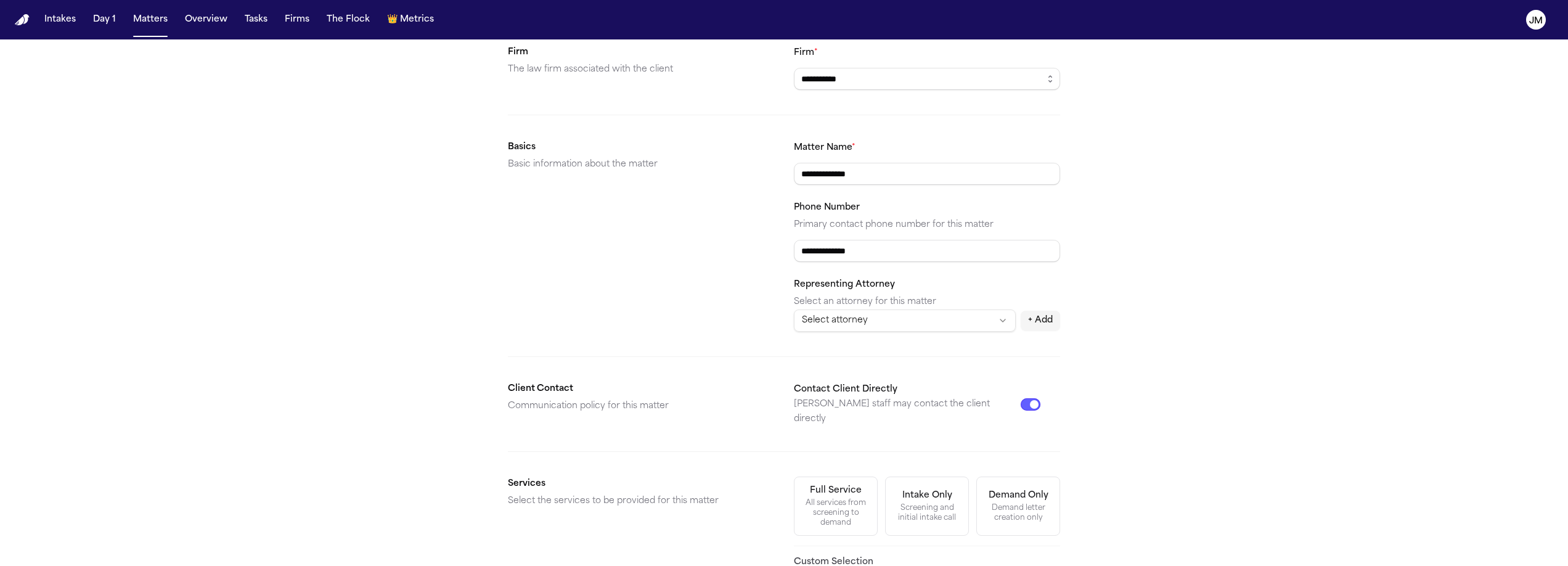
scroll to position [113, 0]
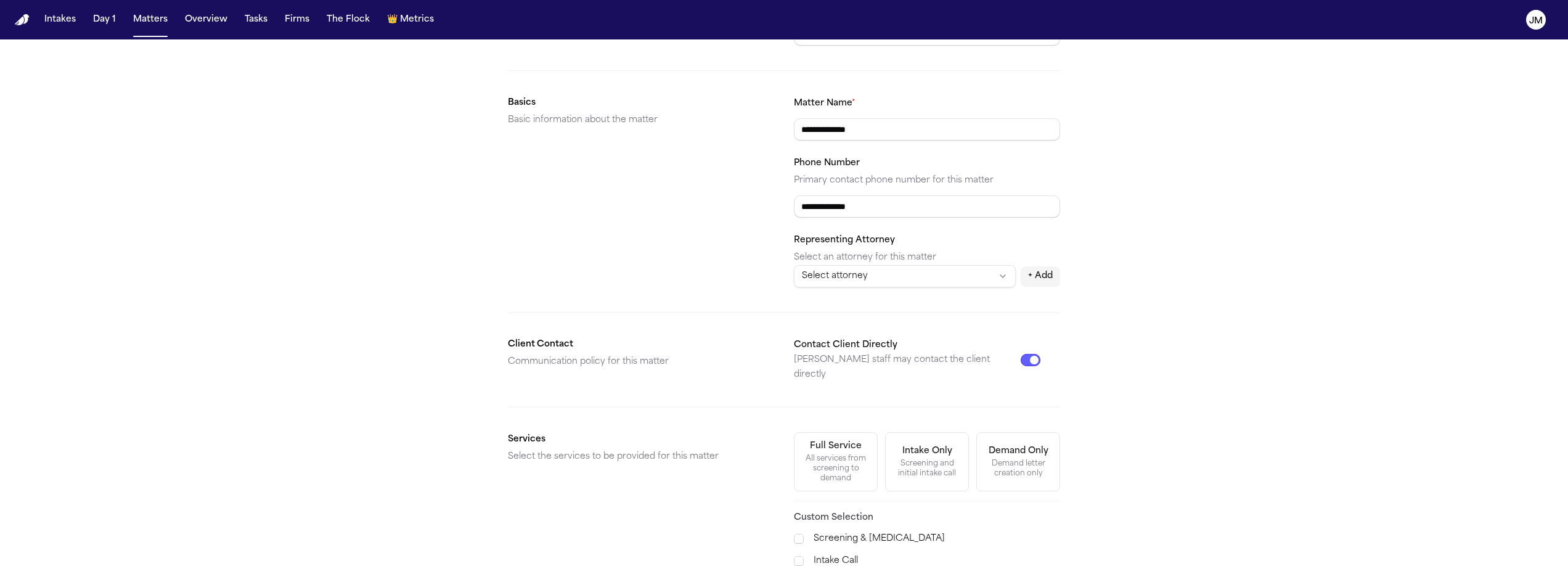
click at [809, 454] on div "All services from screening to demand" at bounding box center [836, 469] width 68 height 30
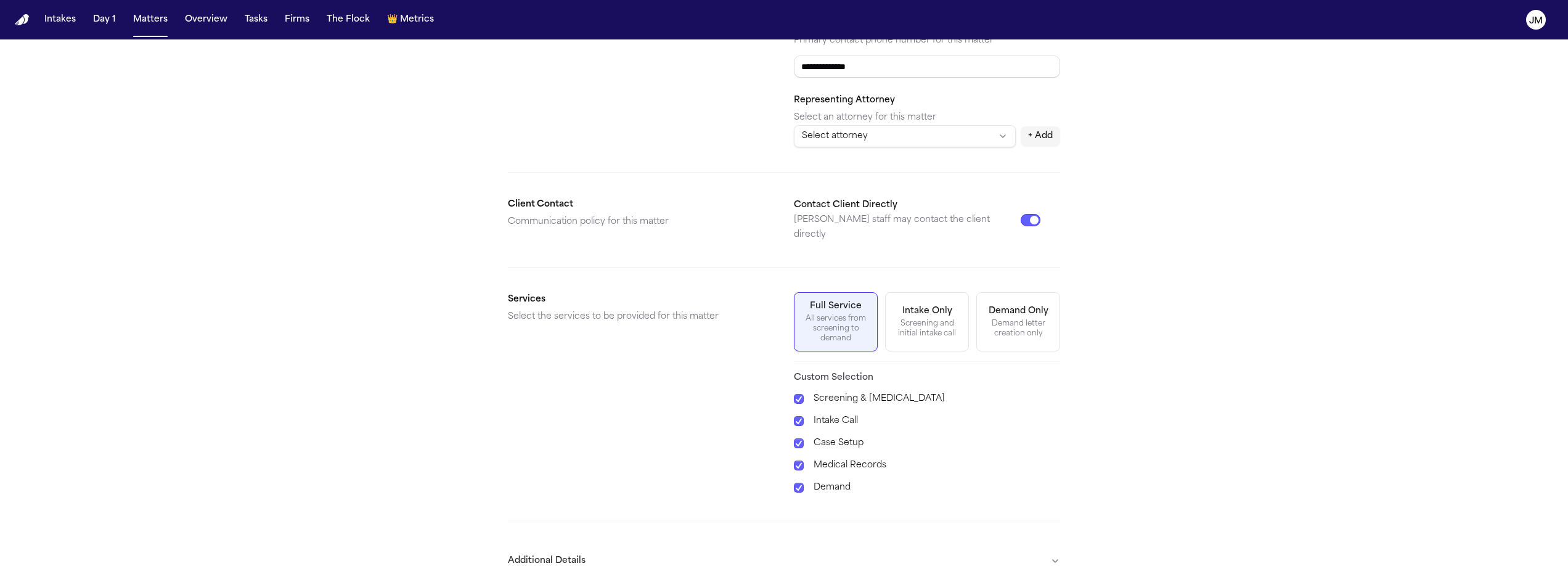
scroll to position [316, 0]
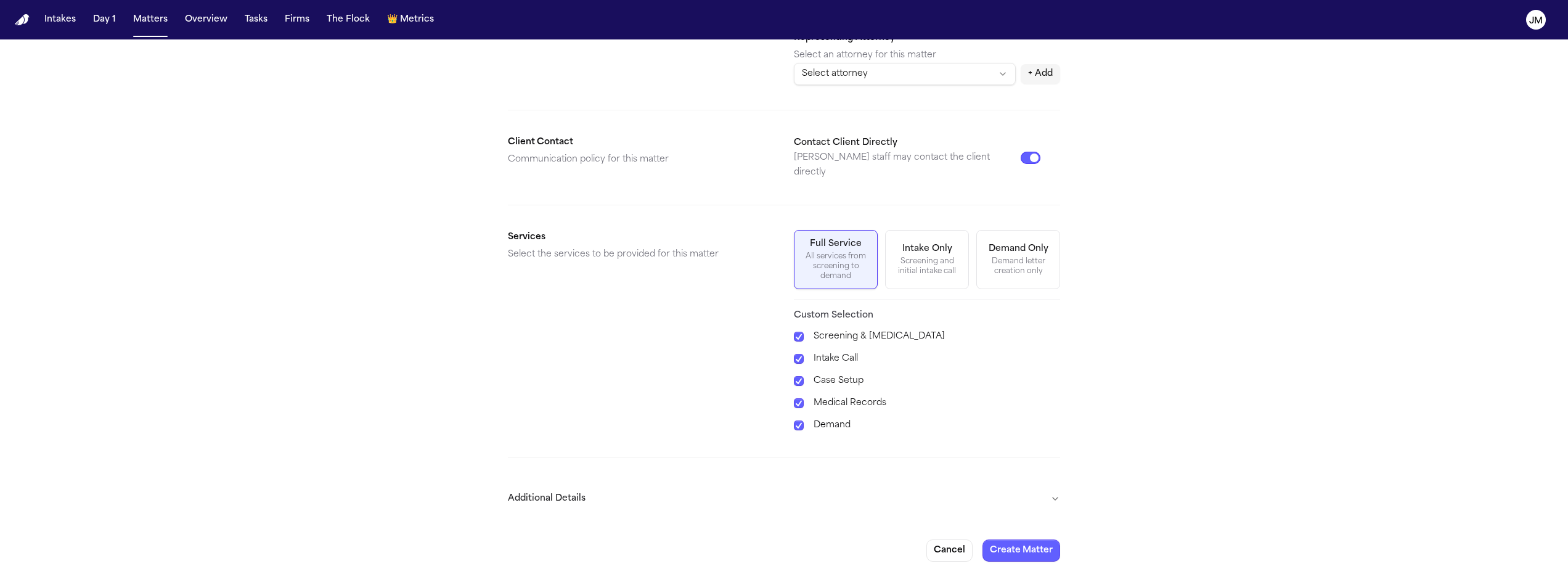
click at [1036, 490] on button "Additional Details" at bounding box center [784, 499] width 552 height 32
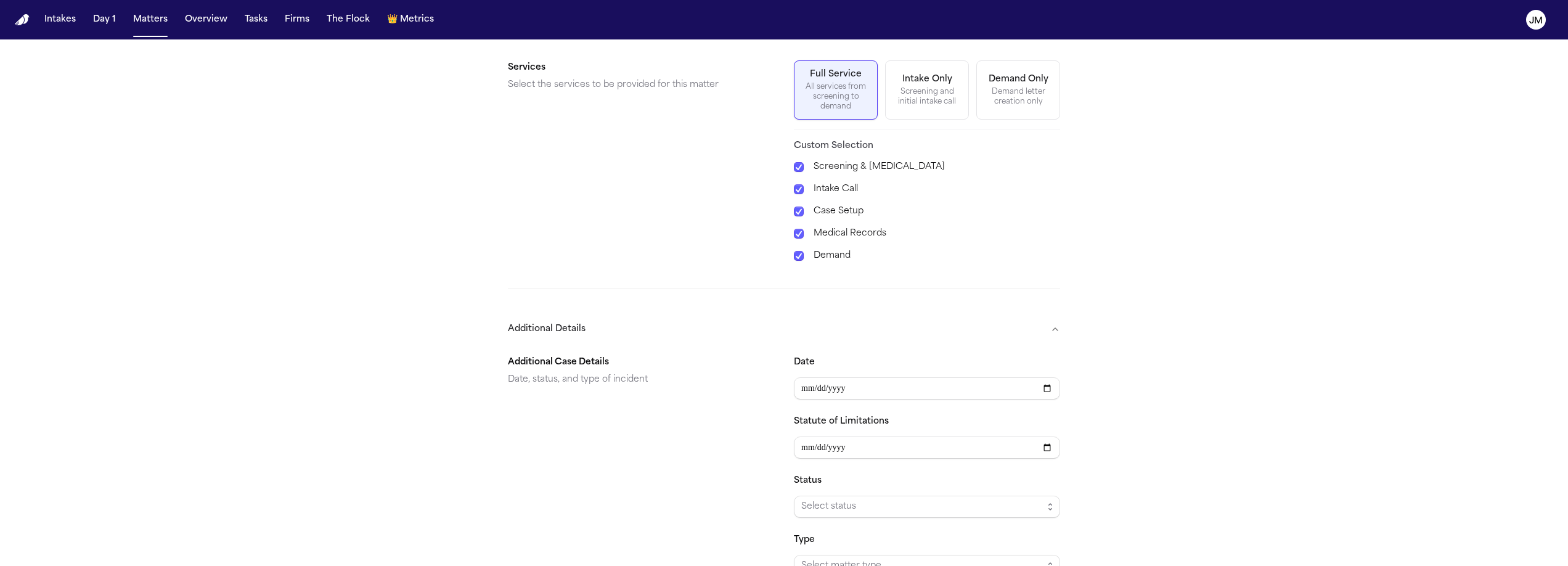
scroll to position [569, 0]
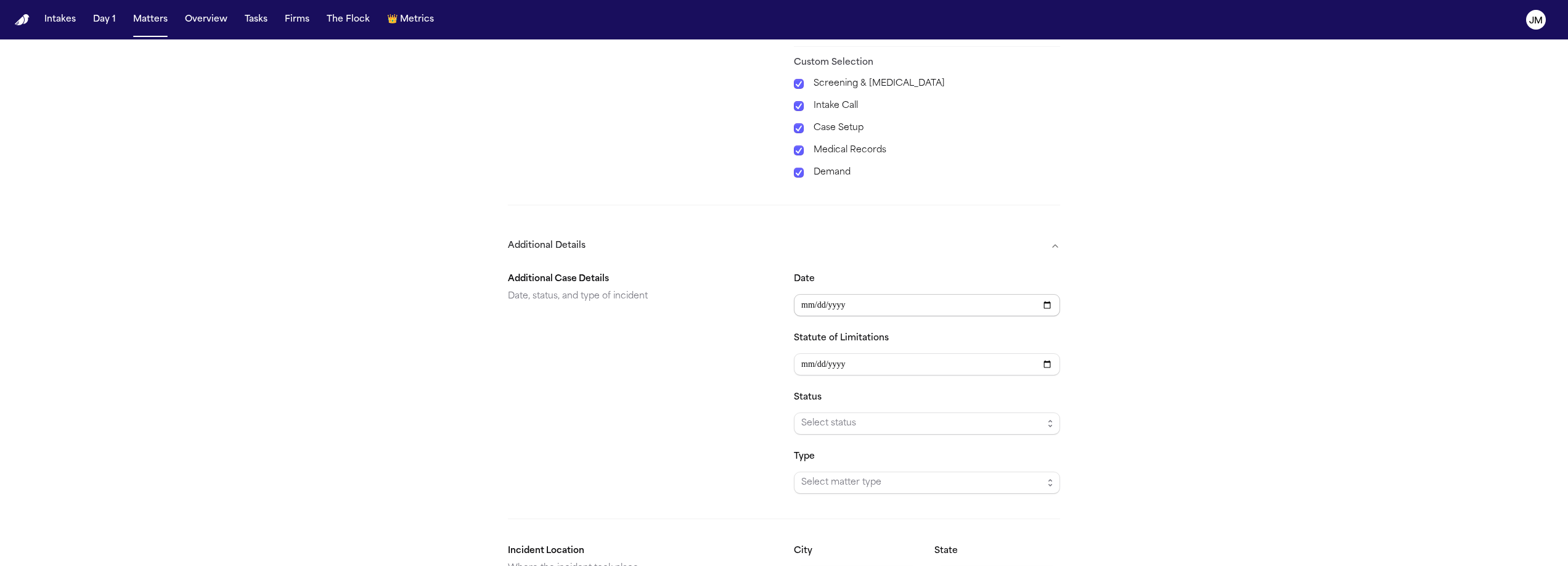
click at [811, 302] on input "Date" at bounding box center [927, 305] width 266 height 22
type input "**********"
click at [669, 317] on div "Additional Case Details Date, status, and type of incident" at bounding box center [641, 383] width 266 height 222
click at [838, 416] on span "Select status" at bounding box center [922, 424] width 242 height 15
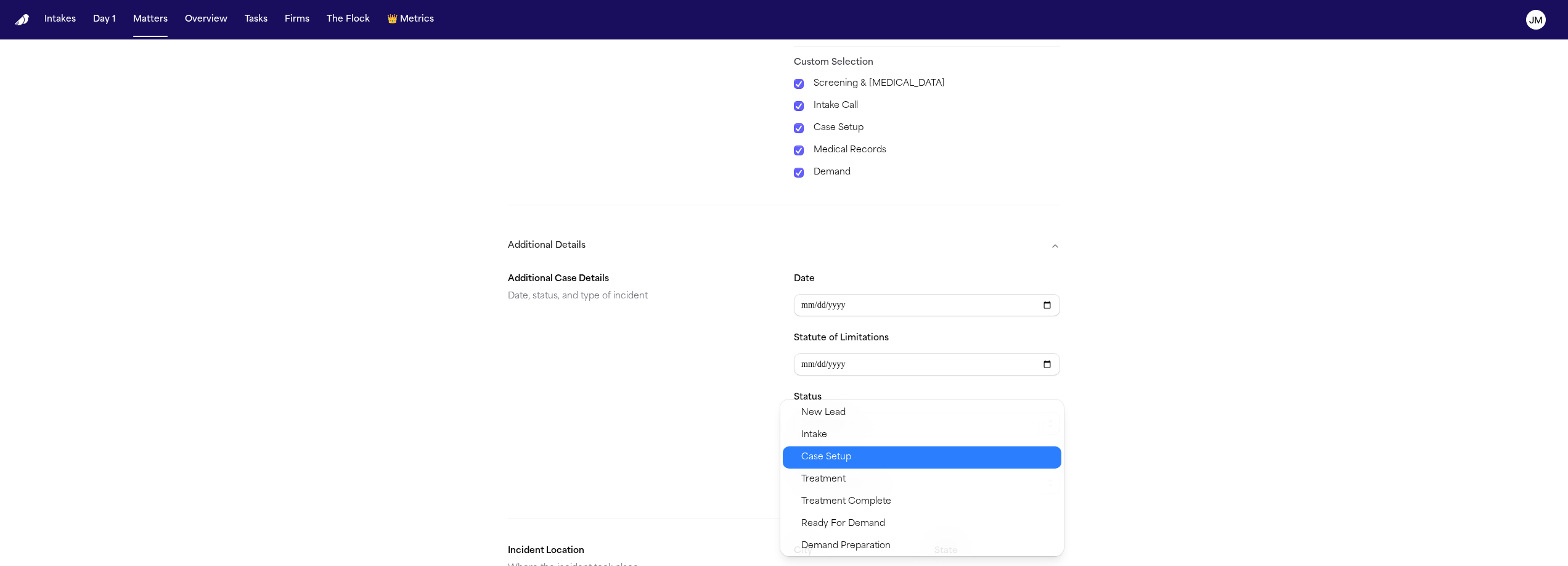
click at [849, 461] on span "Case Setup" at bounding box center [826, 457] width 50 height 15
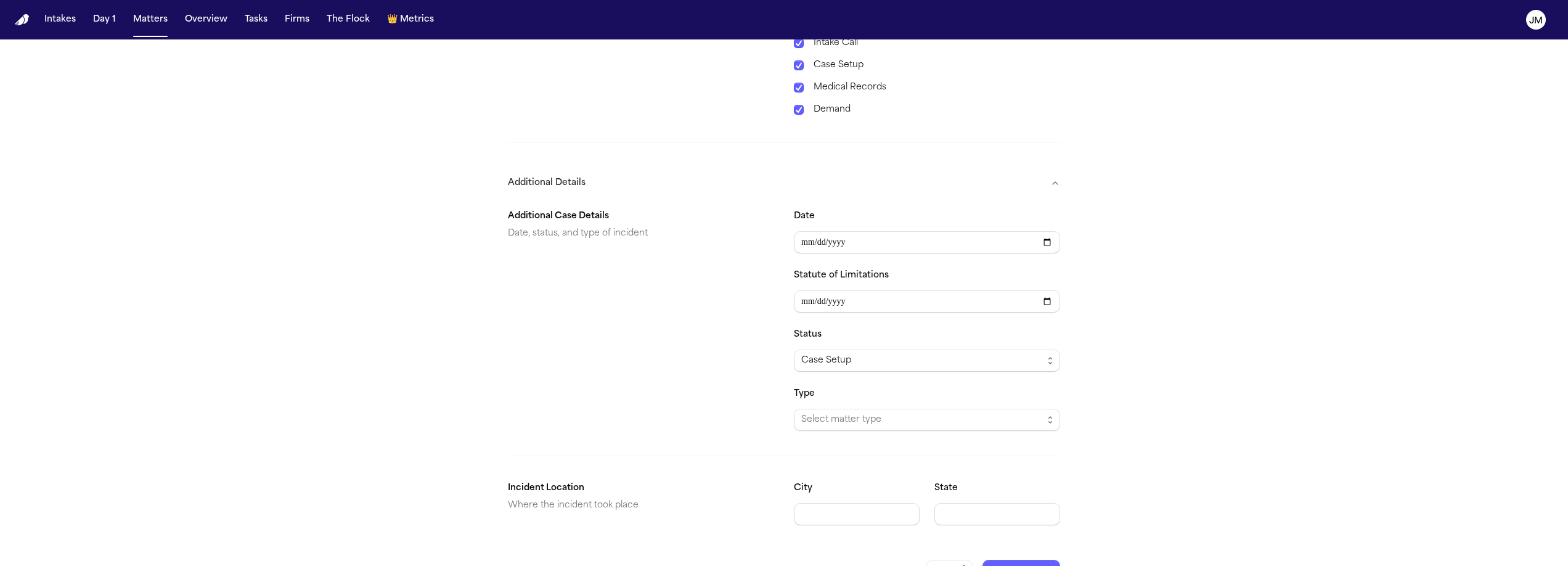
scroll to position [652, 0]
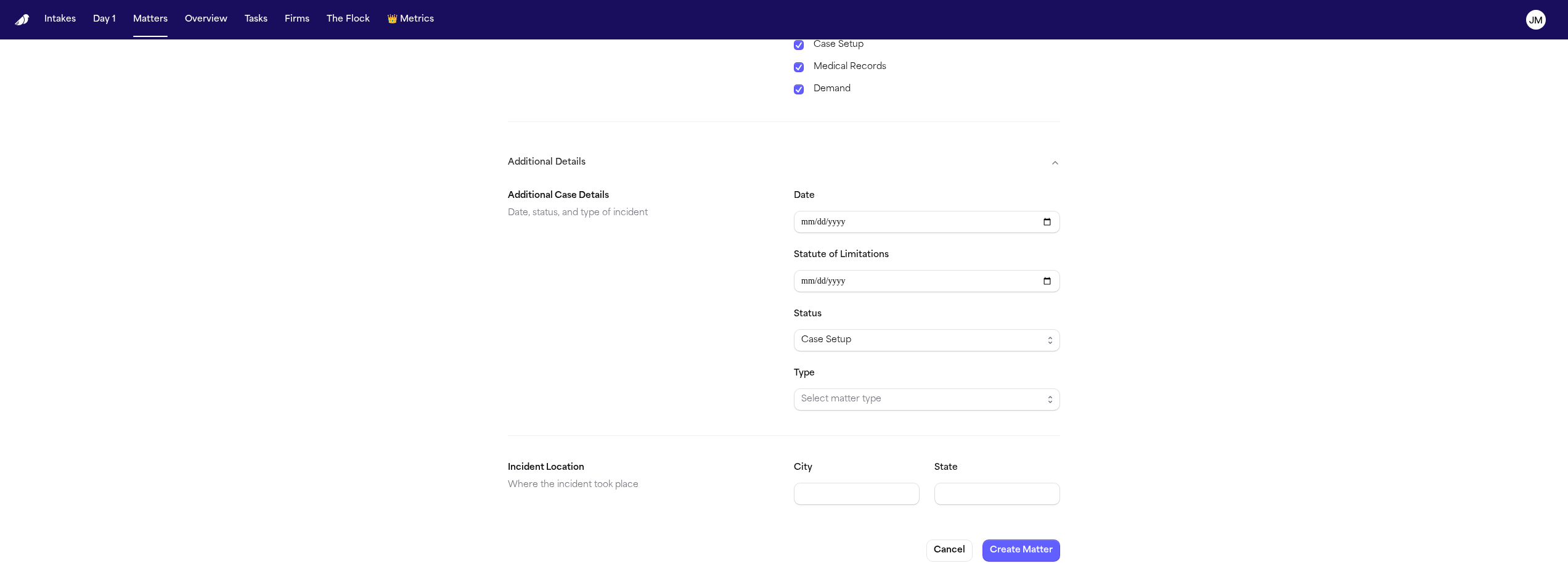
click at [839, 395] on span "Select matter type" at bounding box center [922, 400] width 242 height 15
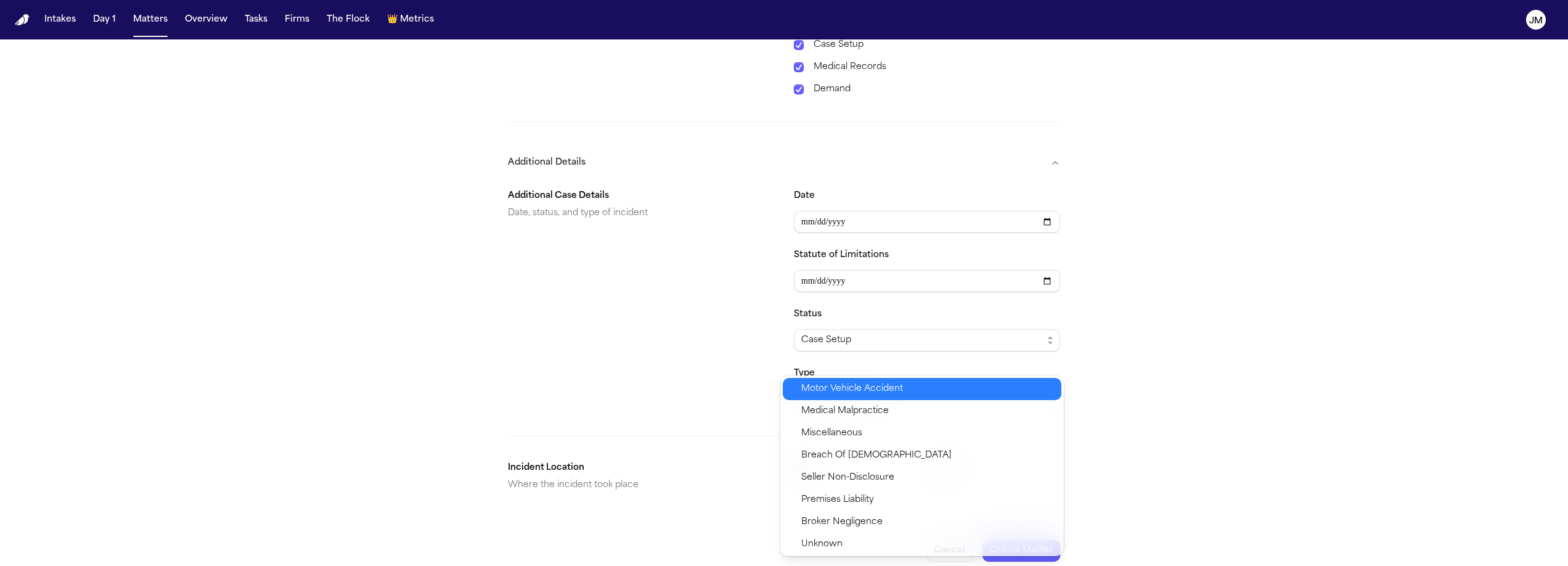
click at [846, 389] on span "Motor Vehicle Accident" at bounding box center [852, 389] width 102 height 15
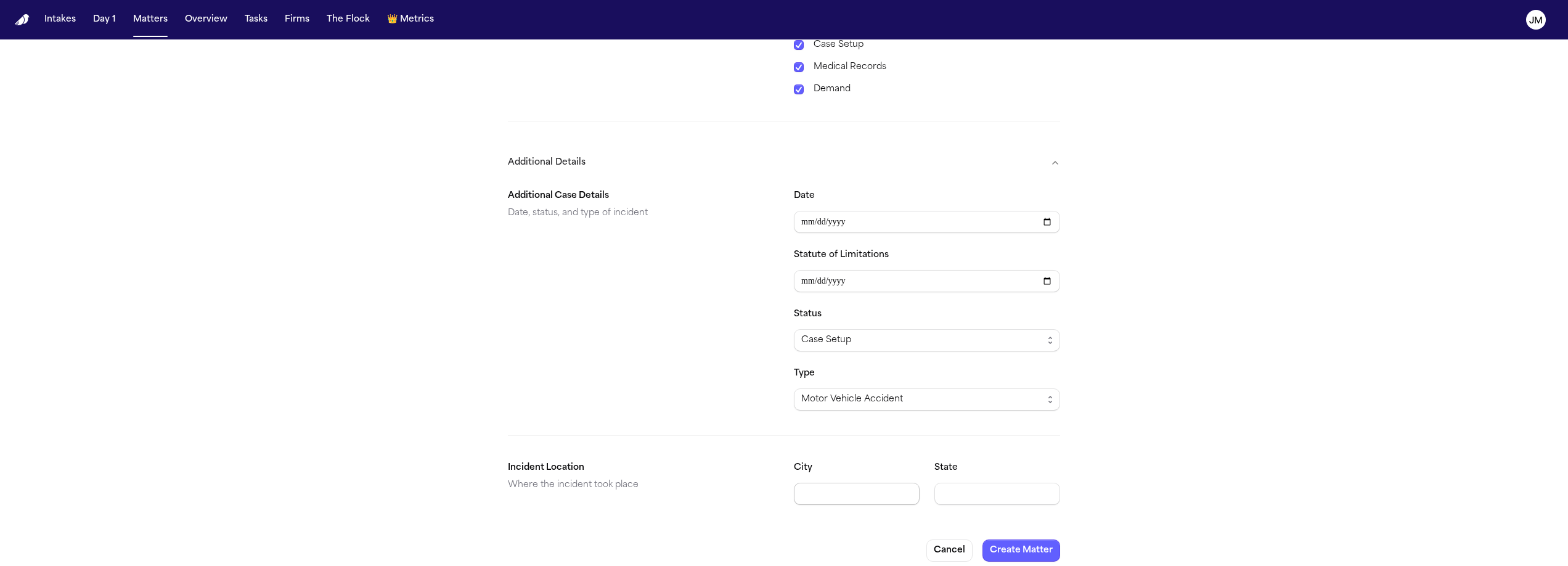
click at [849, 483] on input "City" at bounding box center [857, 494] width 126 height 22
click at [1045, 536] on button "Create Matter" at bounding box center [1021, 551] width 78 height 22
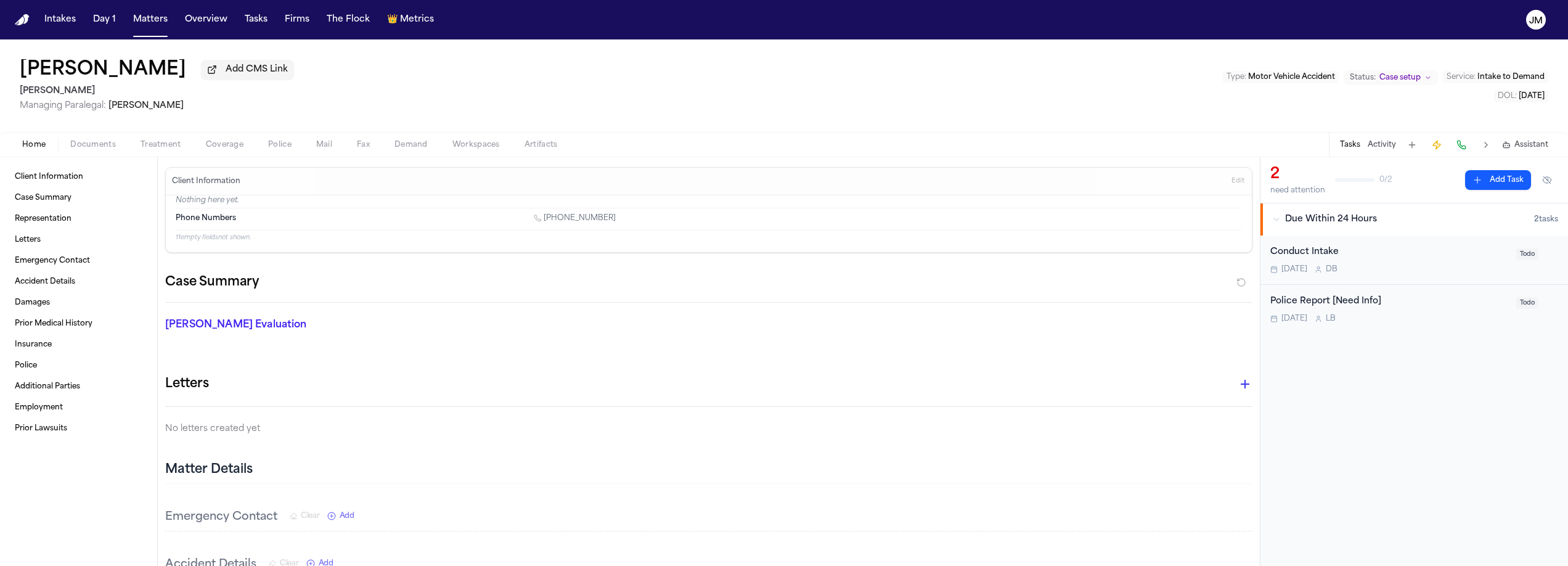
click at [1360, 250] on div "Conduct Intake" at bounding box center [1390, 252] width 239 height 14
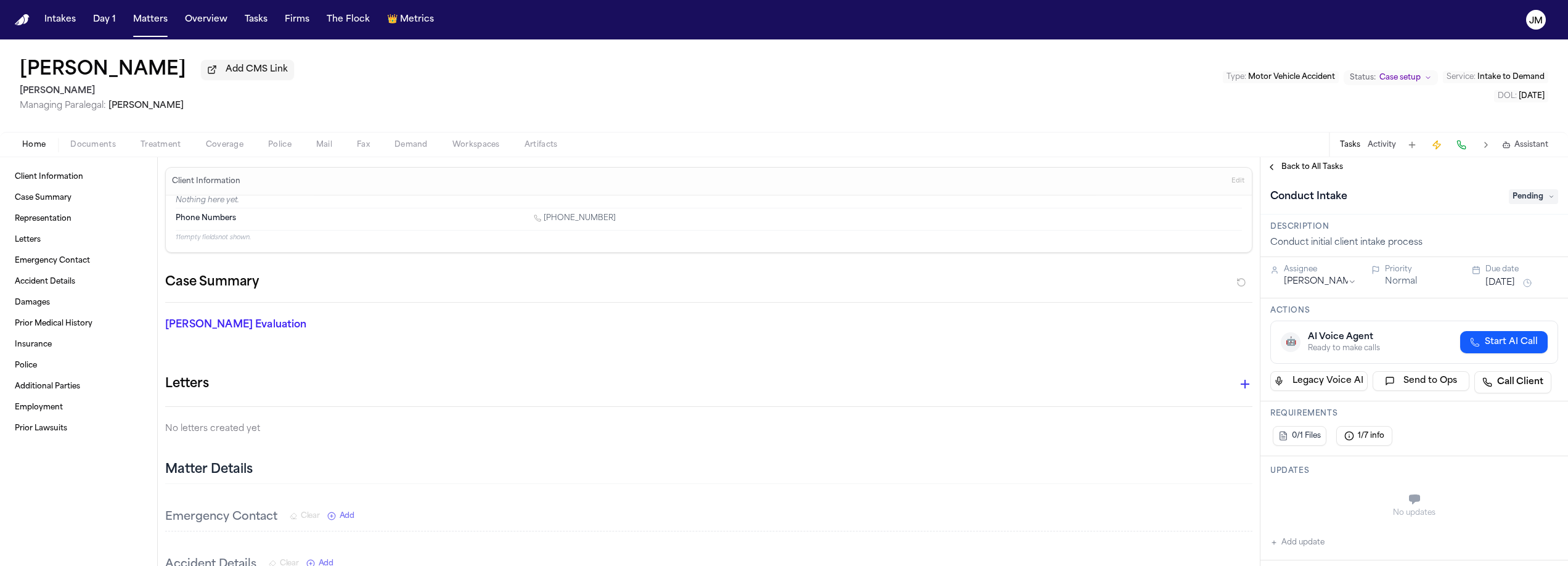
click at [1333, 282] on html "Intakes Day 1 Matters Overview Tasks Firms The Flock 👑 Metrics JM Anya Rodrigue…" at bounding box center [784, 283] width 1568 height 566
click at [1498, 286] on button "Sep 15, 2025" at bounding box center [1500, 283] width 29 height 12
click at [1466, 403] on button "16" at bounding box center [1471, 407] width 19 height 19
click at [1504, 493] on div "No updates" at bounding box center [1415, 506] width 288 height 44
click at [1322, 172] on span "Back to All Tasks" at bounding box center [1312, 167] width 62 height 10
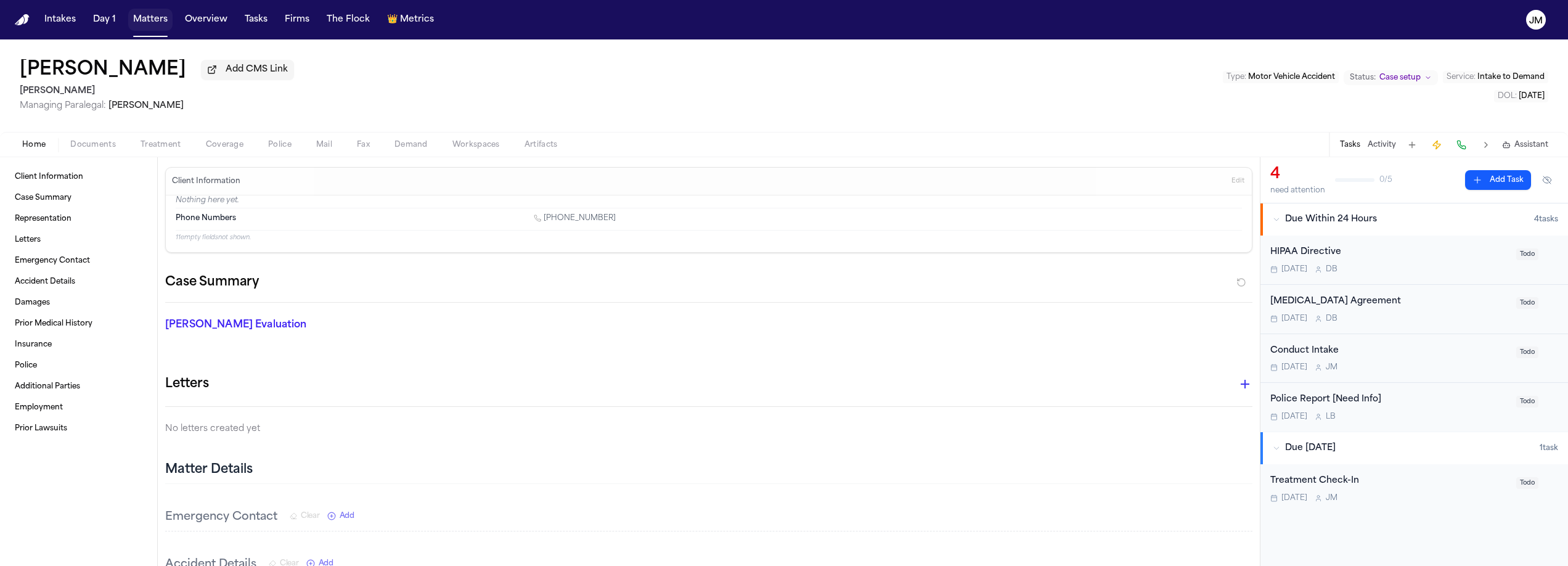
click at [155, 26] on button "Matters" at bounding box center [150, 19] width 44 height 22
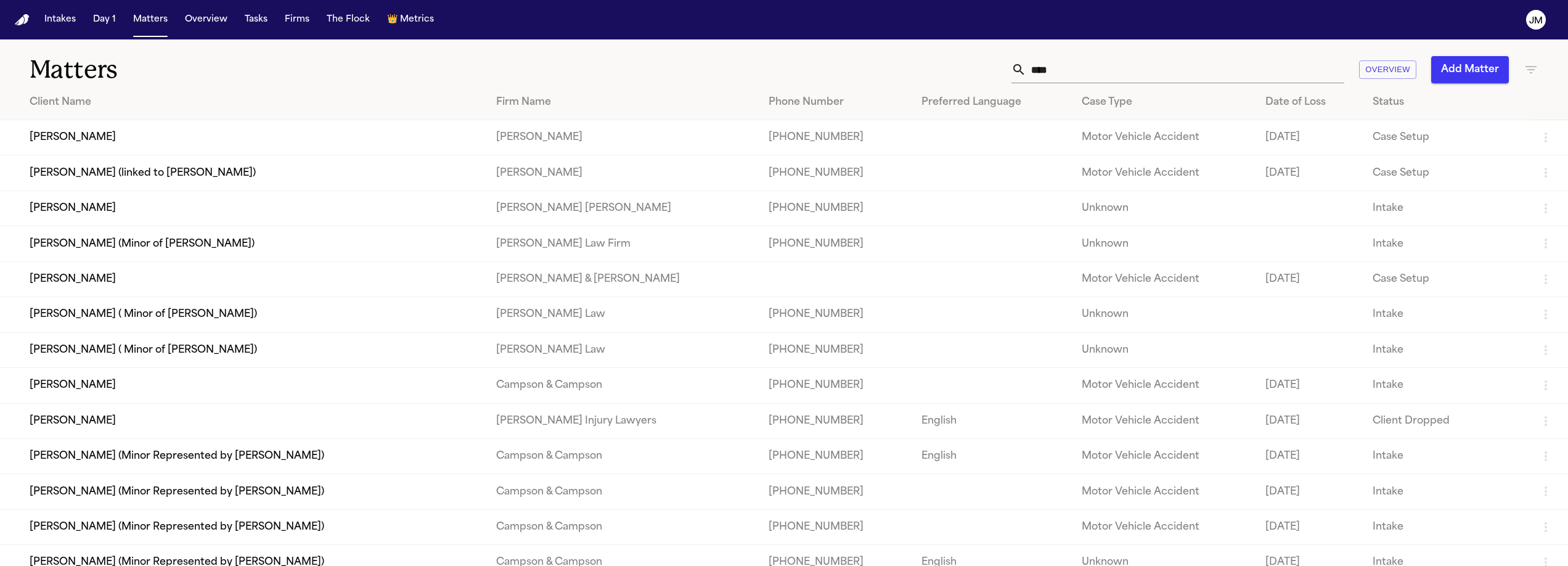
click at [1065, 68] on input "****" at bounding box center [1185, 70] width 318 height 27
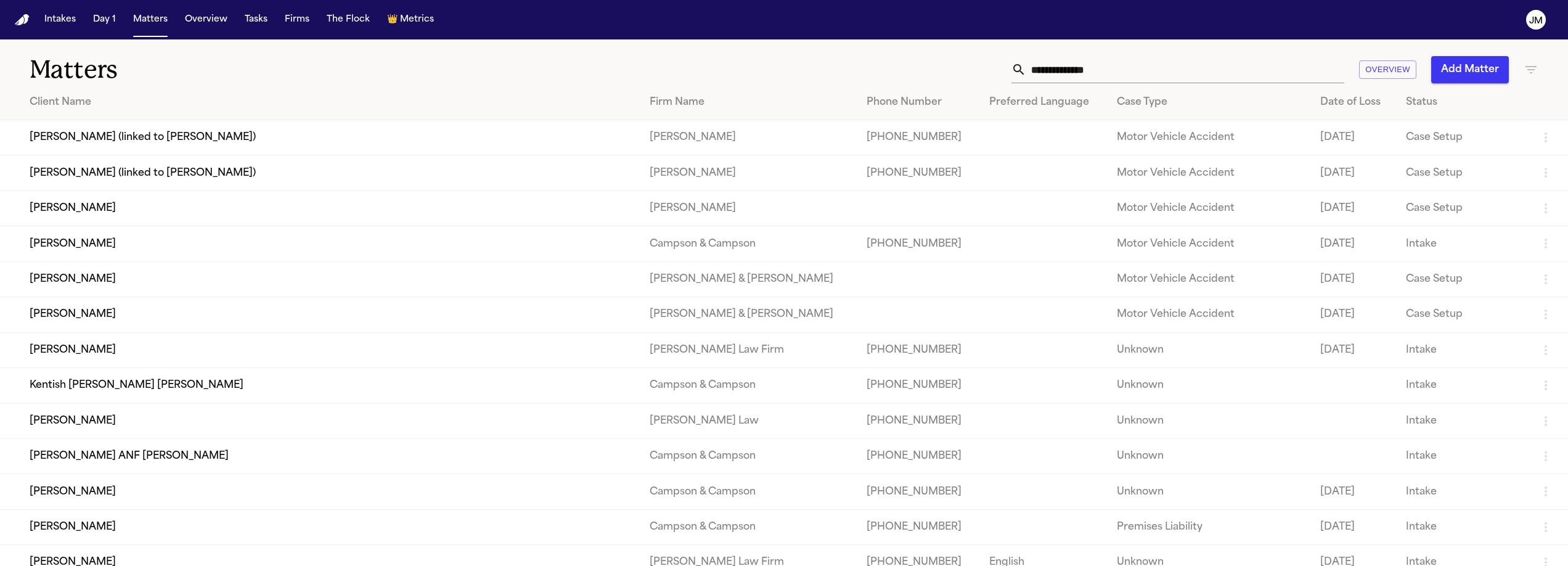
click at [171, 173] on td "Van Ruiz (linked to Nya Ramos)" at bounding box center [320, 173] width 640 height 35
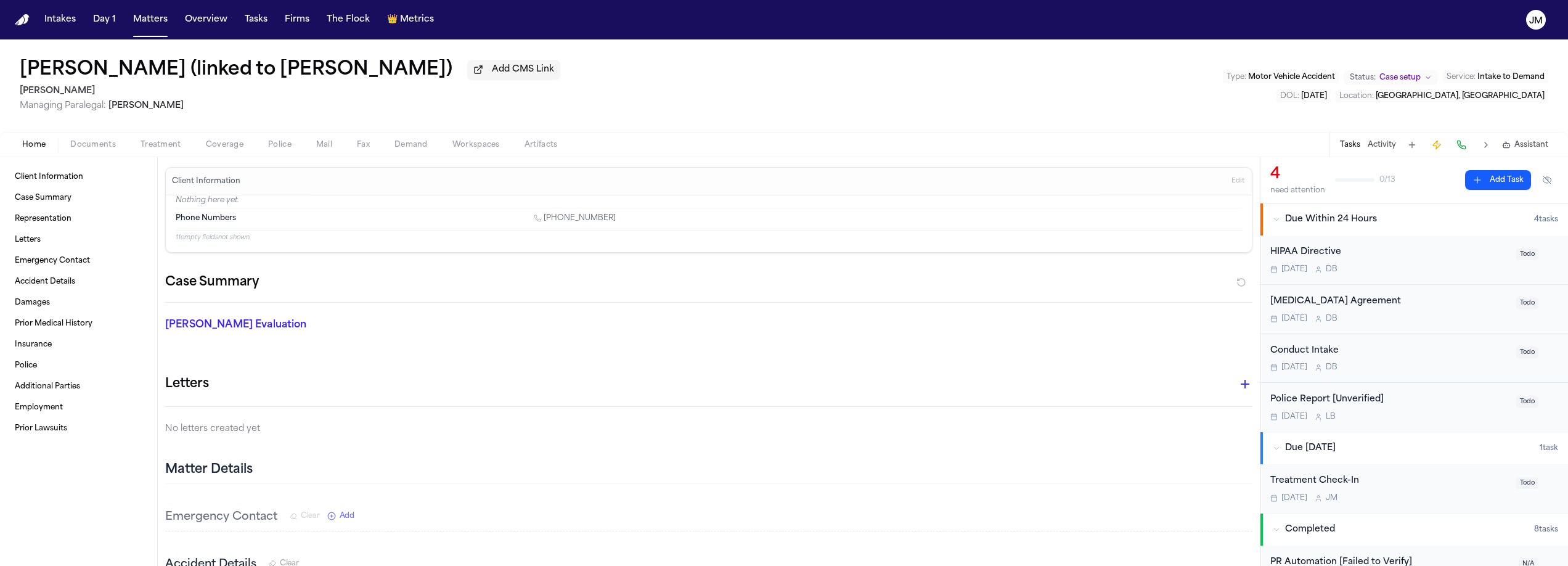
click at [80, 160] on div "Client Information Case Summary Representation Letters Emergency Contact Accide…" at bounding box center [78, 362] width 157 height 409
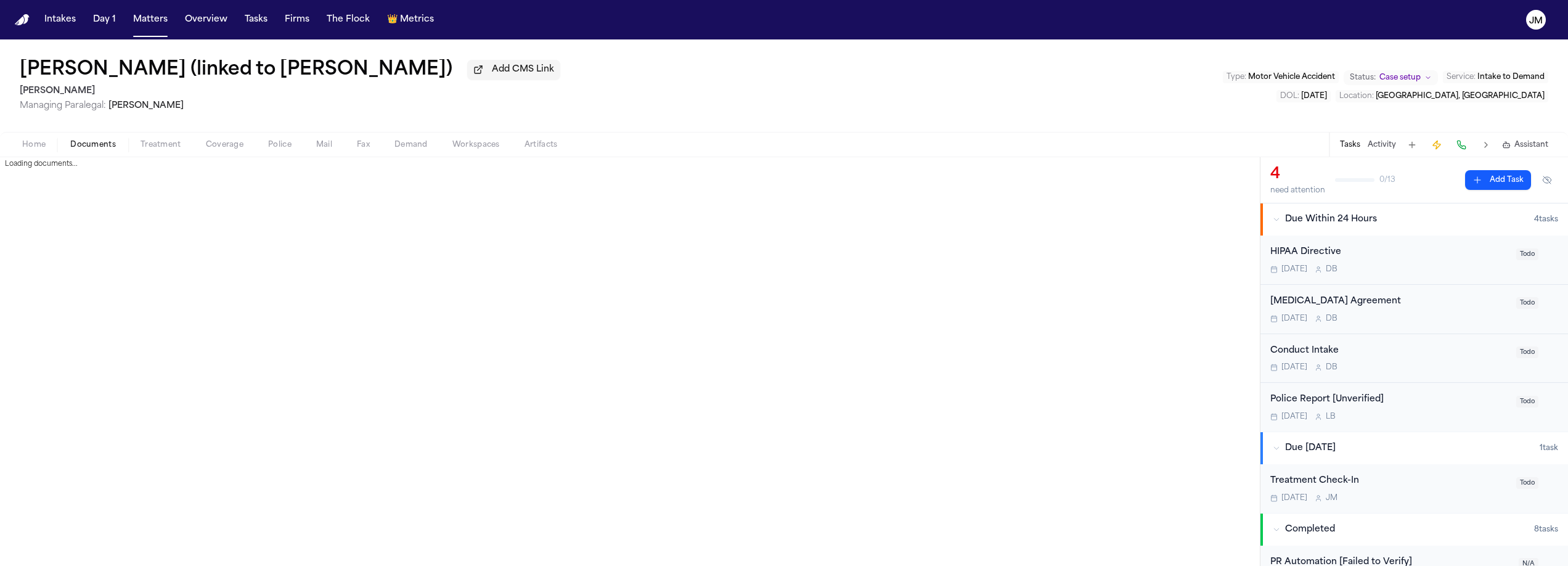
click at [82, 152] on span "button" at bounding box center [93, 152] width 60 height 1
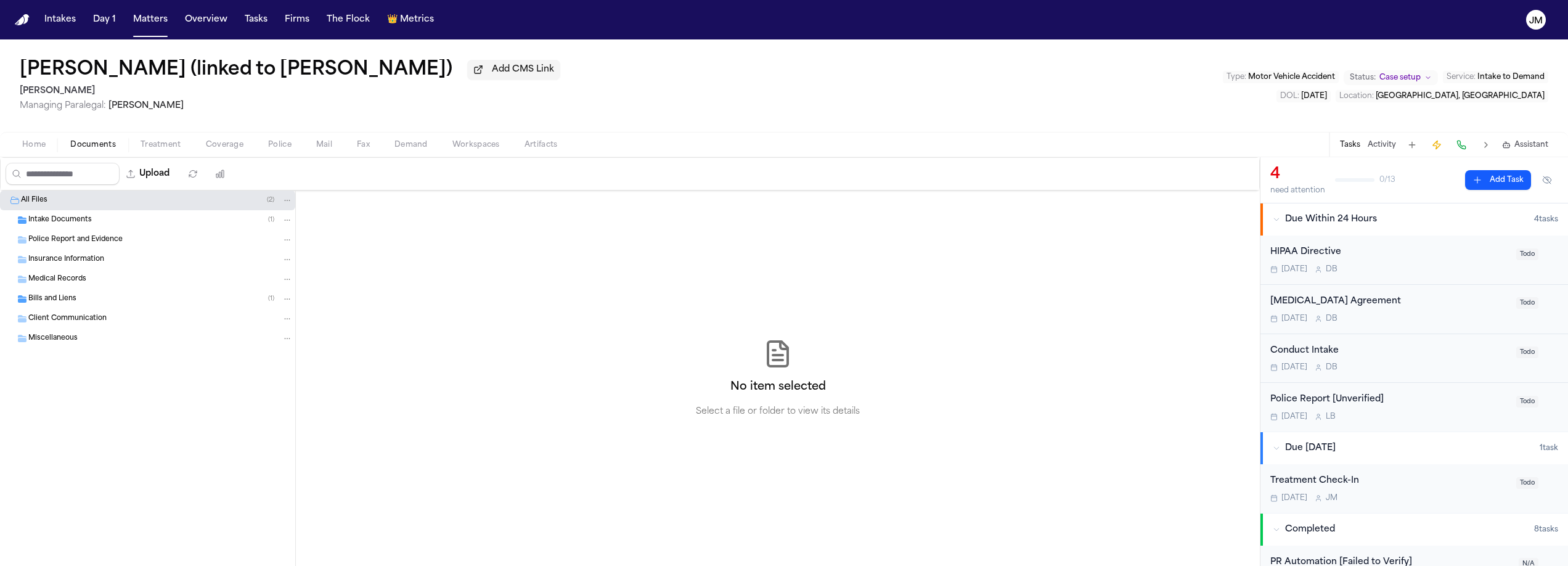
click at [64, 260] on span "Insurance Information" at bounding box center [66, 260] width 76 height 11
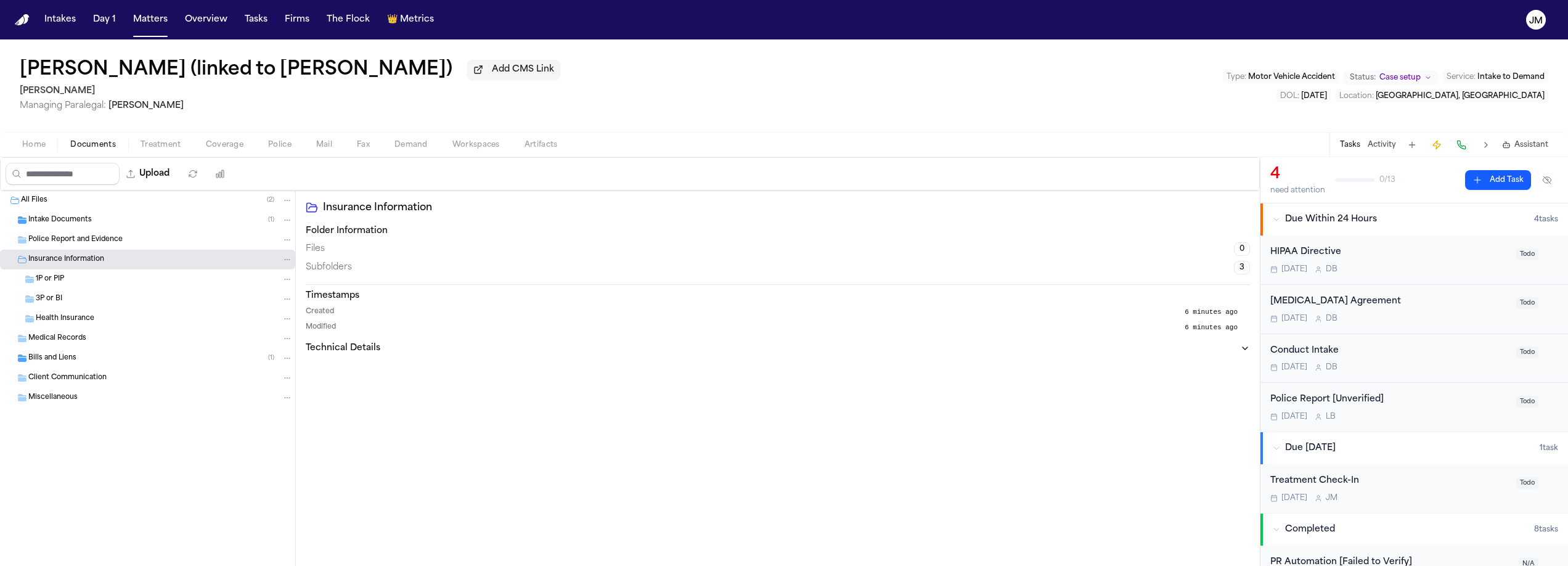
click at [73, 284] on div "1P or PIP" at bounding box center [164, 279] width 257 height 11
click at [159, 178] on button "Upload" at bounding box center [148, 174] width 58 height 22
select select "**********"
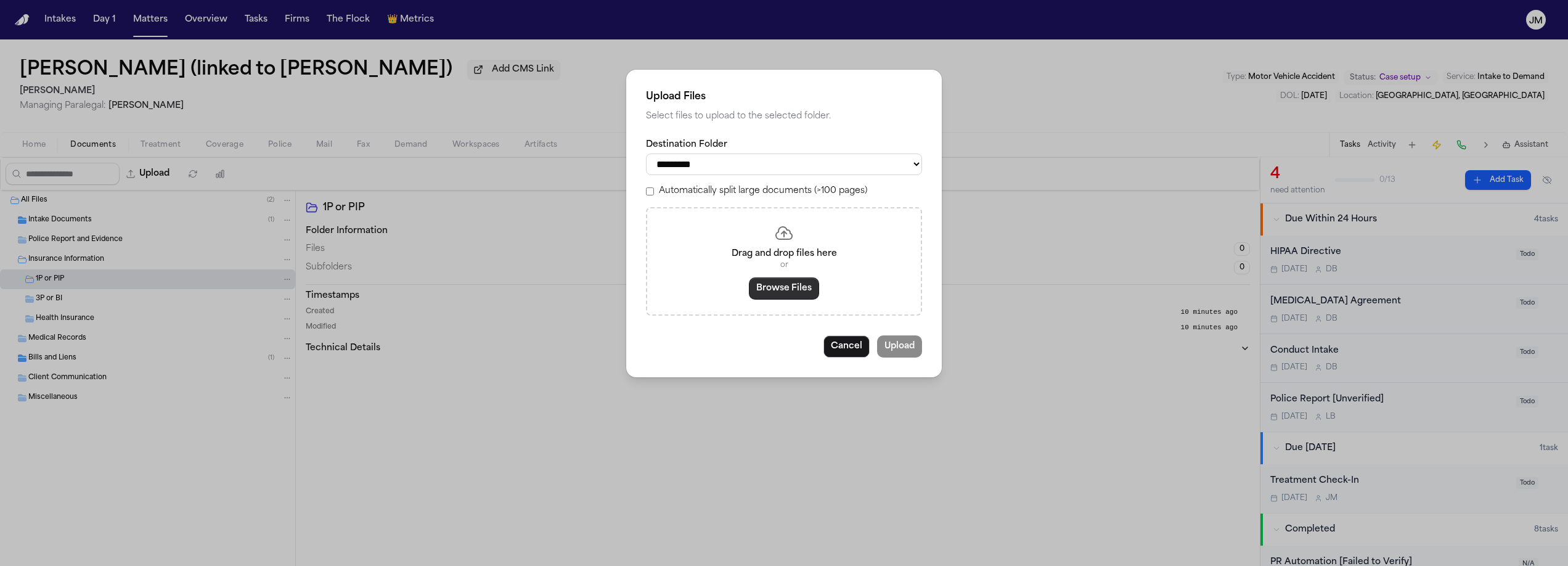
click at [801, 297] on button "Browse Files" at bounding box center [784, 288] width 70 height 22
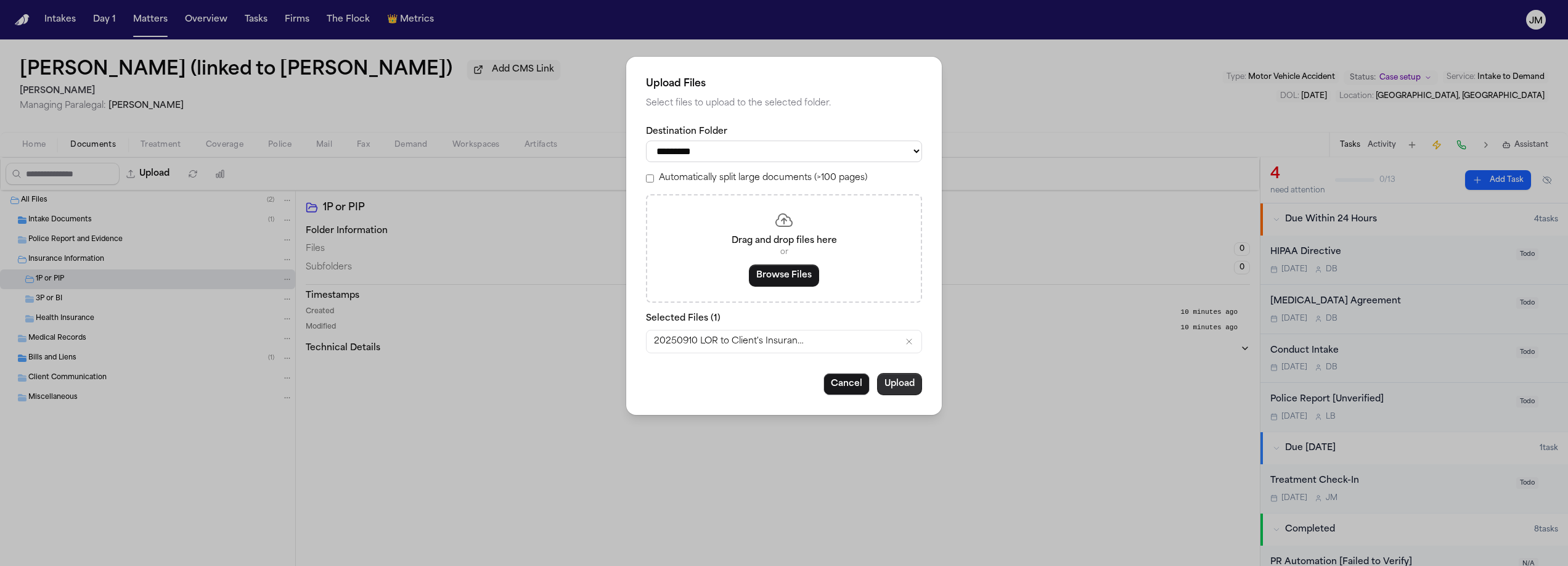
click at [892, 387] on button "Upload" at bounding box center [899, 384] width 45 height 22
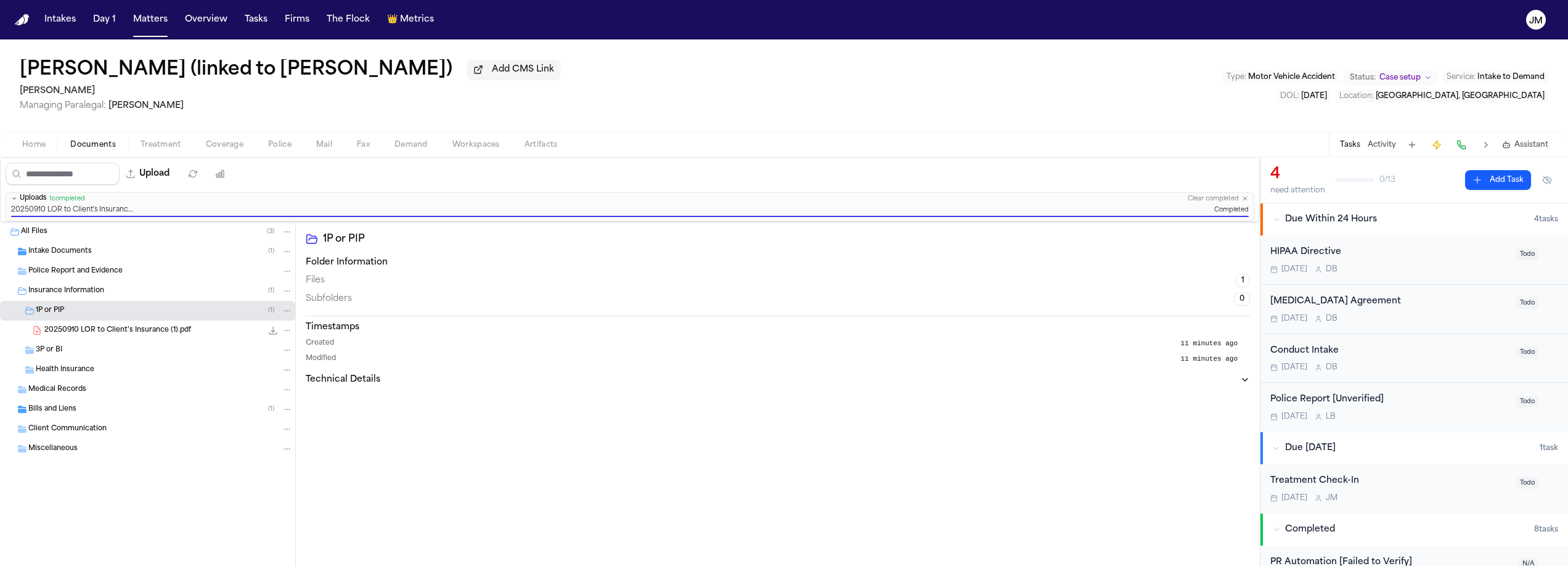
click at [235, 156] on div "Home Documents Treatment Coverage Police Mail Fax Demand Workspaces Artifacts T…" at bounding box center [784, 144] width 1568 height 25
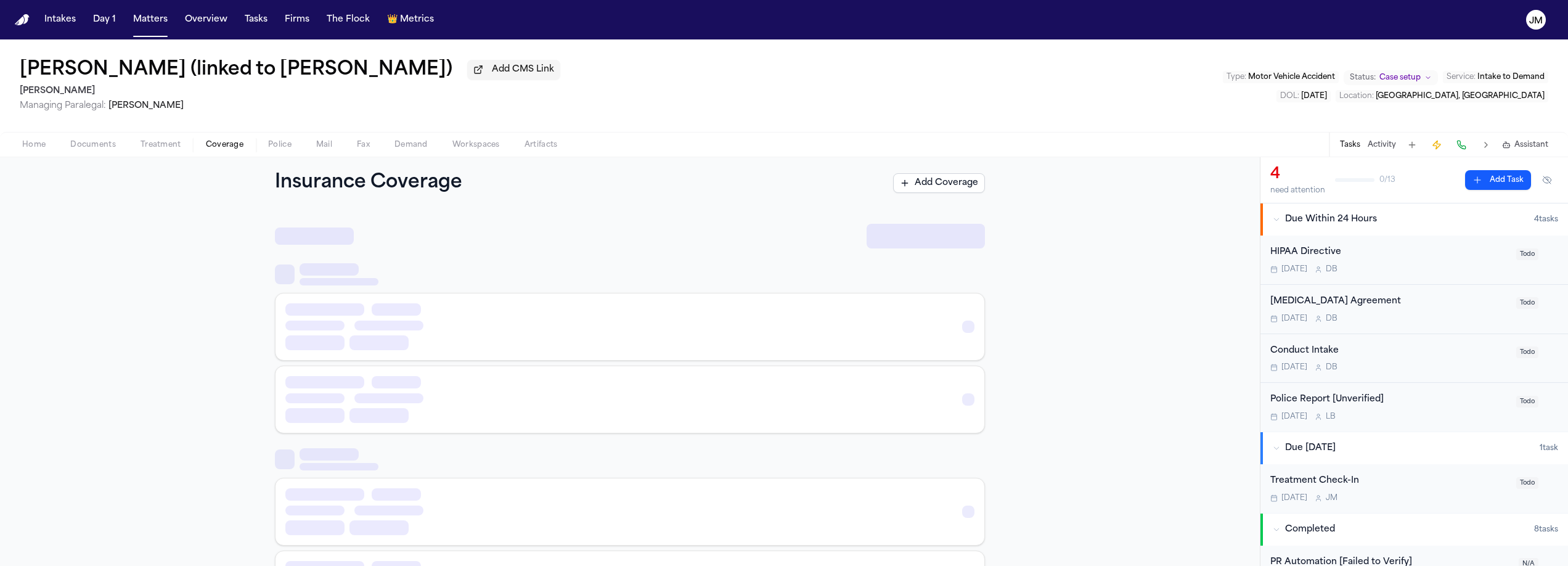
click at [235, 150] on span "Coverage" at bounding box center [224, 145] width 38 height 10
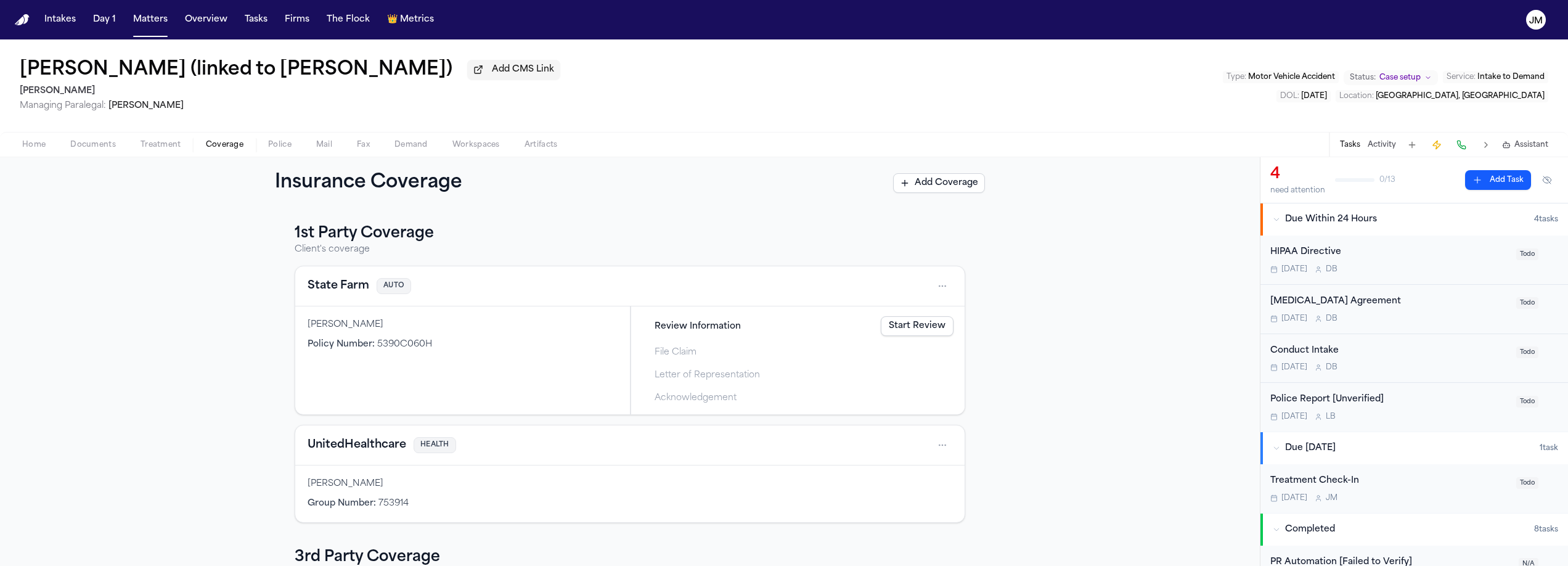
click at [38, 141] on span "Home" at bounding box center [34, 145] width 23 height 10
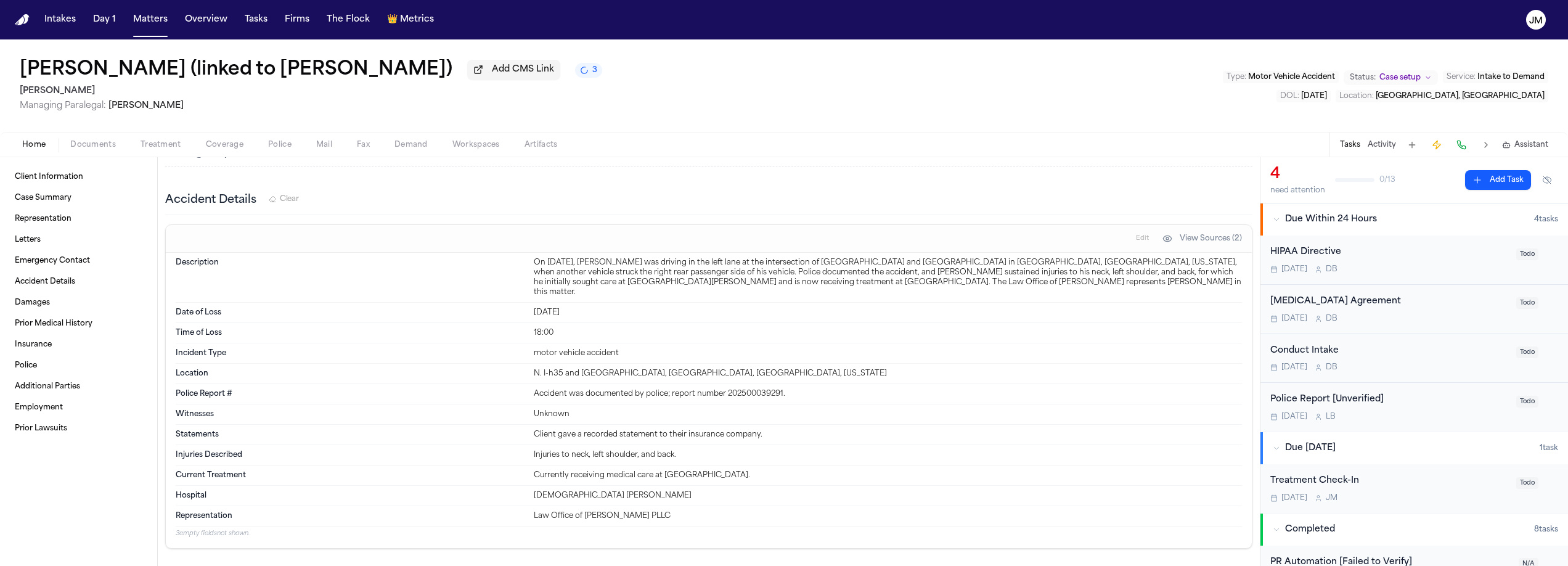
click at [1496, 184] on button "Add Task" at bounding box center [1498, 180] width 66 height 19
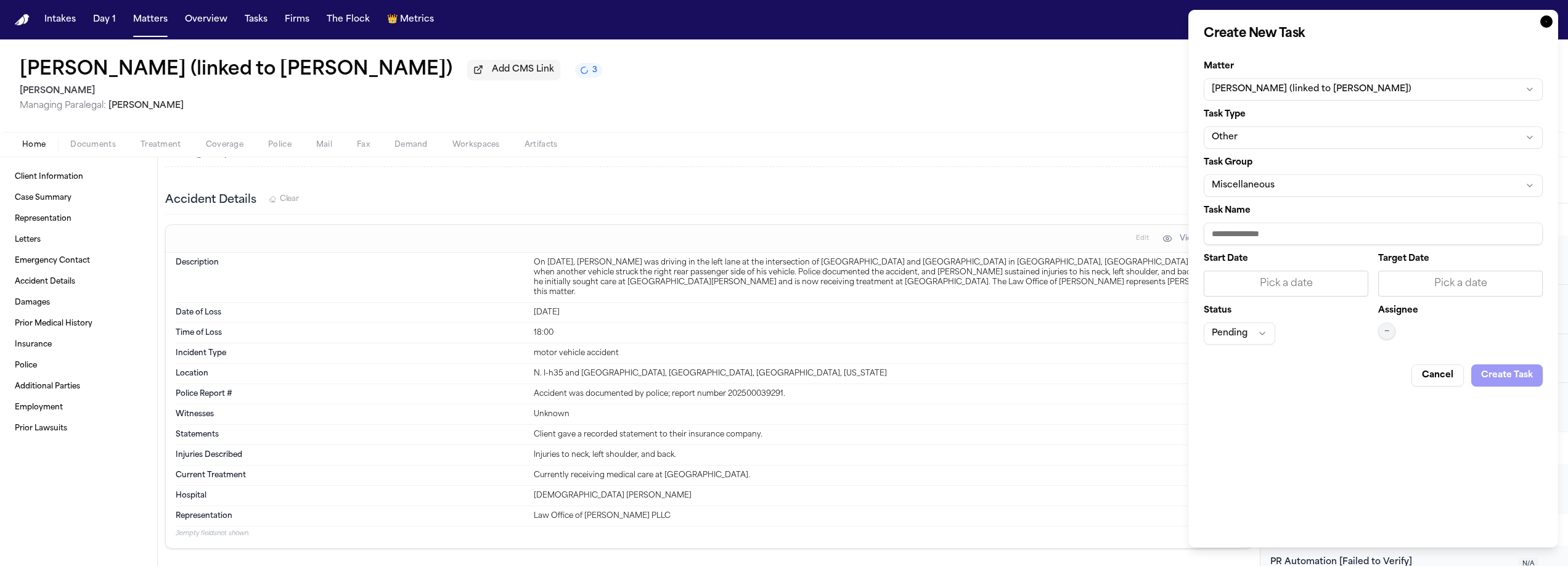
click at [1239, 136] on button "Other" at bounding box center [1373, 137] width 339 height 22
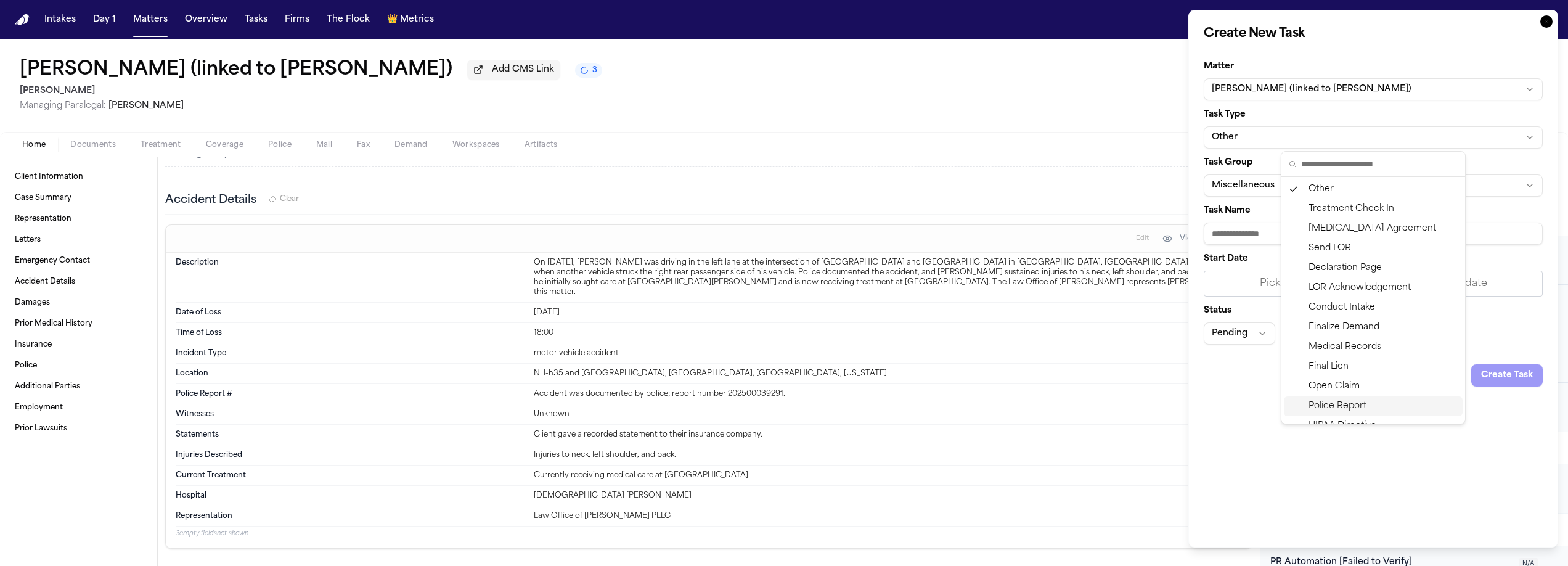
click at [1361, 402] on div "Police Report" at bounding box center [1373, 406] width 179 height 19
type input "**********"
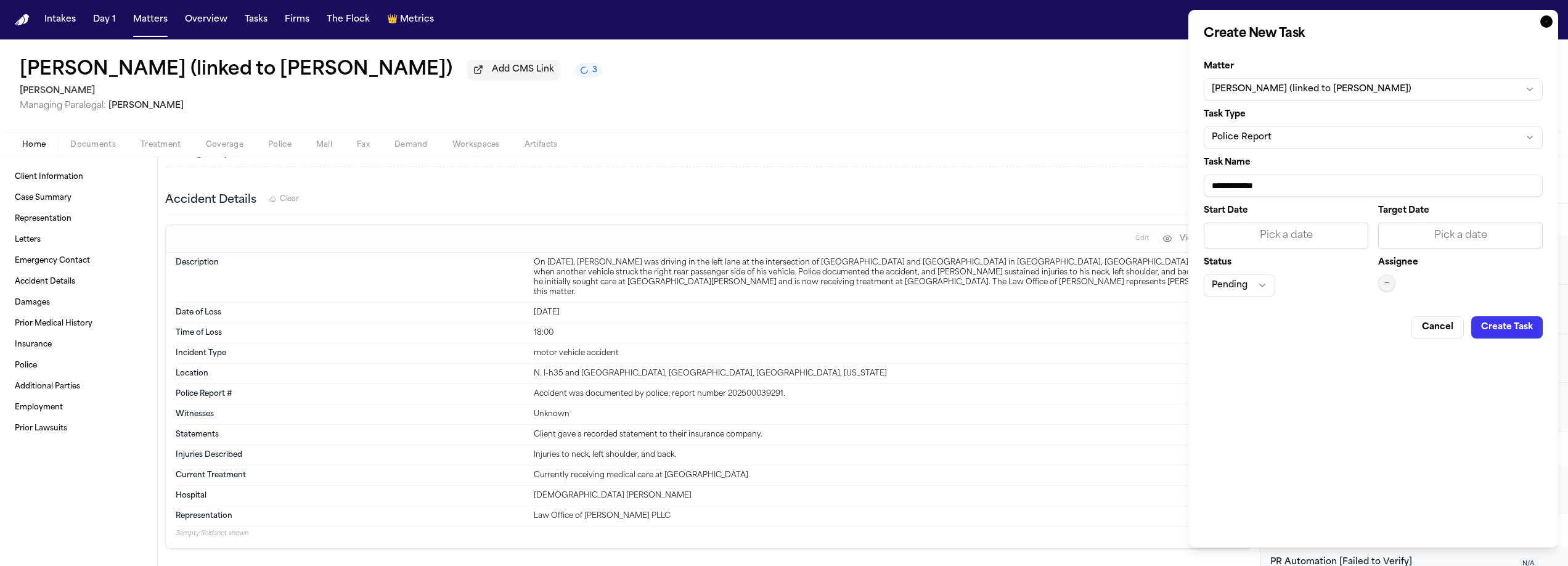
click at [1284, 186] on input "**********" at bounding box center [1373, 185] width 339 height 22
click at [1303, 331] on div "Cancel Create Task" at bounding box center [1373, 323] width 339 height 32
click at [1278, 227] on div "Pick a date" at bounding box center [1286, 235] width 165 height 26
click at [1265, 367] on button "16" at bounding box center [1260, 364] width 19 height 19
click at [1412, 235] on div "Pick a date" at bounding box center [1461, 235] width 149 height 15
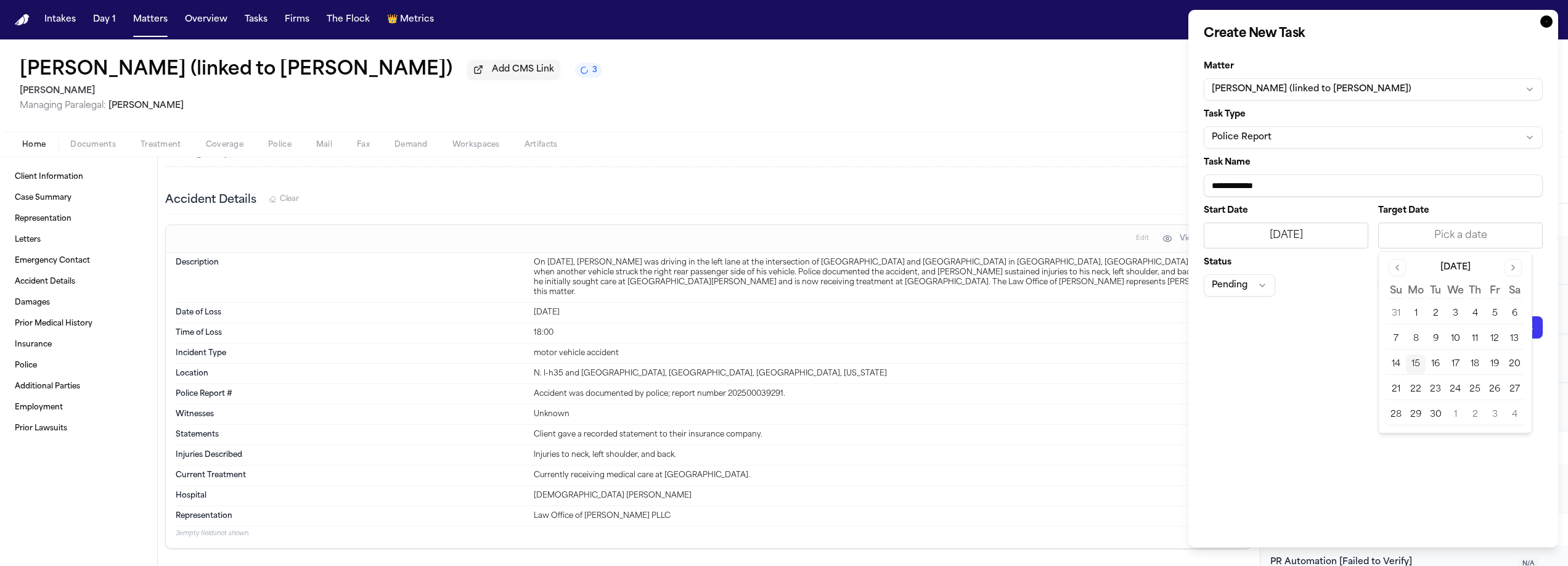
click at [1437, 370] on button "16" at bounding box center [1435, 364] width 19 height 19
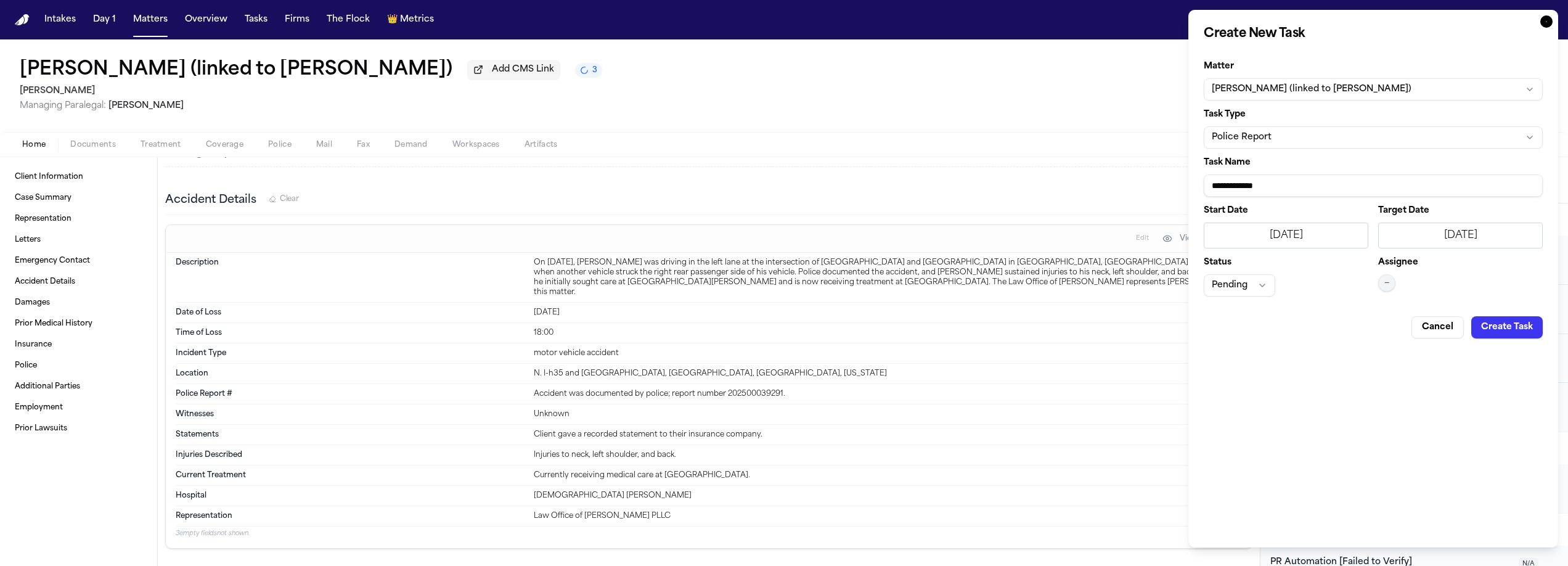
click at [1392, 281] on button "—" at bounding box center [1387, 283] width 17 height 17
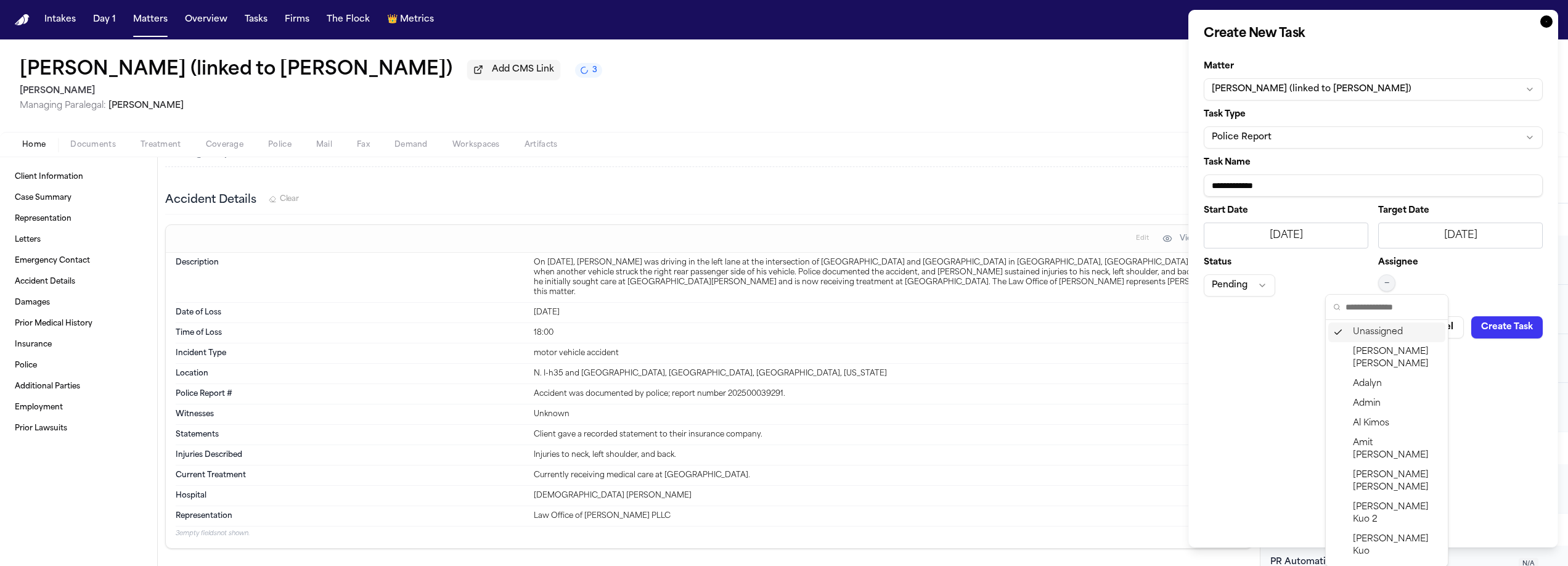
click at [1374, 304] on input "text" at bounding box center [1393, 307] width 95 height 25
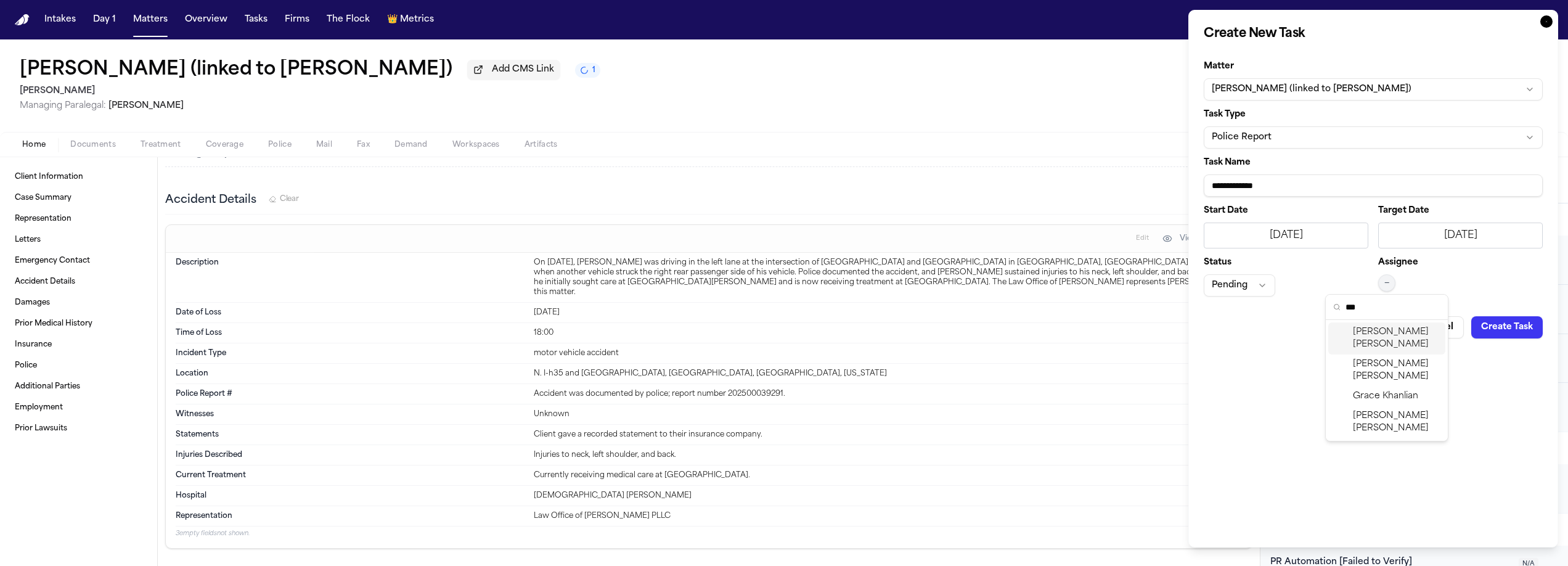
type input "***"
click at [1358, 329] on span "Lina Becerra" at bounding box center [1396, 339] width 88 height 25
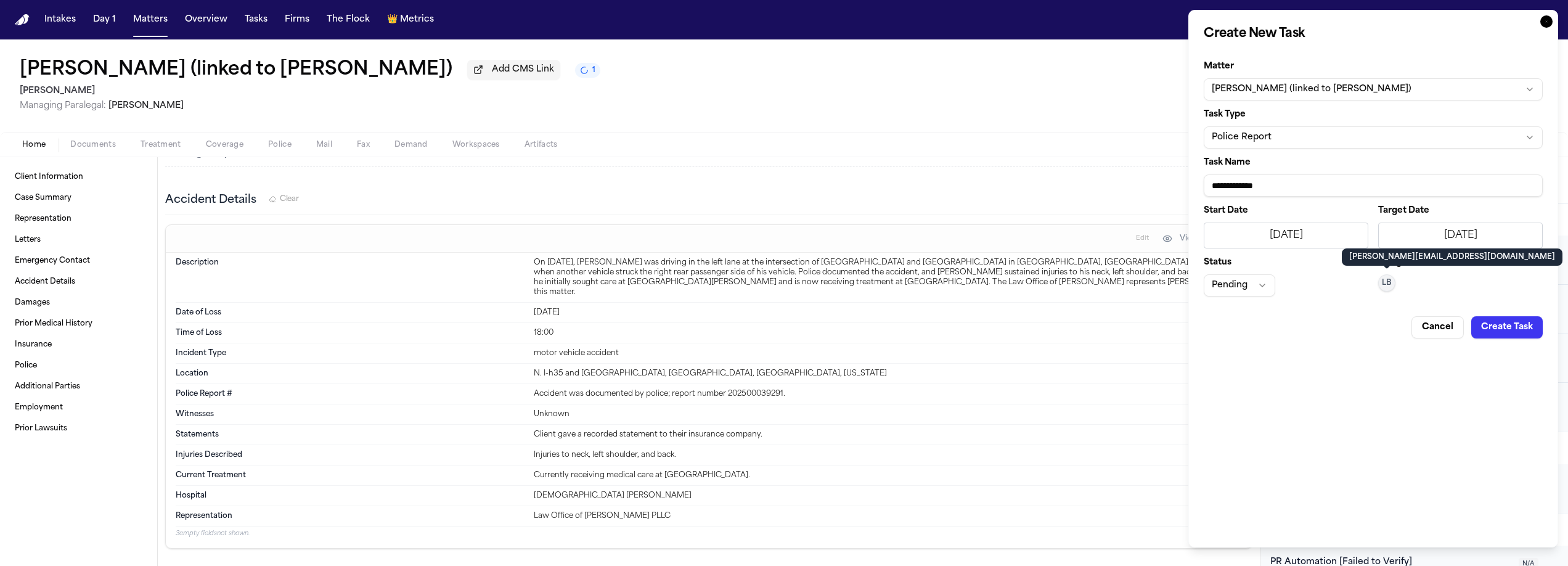
click at [1512, 324] on button "Create Task" at bounding box center [1507, 327] width 72 height 22
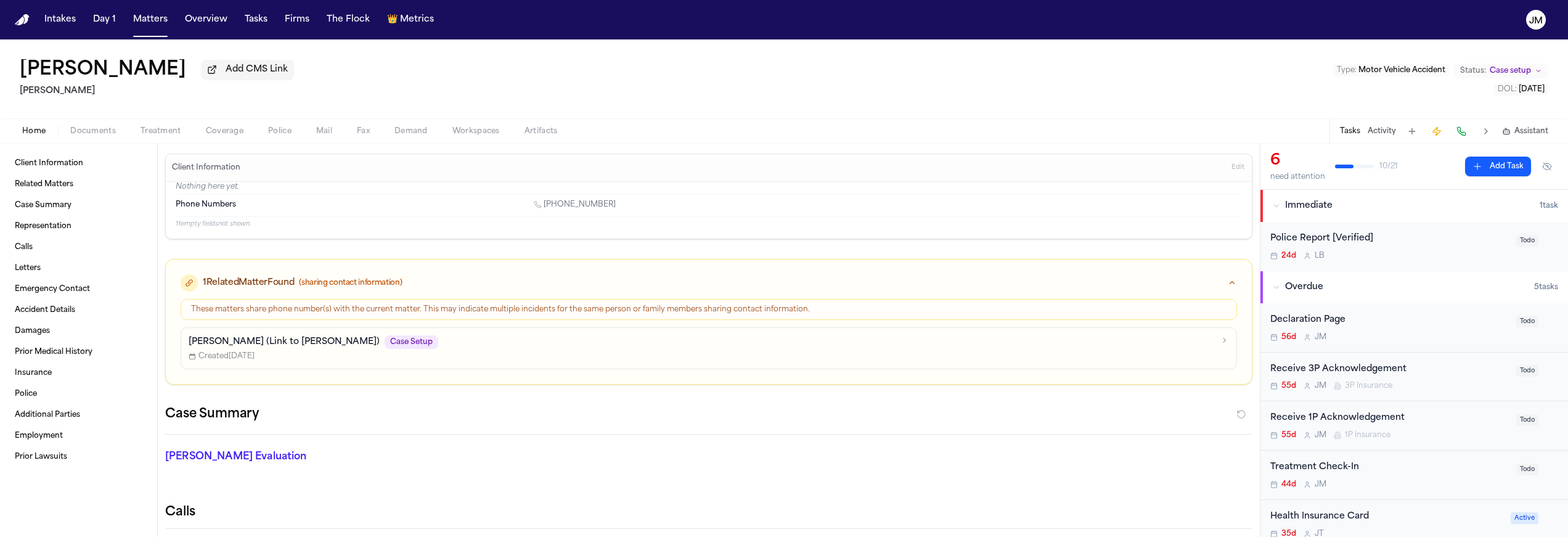
scroll to position [520, 0]
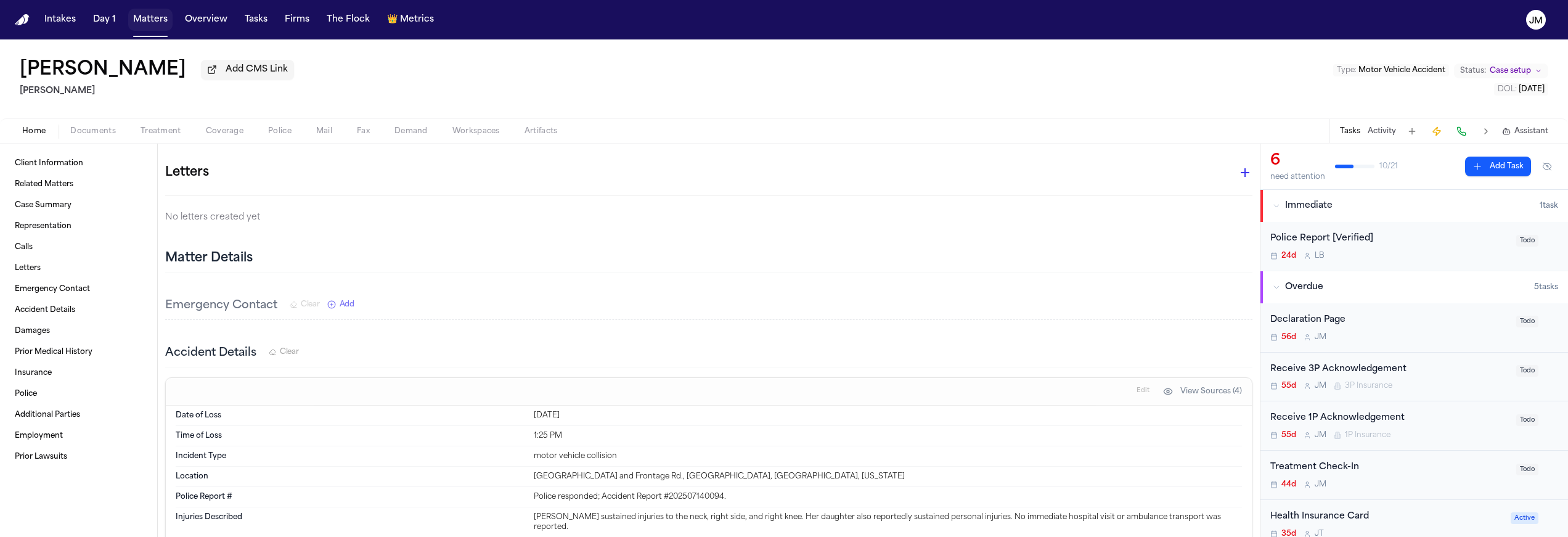
click at [143, 20] on button "Matters" at bounding box center [150, 19] width 44 height 22
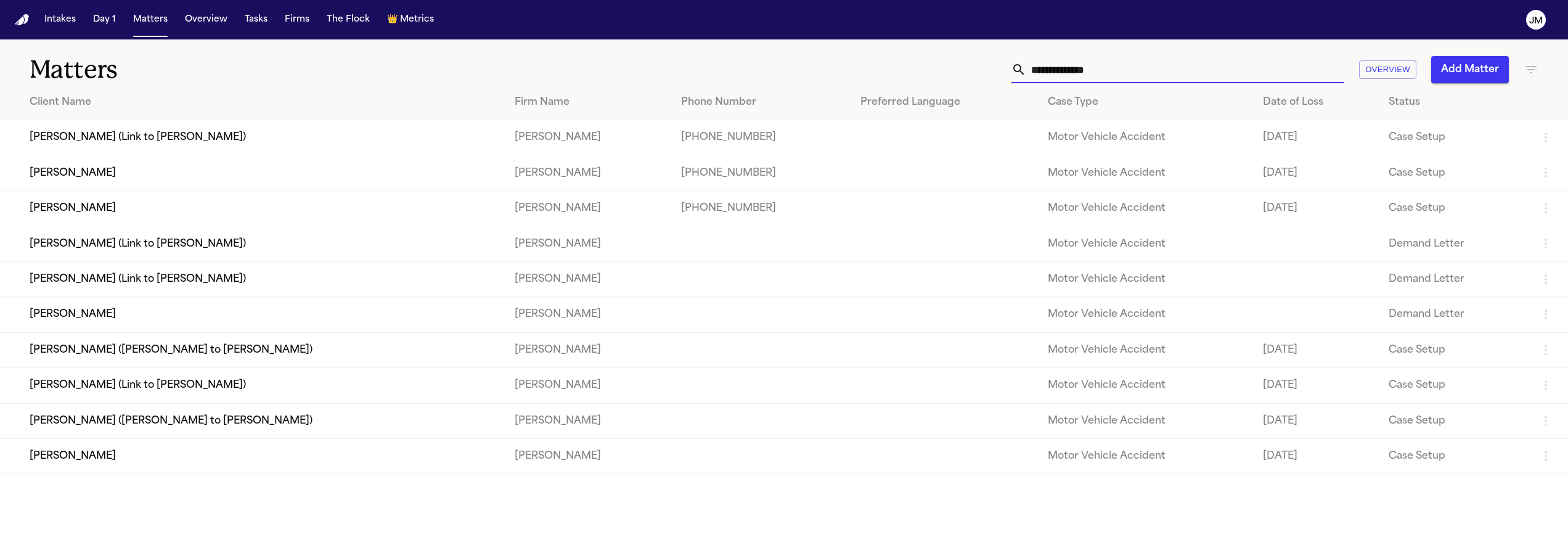
click at [1104, 70] on input "text" at bounding box center [1185, 70] width 318 height 27
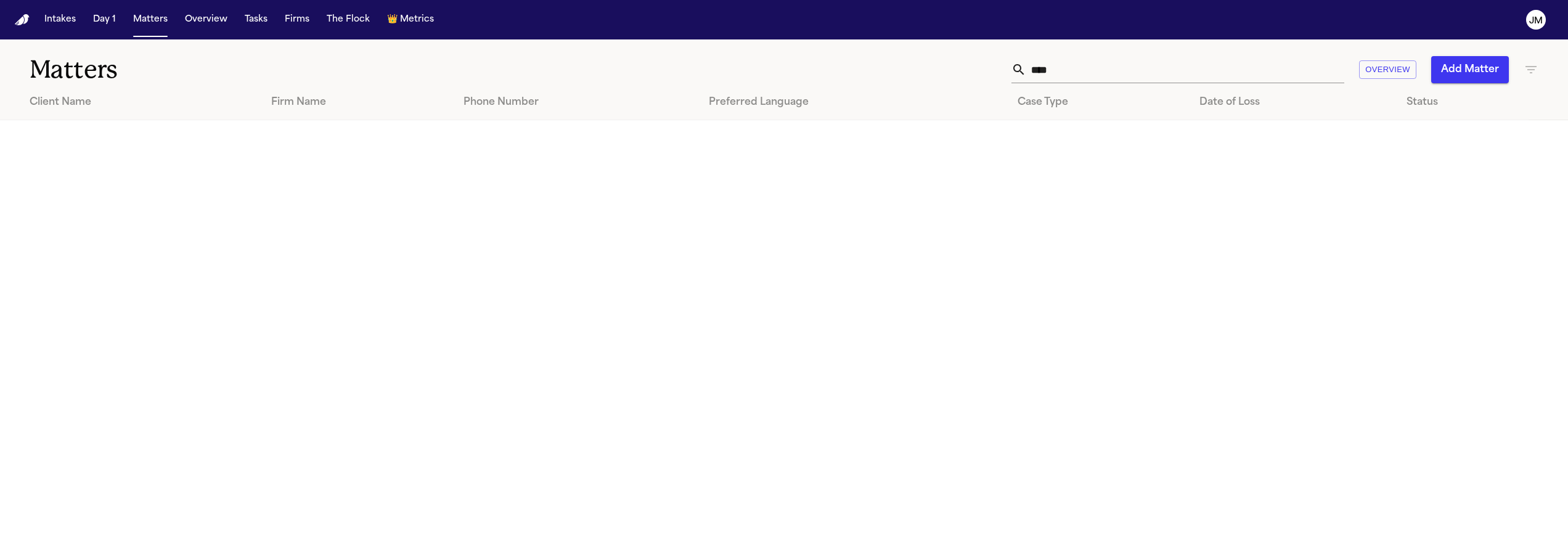
click at [1533, 66] on icon "button" at bounding box center [1531, 70] width 15 height 15
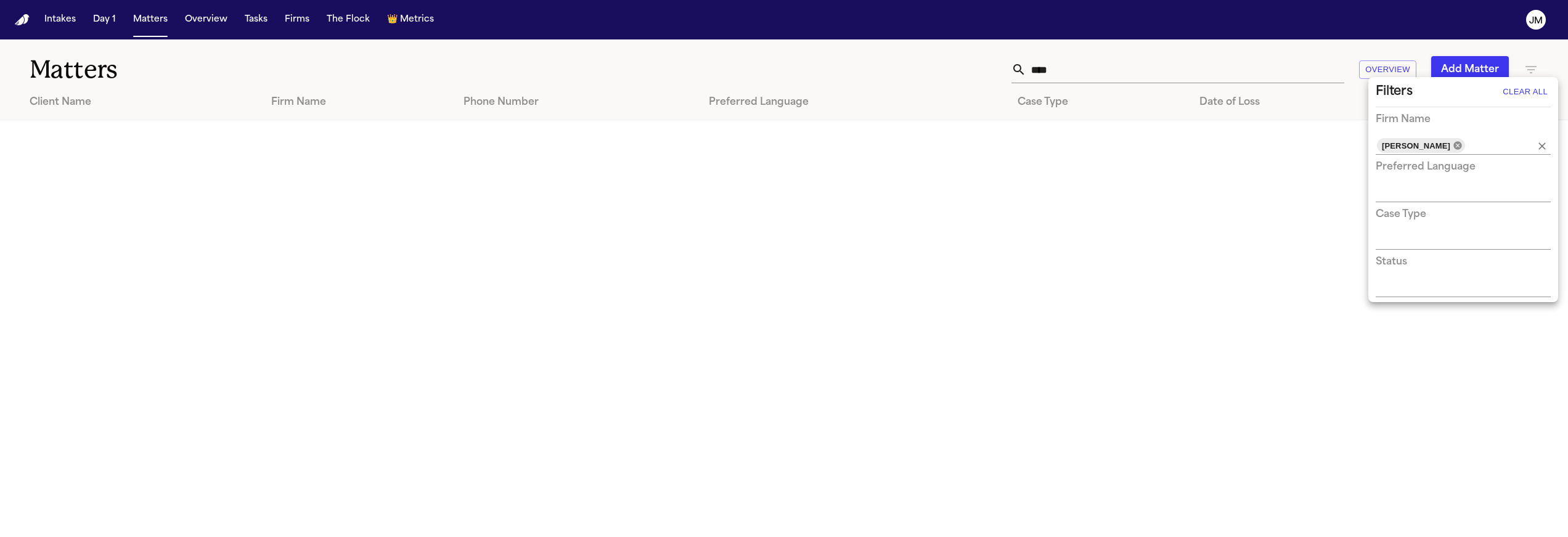
click at [1453, 144] on icon at bounding box center [1457, 145] width 10 height 10
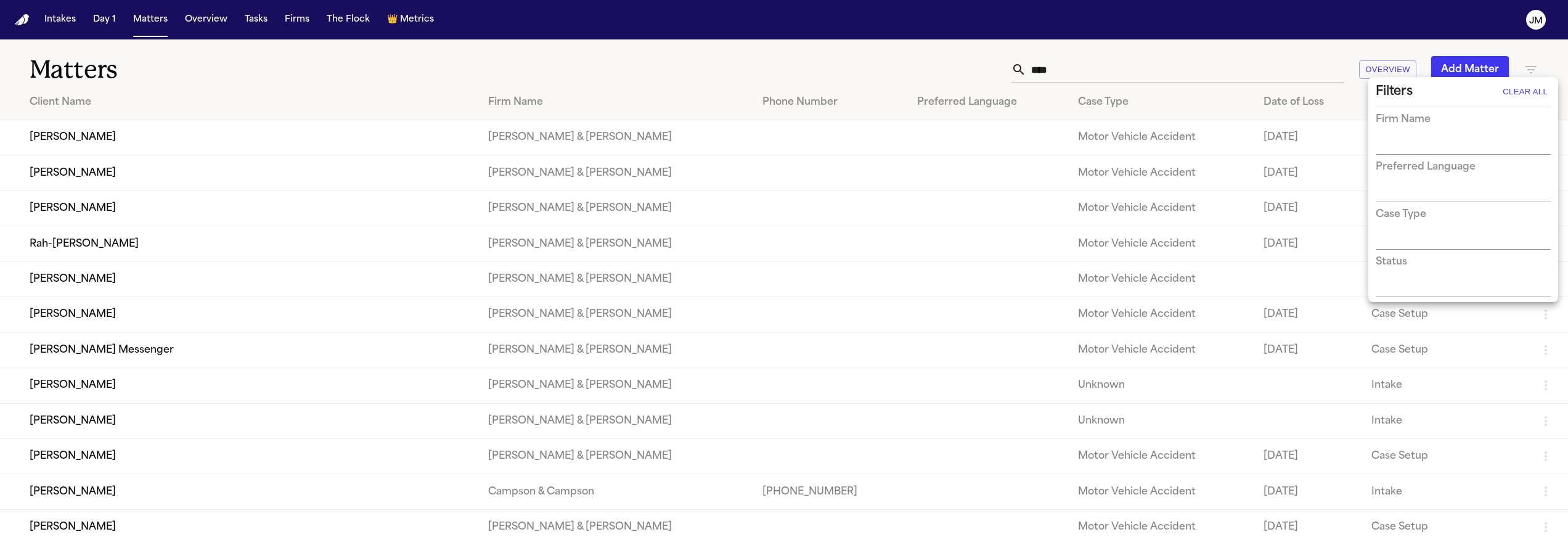
click at [1080, 68] on div at bounding box center [784, 268] width 1568 height 537
click at [1082, 68] on input "****" at bounding box center [1185, 70] width 318 height 27
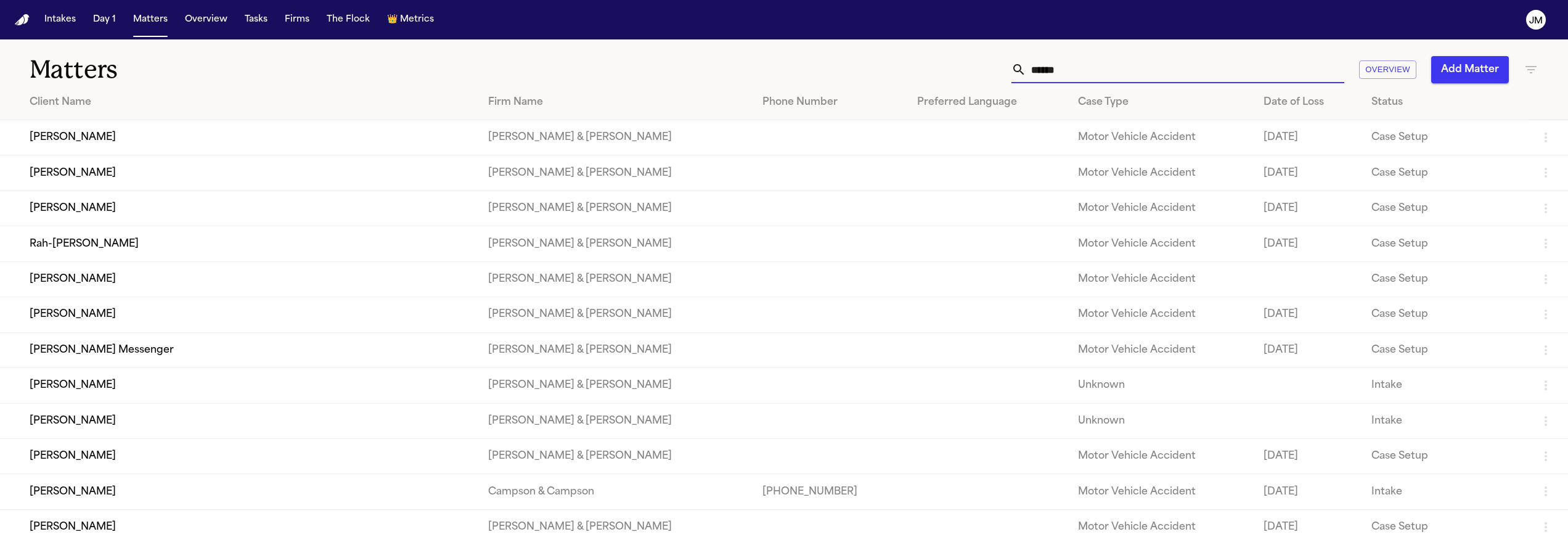
type input "*******"
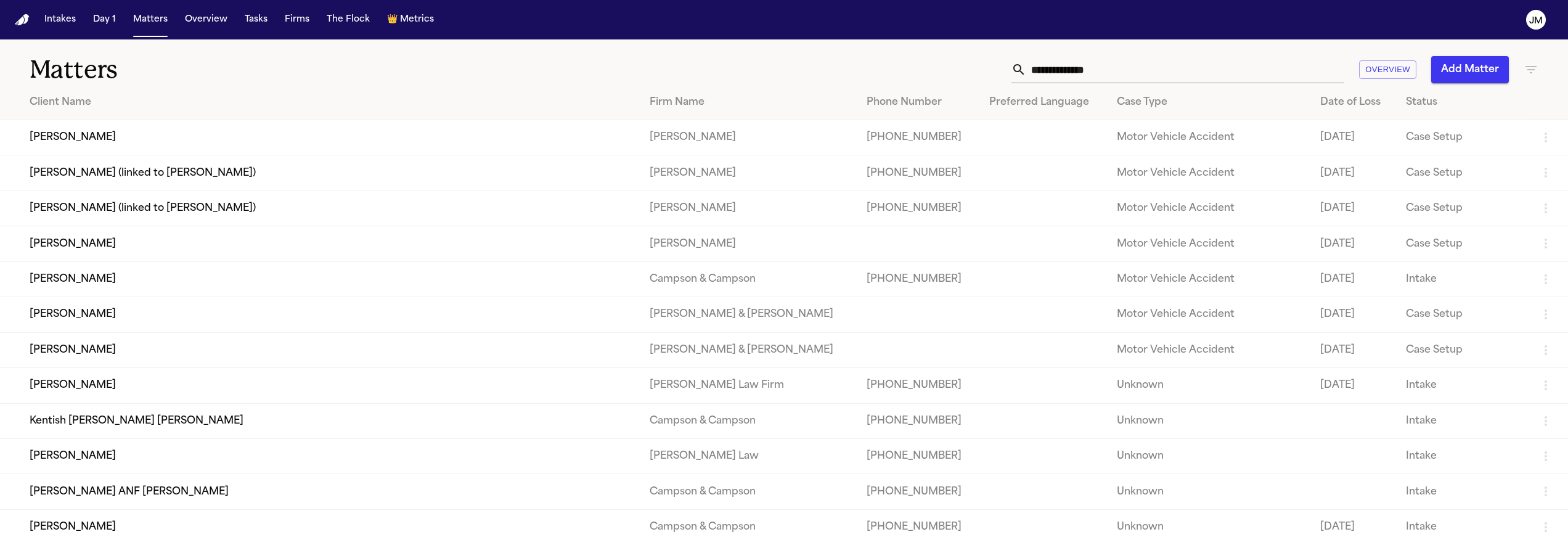
click at [1135, 62] on input "text" at bounding box center [1185, 70] width 318 height 27
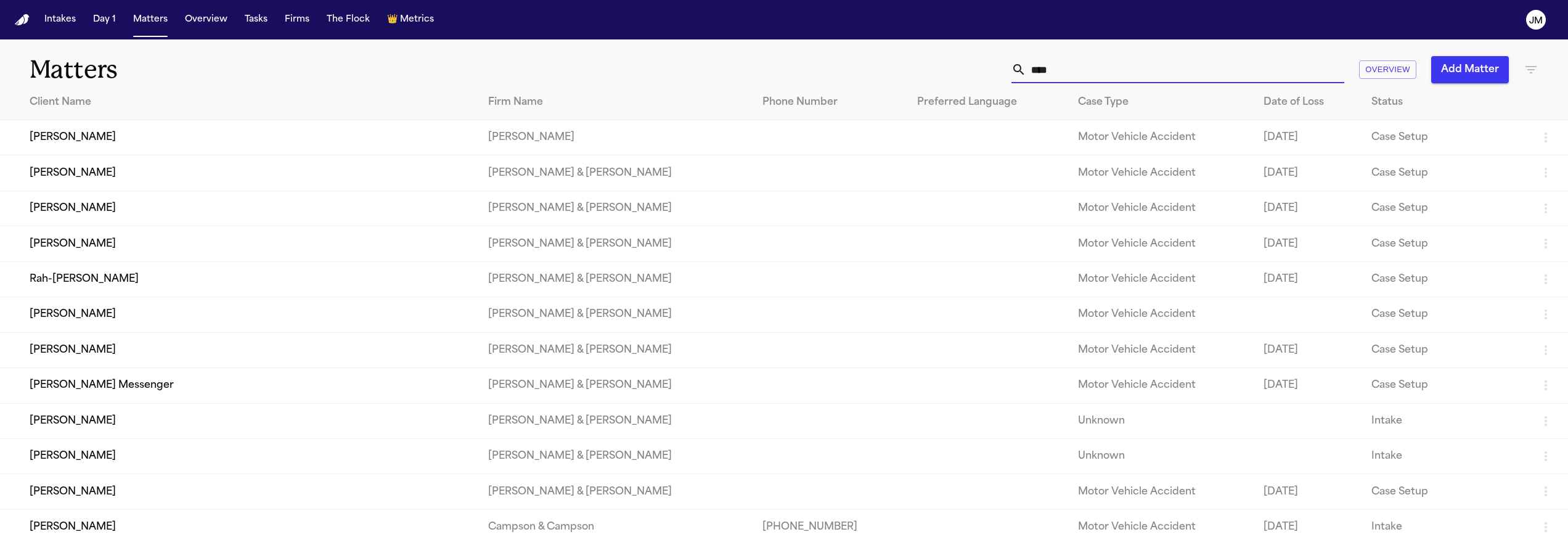
type input "****"
click at [243, 145] on td "[PERSON_NAME]" at bounding box center [239, 137] width 478 height 35
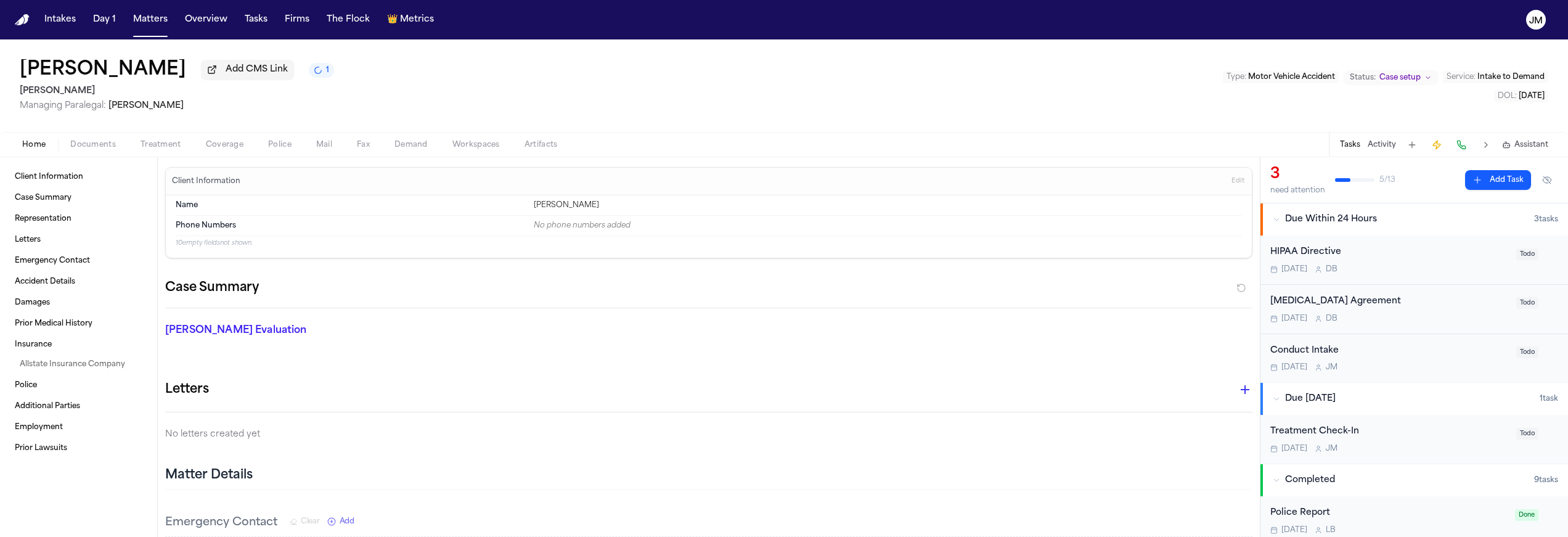
click at [97, 147] on span "Documents" at bounding box center [93, 145] width 46 height 10
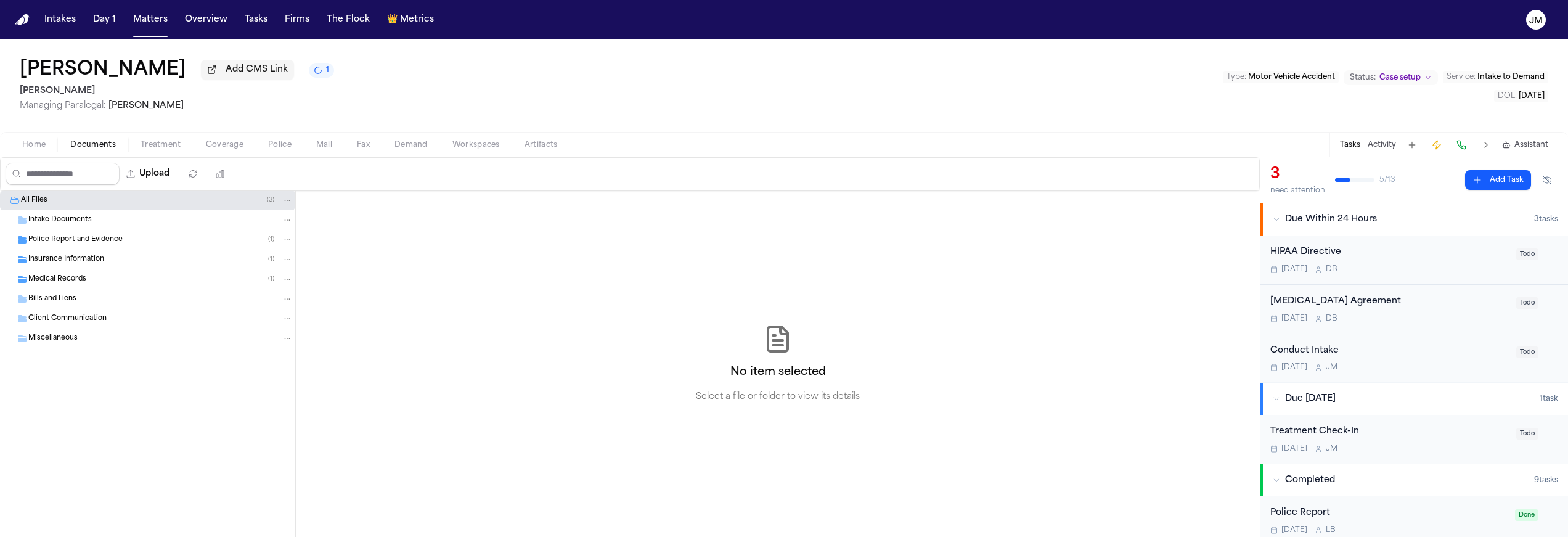
click at [48, 235] on div "Police Report and Evidence ( 1 )" at bounding box center [147, 239] width 296 height 19
